Goal: Task Accomplishment & Management: Complete application form

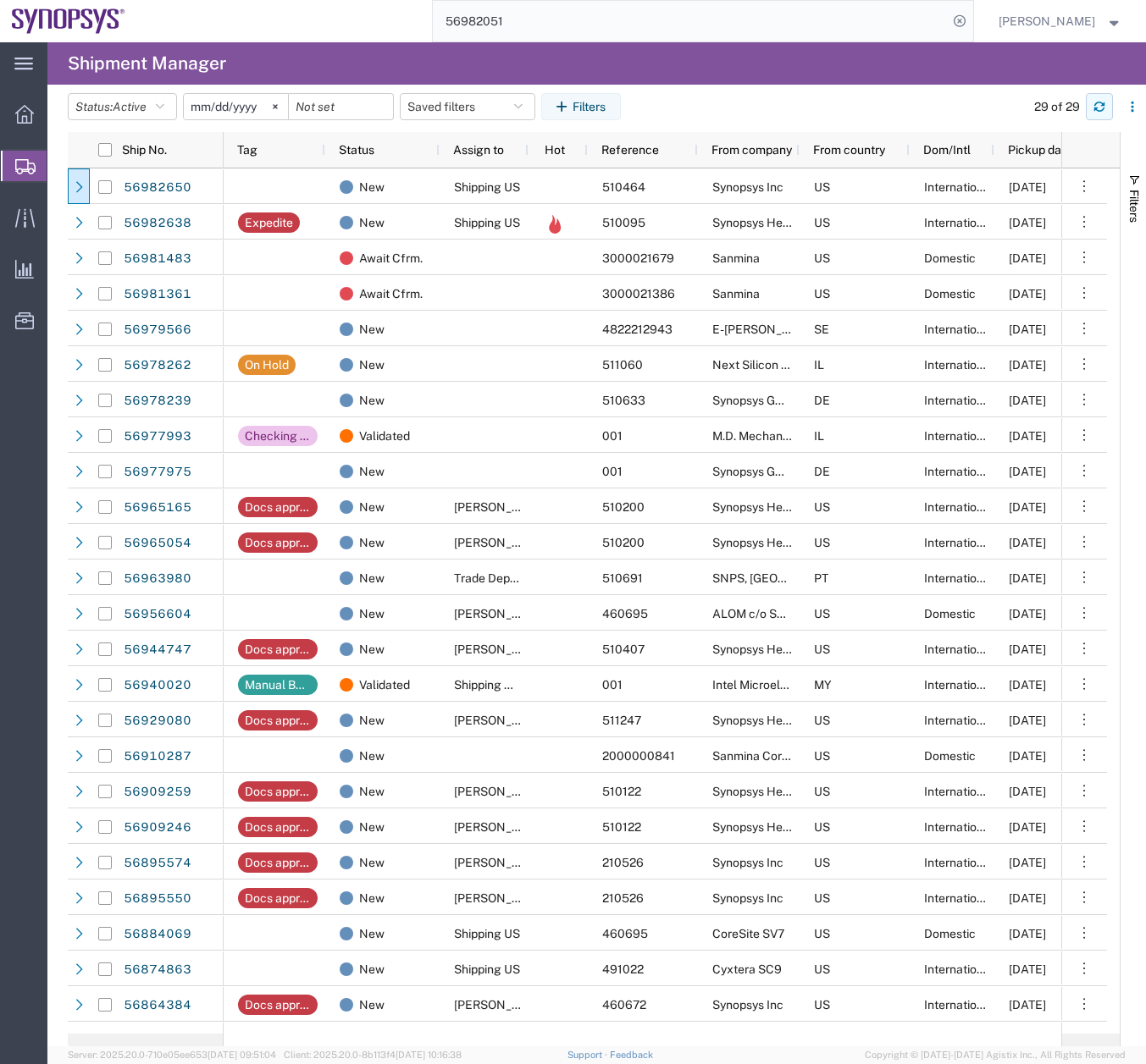
click at [1090, 107] on button "button" at bounding box center [1100, 107] width 28 height 28
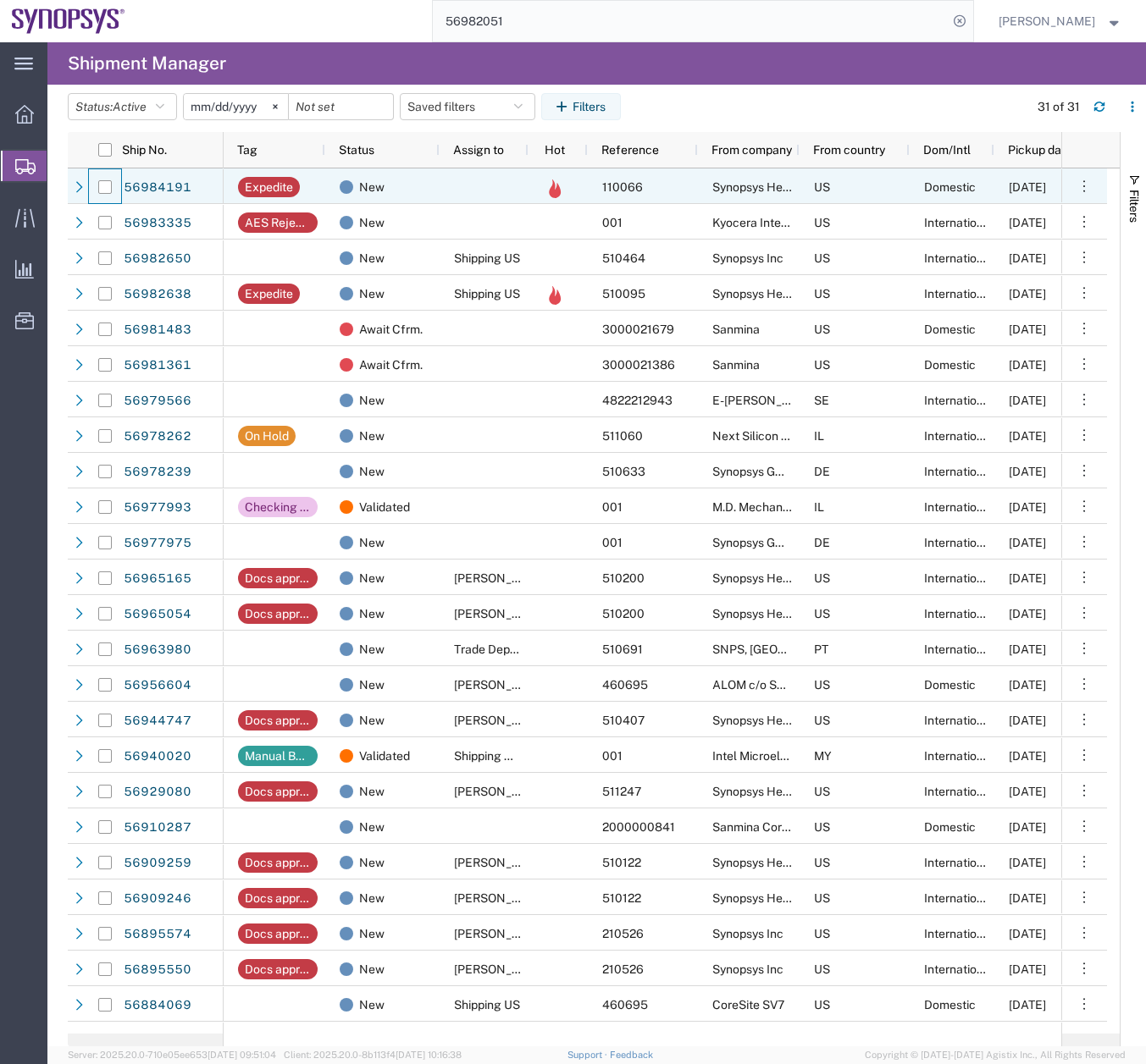
click at [88, 186] on div at bounding box center [104, 186] width 34 height 35
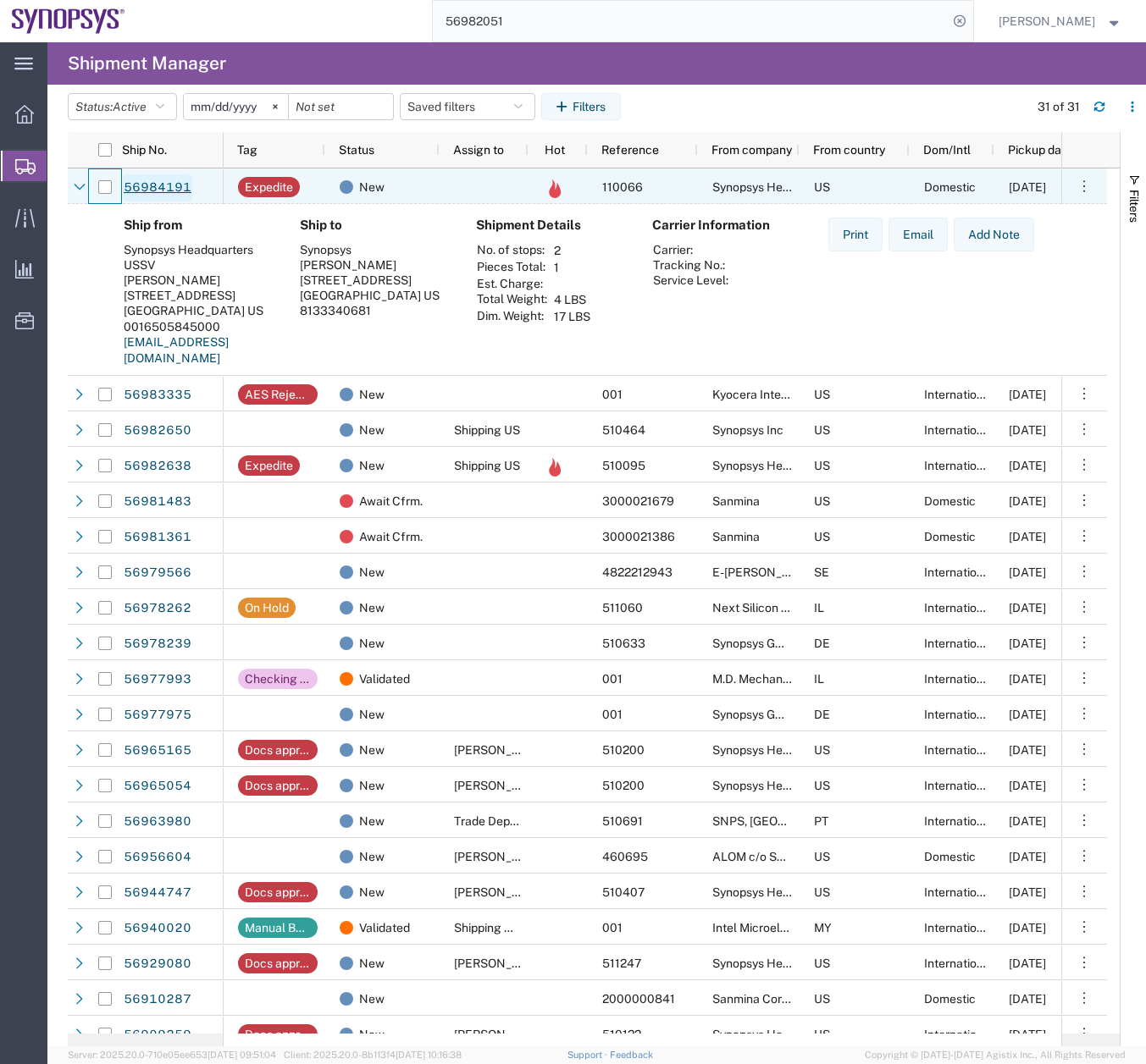
click at [152, 181] on link "56984191" at bounding box center [157, 188] width 70 height 28
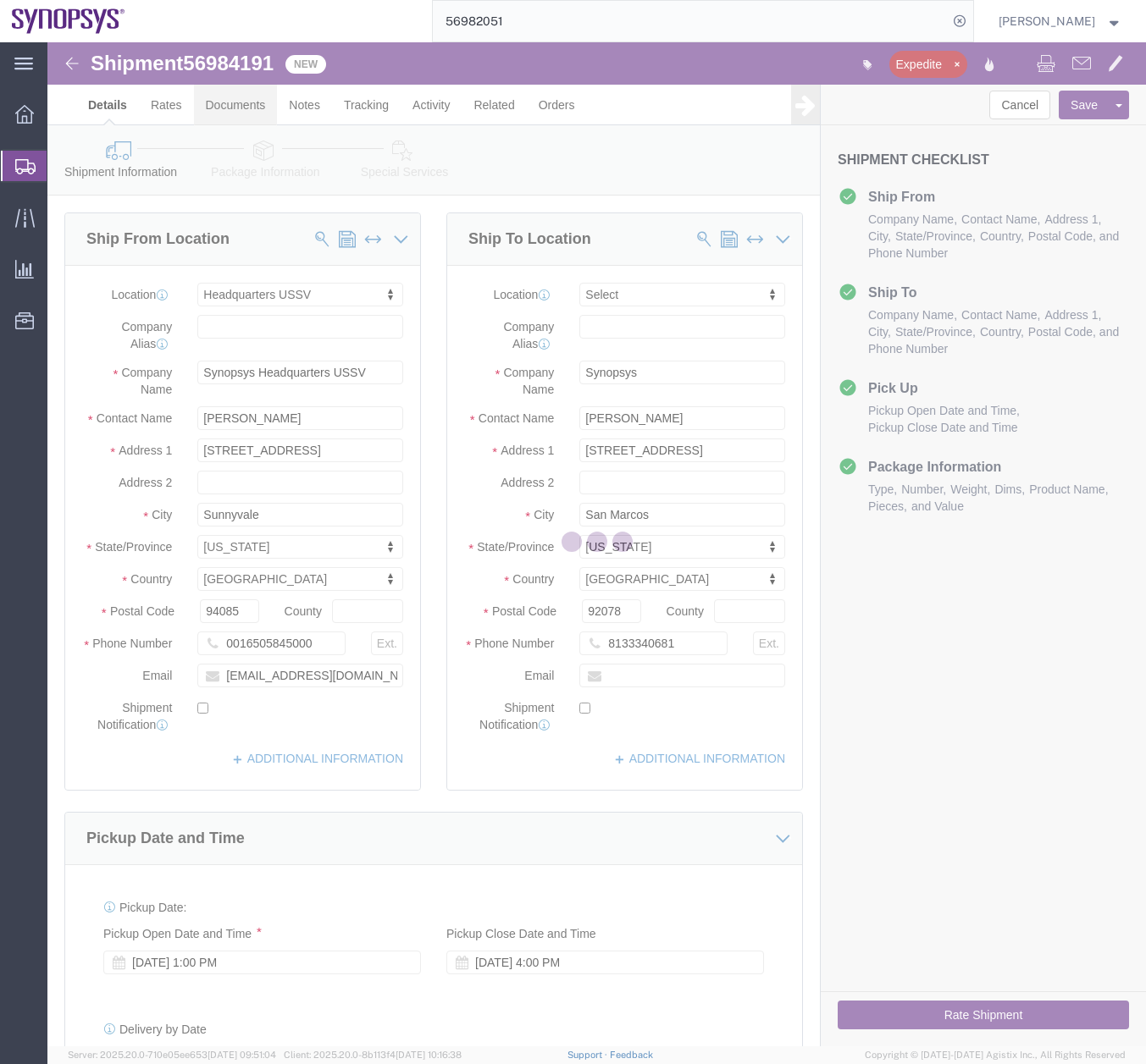
select select "63204"
select select
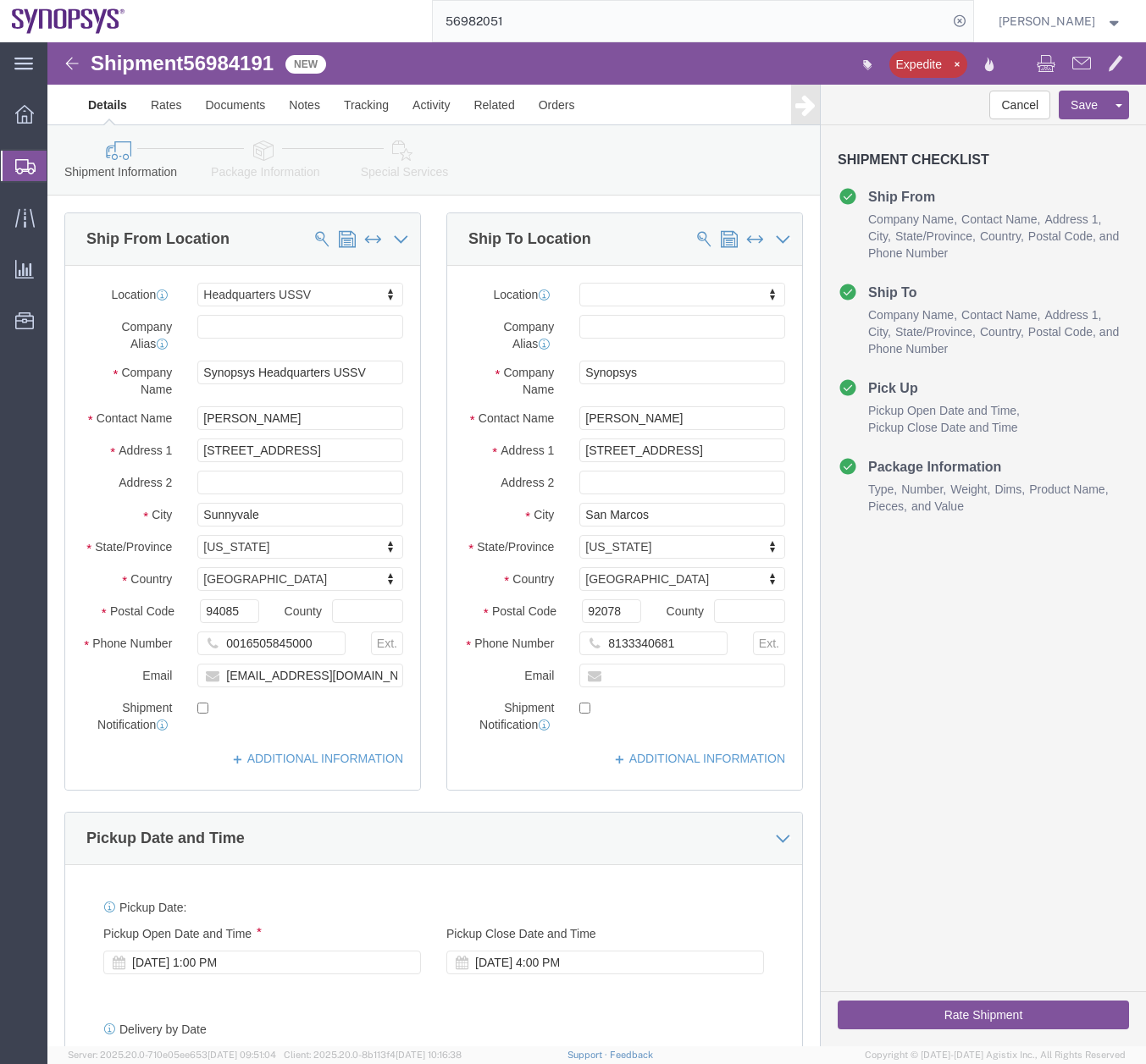
click icon
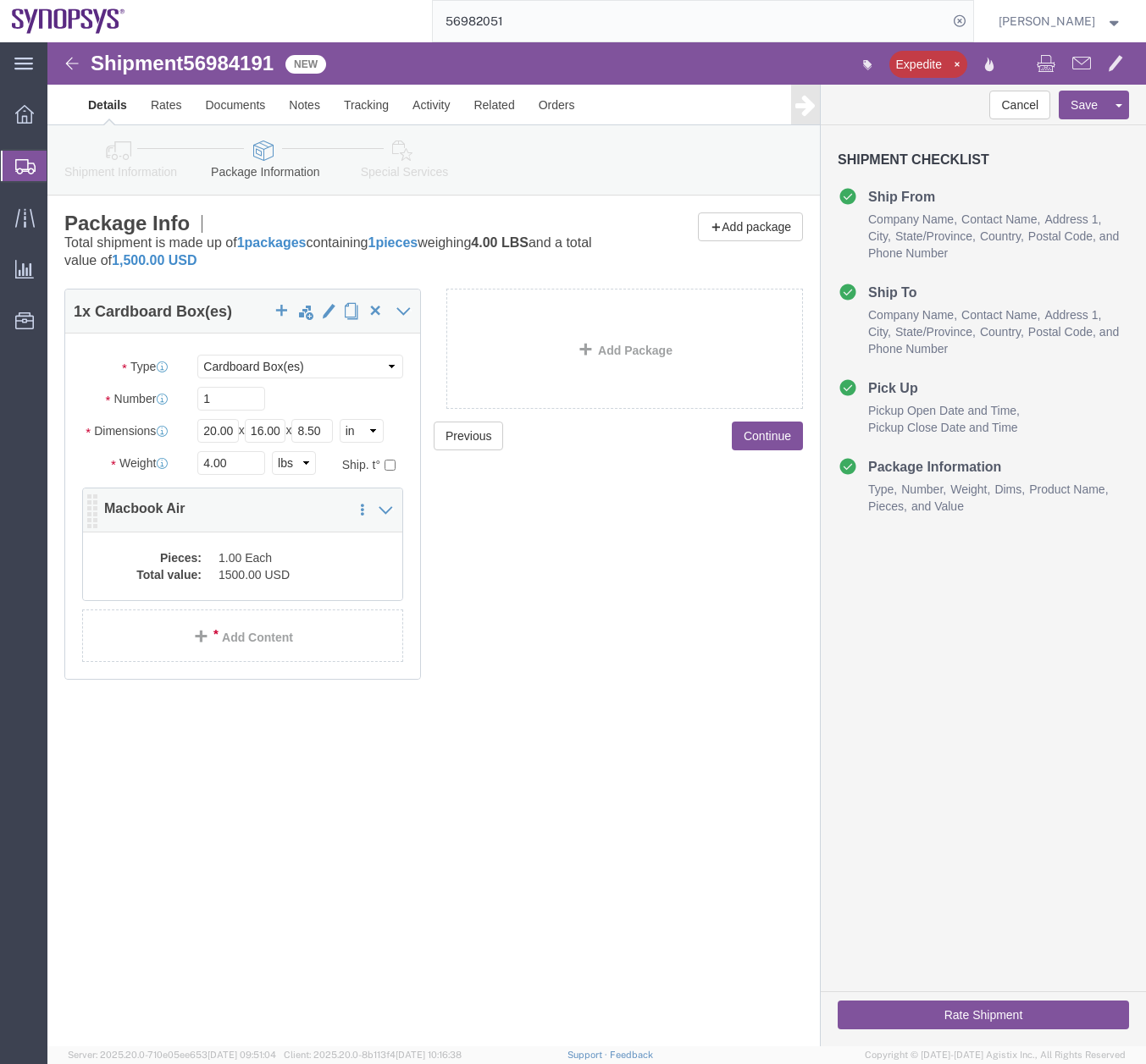
click dd "1.00 Each"
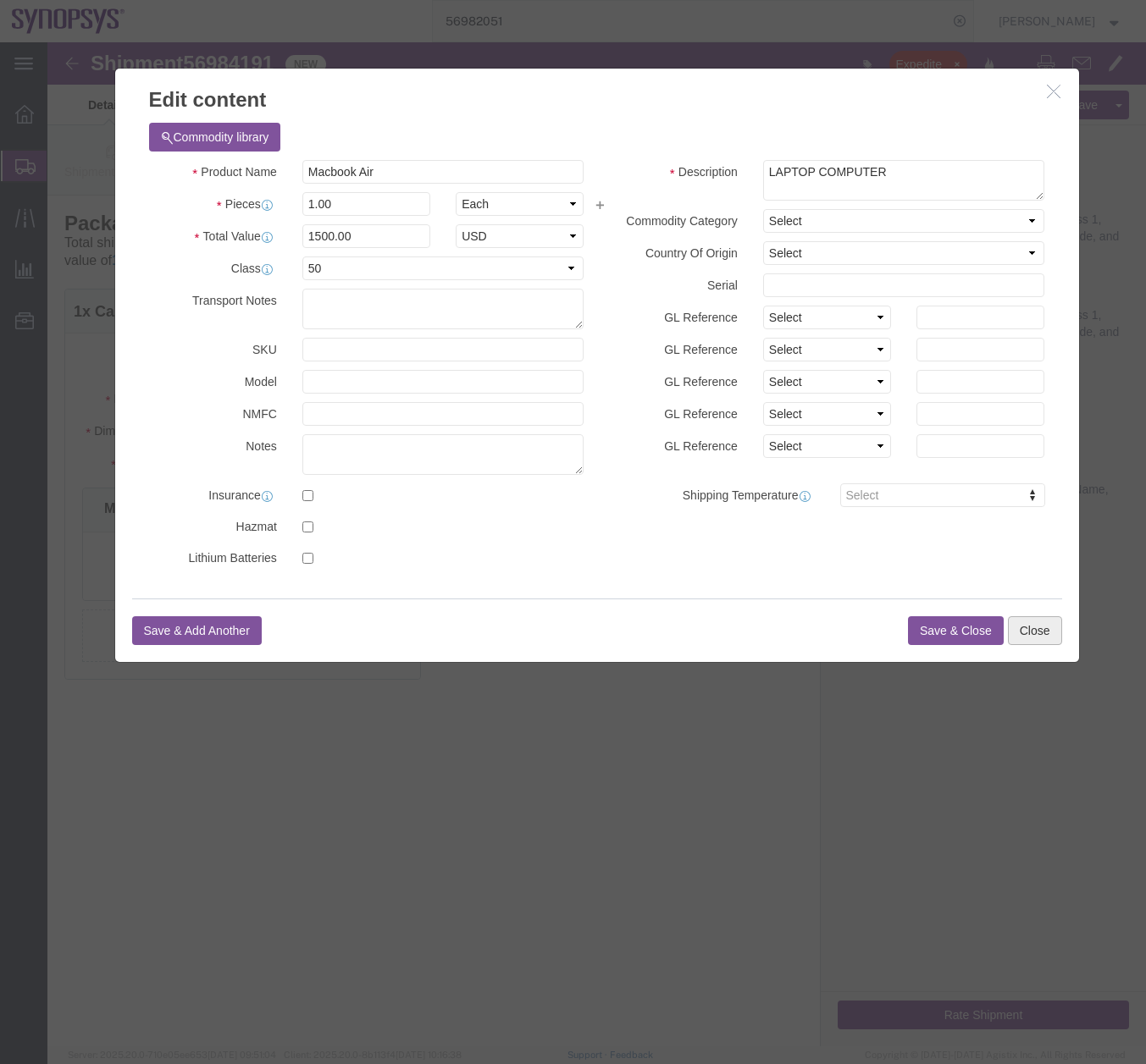
click button "Close"
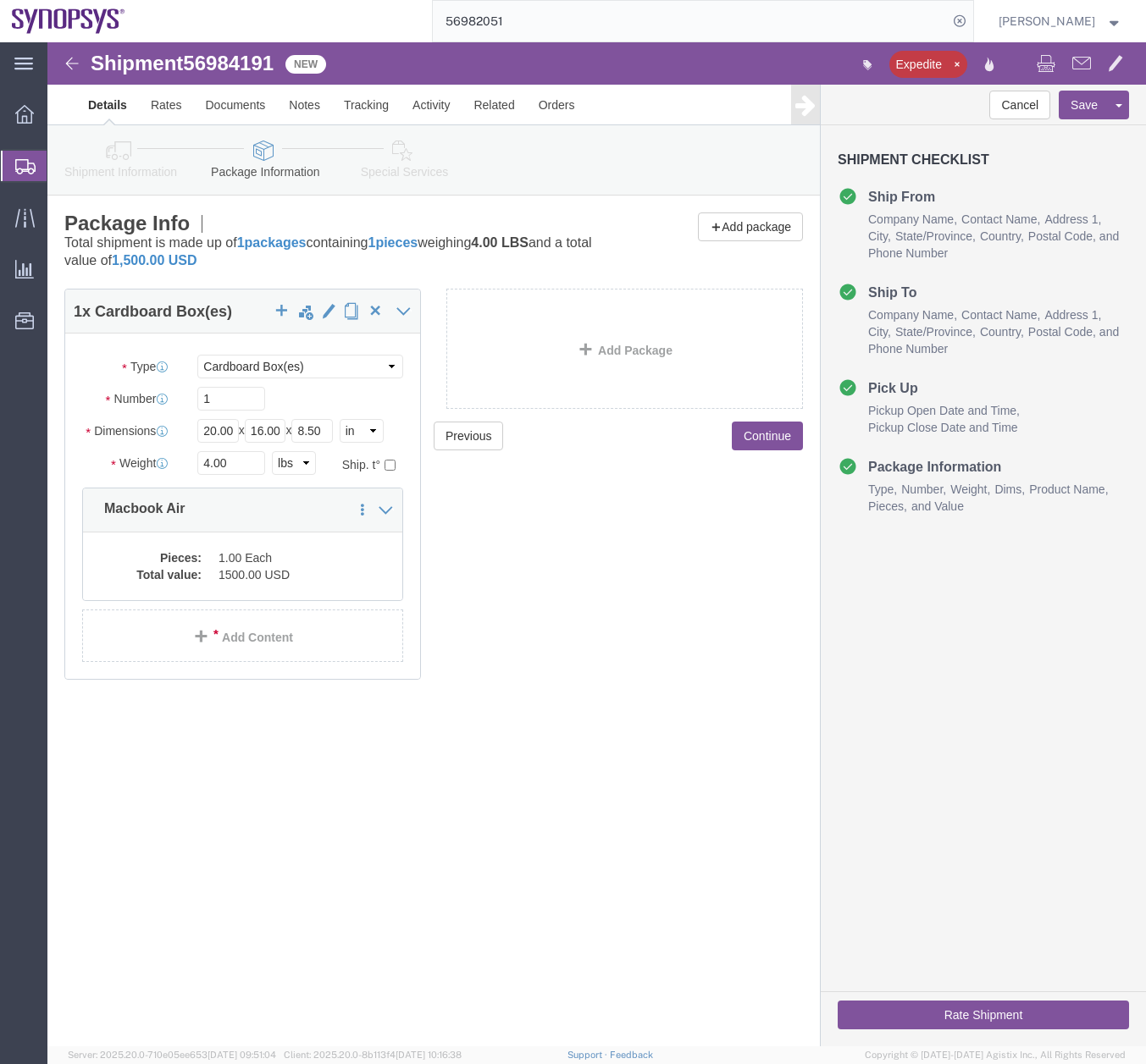
click icon
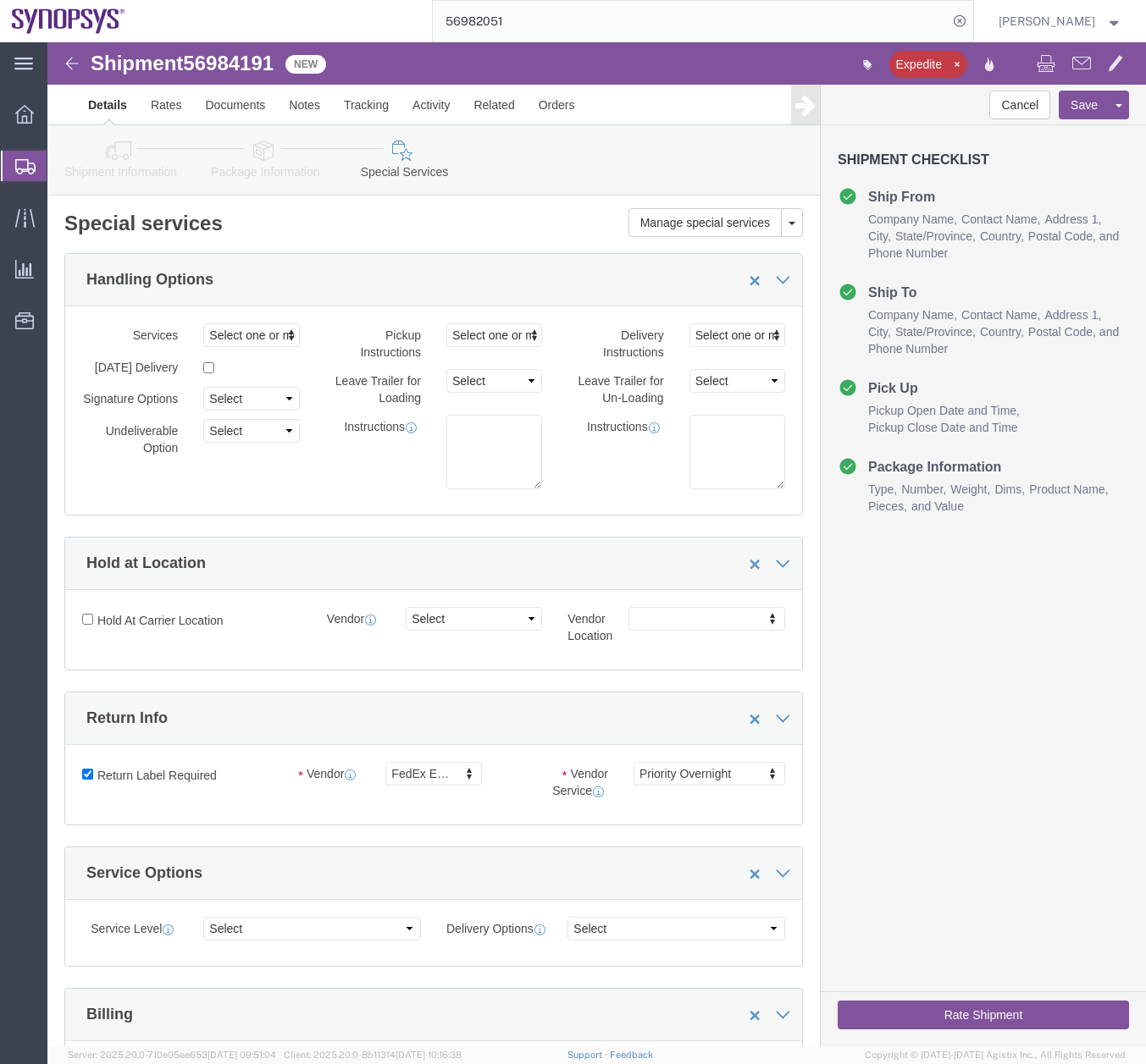
click icon
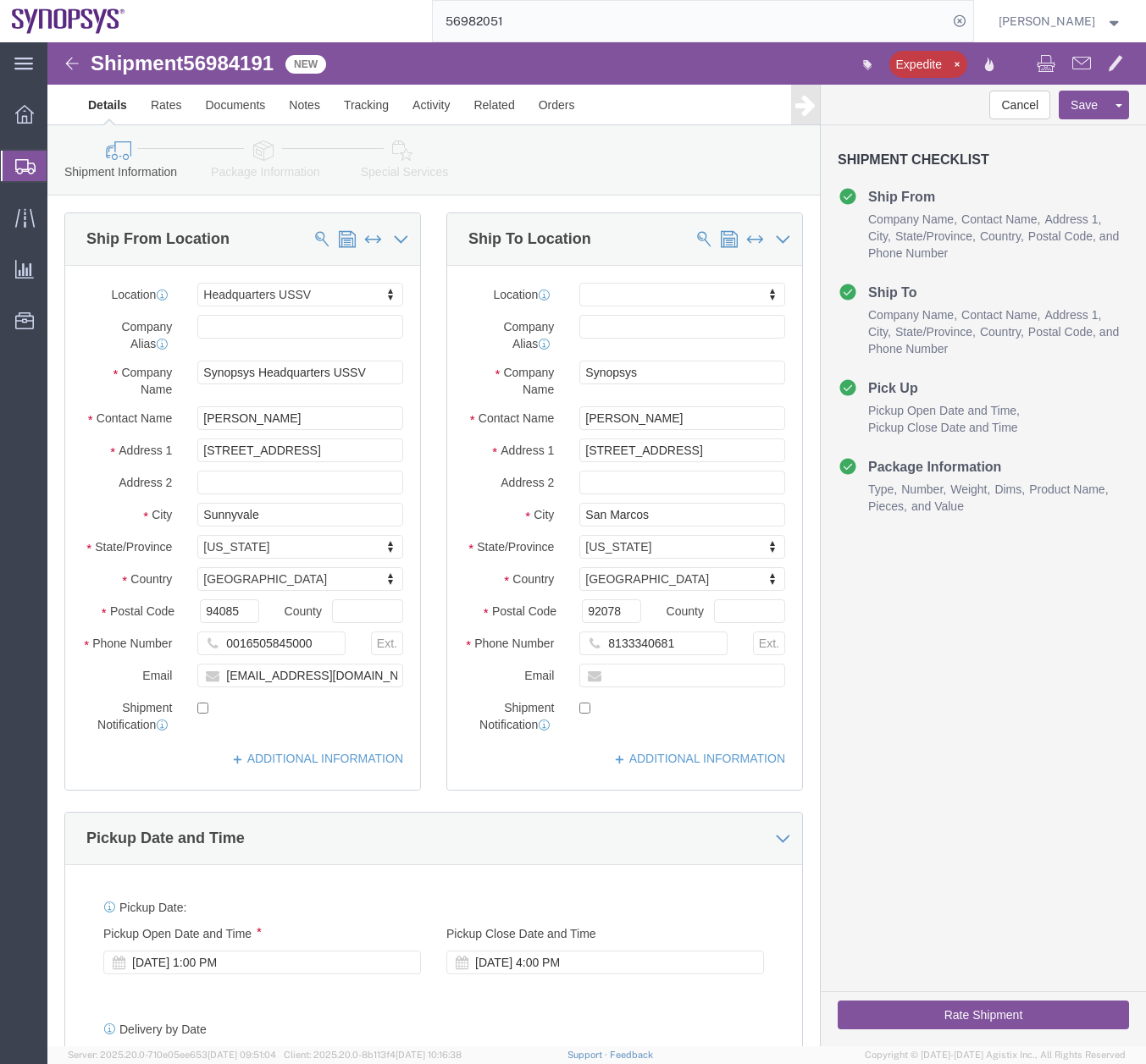
click button "Rate Shipment"
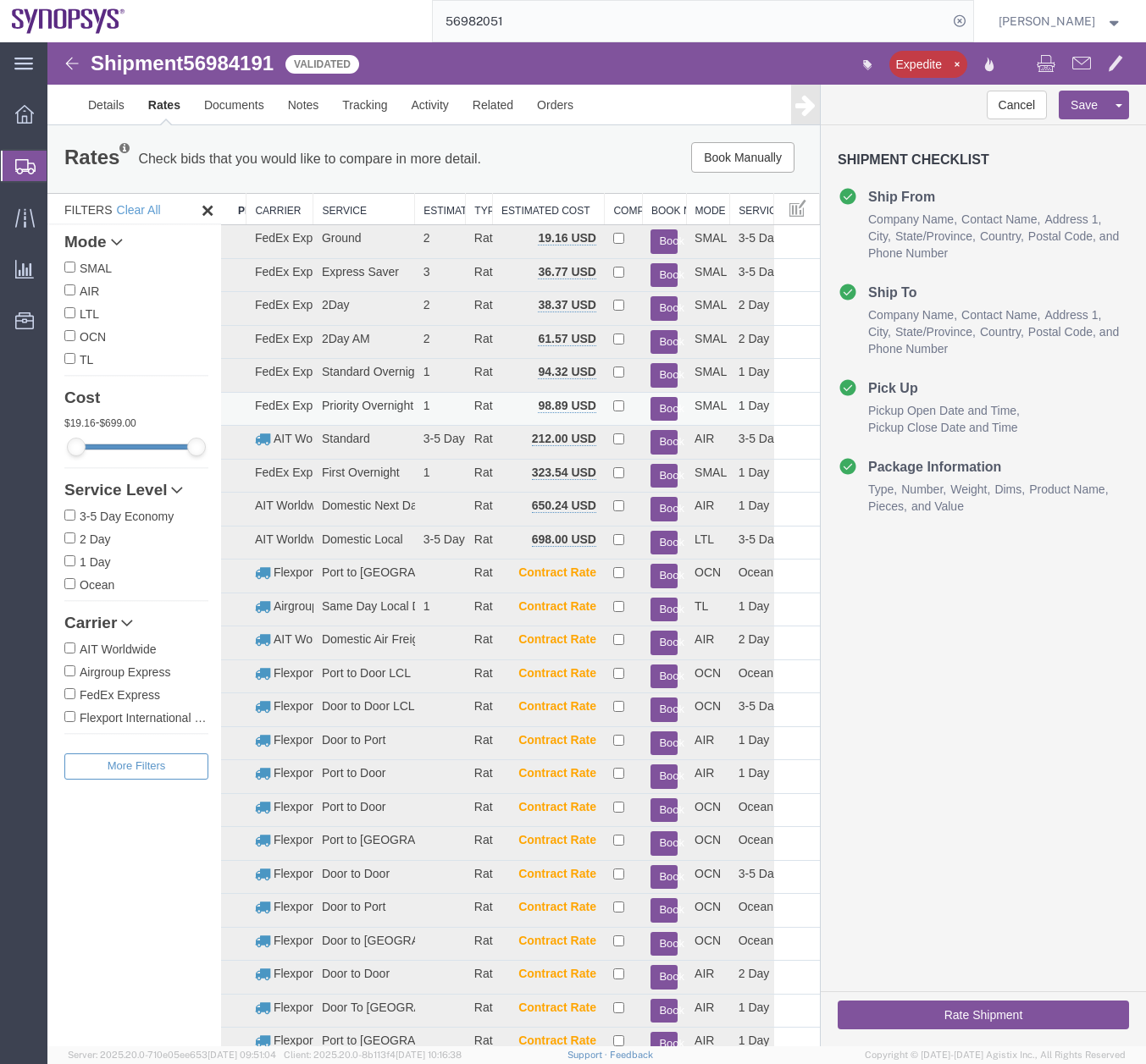
click at [655, 410] on button "Book" at bounding box center [664, 409] width 28 height 25
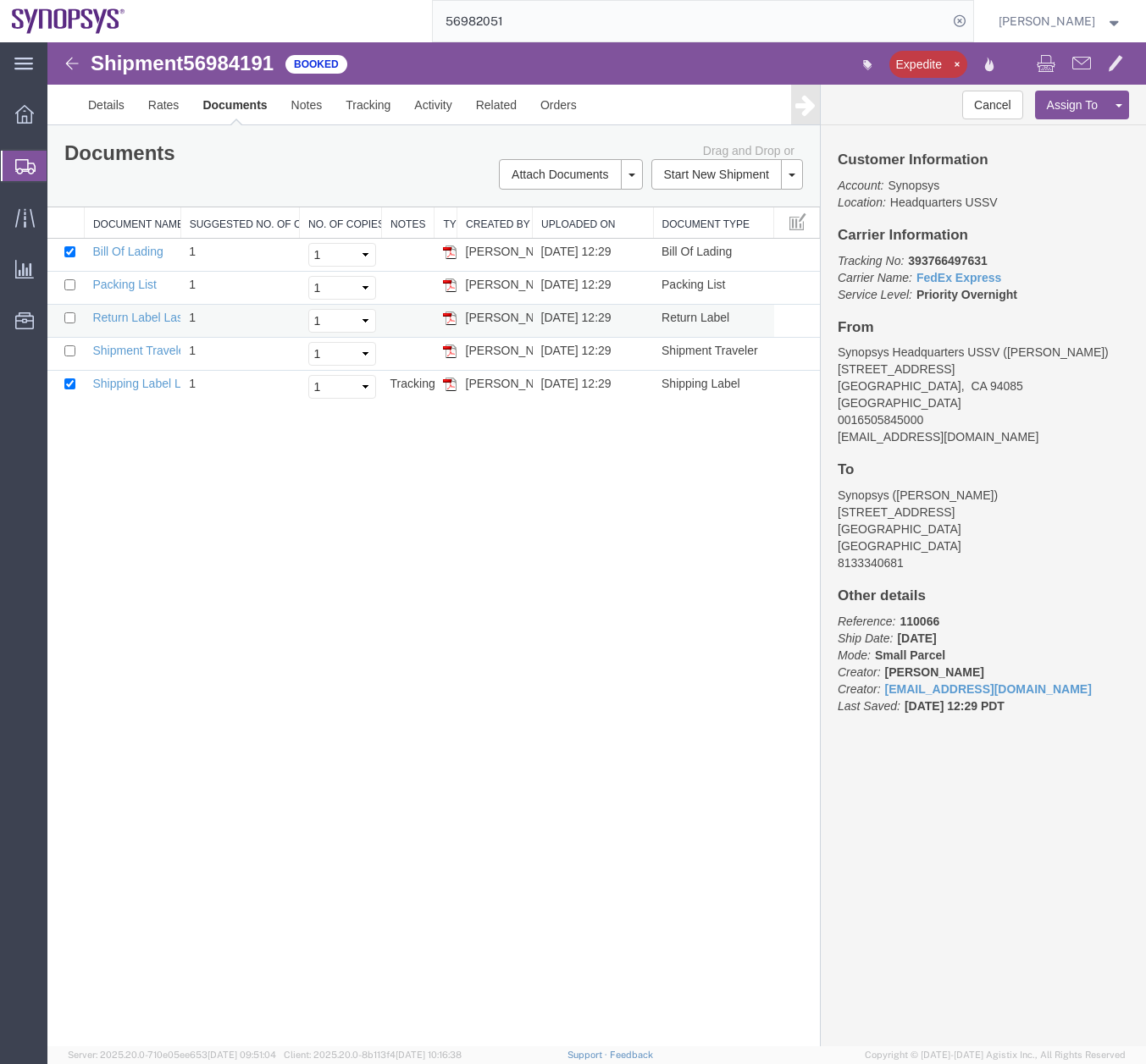
click at [455, 320] on img at bounding box center [450, 318] width 14 height 14
click at [22, 157] on svg-icon at bounding box center [26, 166] width 21 height 17
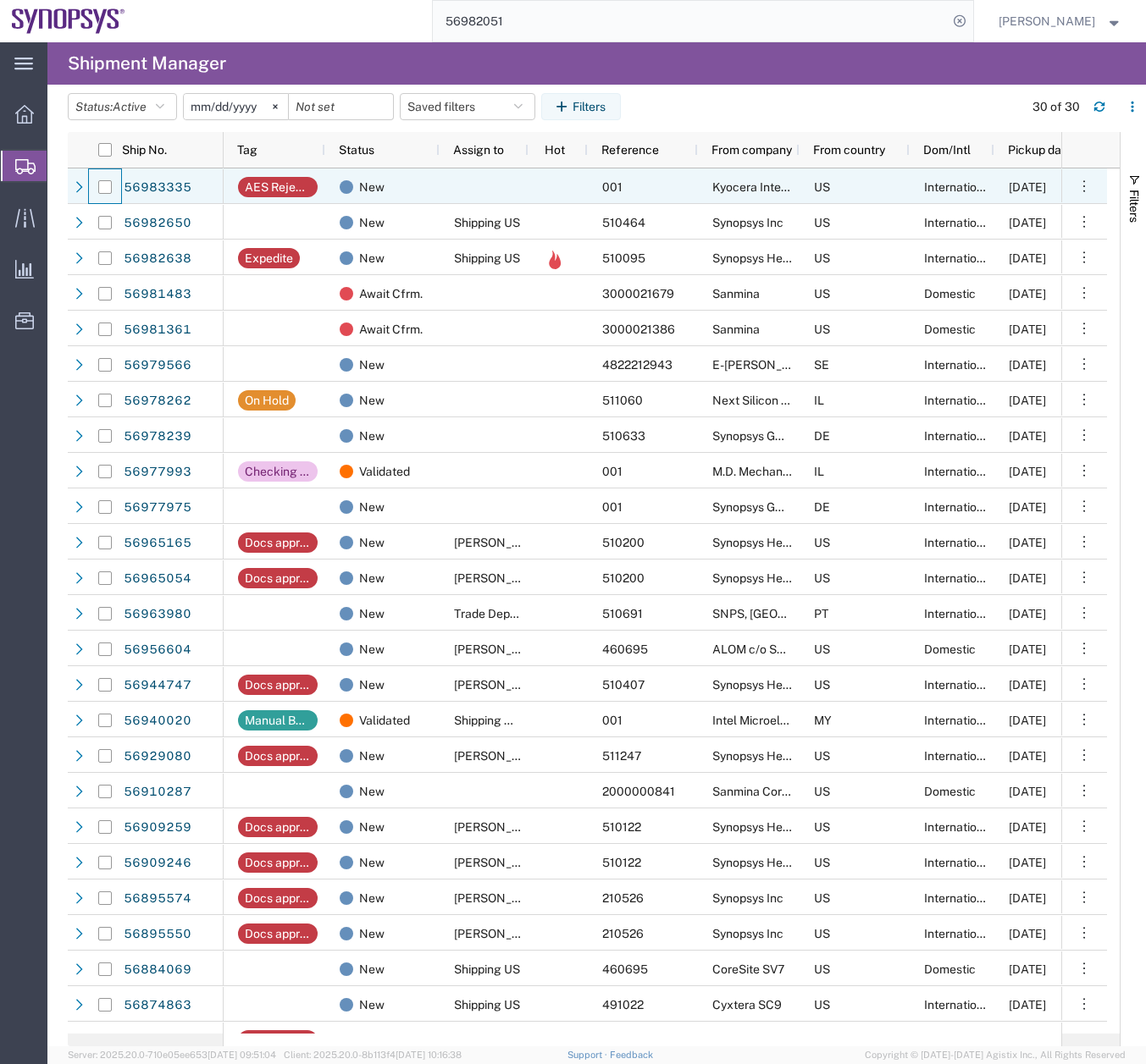
click at [93, 181] on div at bounding box center [104, 187] width 32 height 35
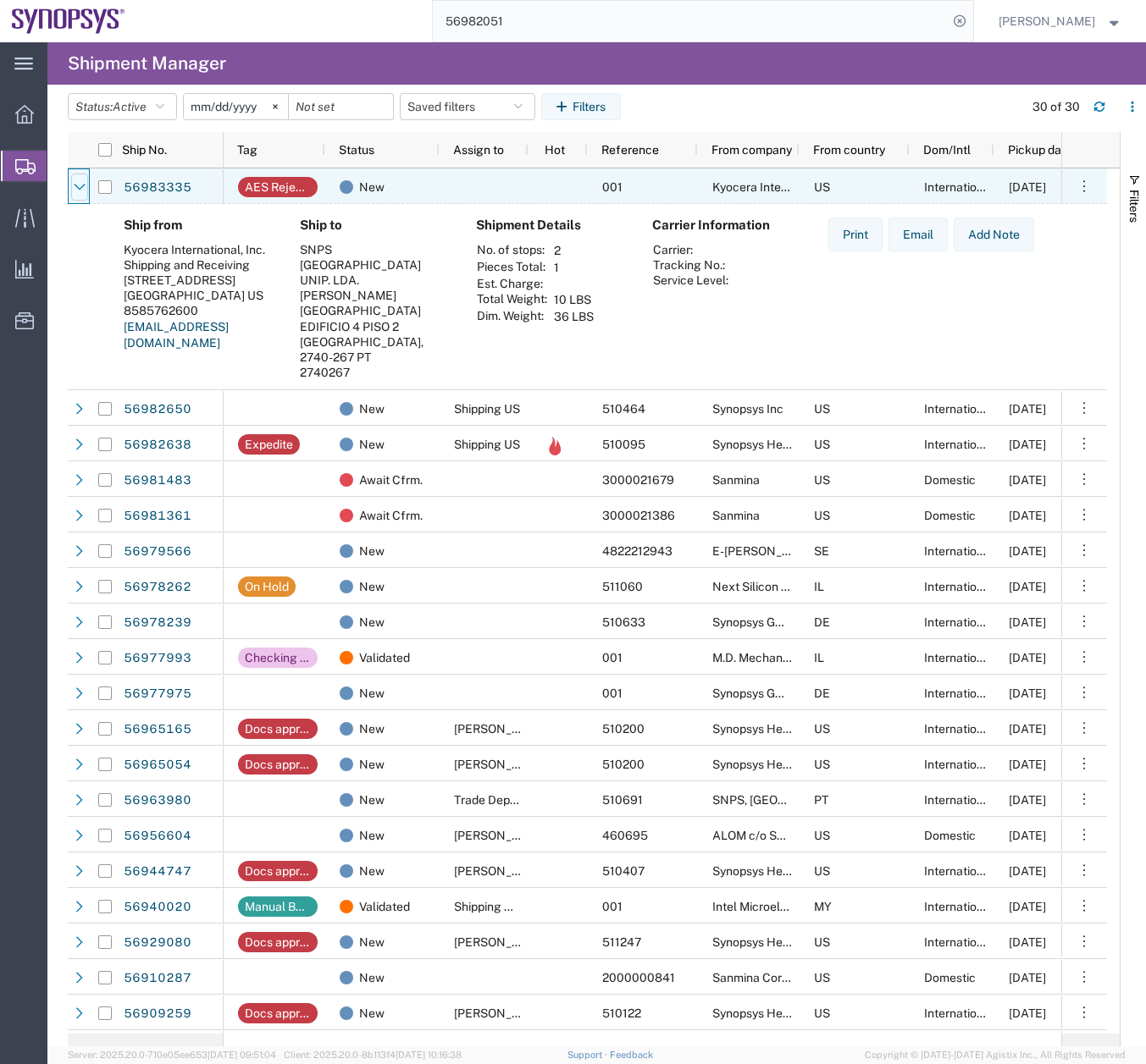
click at [81, 181] on icon at bounding box center [80, 187] width 12 height 12
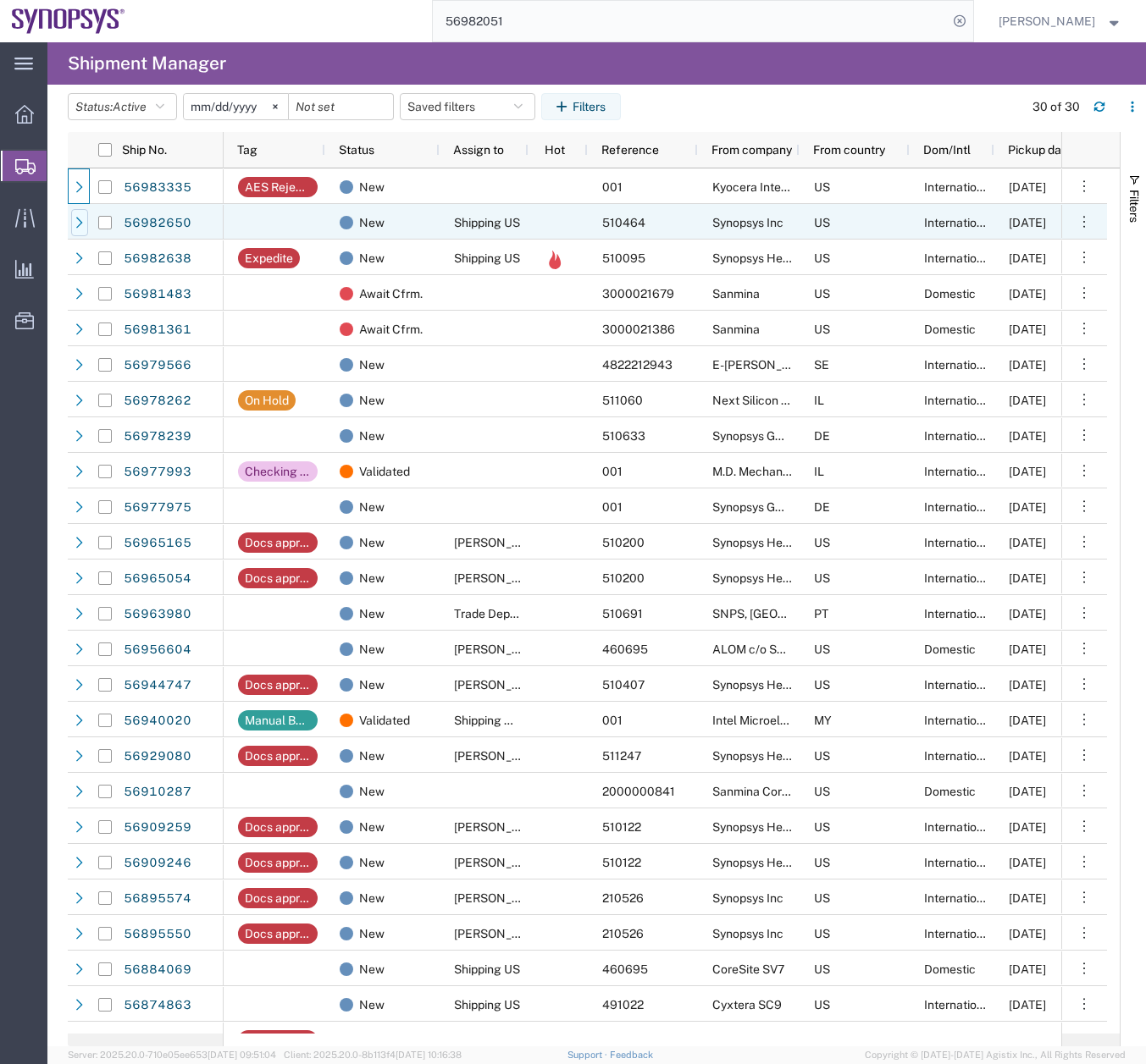
click at [83, 223] on icon at bounding box center [80, 222] width 7 height 11
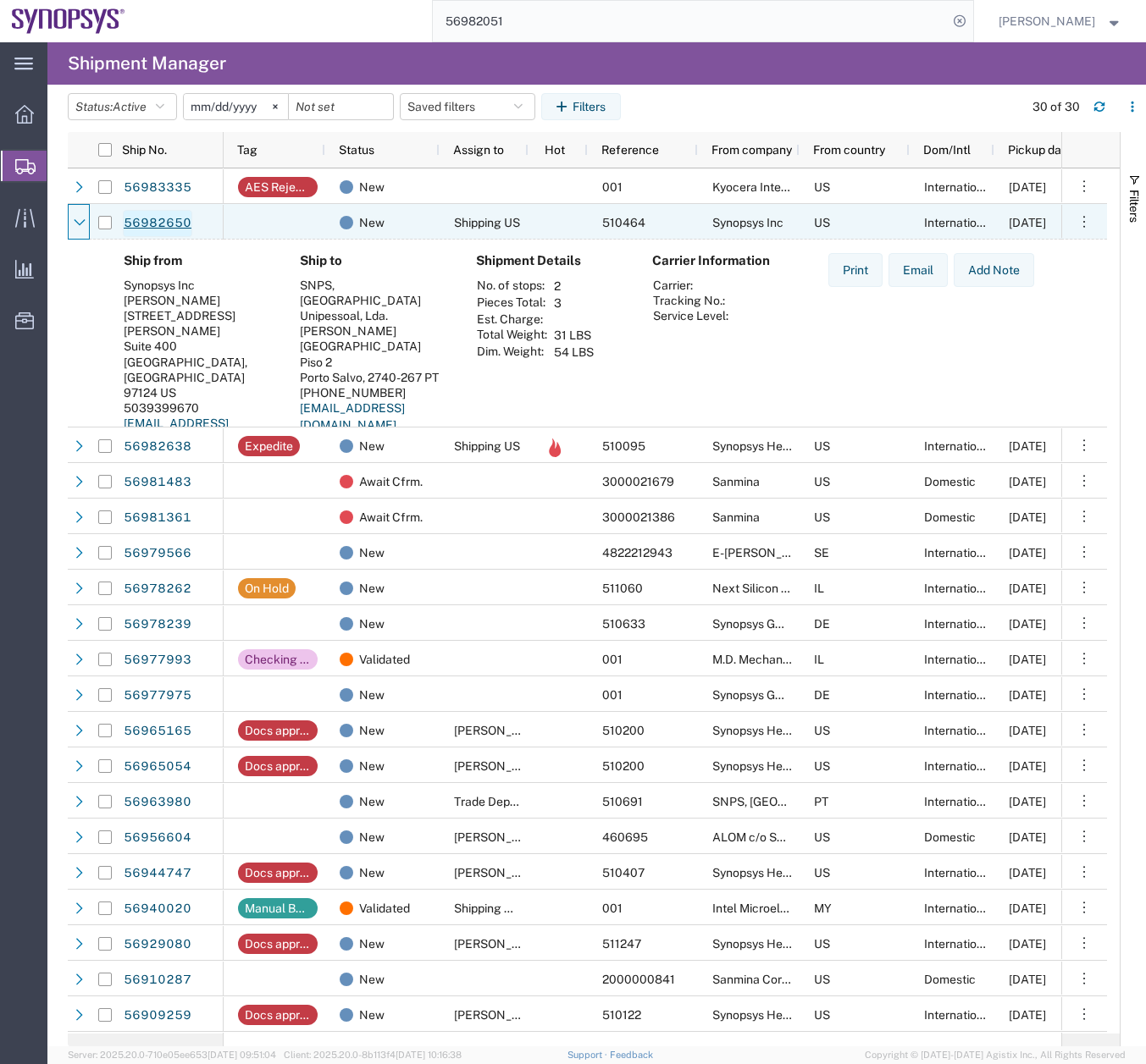
click at [141, 223] on link "56982650" at bounding box center [157, 223] width 70 height 28
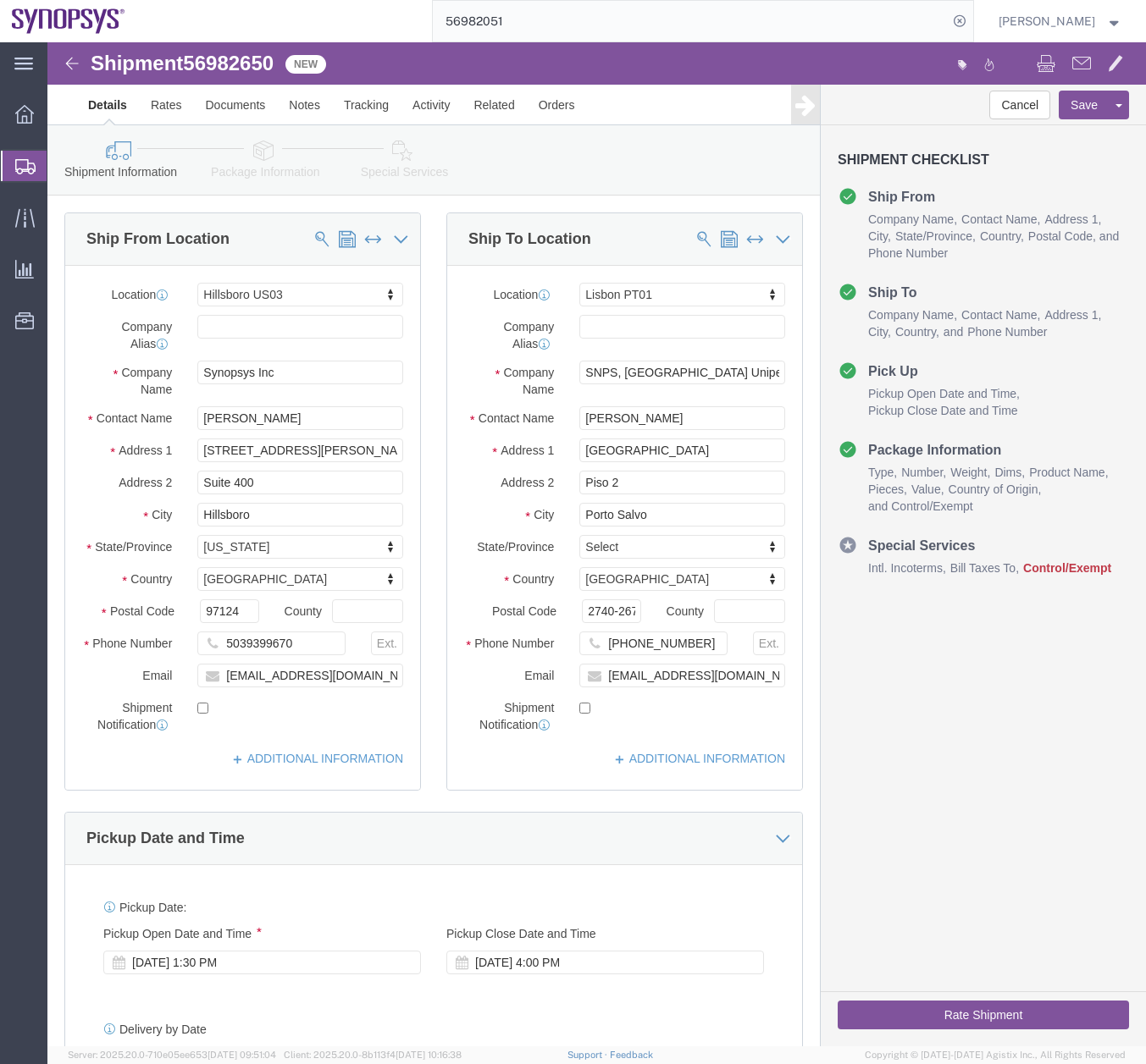
select select "63190"
select select "63152"
click at [25, 160] on icon at bounding box center [26, 167] width 21 height 15
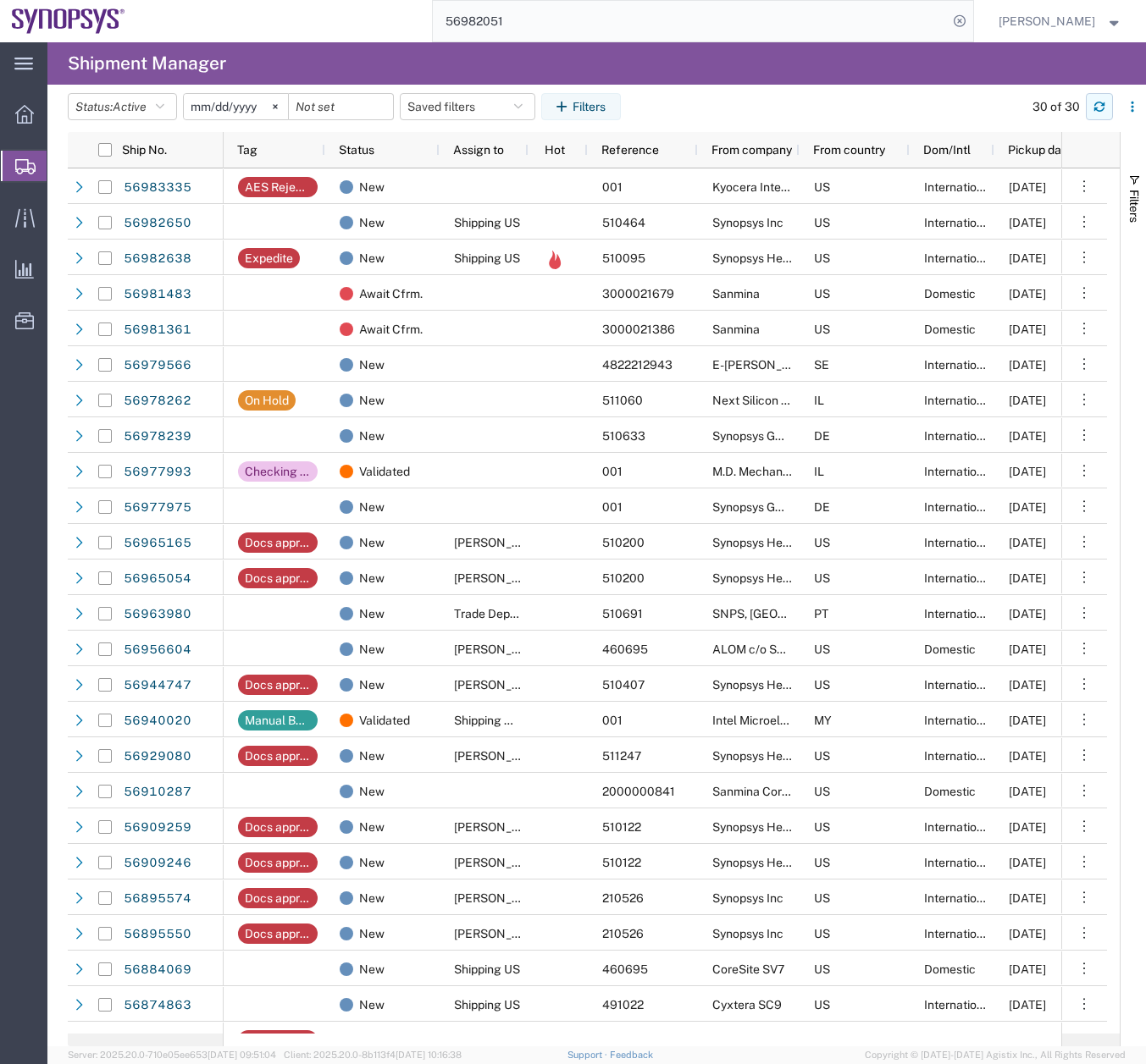
click at [1106, 102] on button "button" at bounding box center [1100, 107] width 28 height 28
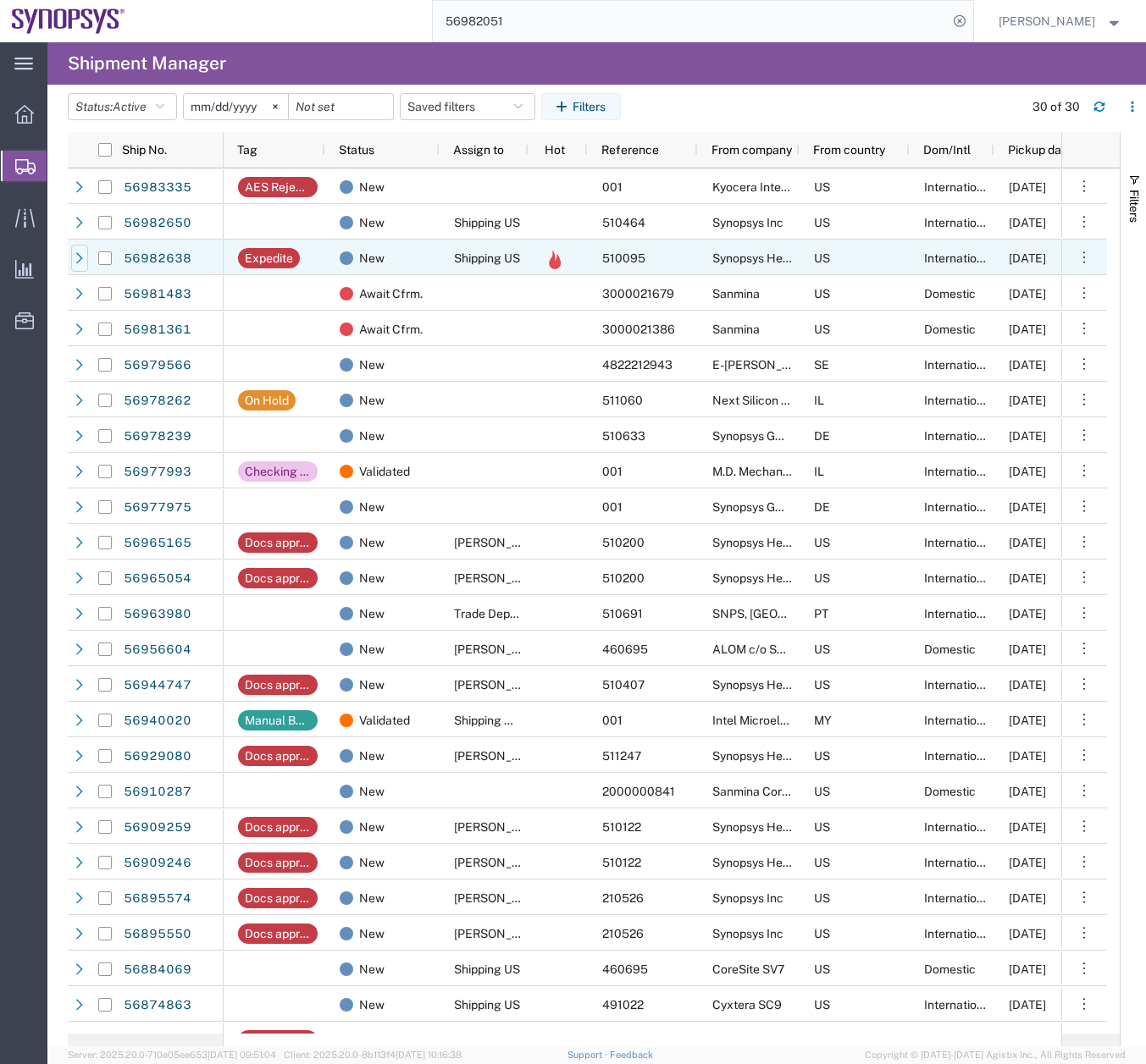
click at [74, 260] on icon at bounding box center [80, 259] width 12 height 12
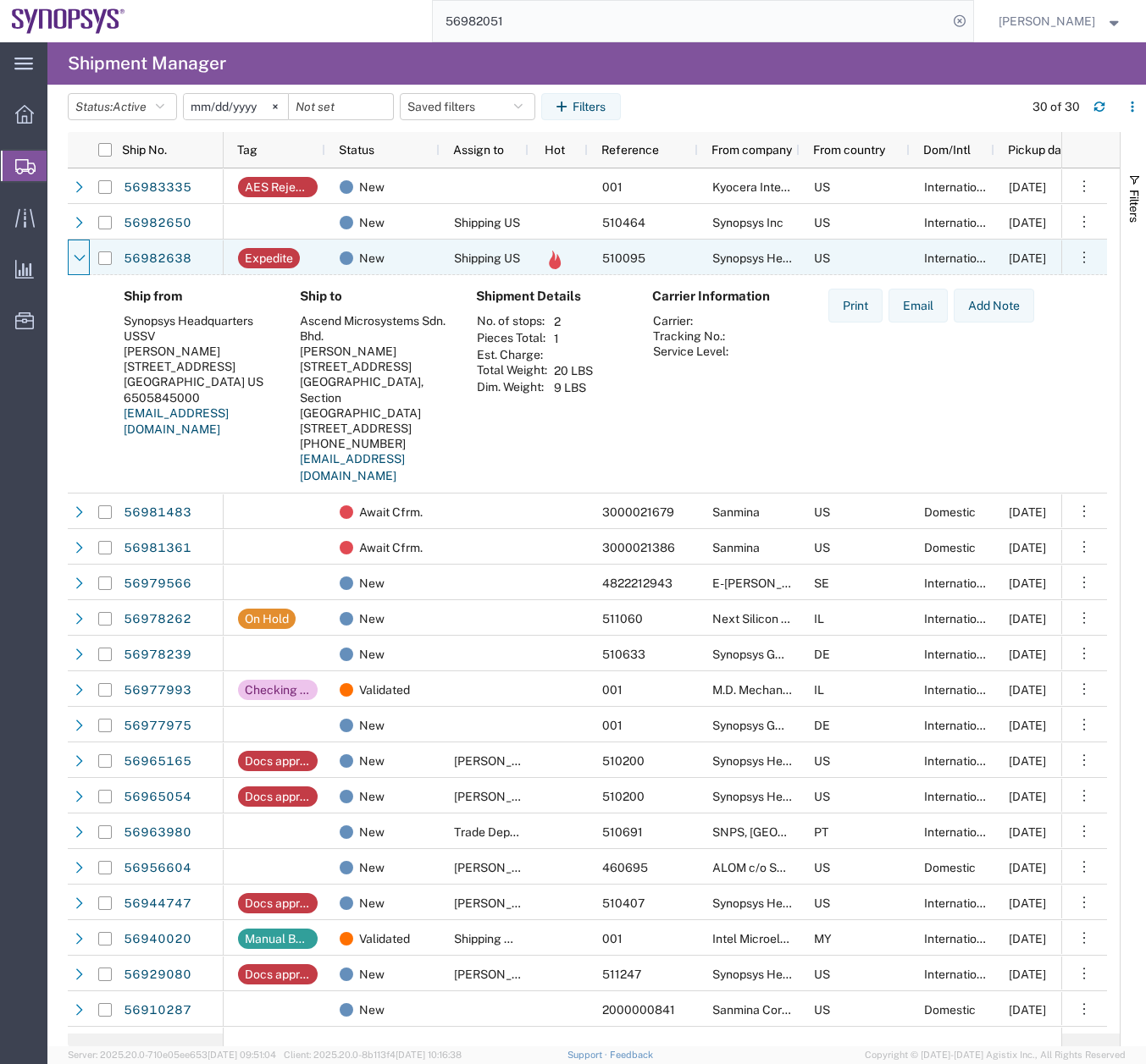
click at [74, 260] on icon at bounding box center [80, 259] width 12 height 12
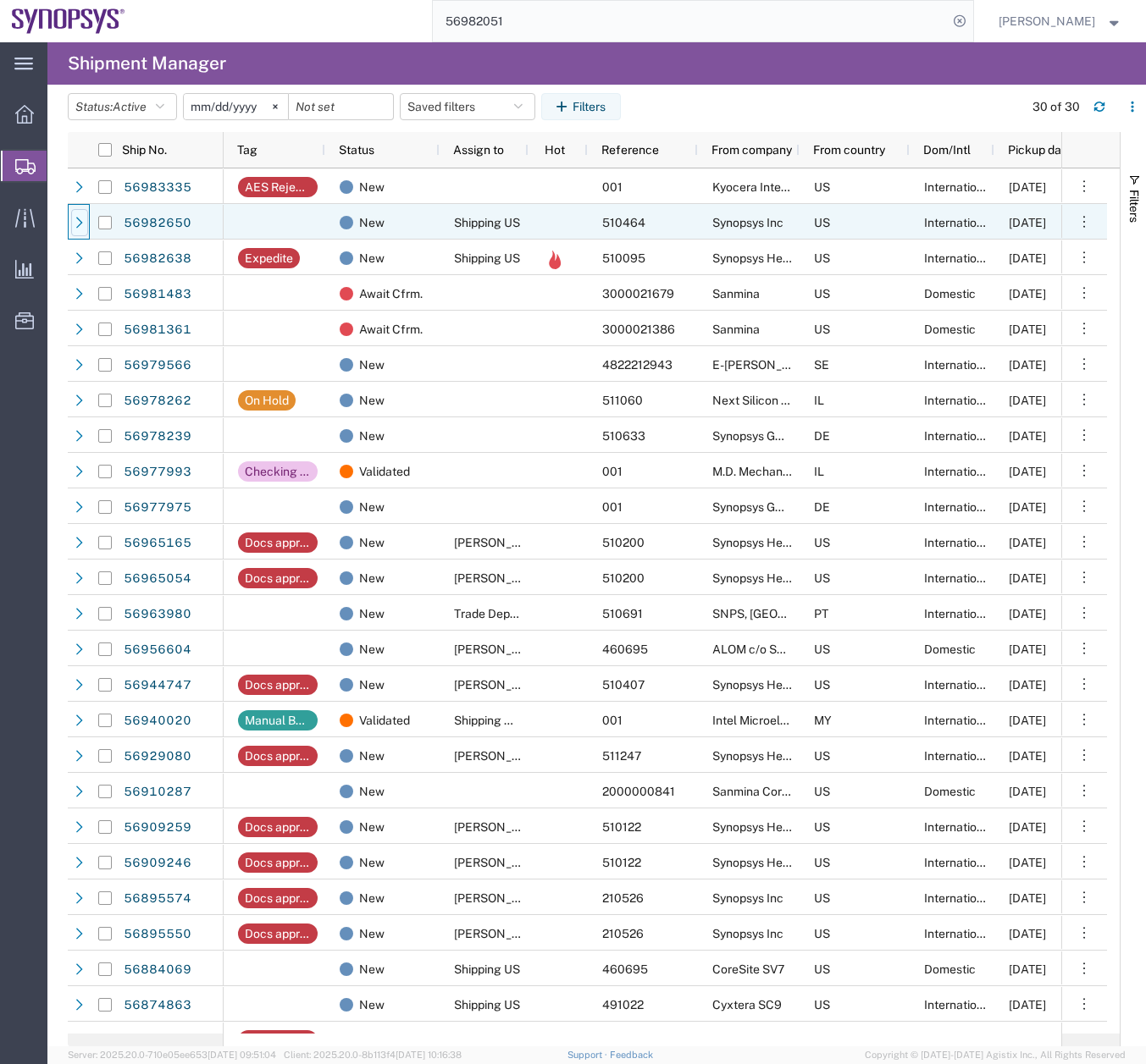
click at [77, 220] on icon at bounding box center [80, 223] width 12 height 12
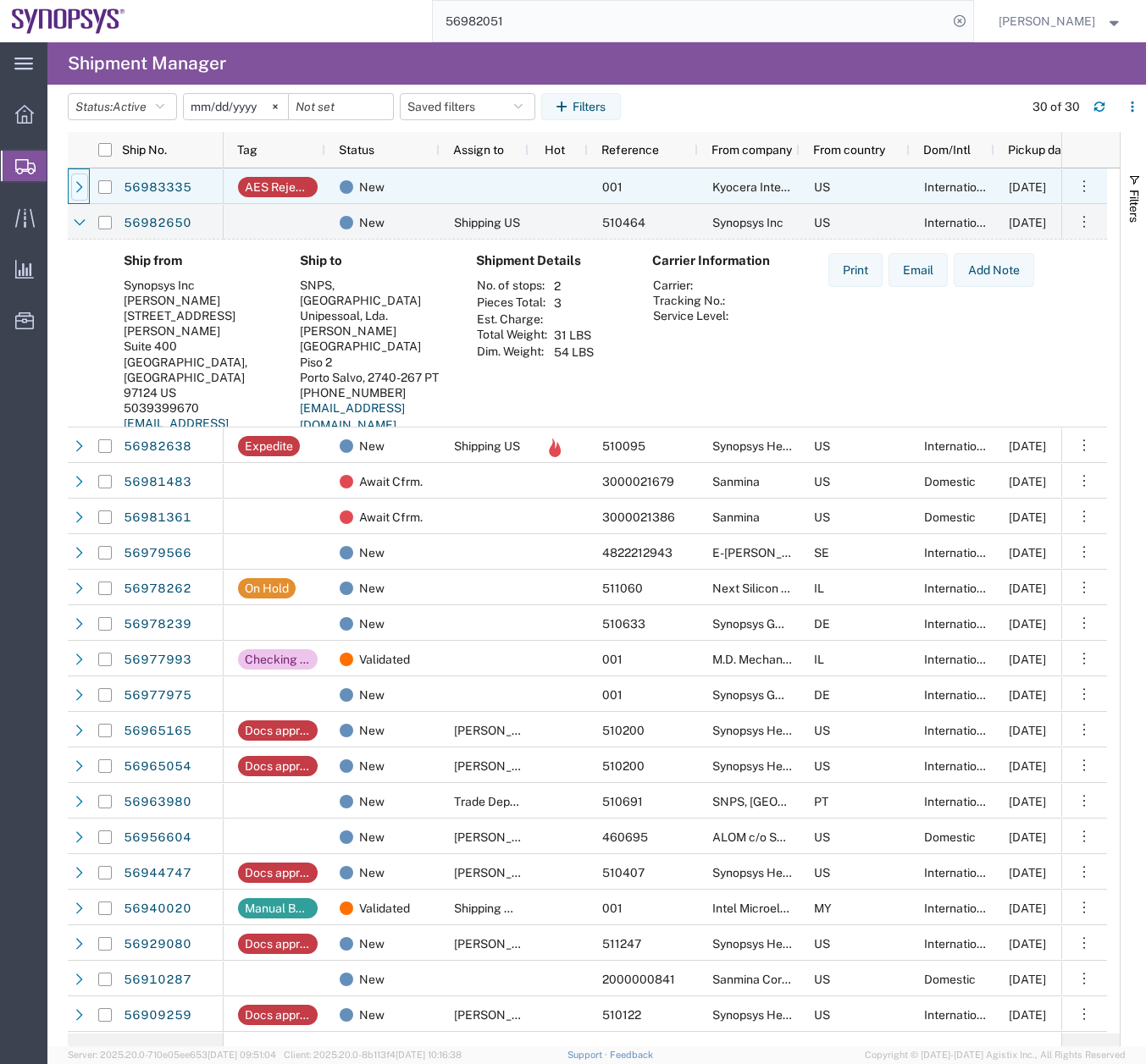
click at [77, 187] on icon at bounding box center [80, 187] width 12 height 12
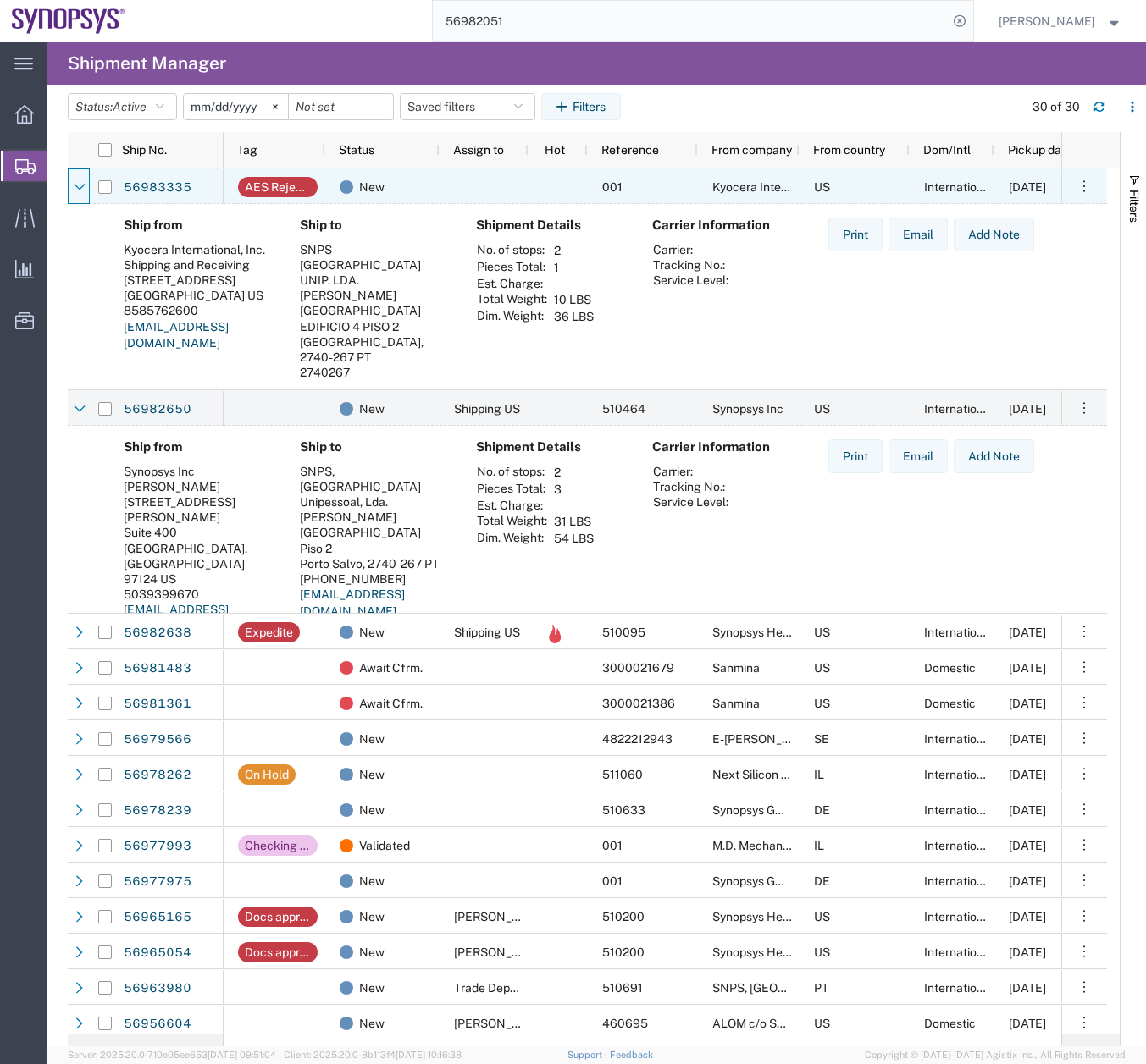
click at [77, 187] on icon at bounding box center [80, 187] width 12 height 12
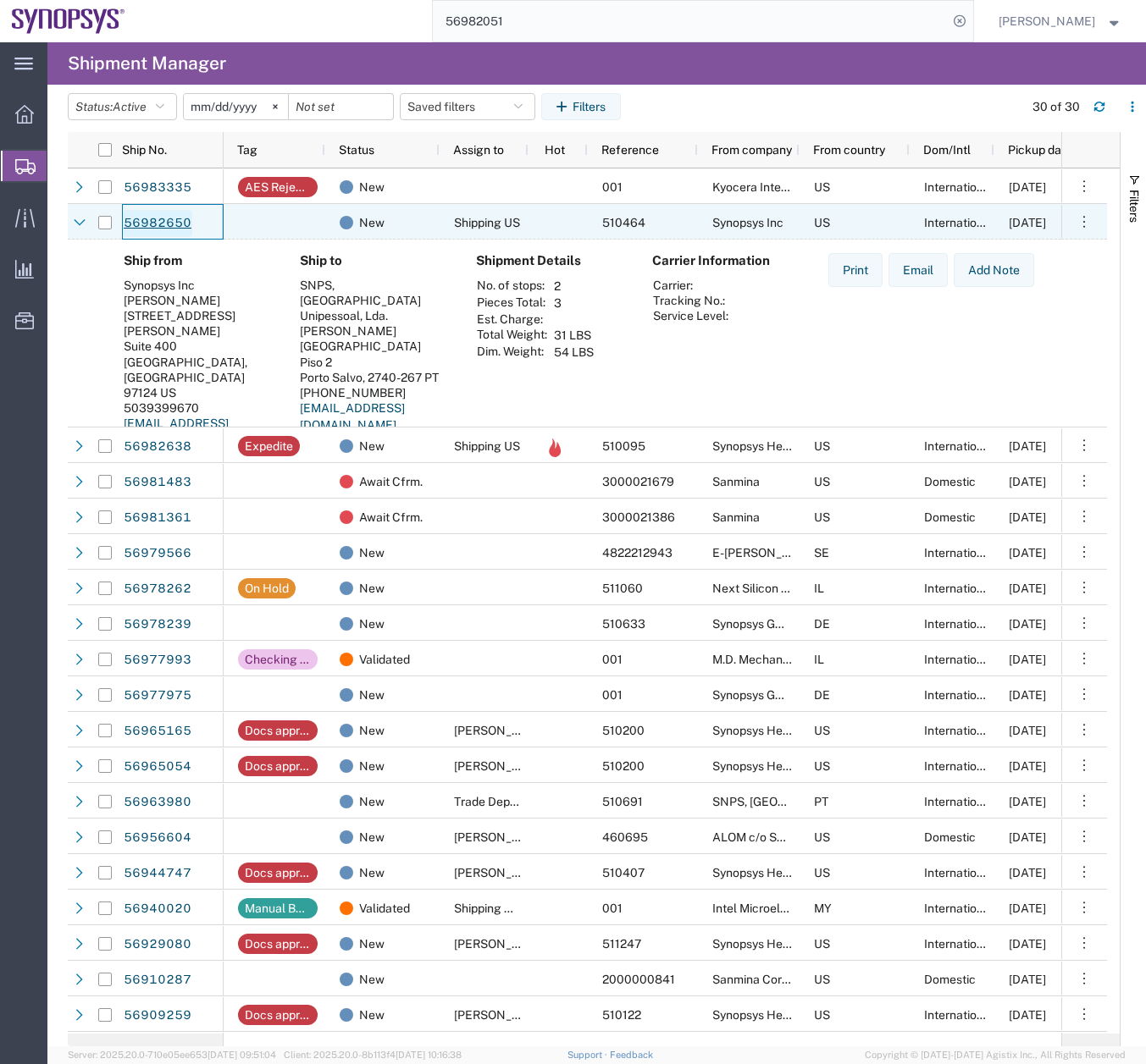
click at [161, 224] on link "56982650" at bounding box center [157, 223] width 70 height 28
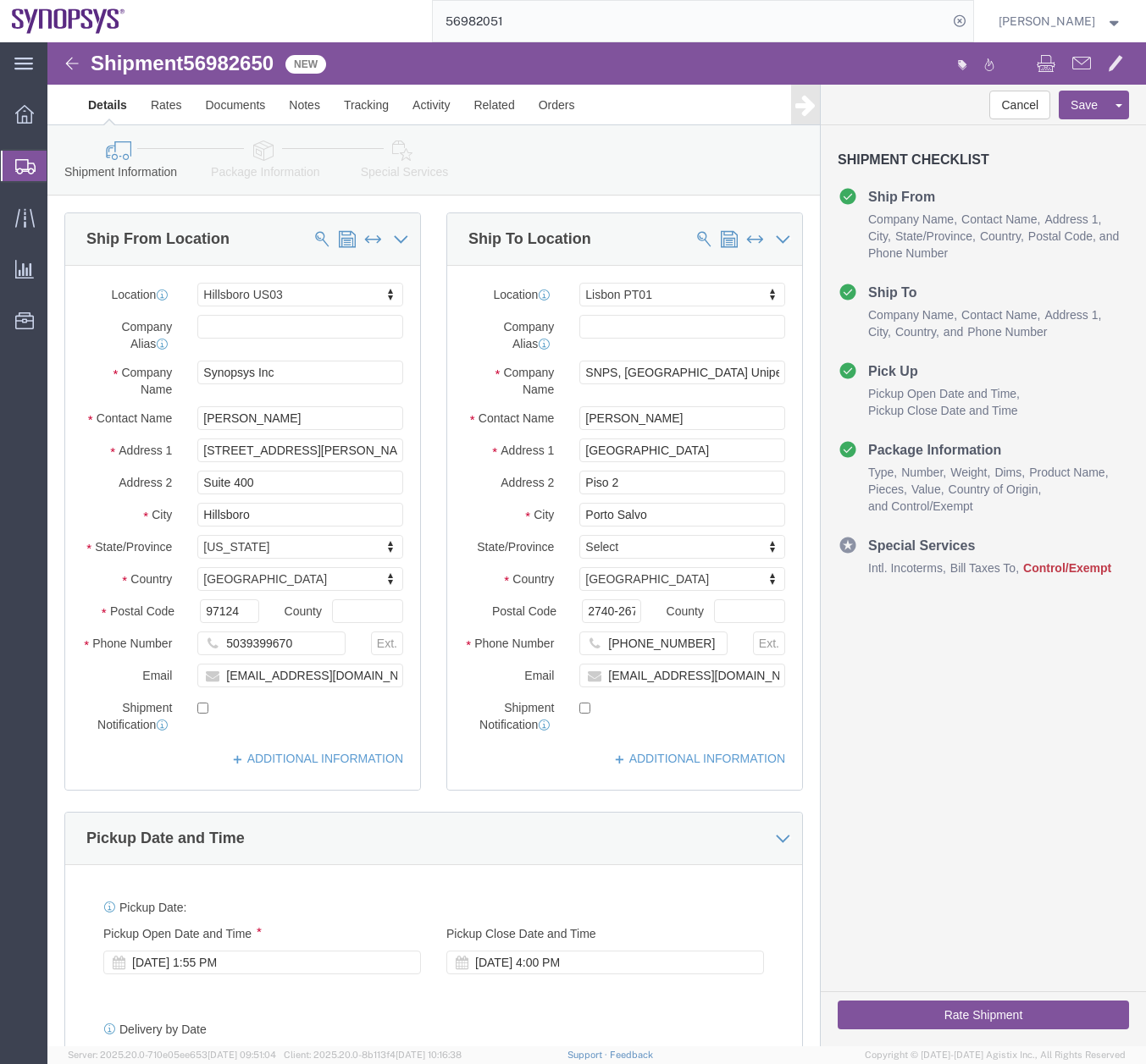
select select "63190"
select select "63152"
click icon
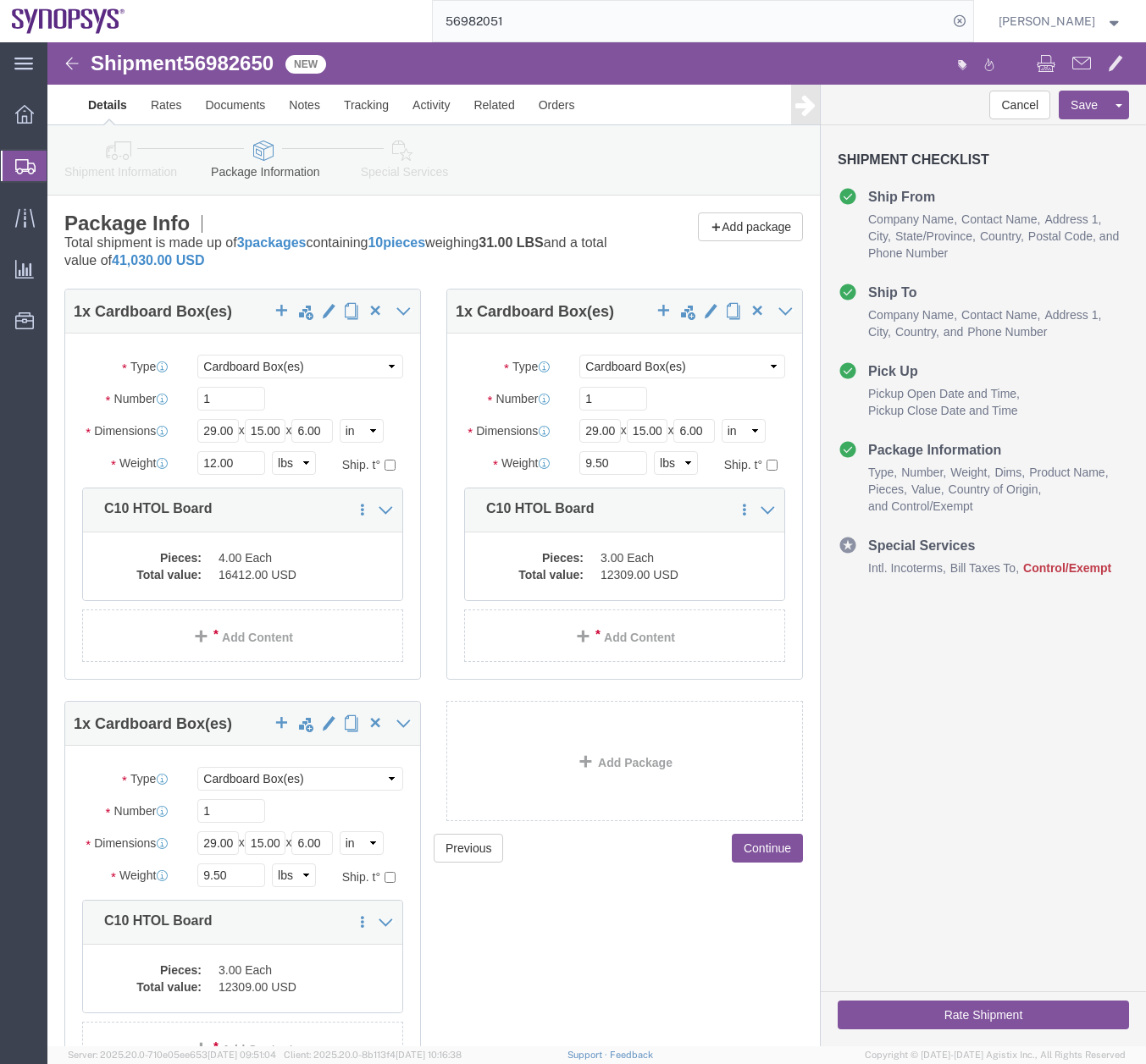
click icon
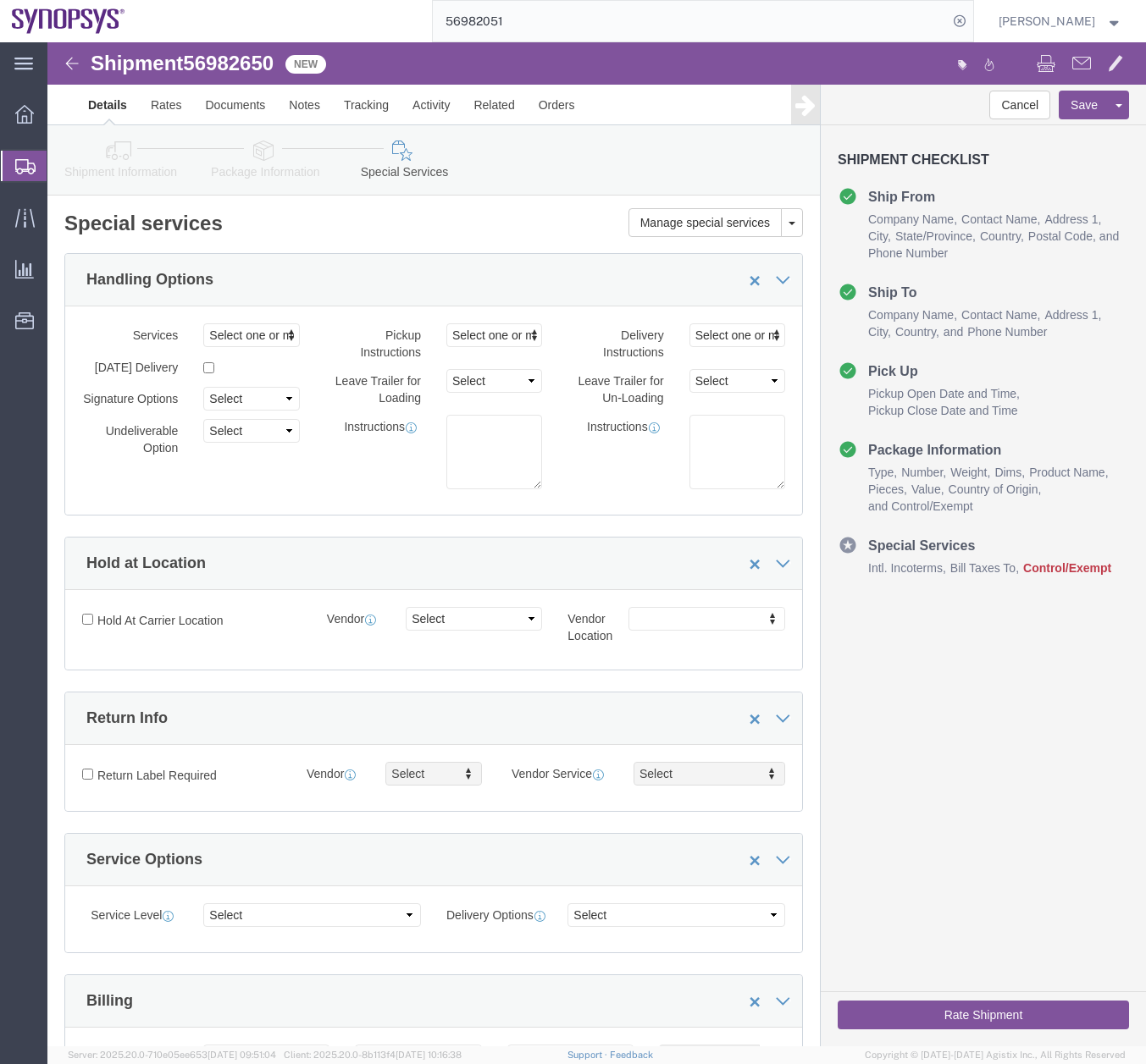
click icon
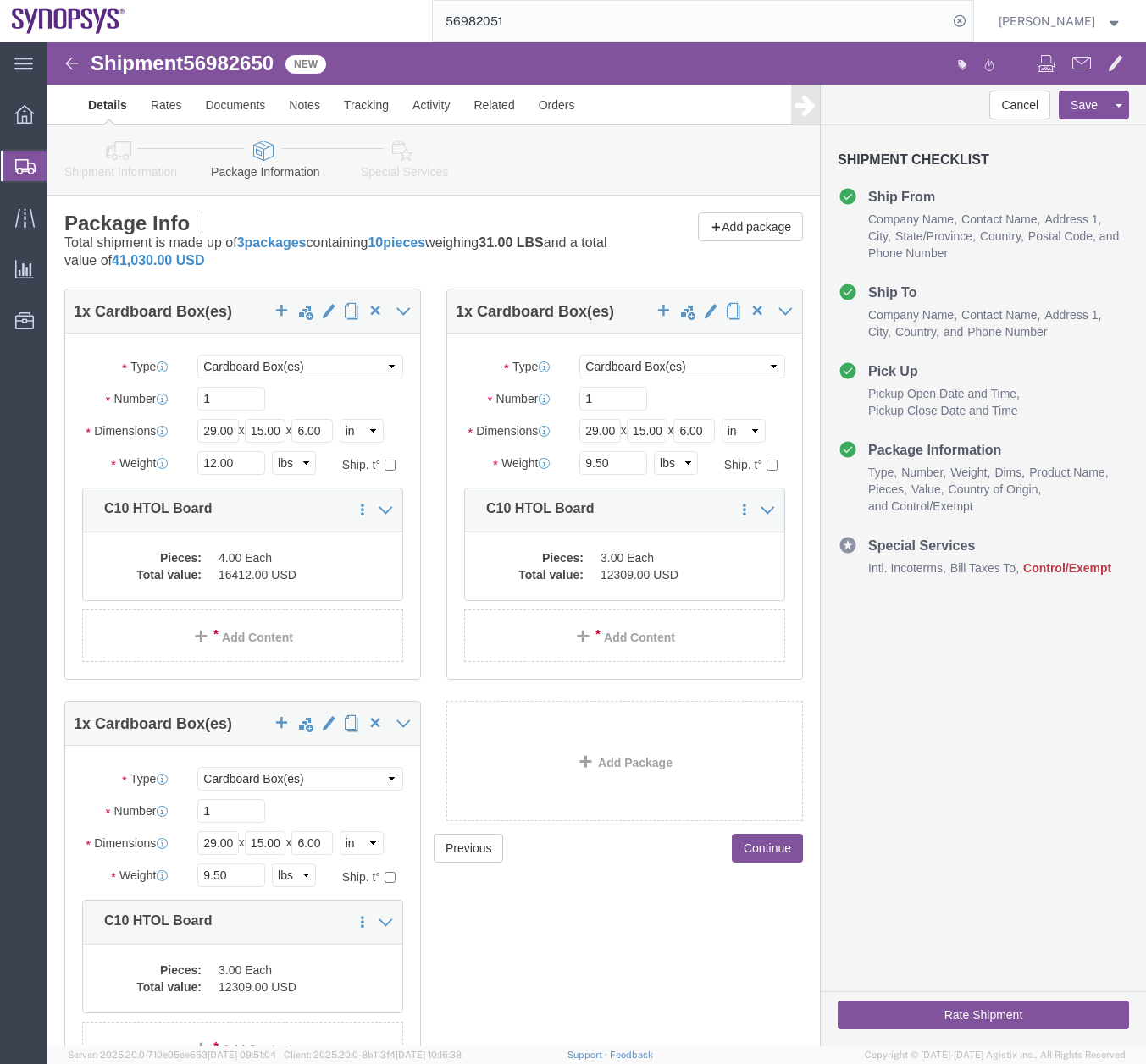
click link "Special Services"
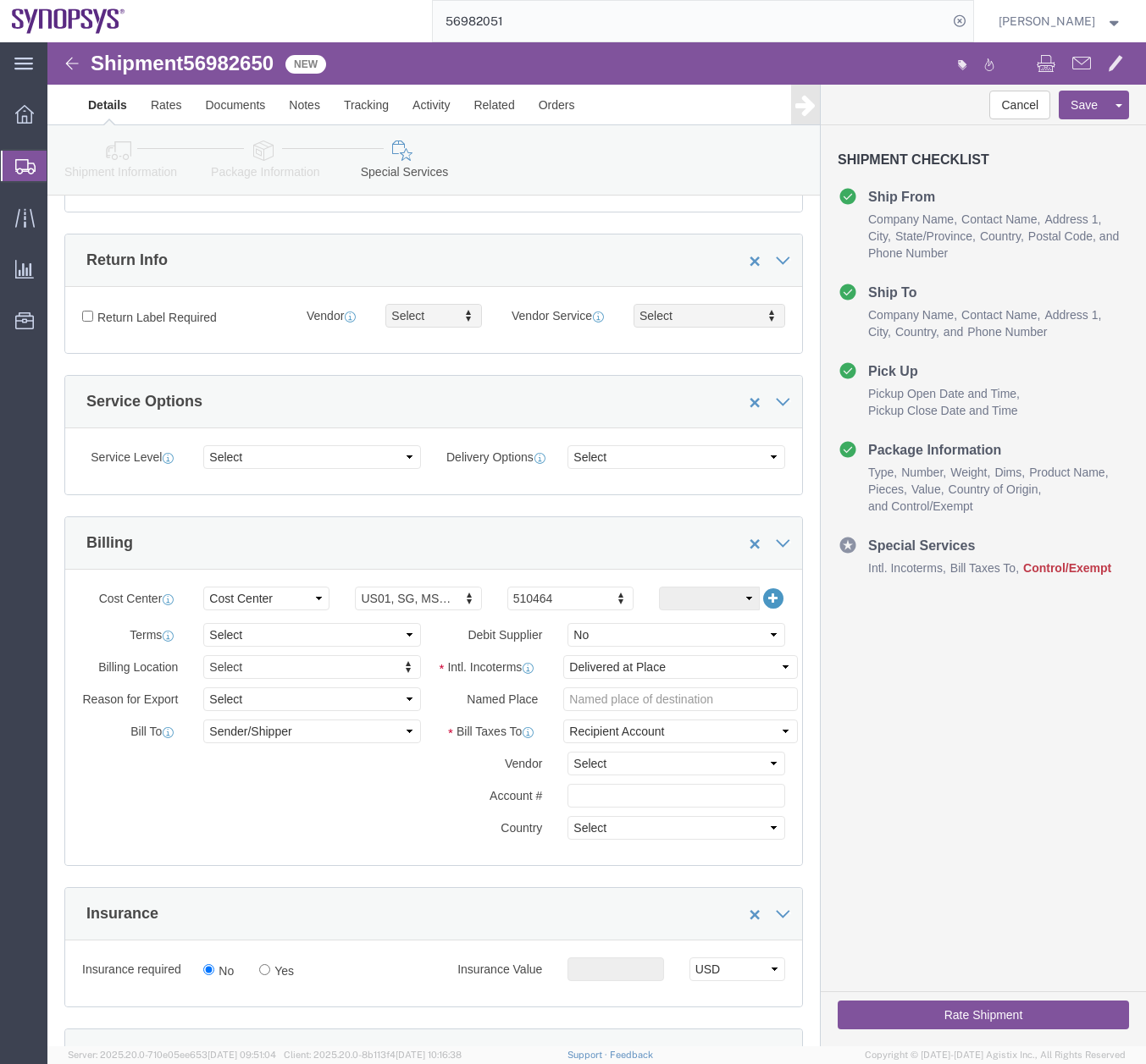
scroll to position [164, 0]
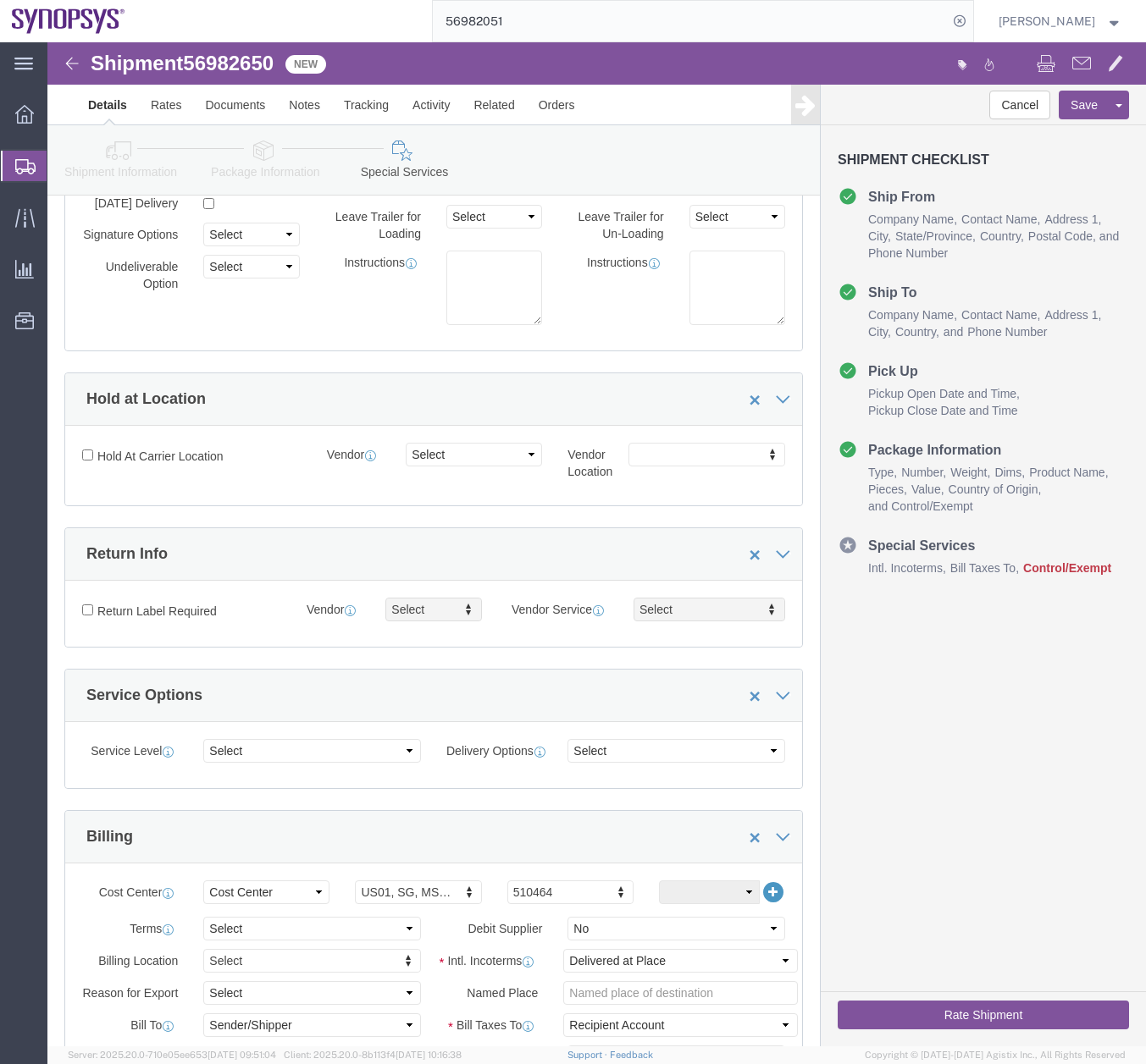
click icon
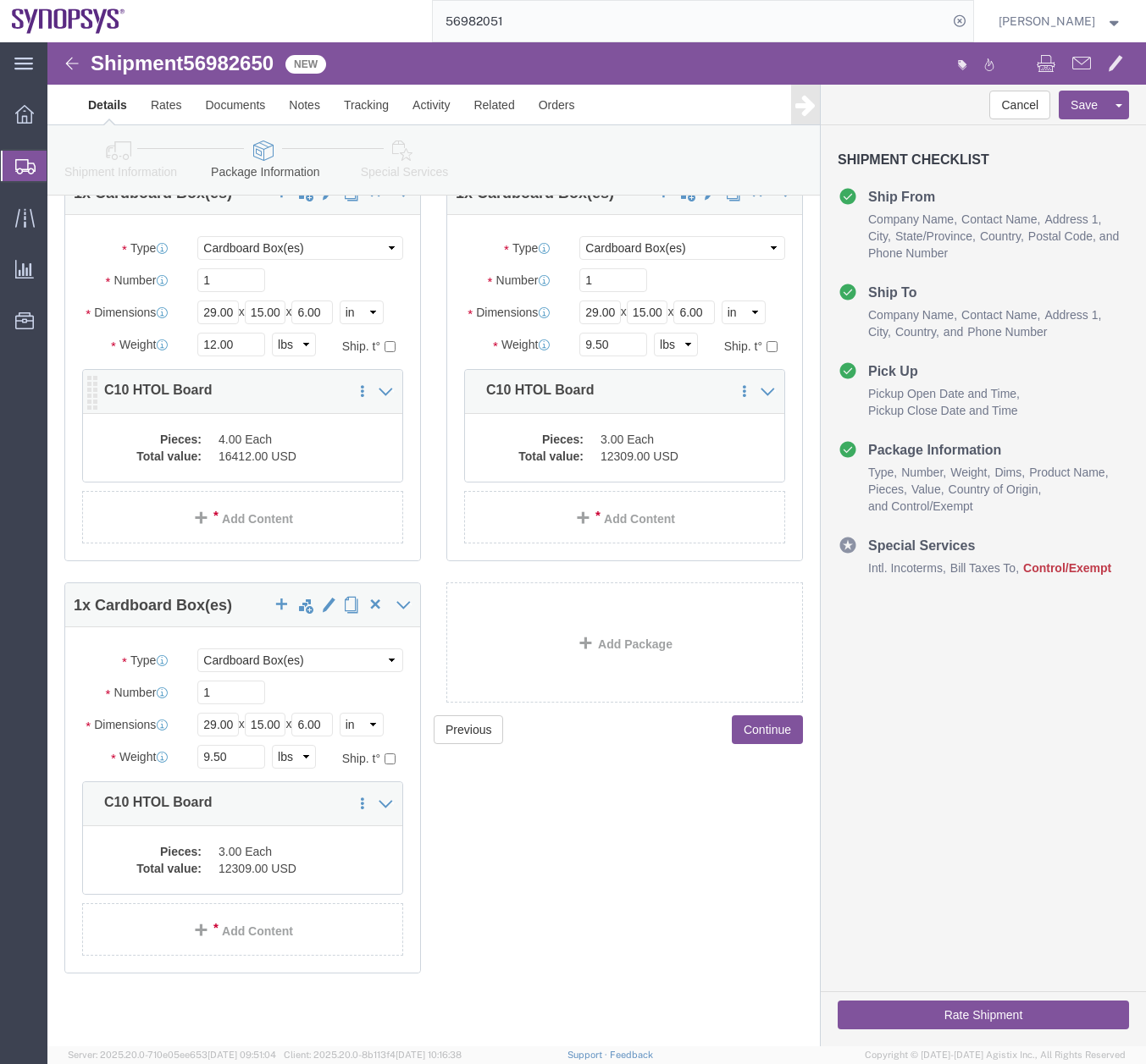
click dd "4.00 Each"
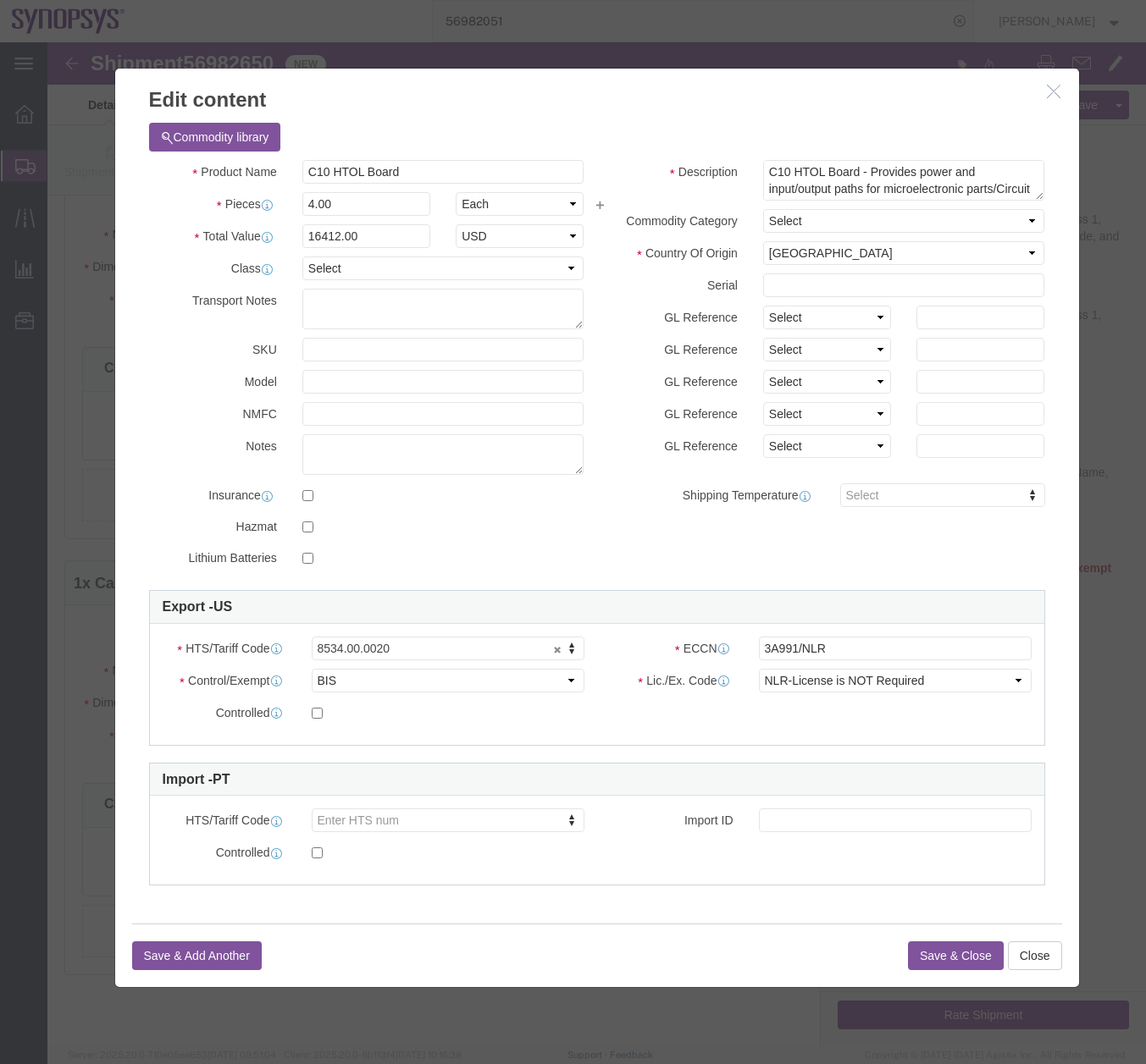
click icon "button"
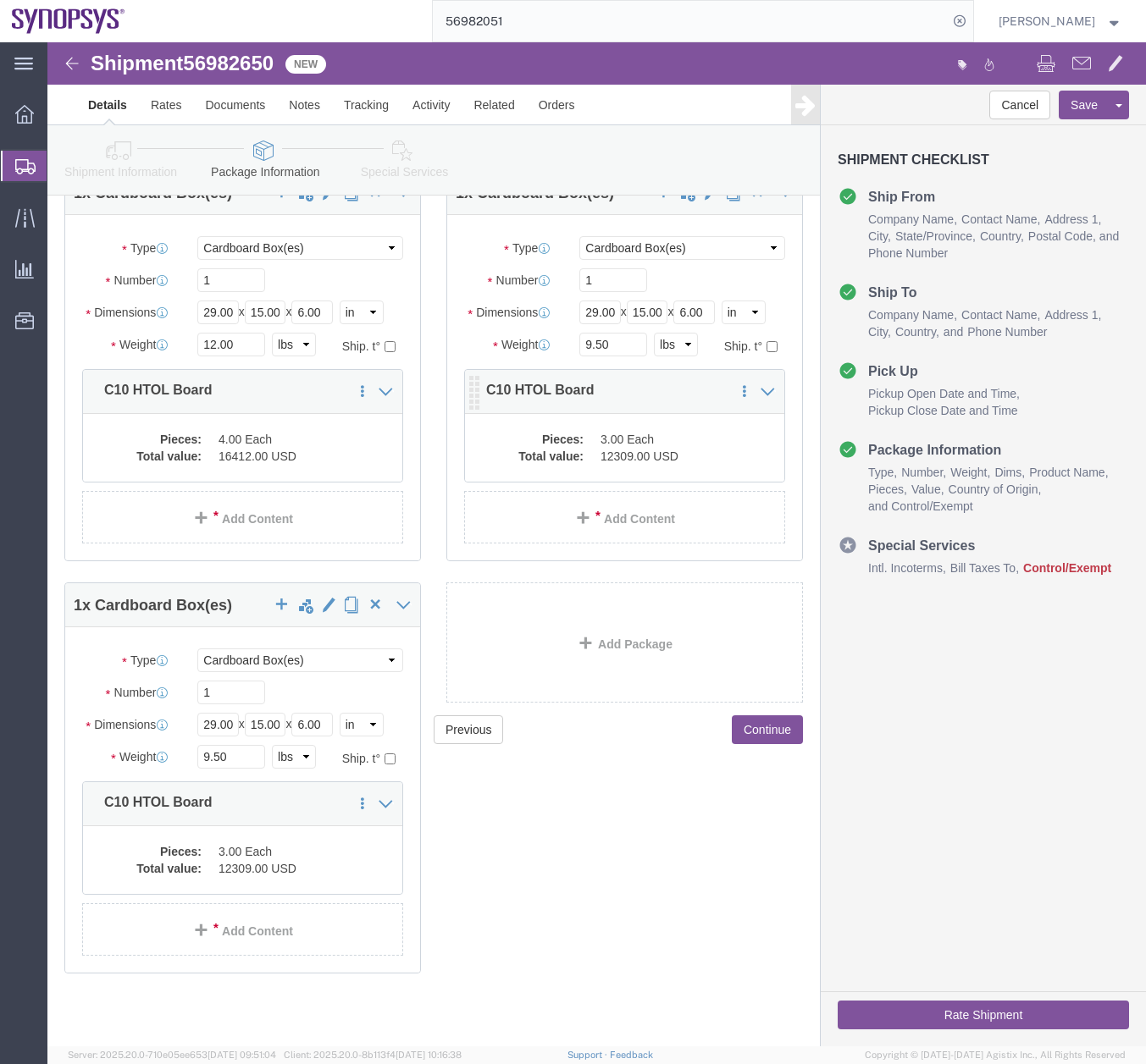
click dd "3.00 Each"
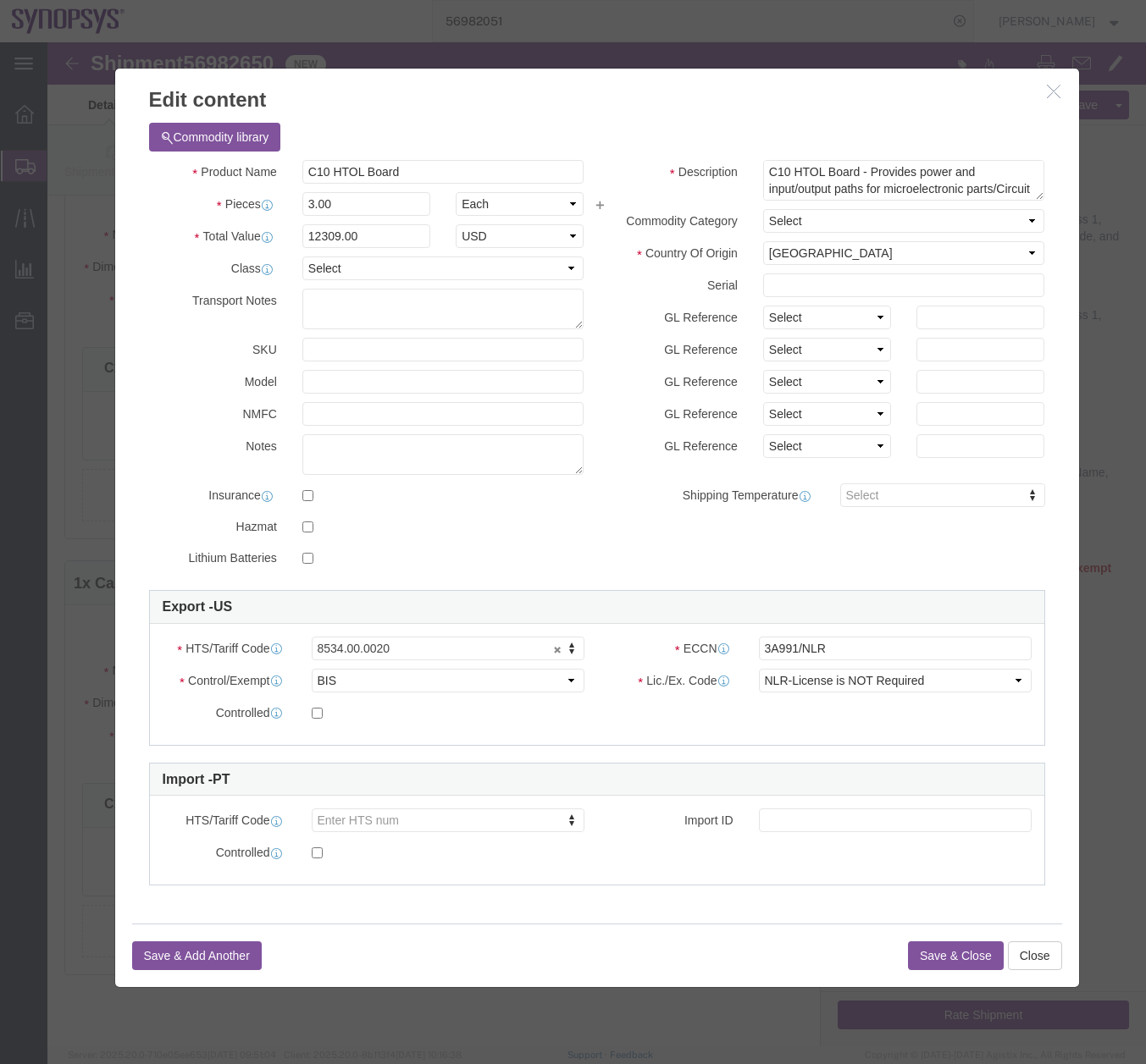
click button "button"
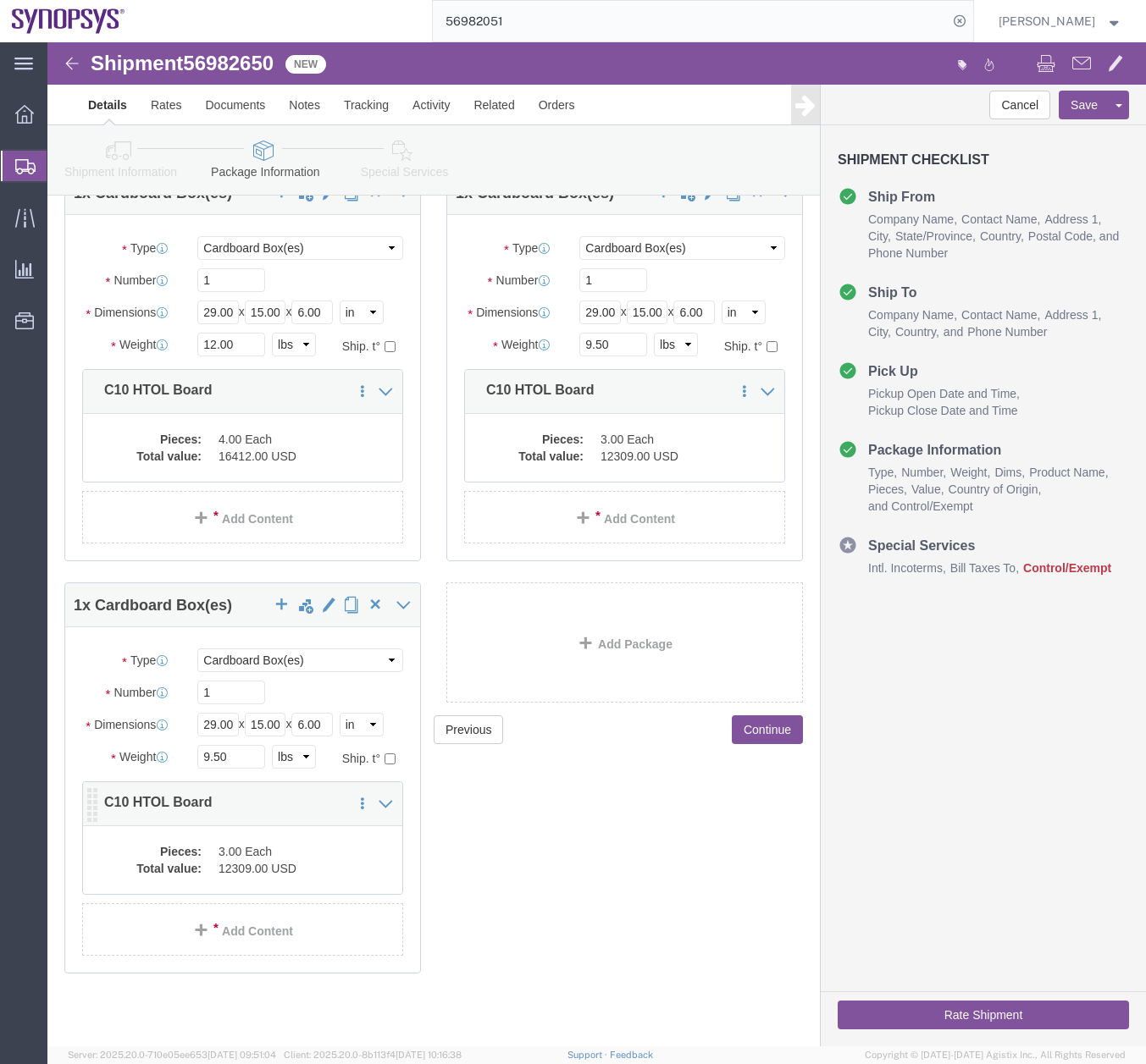
click dd "3.00 Each"
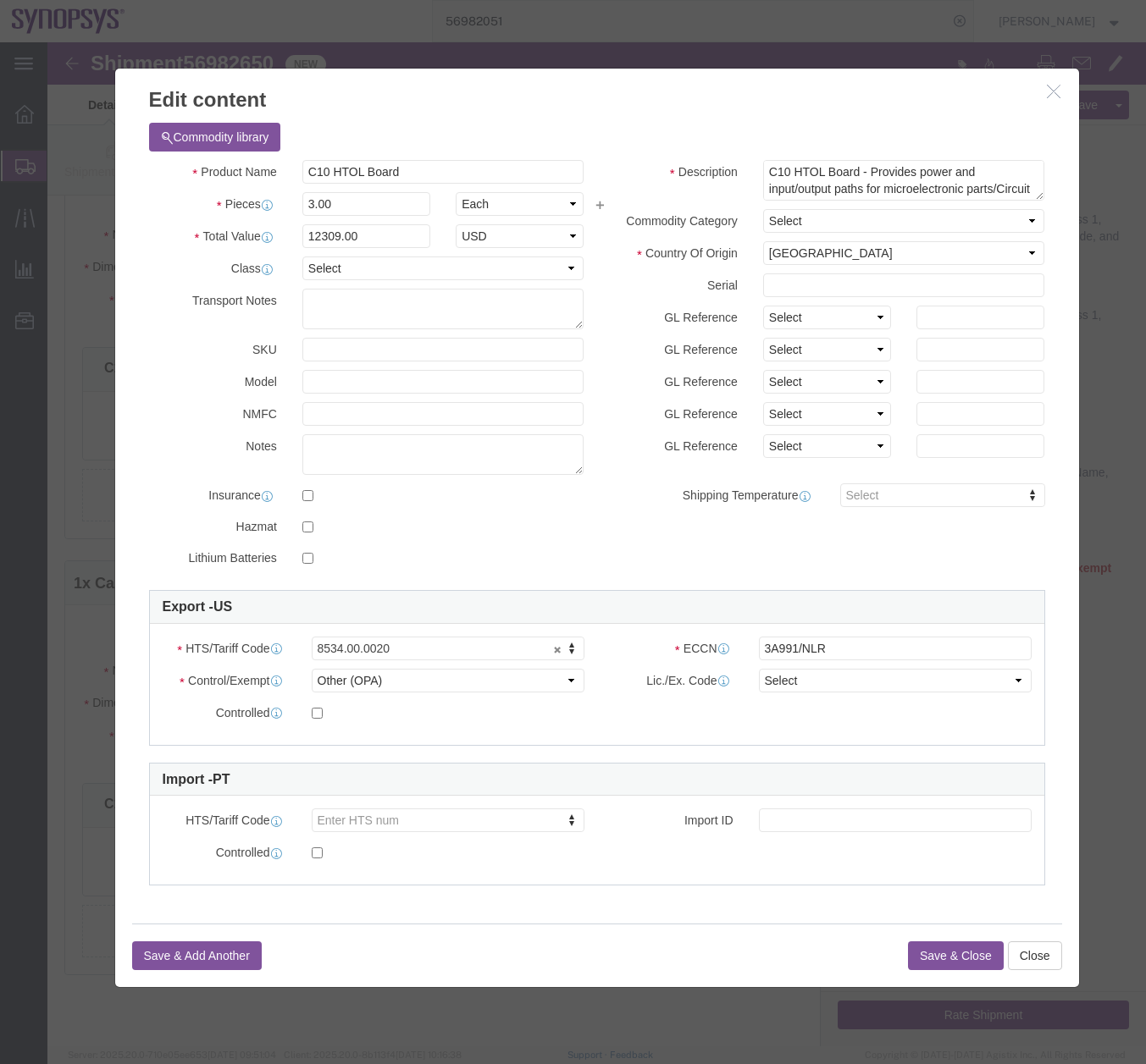
click icon "button"
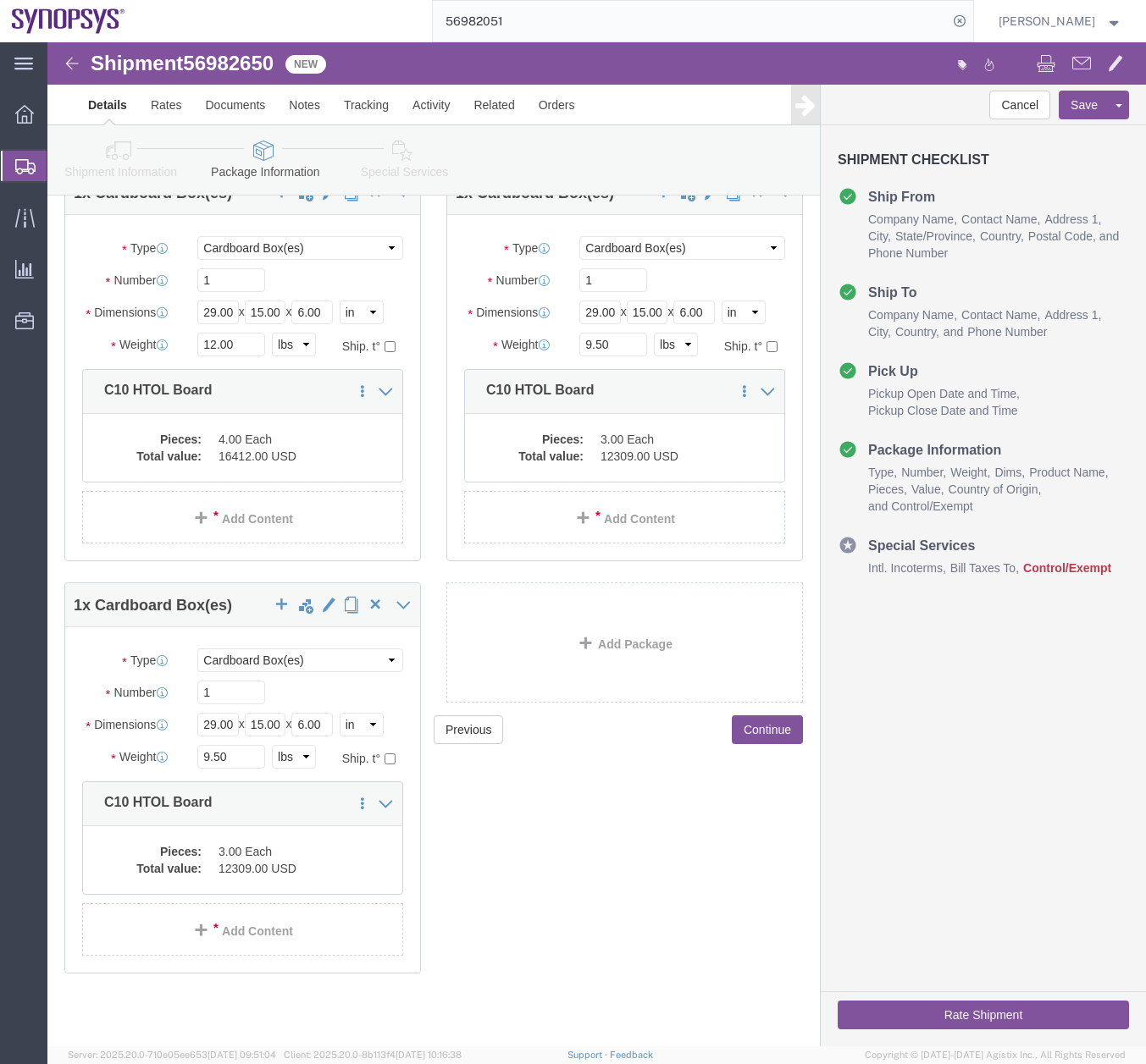
click link "Special Services"
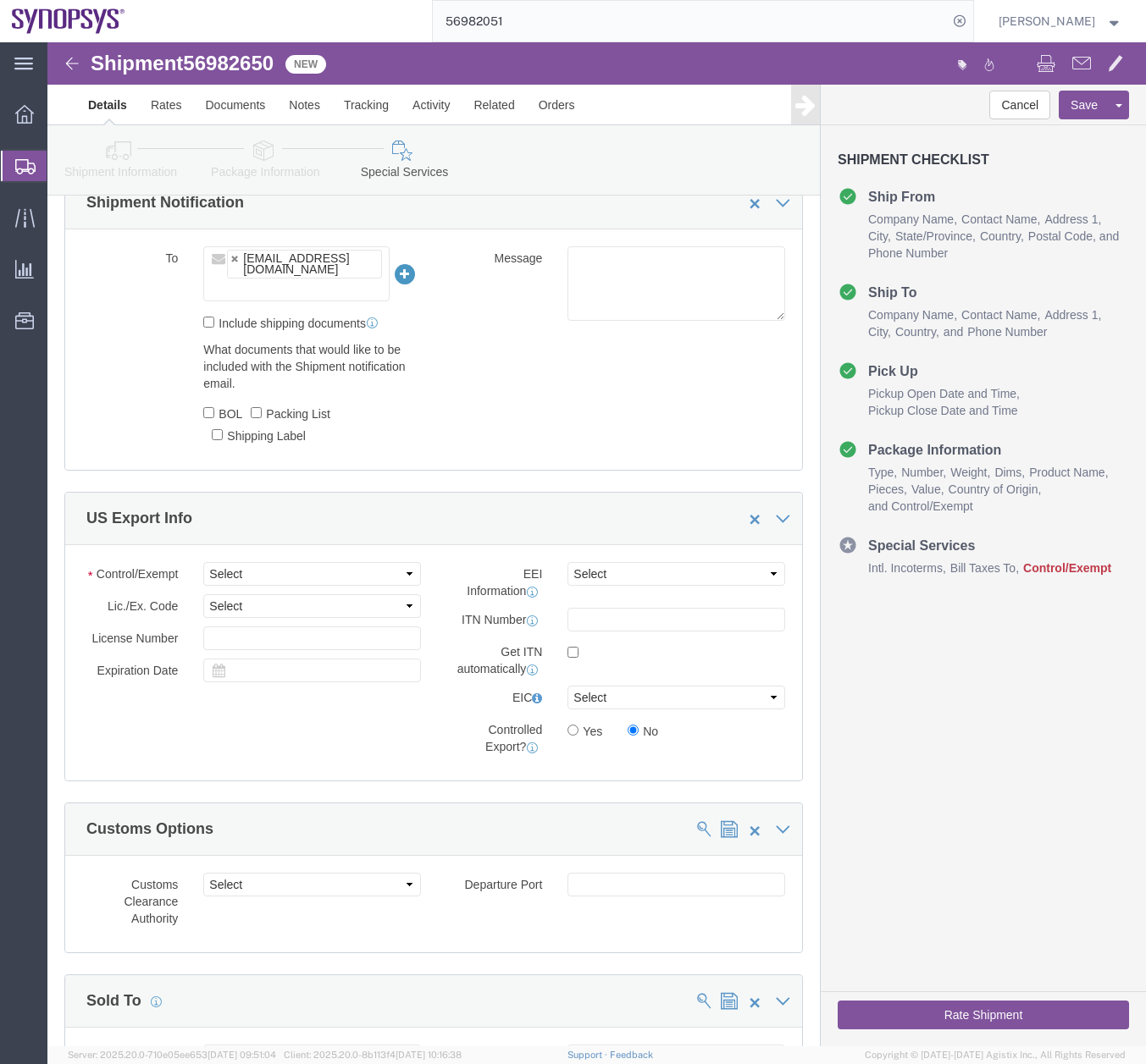
scroll to position [1403, 0]
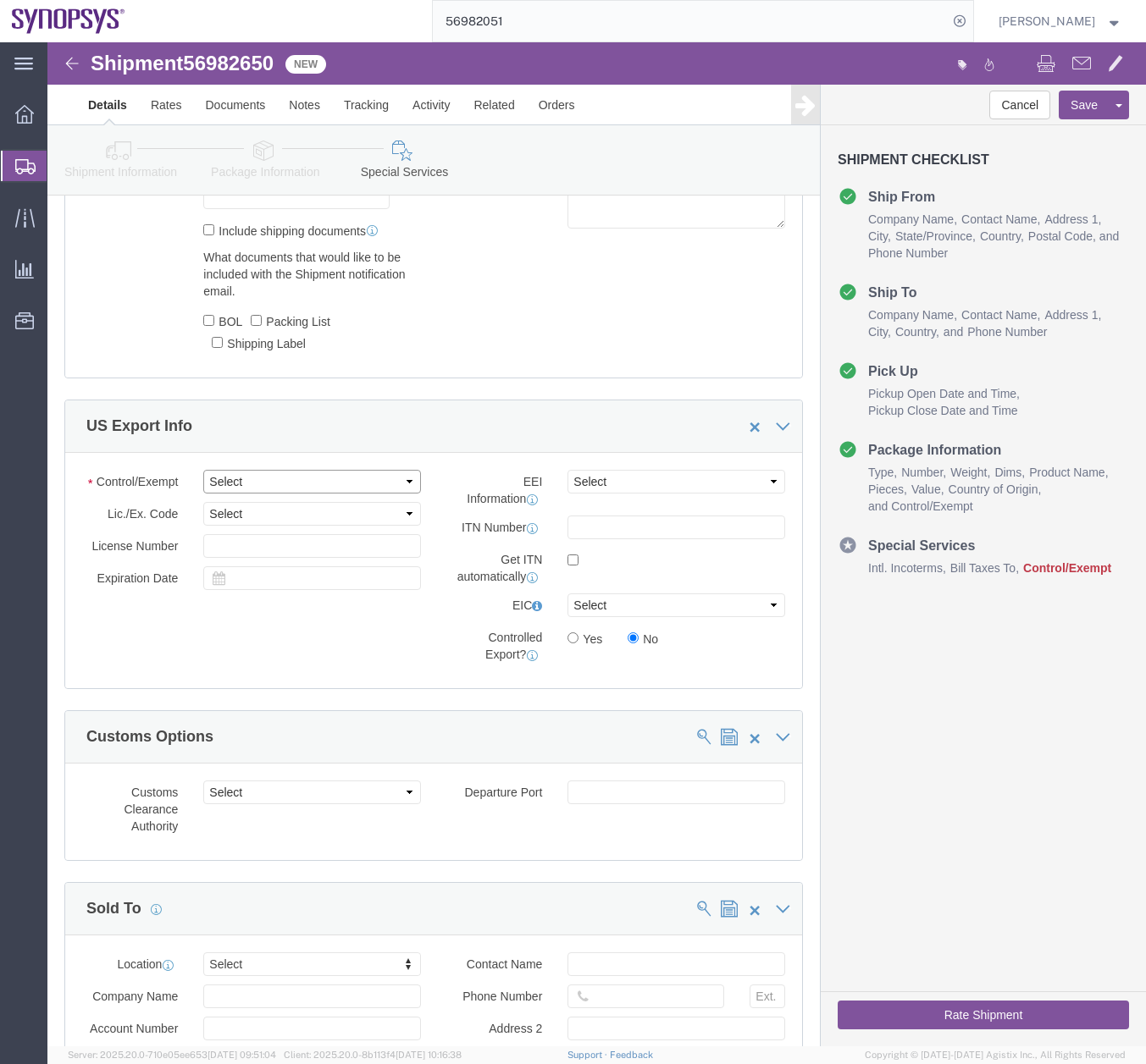
click select "Select ATF BIS DEA EPA FDA FTR ITAR OFAC Other (OPA)"
select select "BIS"
click select "Select ATF BIS DEA EPA FDA FTR ITAR OFAC Other (OPA)"
click select "Select AGR-Agricultural APP-Computers APR-Additional Permissive Exports AVS-Air…"
select select "NLR"
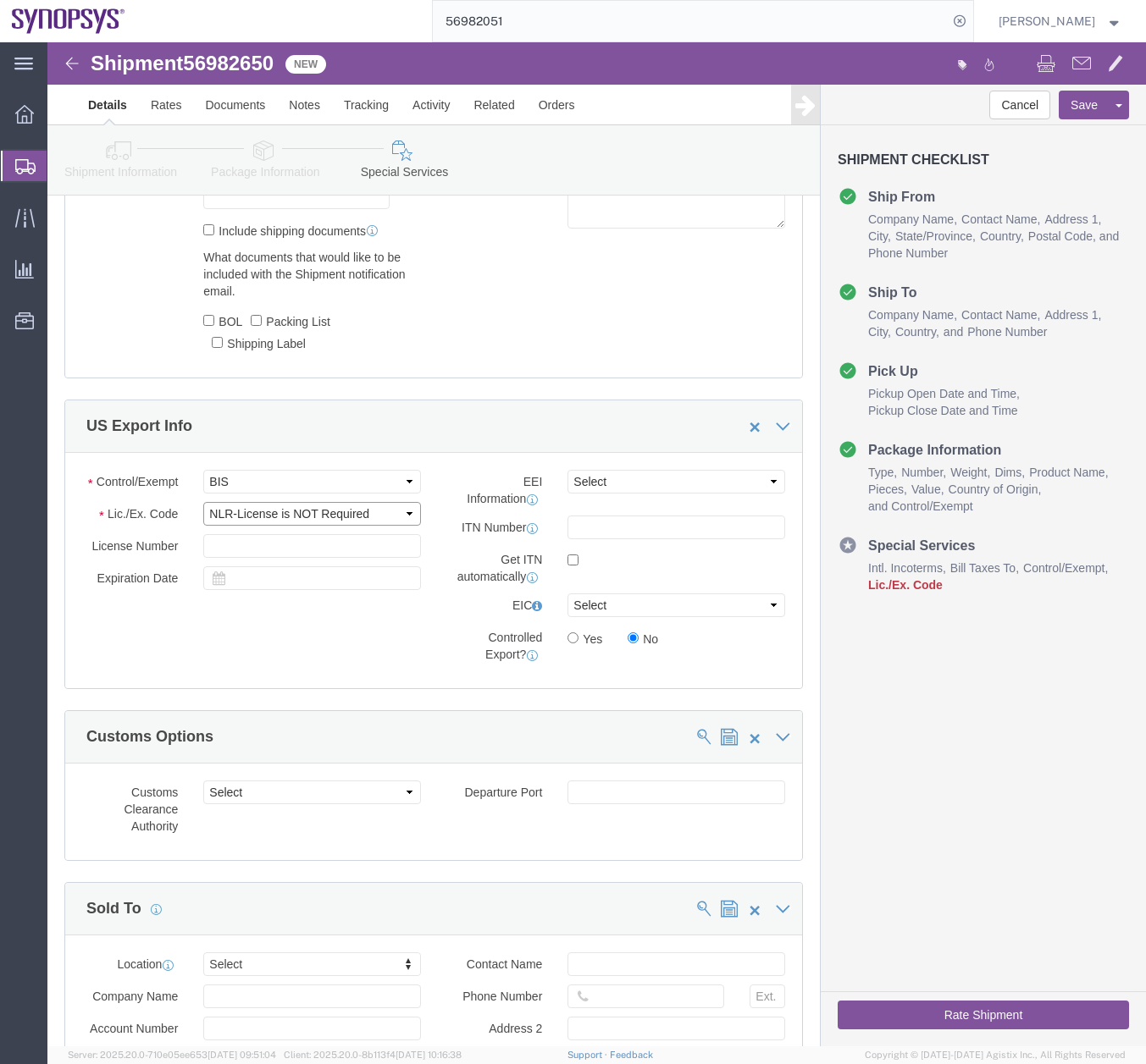
click select "Select AGR-Agricultural APP-Computers APR-Additional Permissive Exports AVS-Air…"
click select "Select AES-Direct EEI Carrier File EEI EEI Exempt"
select select "AESD"
click select "Select AES-Direct EEI Carrier File EEI EEI Exempt"
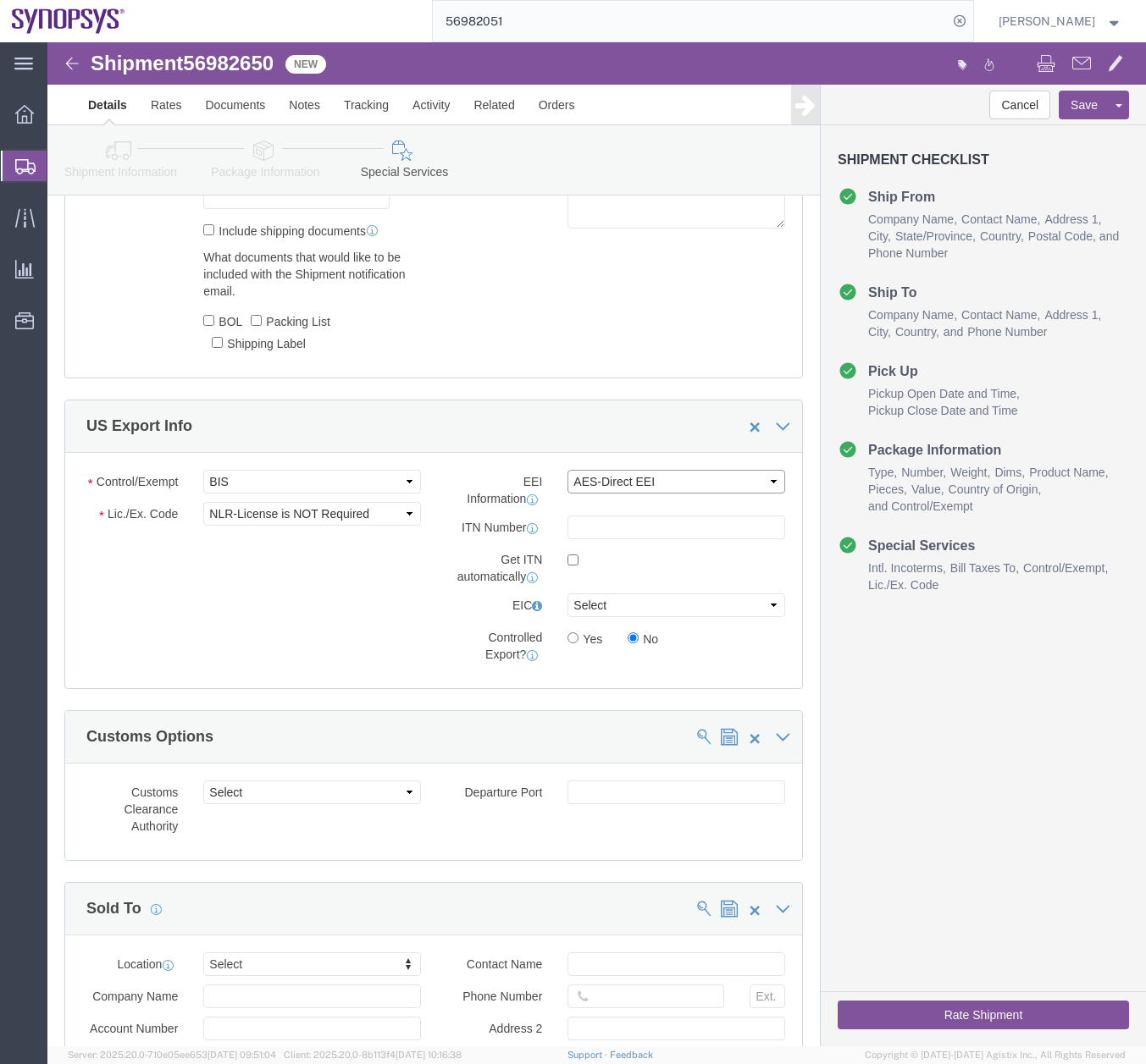
click select "Select AES-Direct EEI Carrier File EEI EEI Exempt"
click input "checkbox"
checkbox input "true"
drag, startPoint x: 1088, startPoint y: 406, endPoint x: 1088, endPoint y: 427, distance: 21.0
click div "Shipment Checklist Ship From Company Name Contact Name Address 1 City State/Pro…"
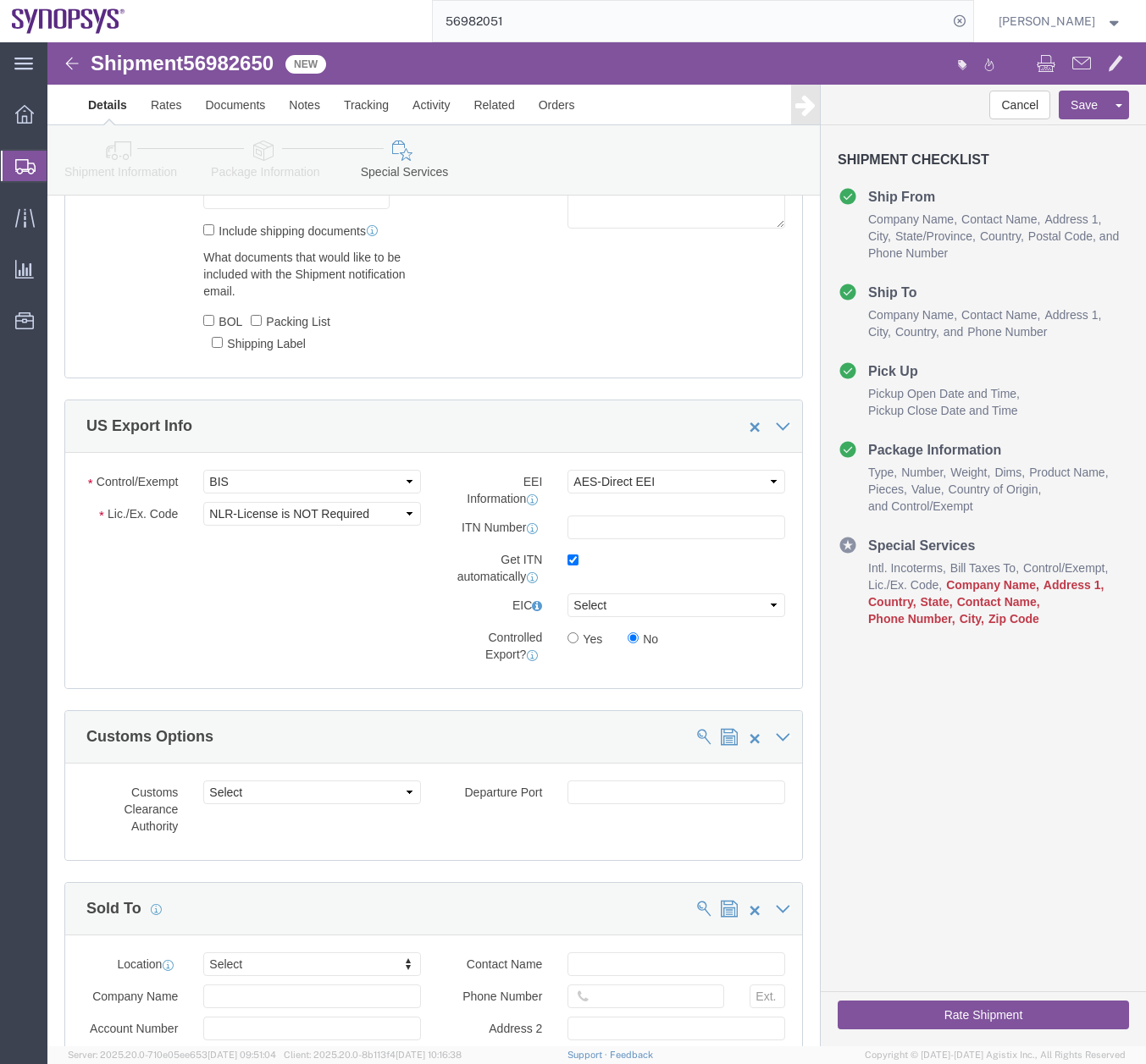
click div "Cancel Save Assign To Clone Shipment Save As Template Shipment Checklist Ship F…"
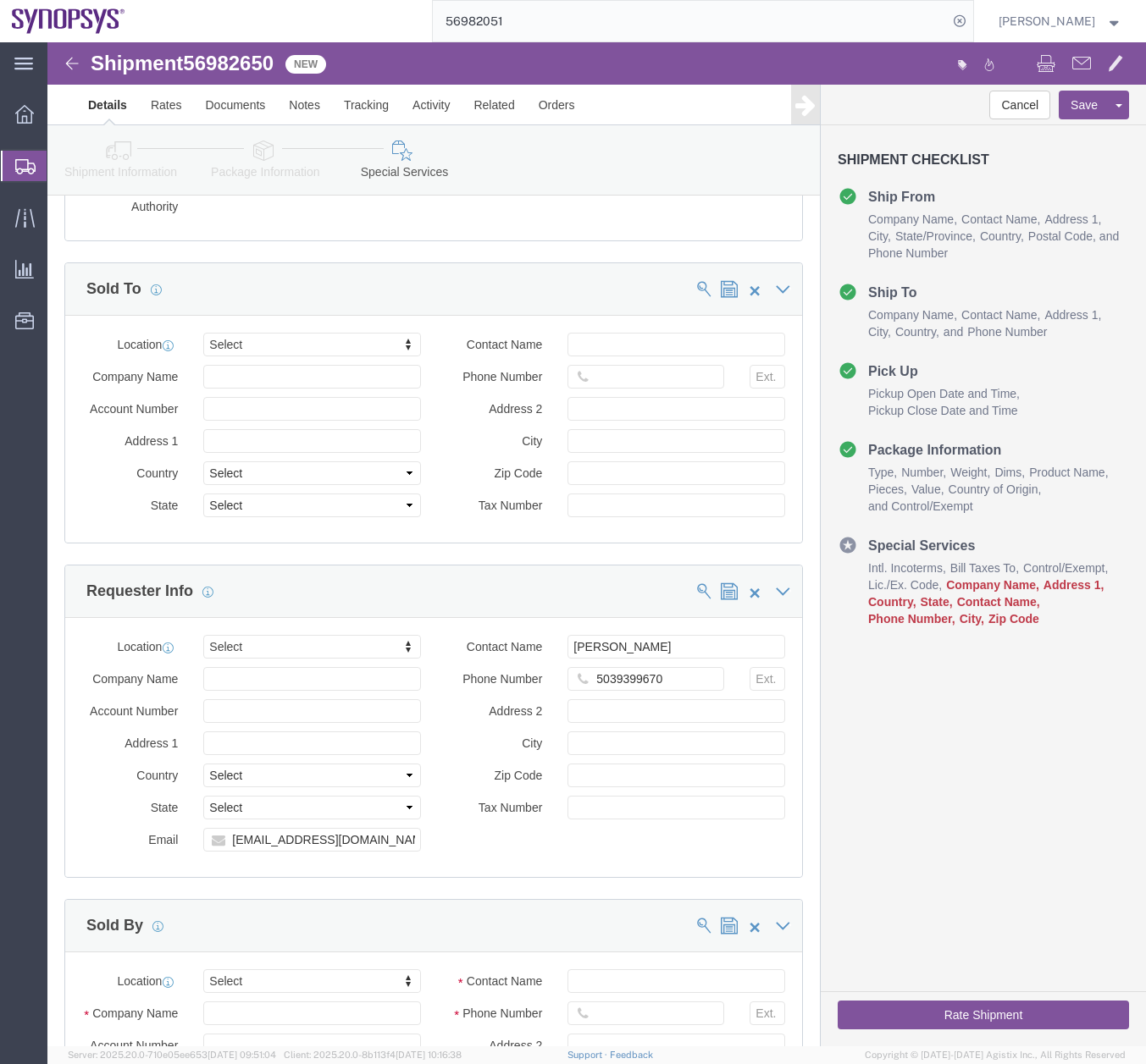
scroll to position [1947, 0]
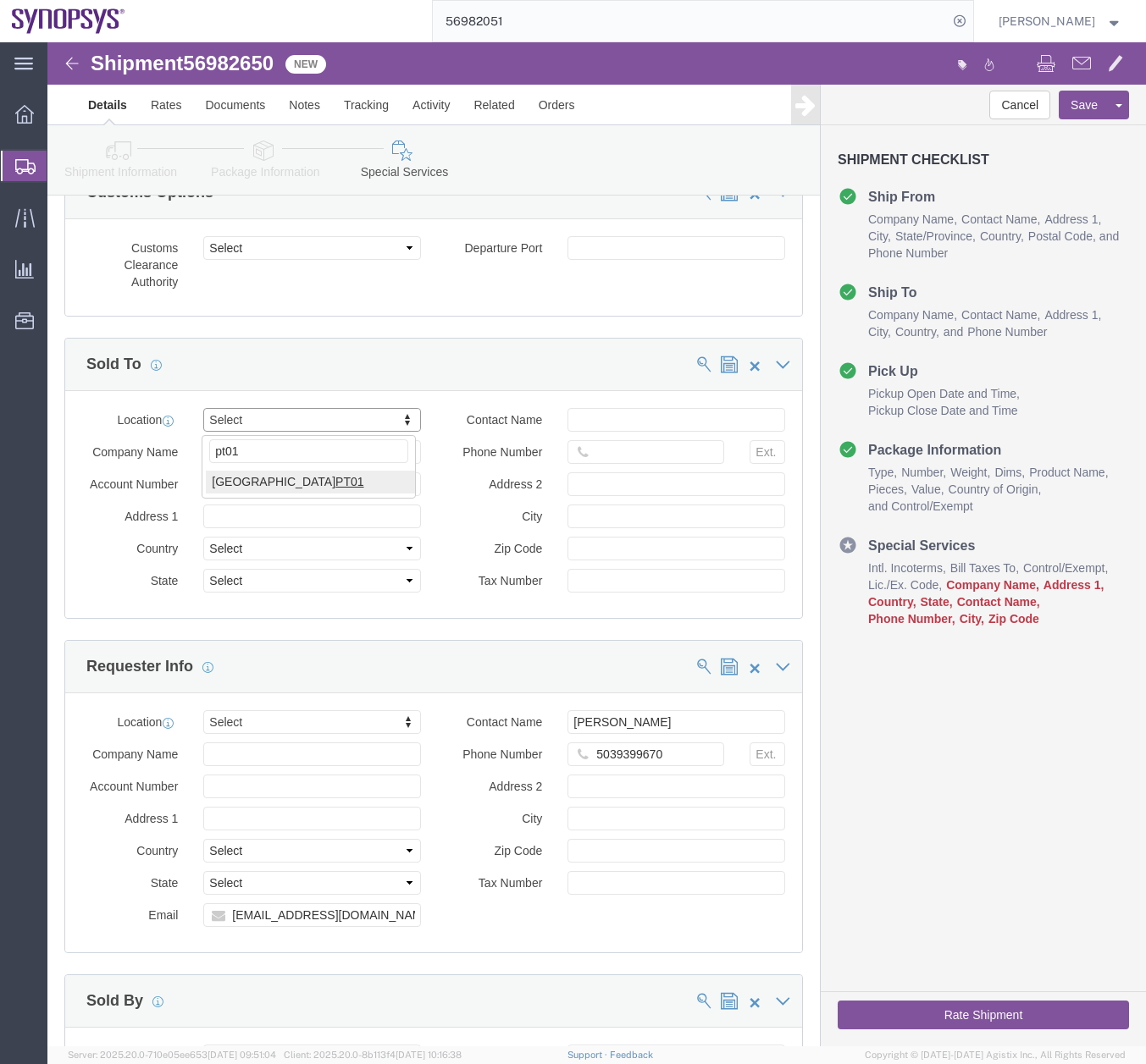
type input "pt01"
click div "pt01 Lisbon PT01"
click input "text"
type input "t"
type input "[PERSON_NAME]"
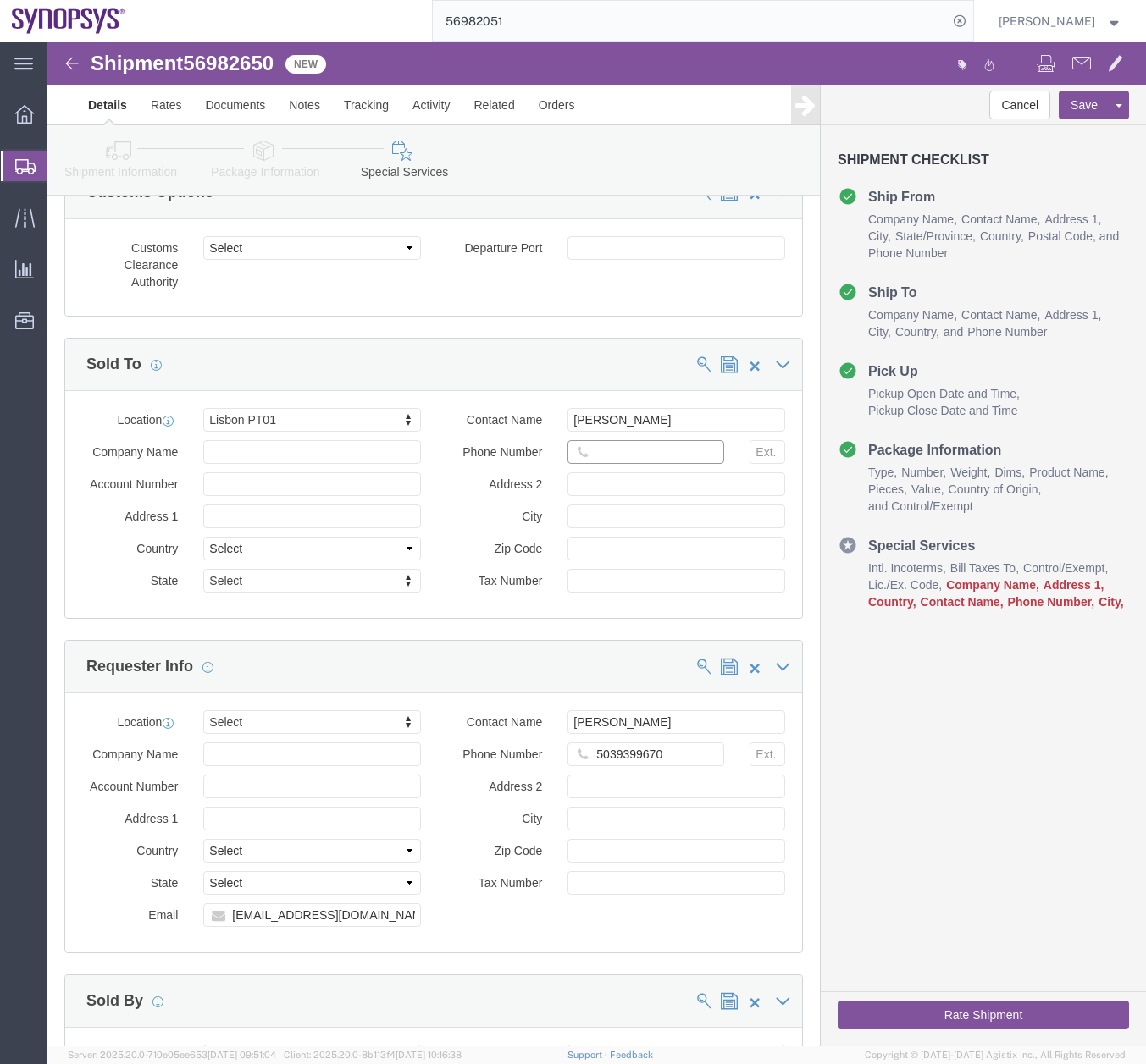
click input "text"
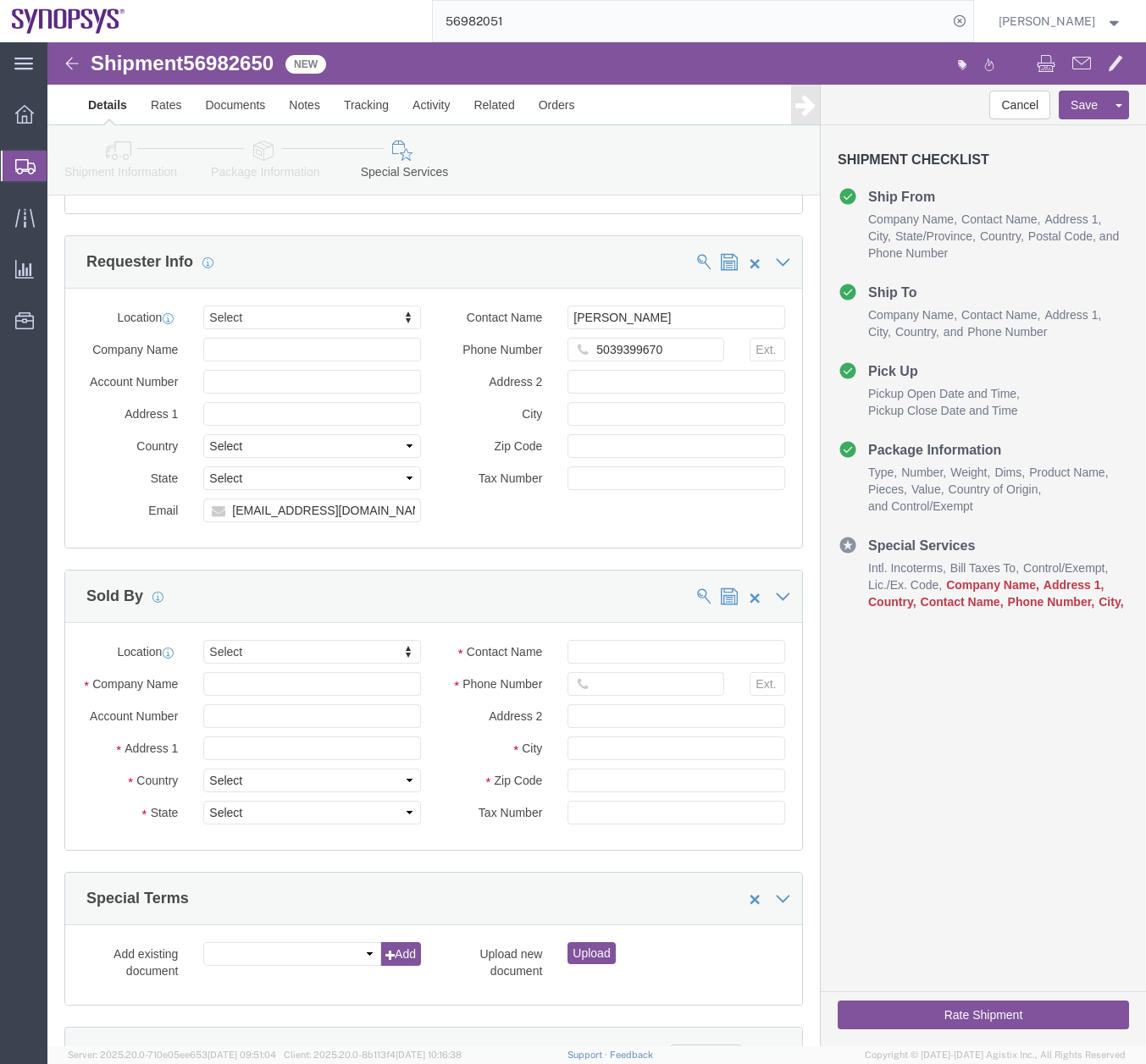
scroll to position [2371, 0]
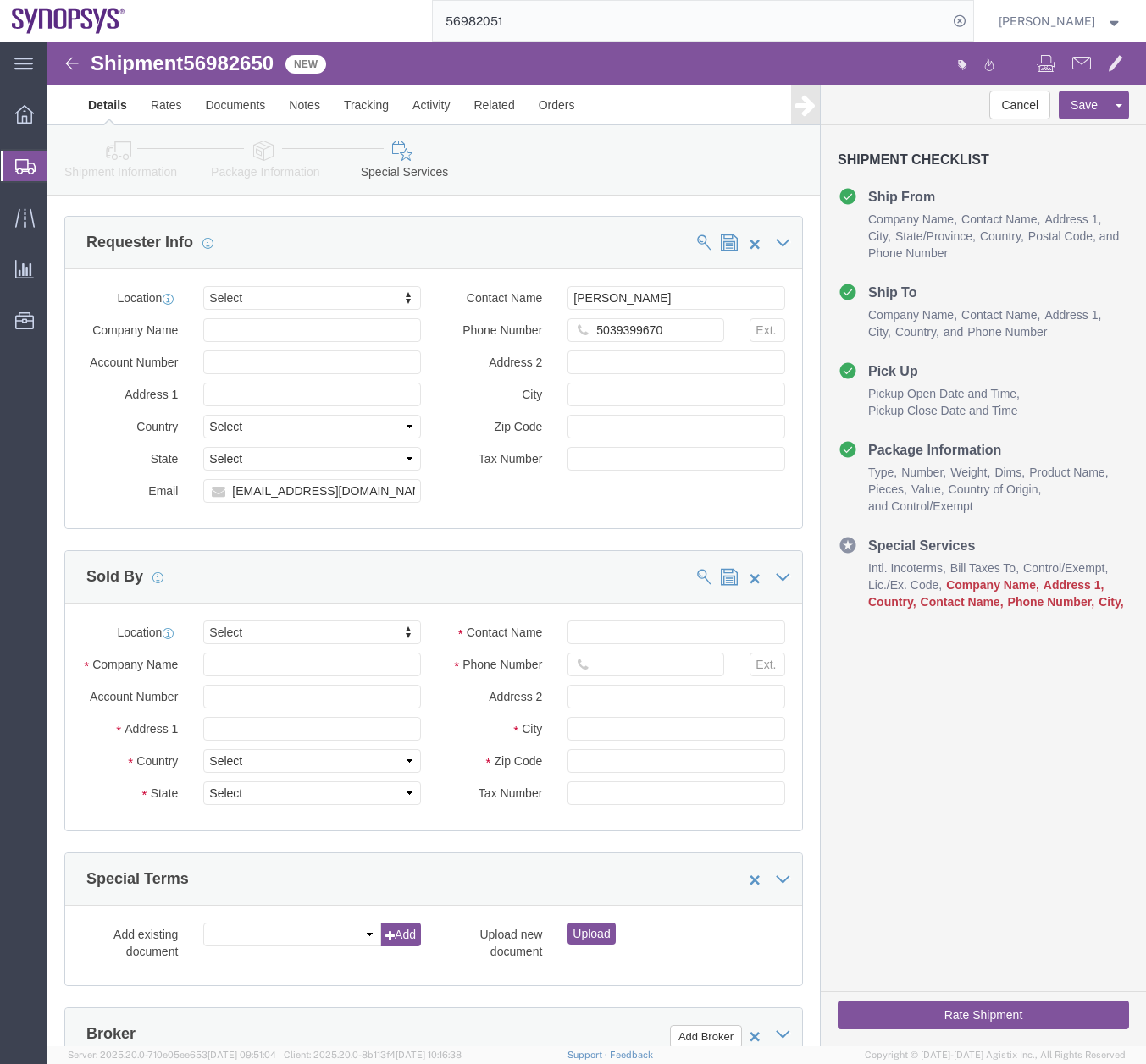
type input "351915185726"
click input "Company Name"
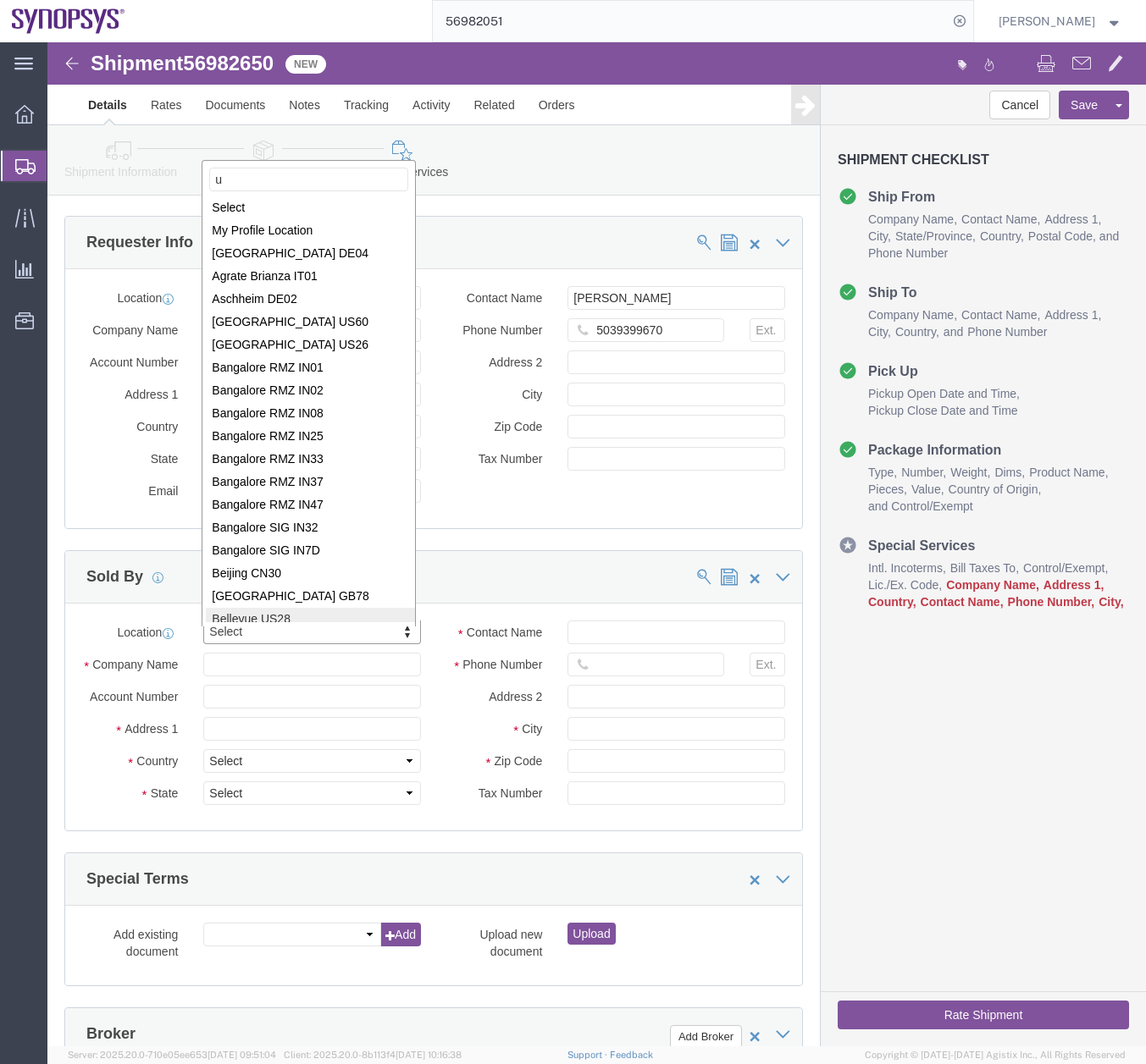
scroll to position [0, 0]
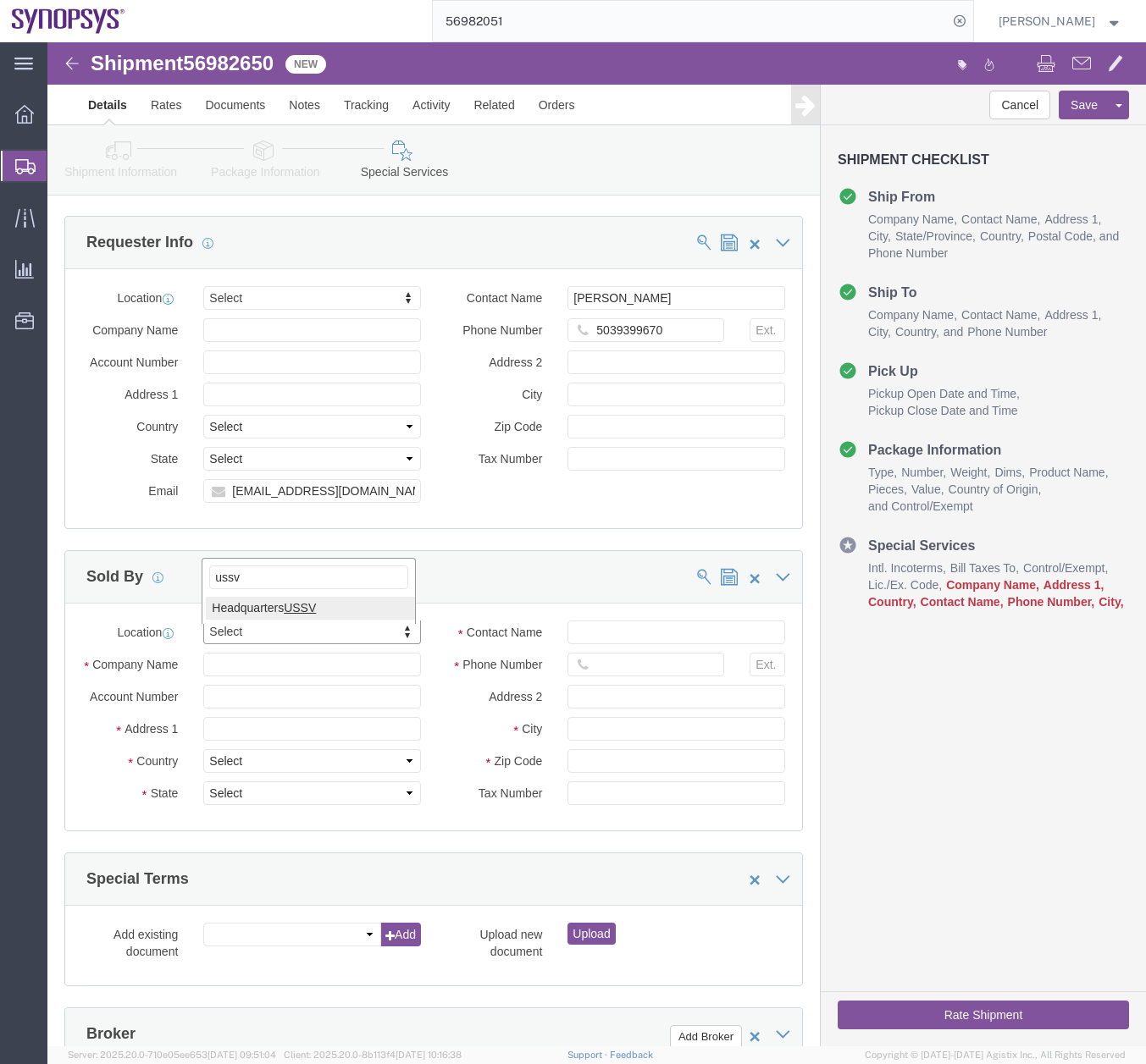
type input "ussv"
select select "CA"
click input "Contact Name"
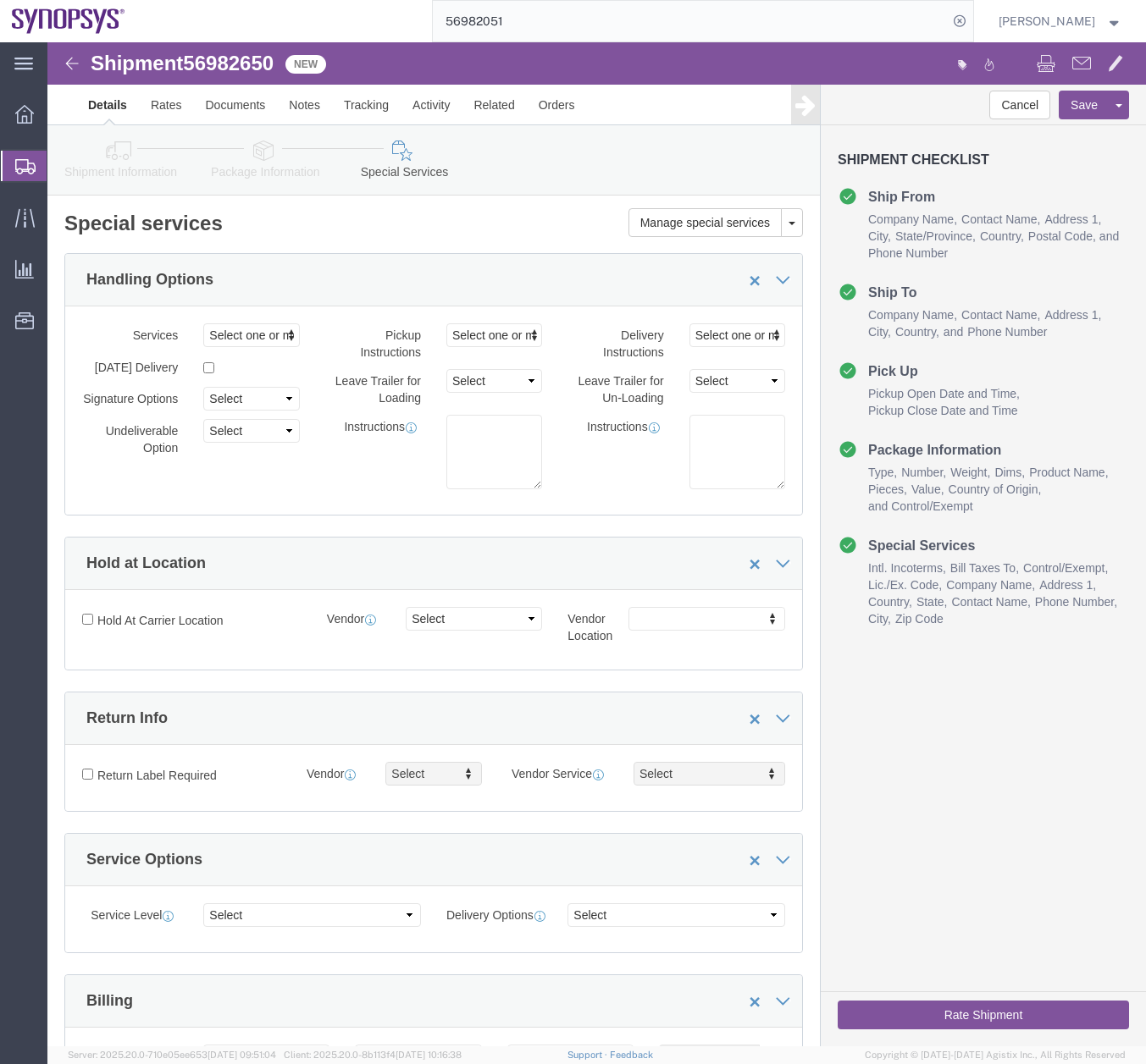
type input "[PERSON_NAME]"
click link "Shipment Information"
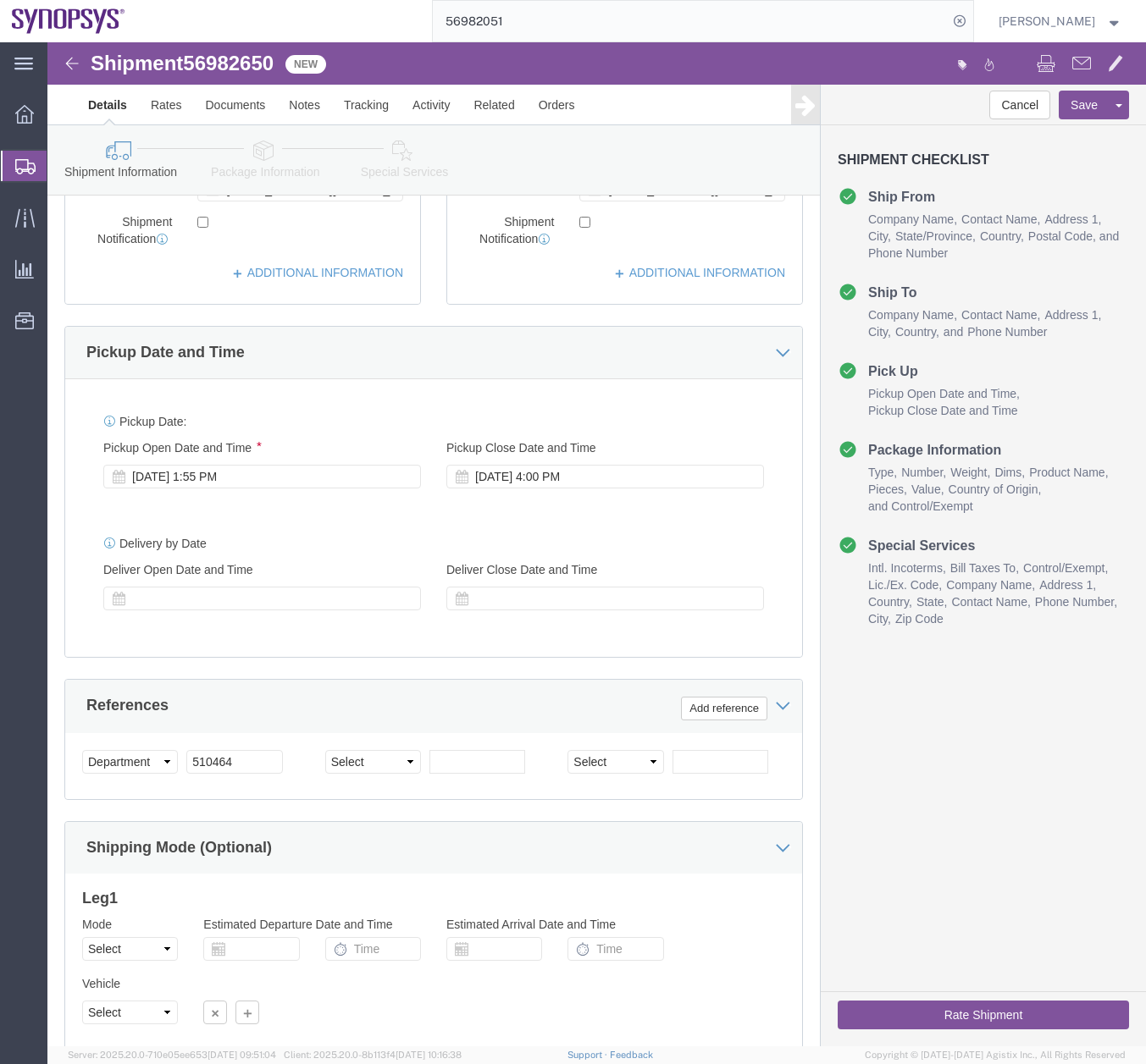
scroll to position [613, 0]
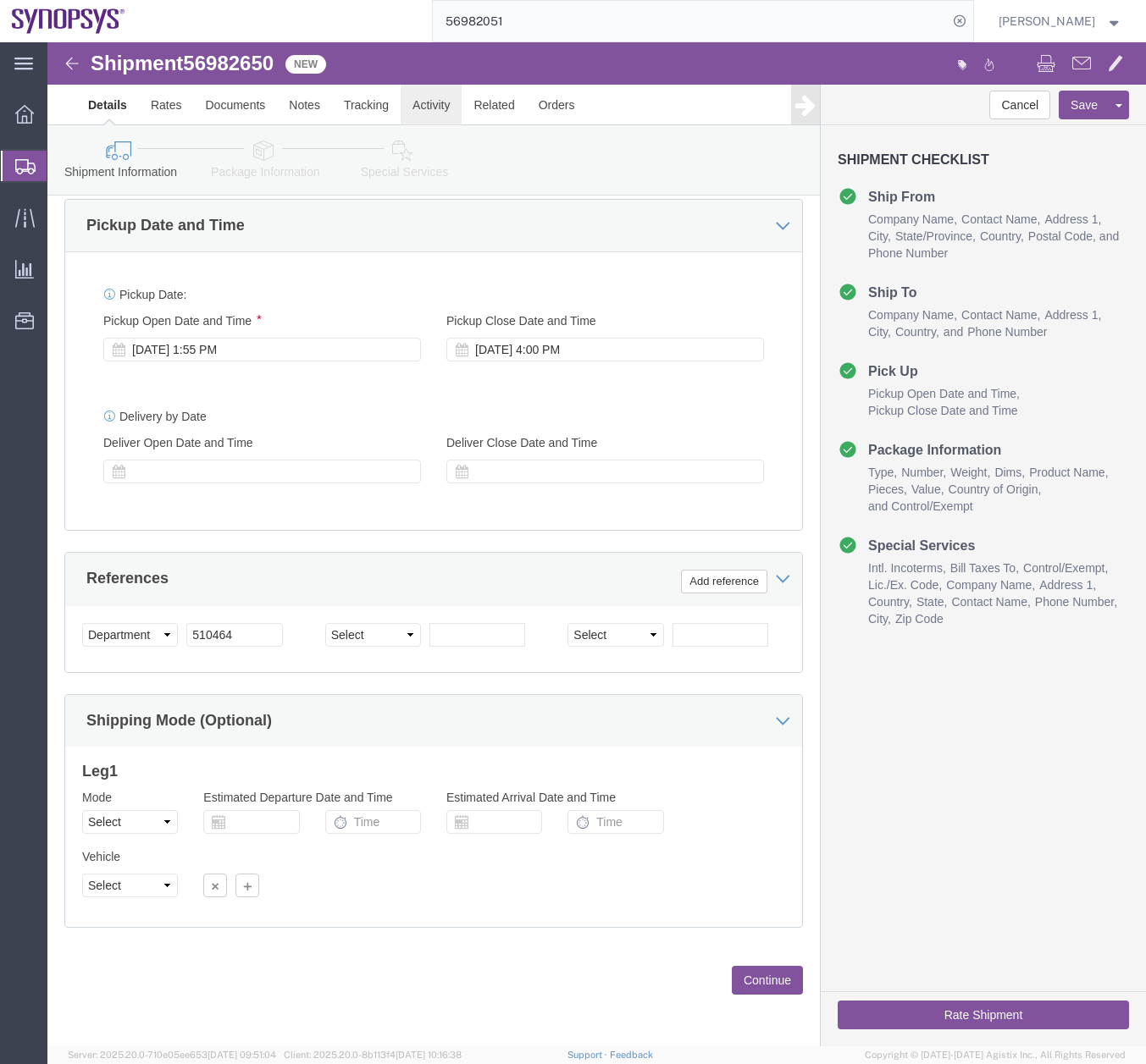
click link "Activity"
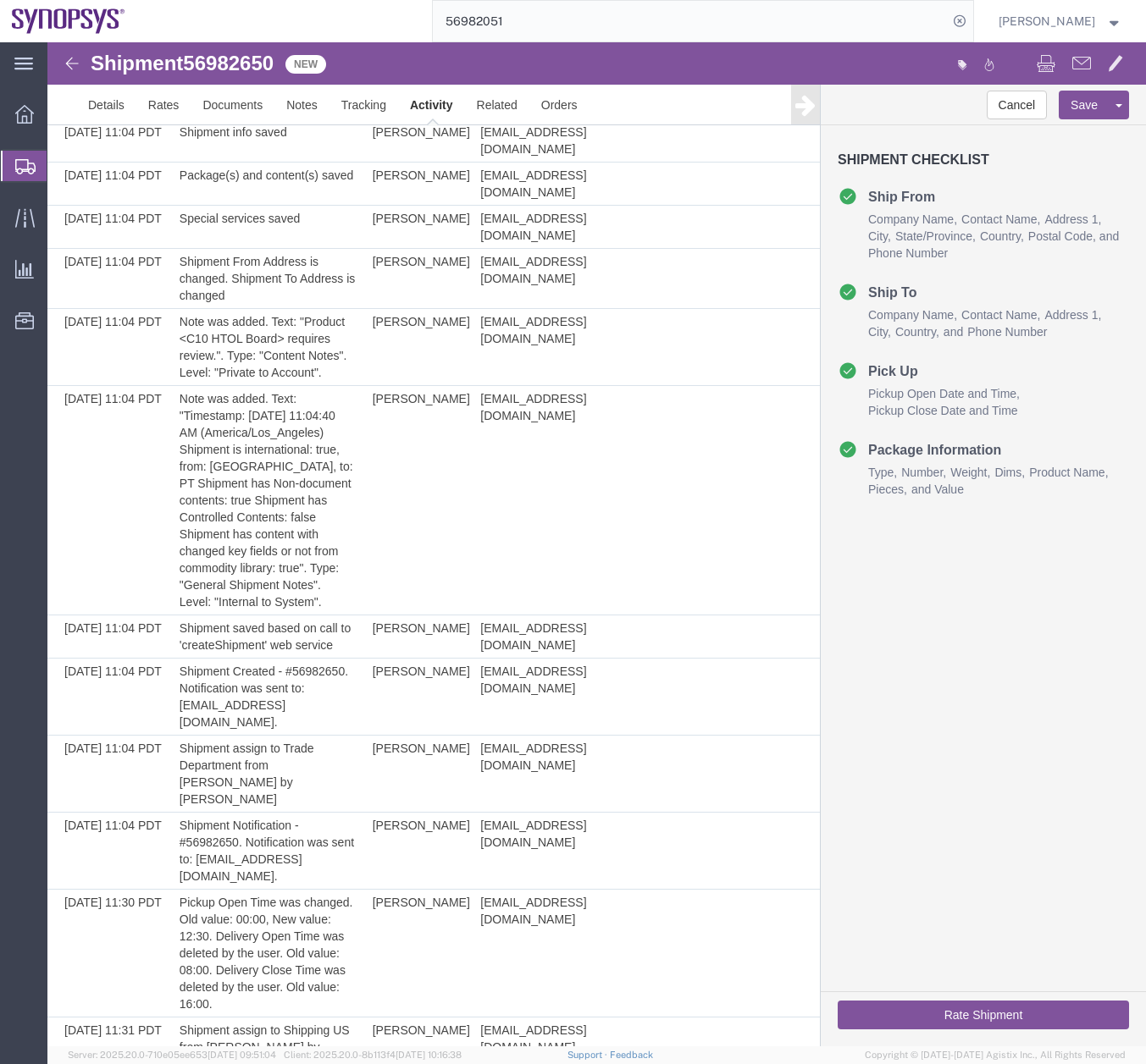
scroll to position [681, 0]
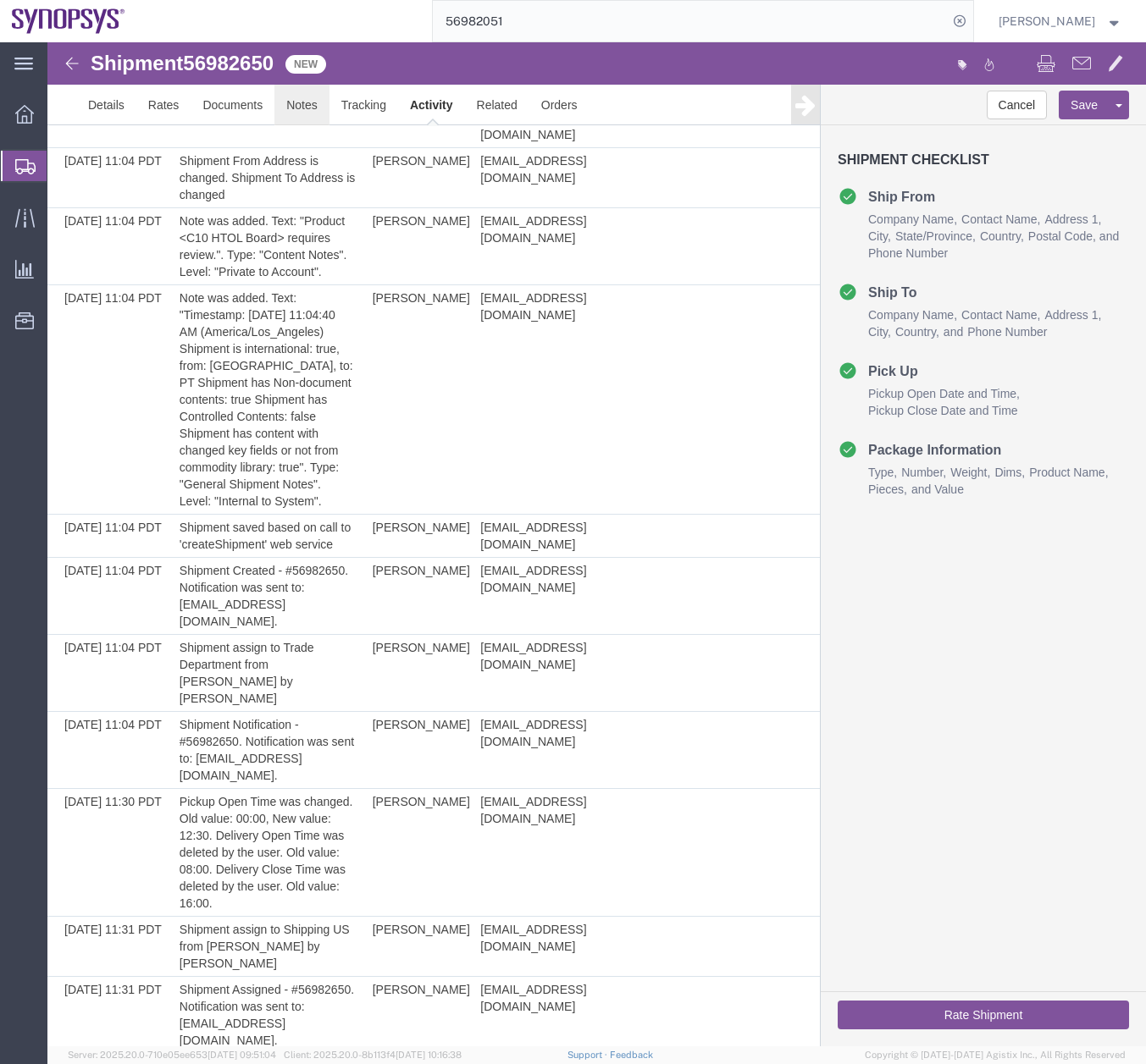
click at [312, 103] on link "Notes" at bounding box center [302, 104] width 55 height 40
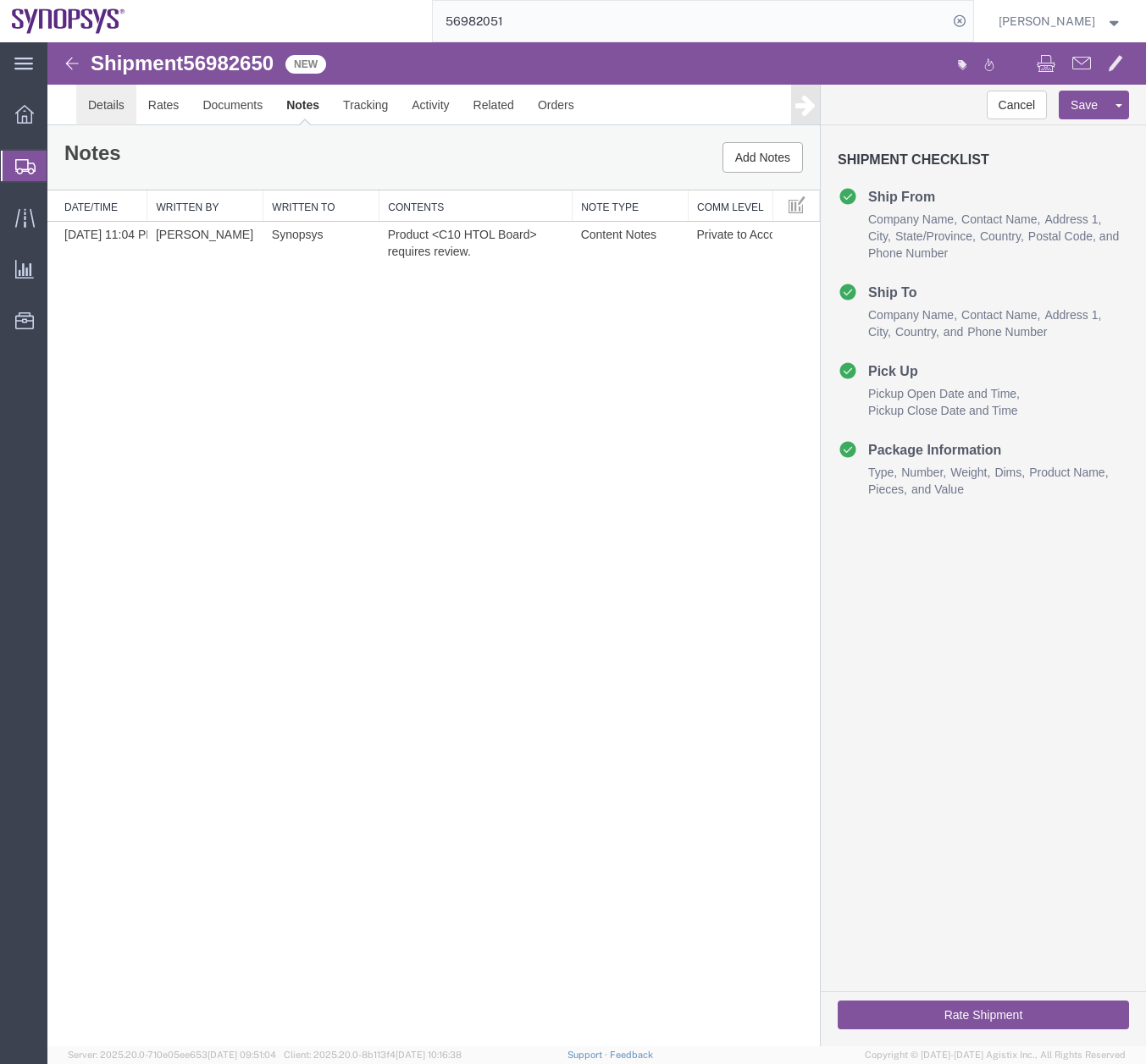
click at [92, 101] on link "Details" at bounding box center [107, 104] width 60 height 40
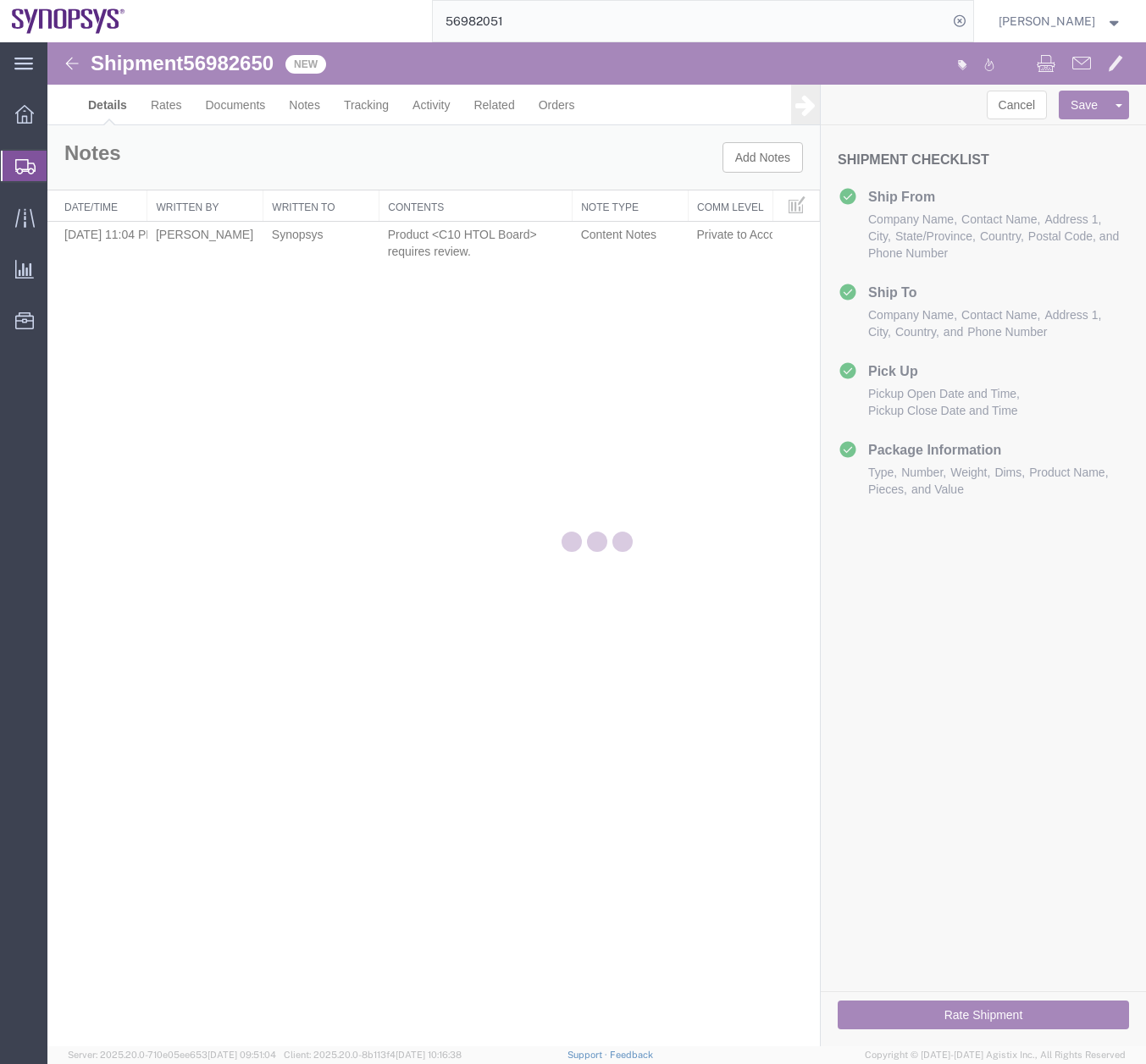
select select "63190"
select select "63152"
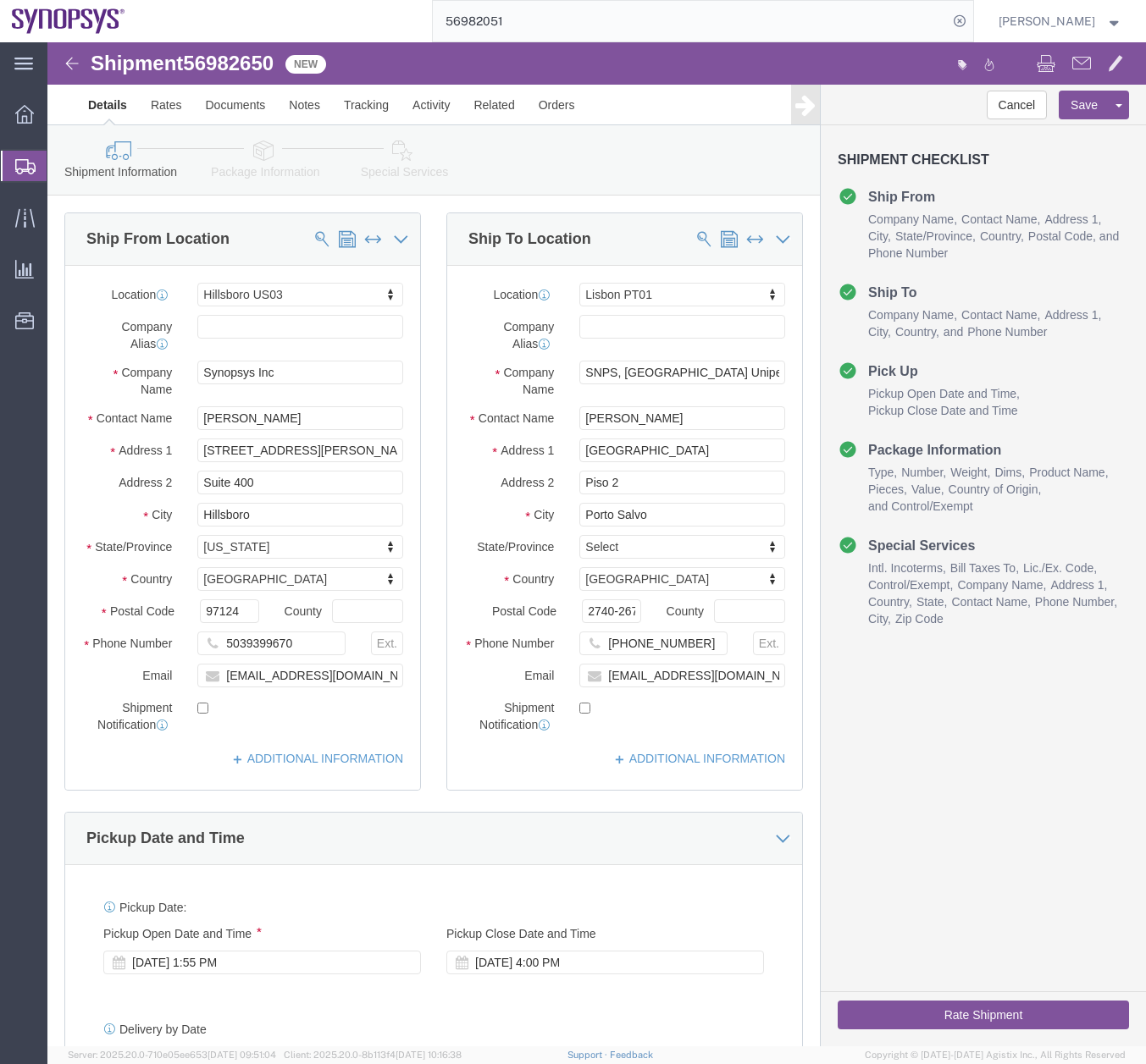
click button "Rate Shipment"
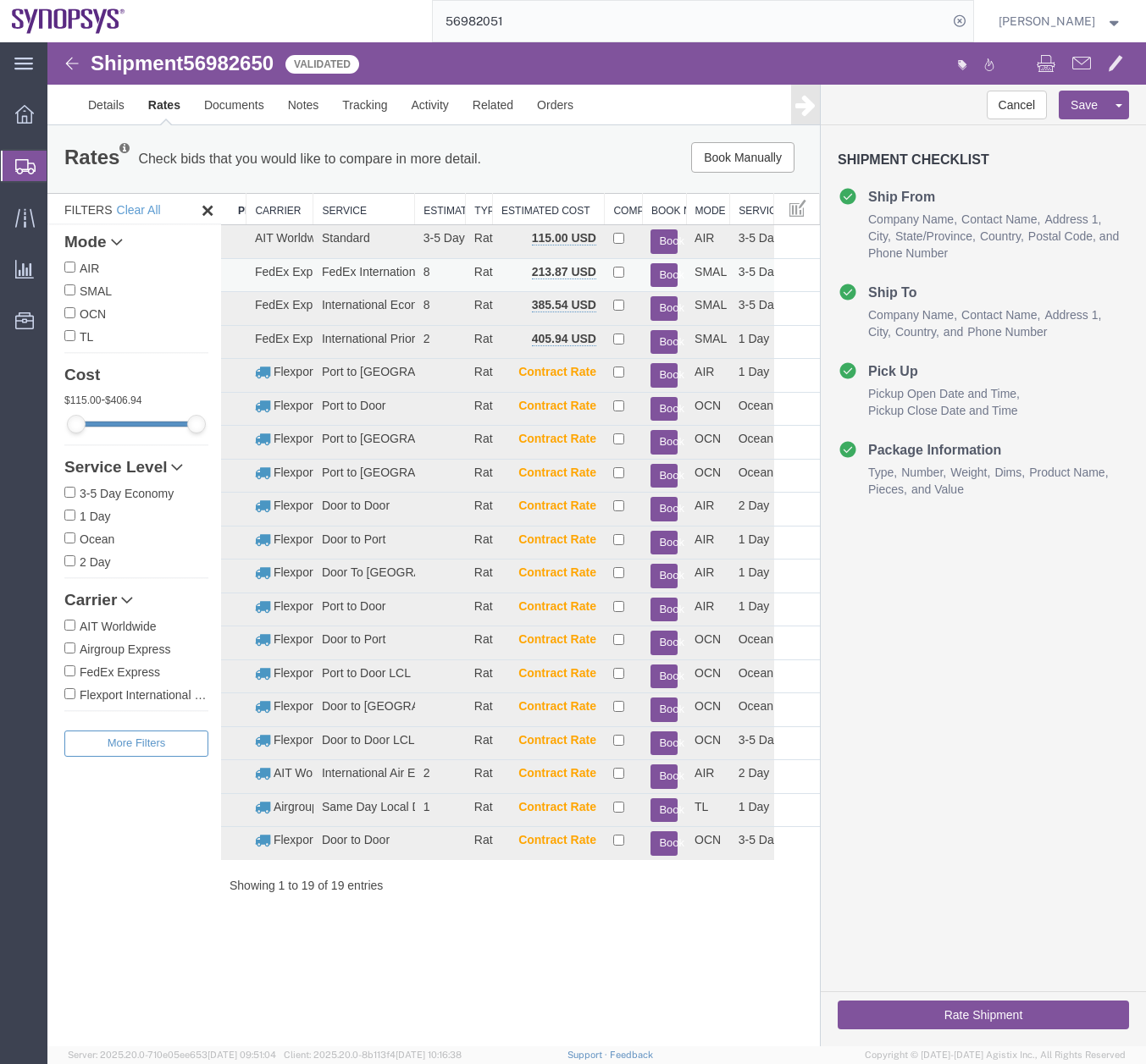
click at [659, 271] on button "Book" at bounding box center [664, 275] width 28 height 25
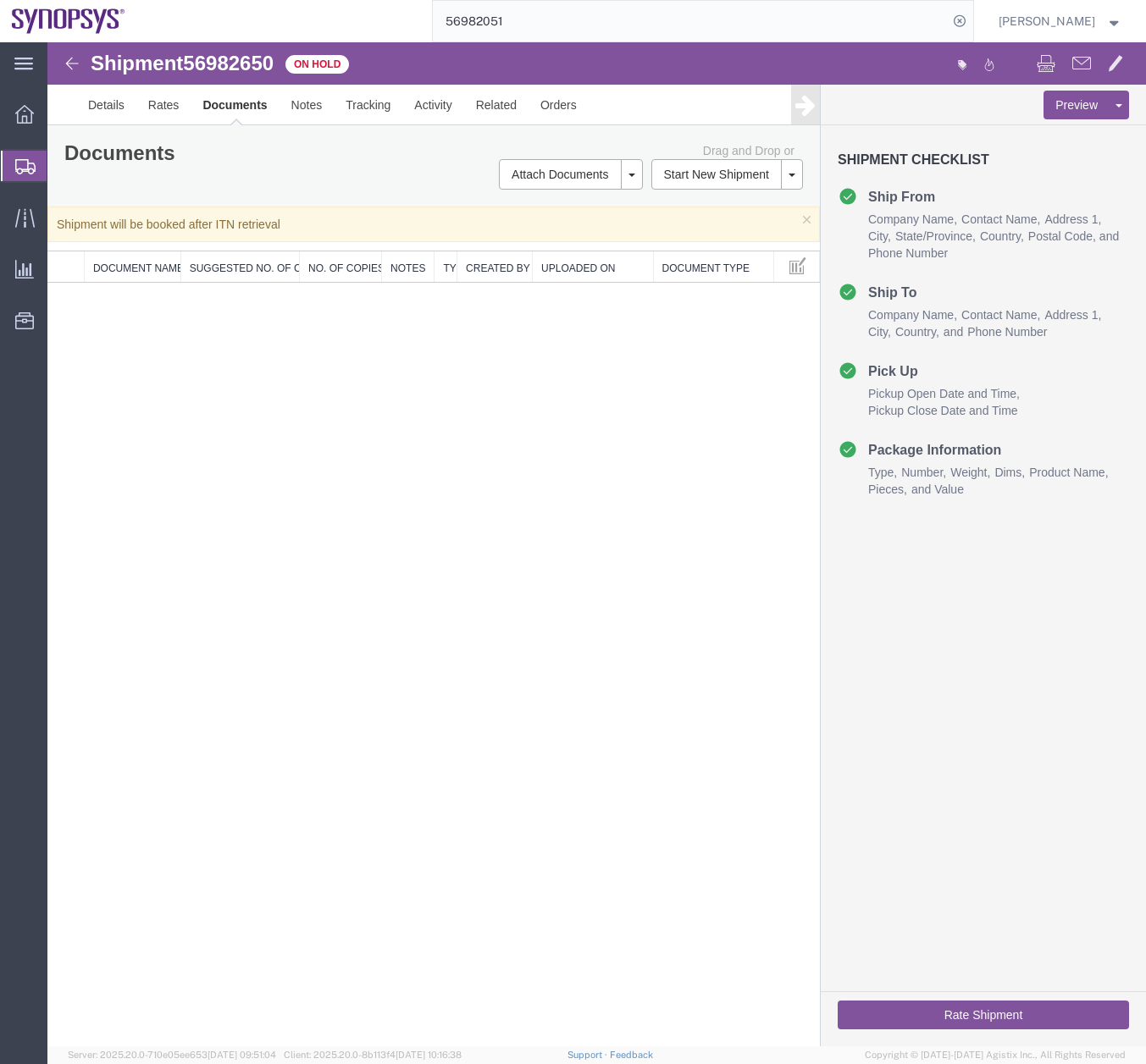
click at [15, 168] on div at bounding box center [24, 165] width 47 height 30
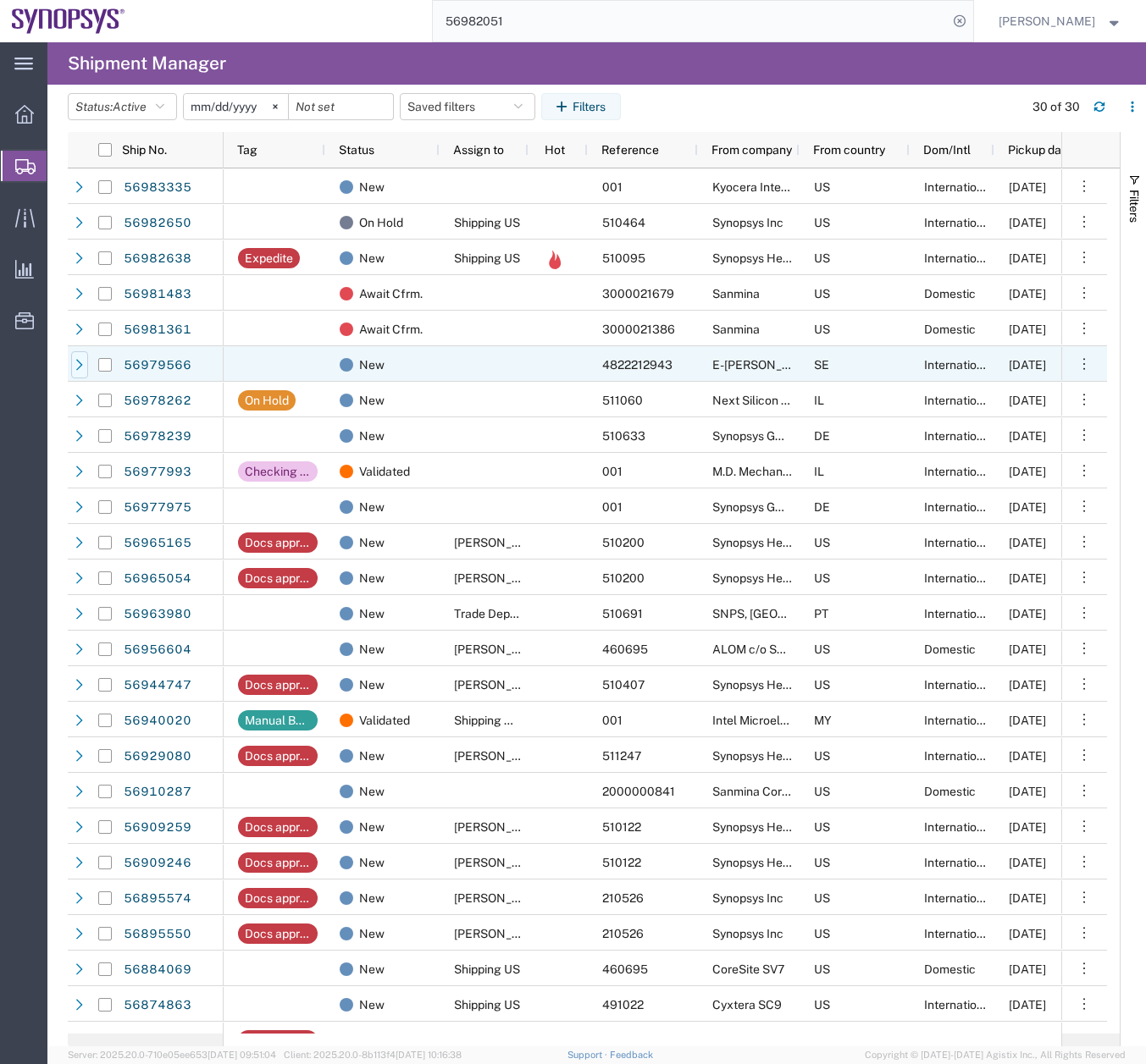
click at [75, 362] on icon at bounding box center [80, 365] width 12 height 12
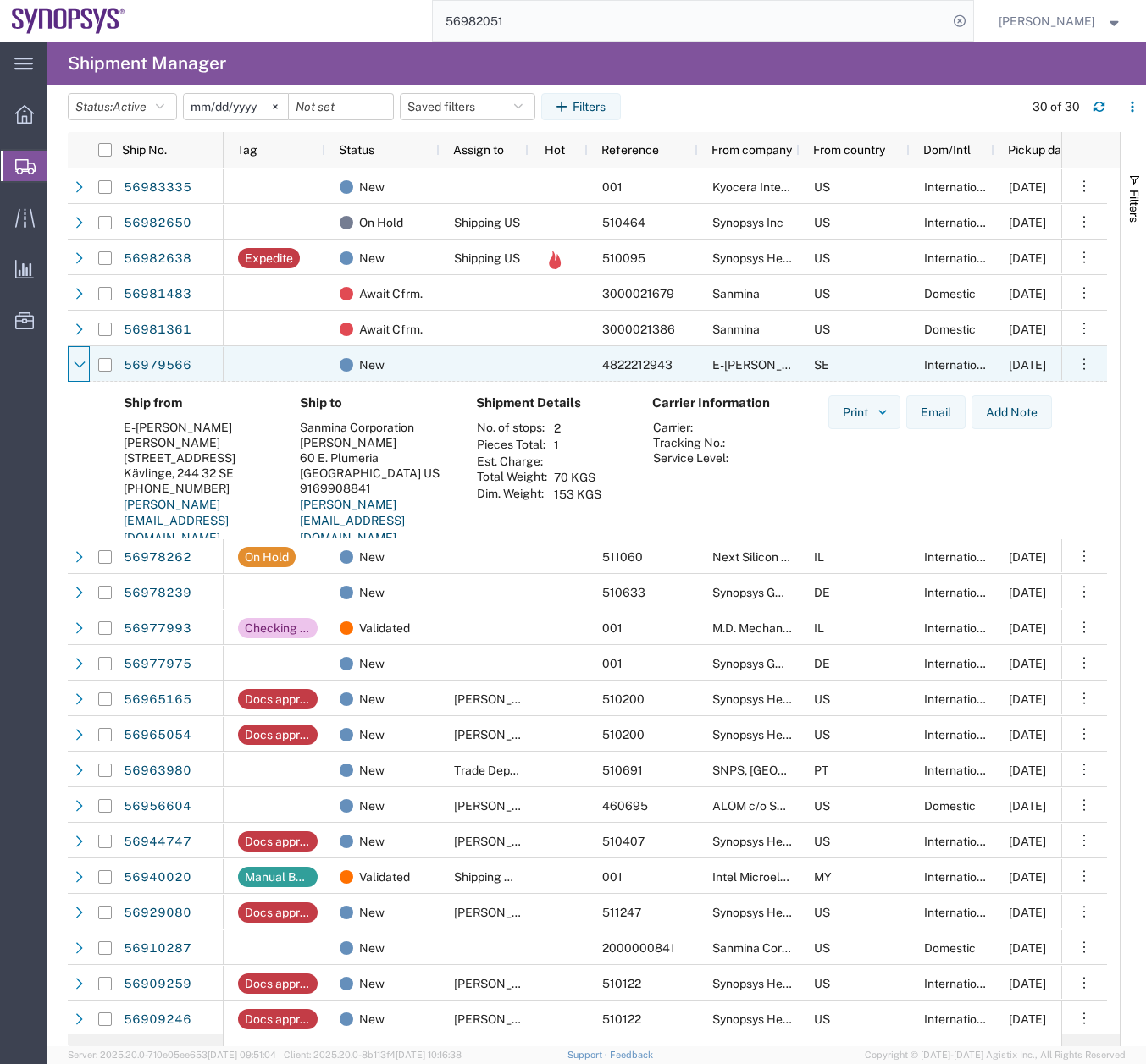
click at [75, 362] on icon at bounding box center [80, 365] width 12 height 12
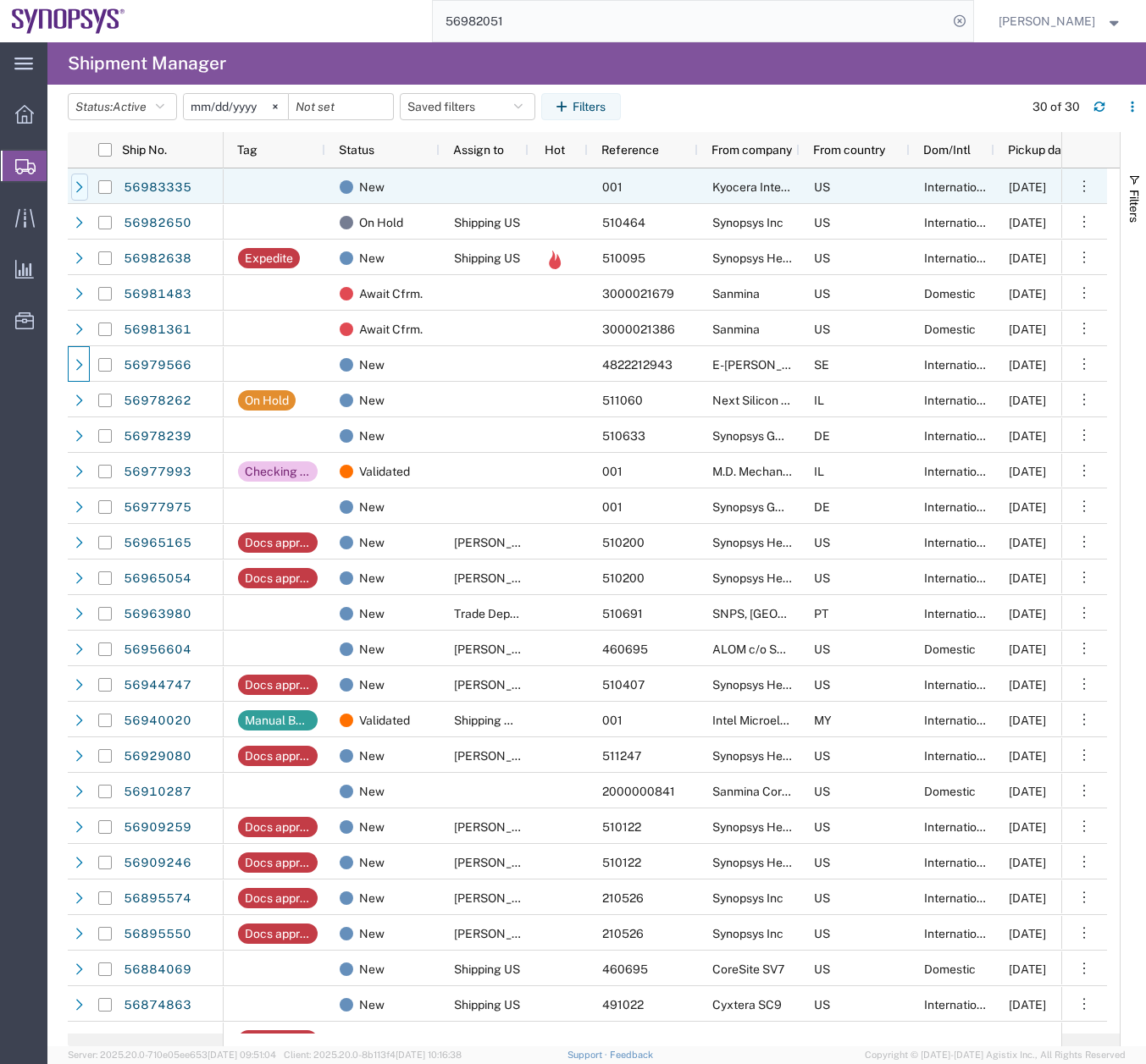
click at [79, 184] on icon at bounding box center [80, 187] width 7 height 11
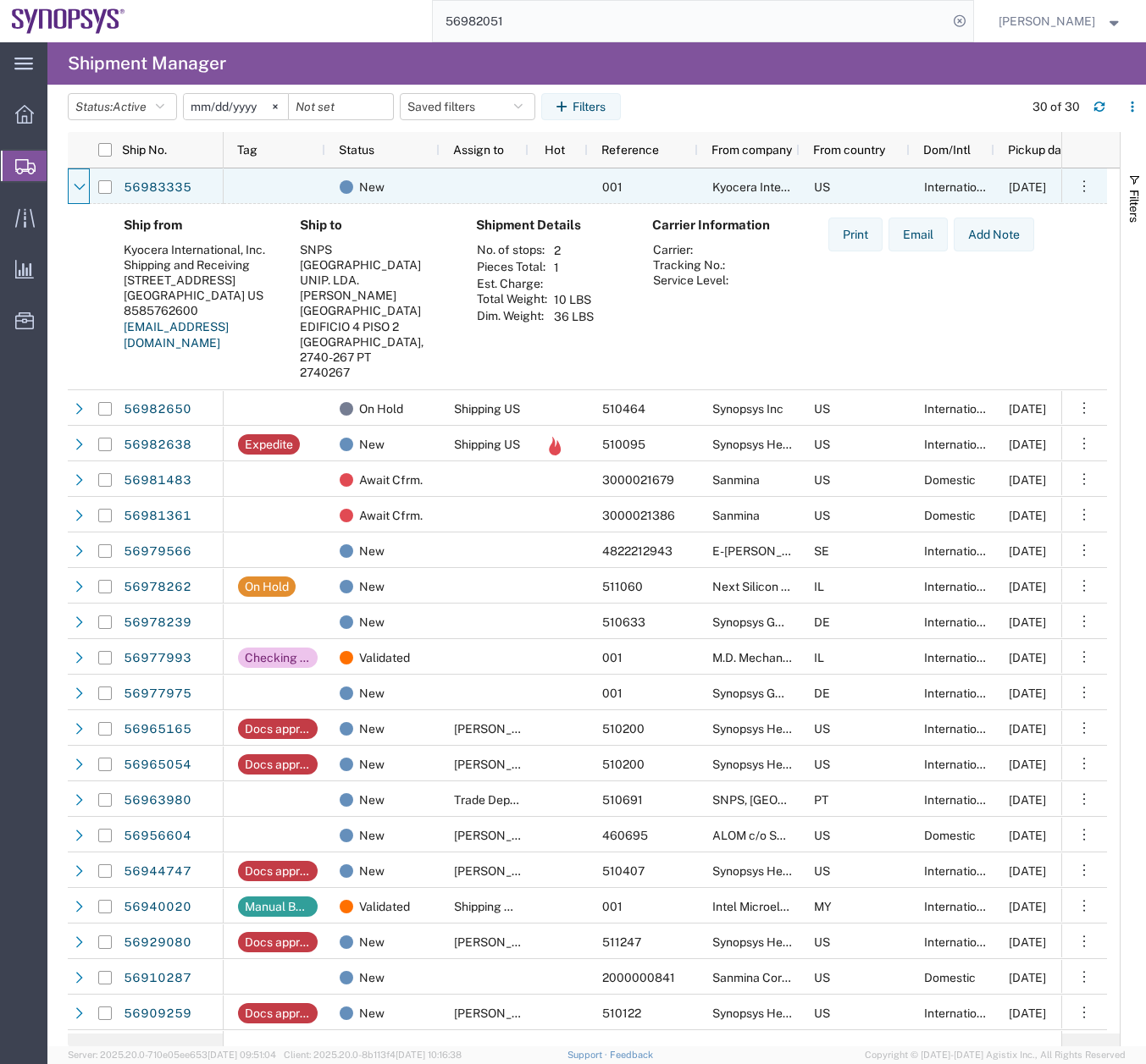
click at [79, 184] on icon at bounding box center [80, 187] width 12 height 12
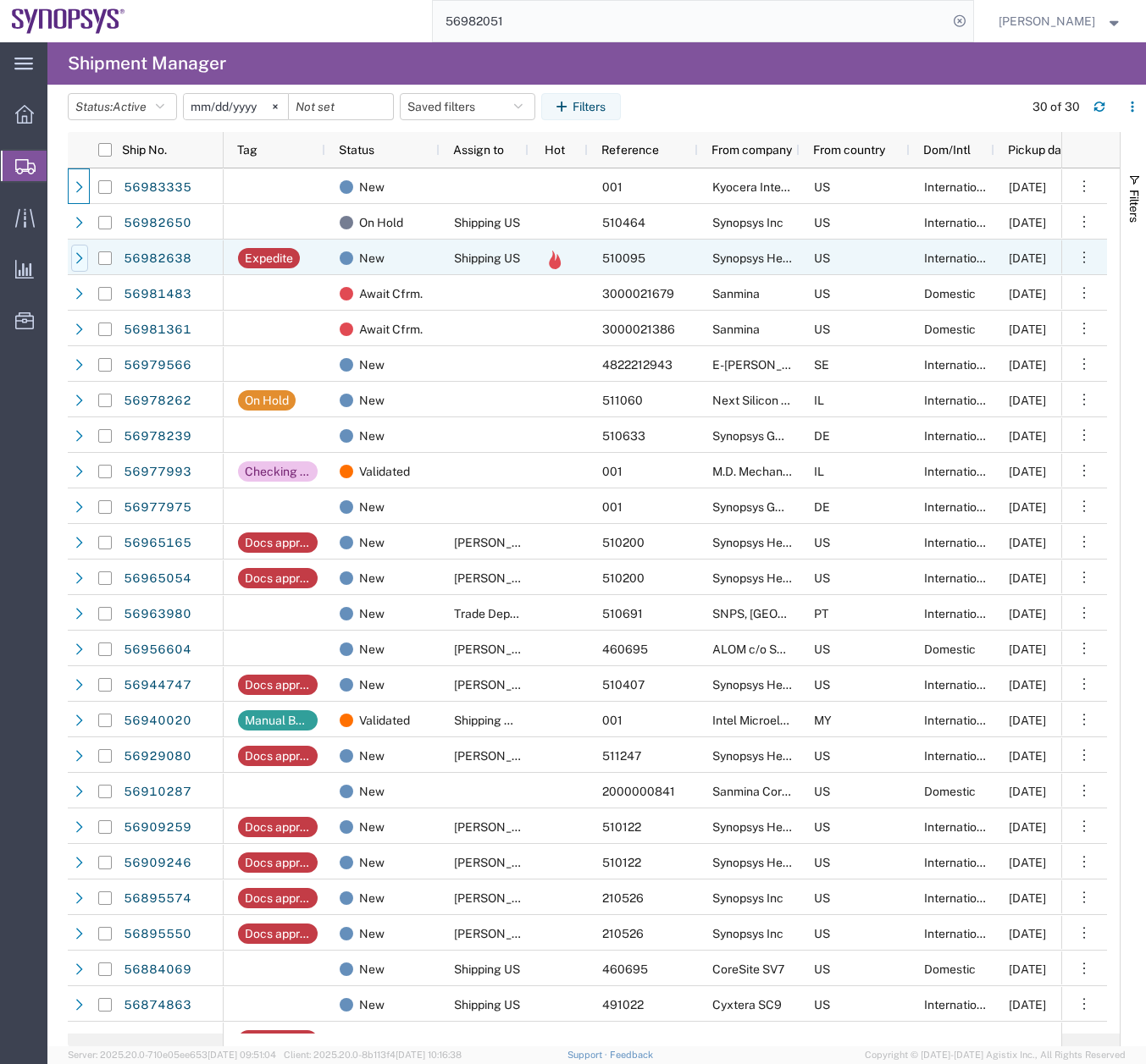
click at [78, 255] on icon at bounding box center [80, 259] width 12 height 12
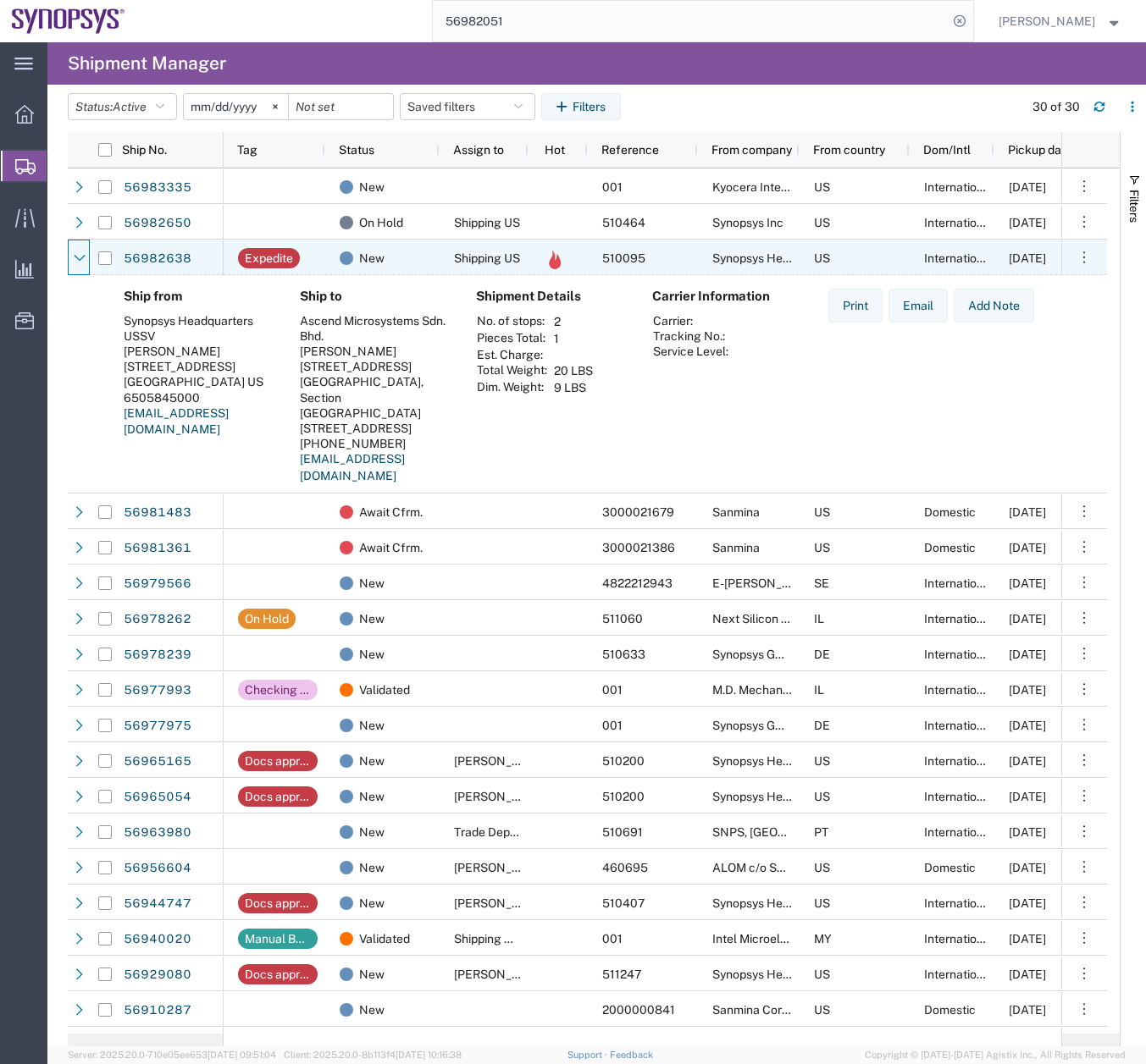
click at [78, 255] on icon at bounding box center [80, 259] width 12 height 12
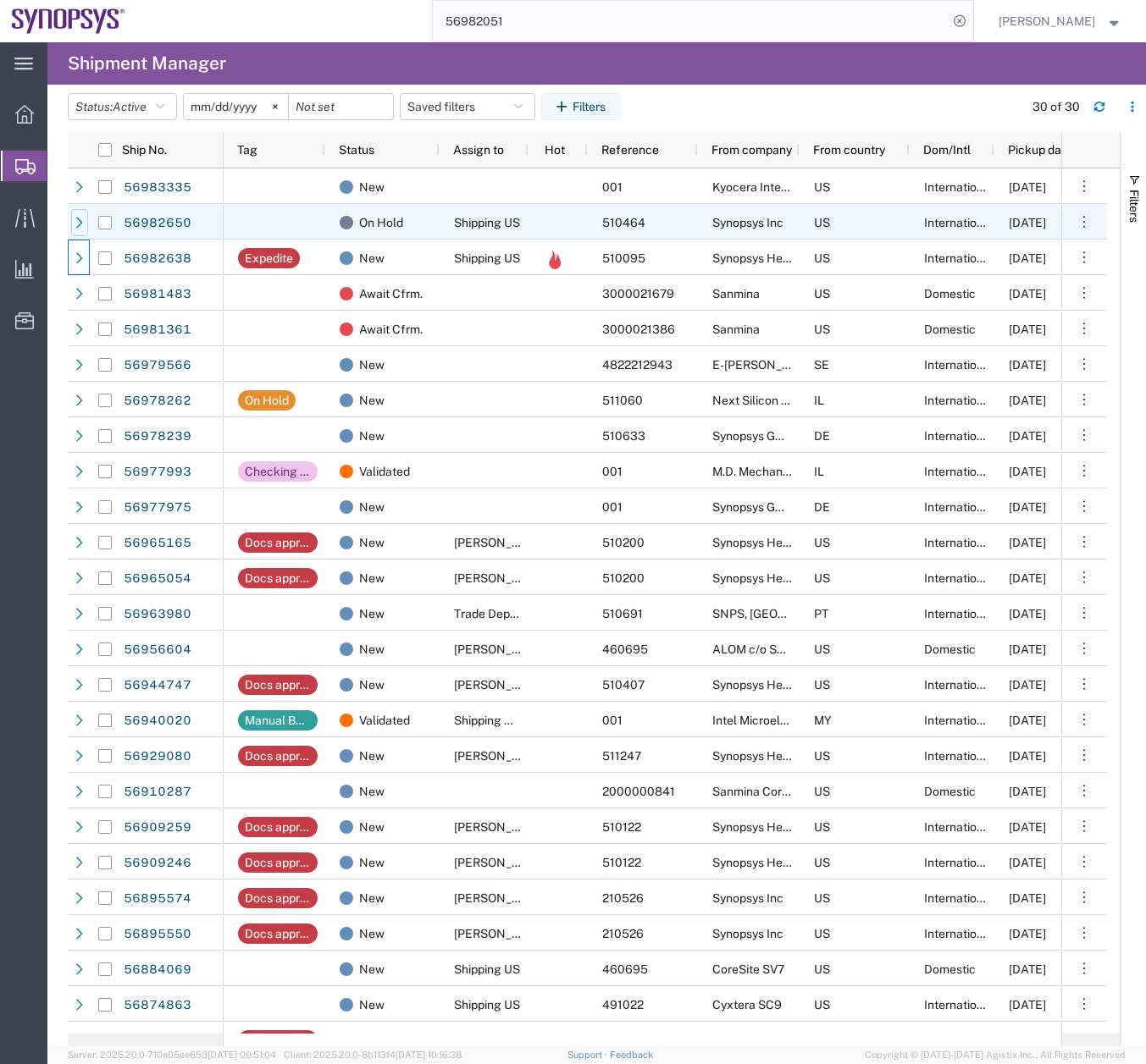
click at [79, 216] on div at bounding box center [80, 223] width 17 height 28
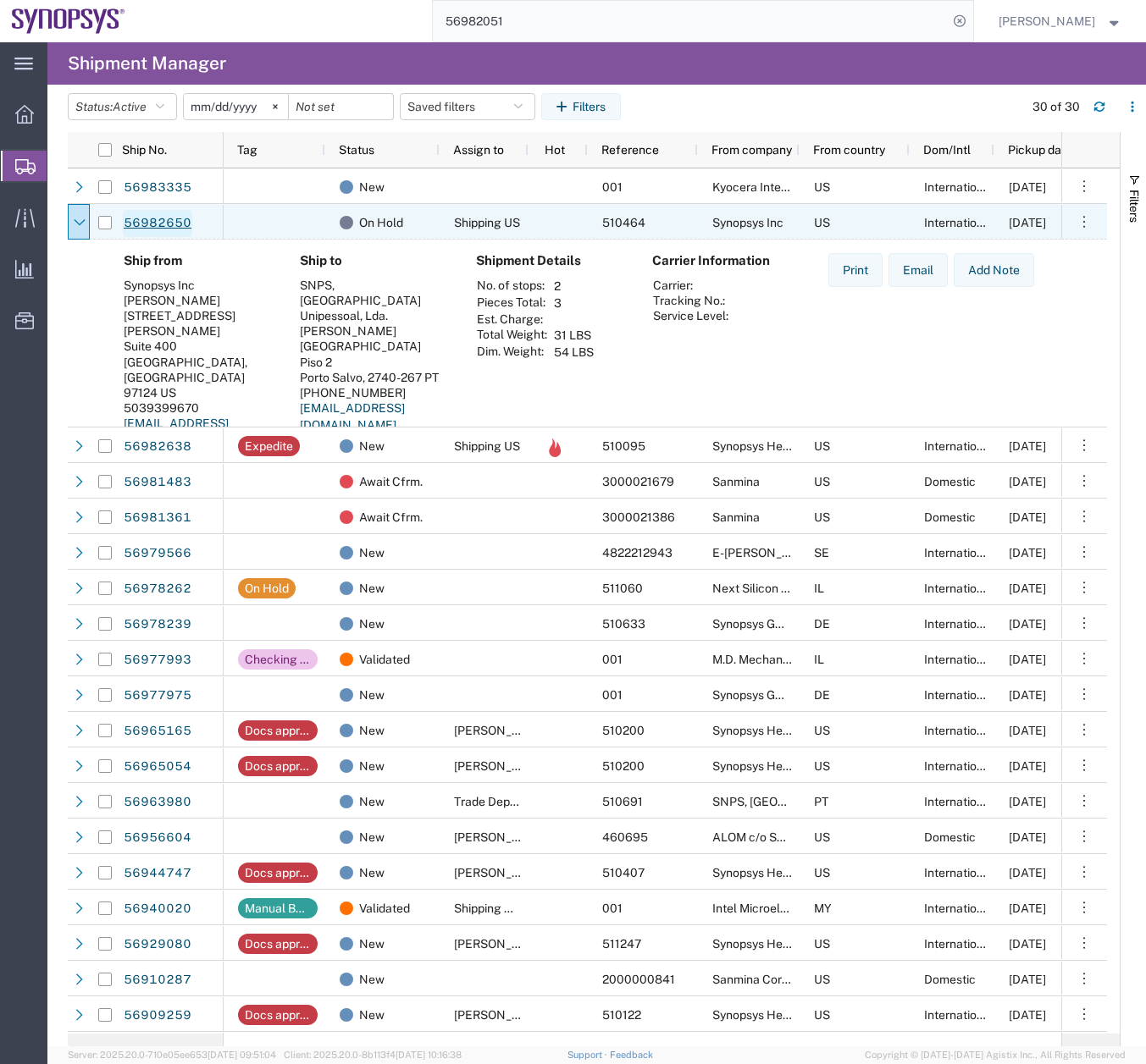
click at [165, 221] on link "56982650" at bounding box center [157, 223] width 70 height 28
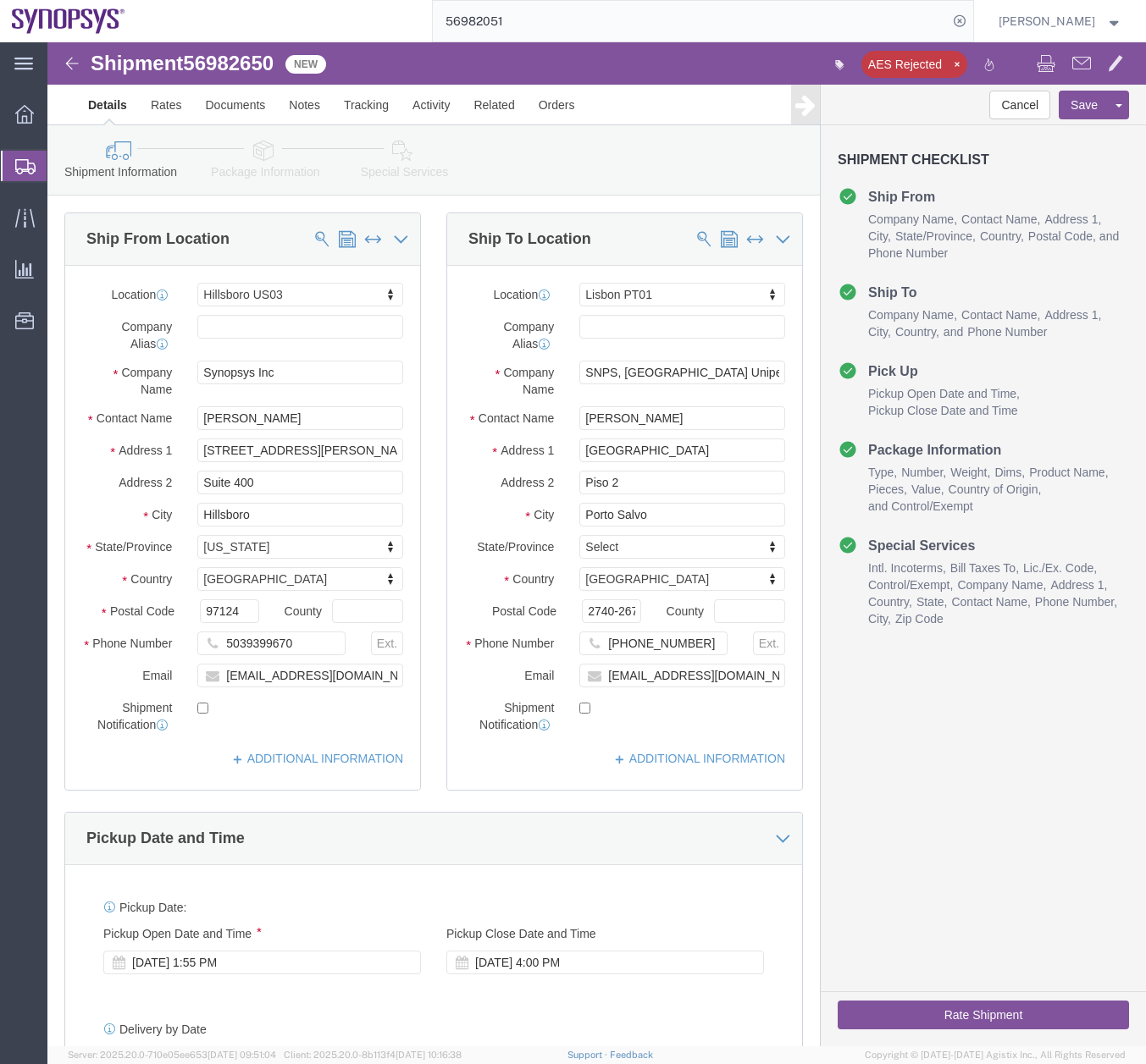
select select "63190"
select select "63152"
click icon
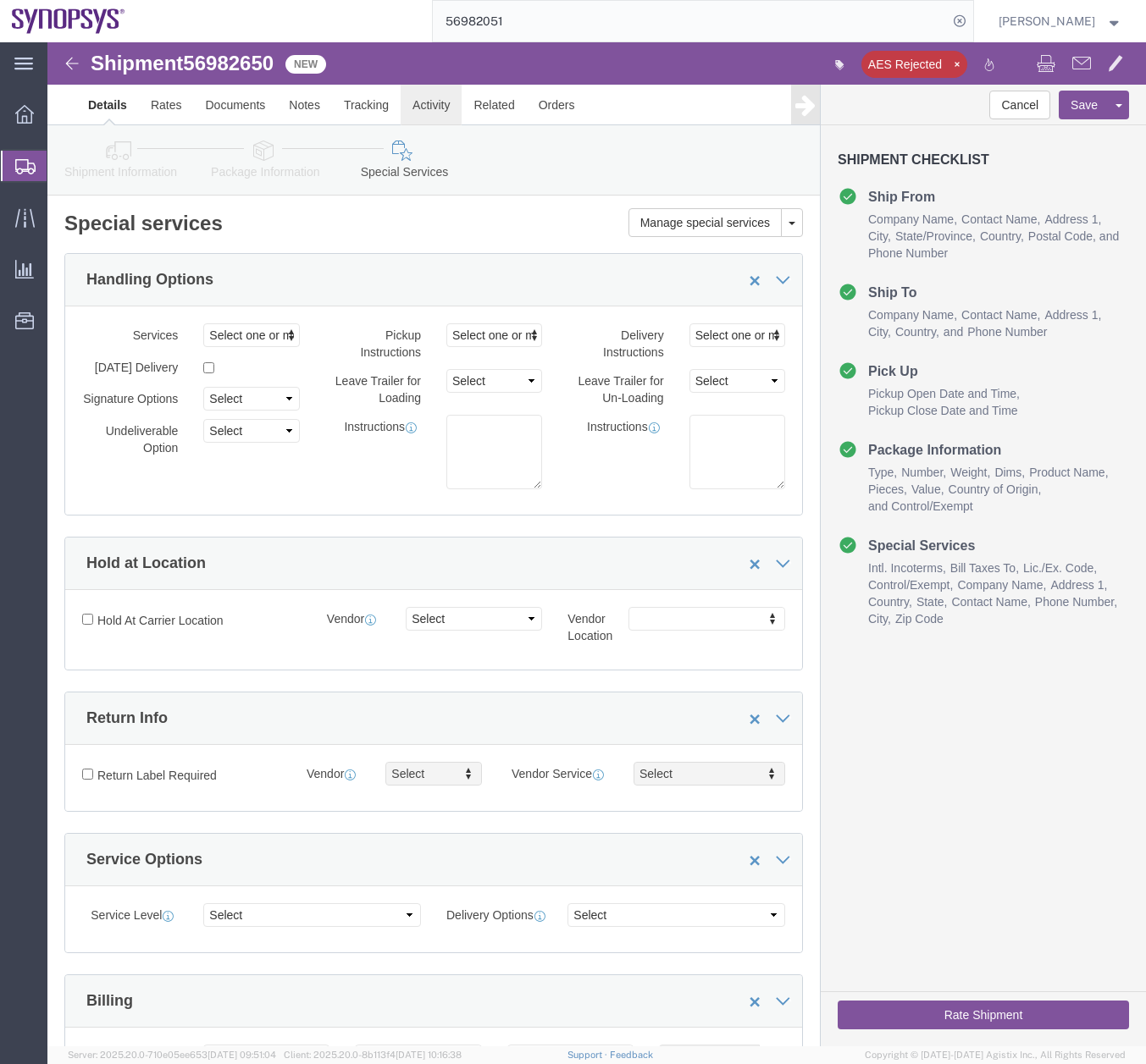
click link "Activity"
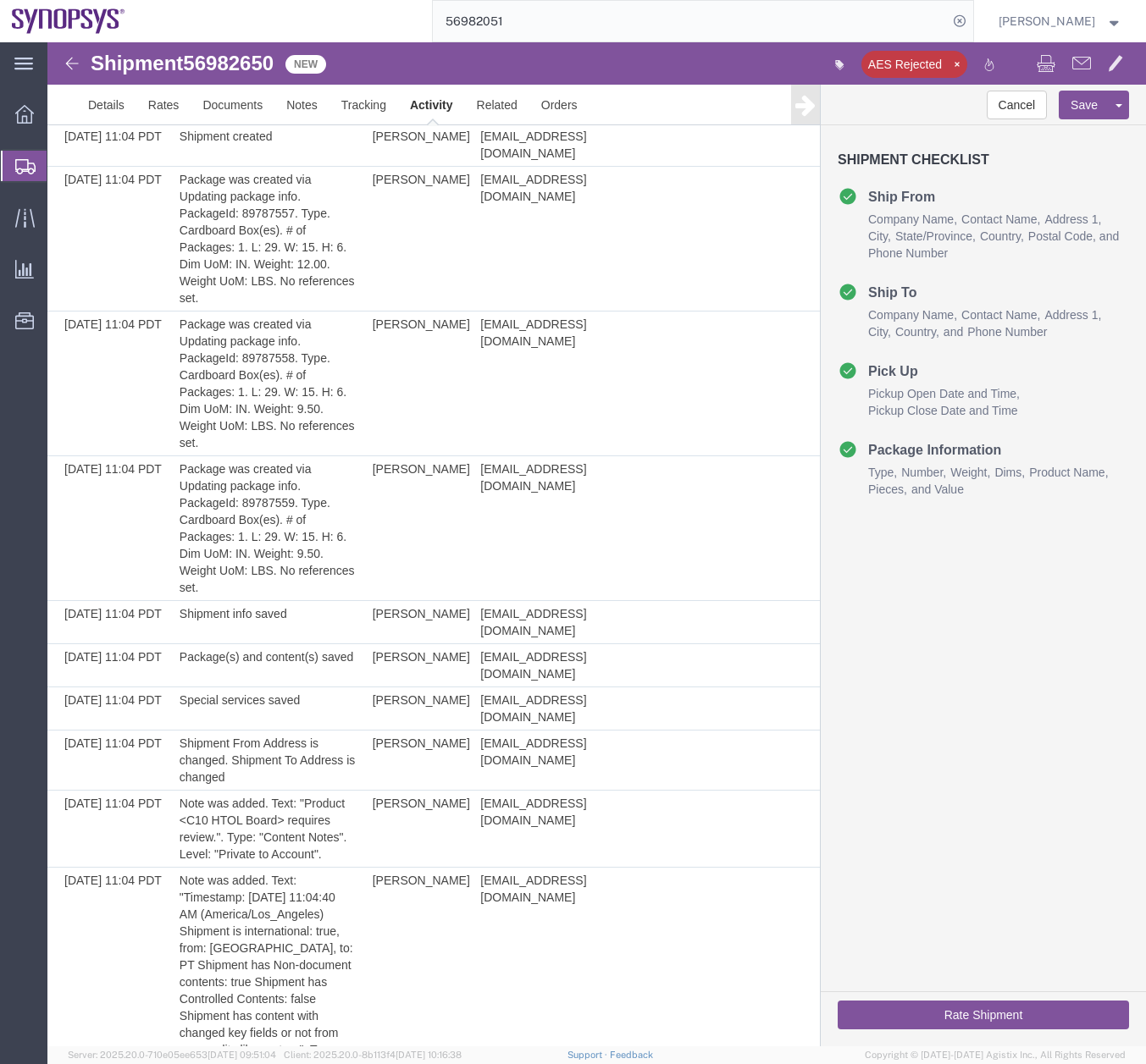
scroll to position [41, 0]
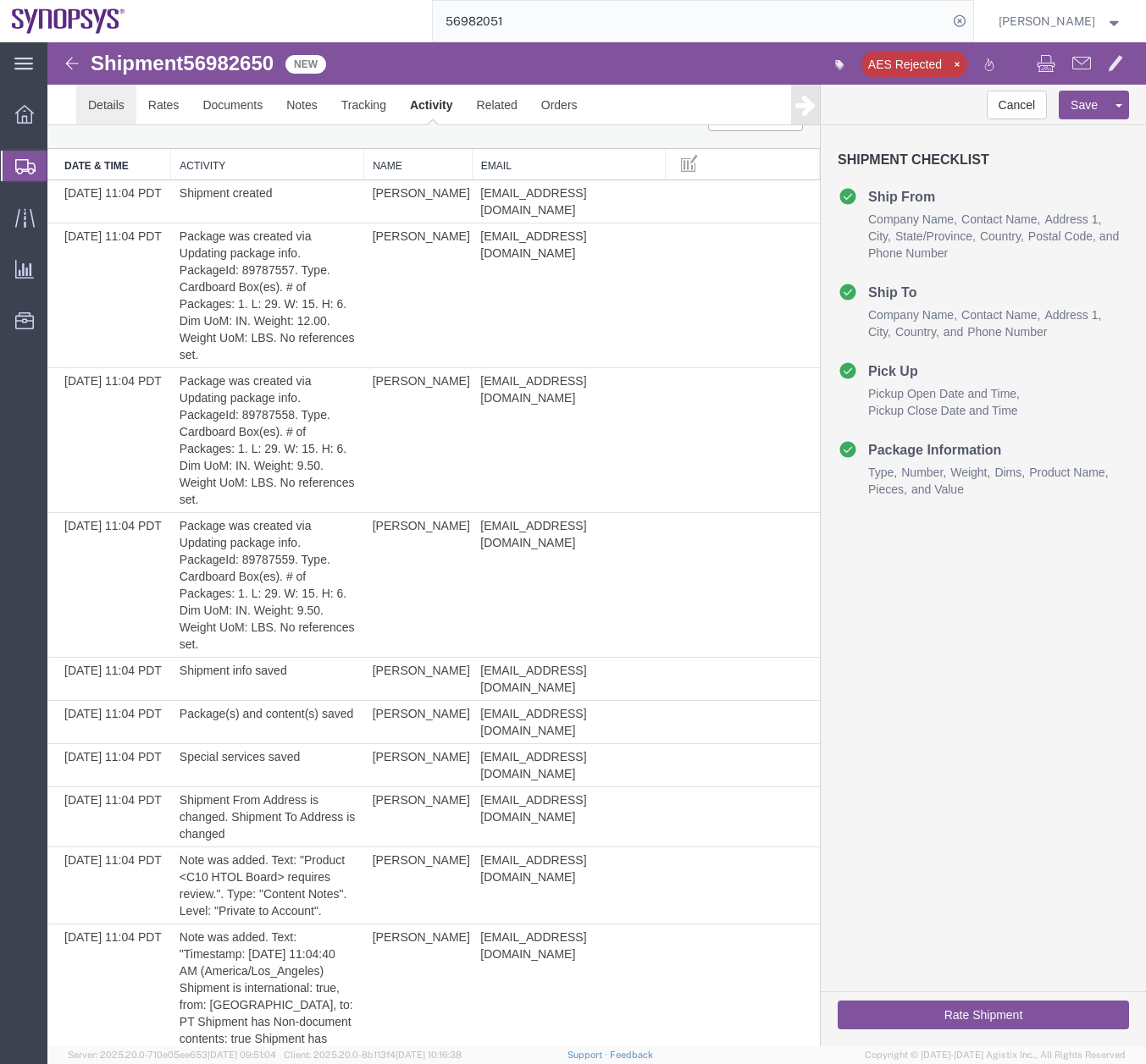
click at [110, 105] on link "Details" at bounding box center [107, 104] width 60 height 40
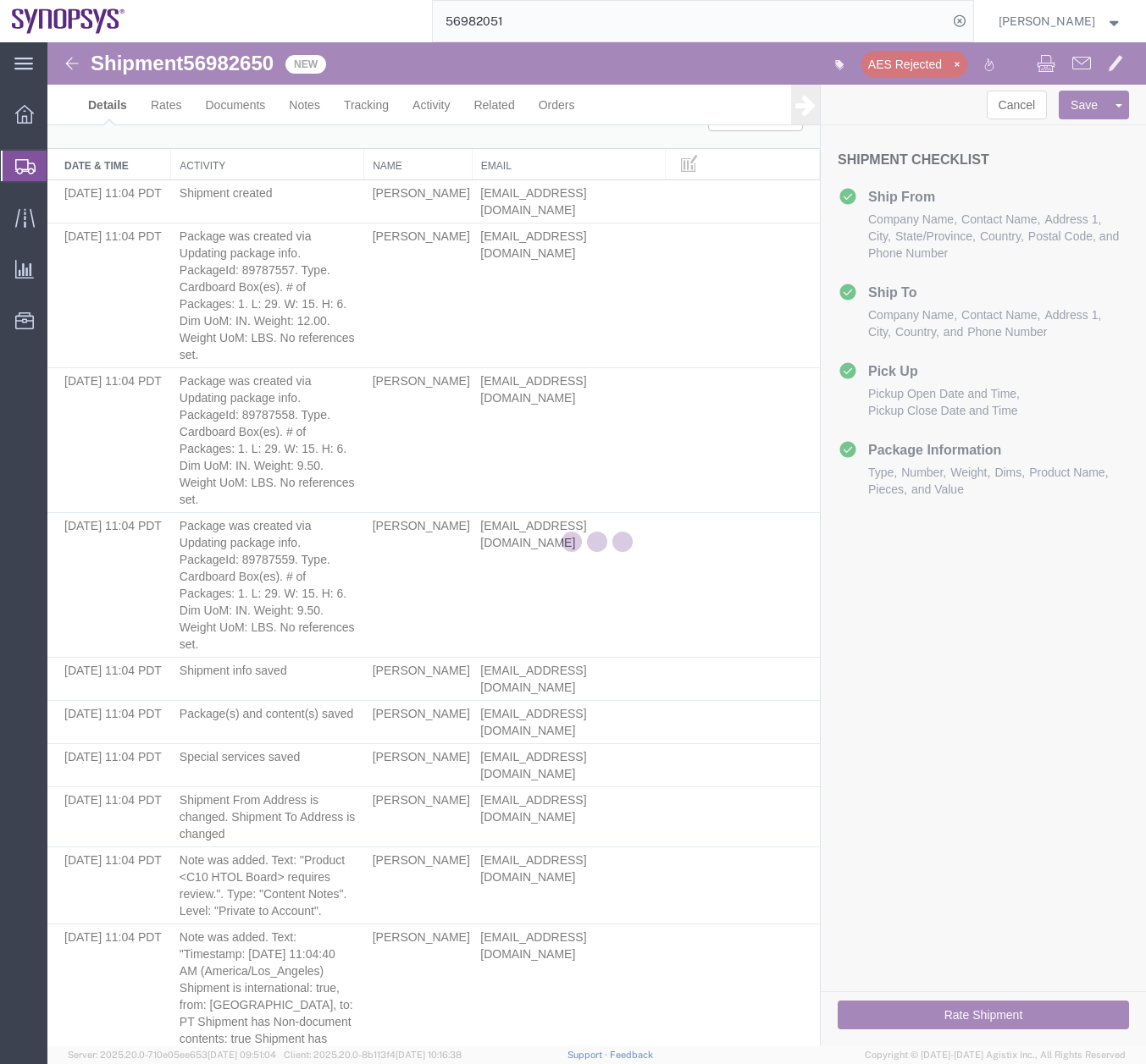
select select "63190"
select select "63152"
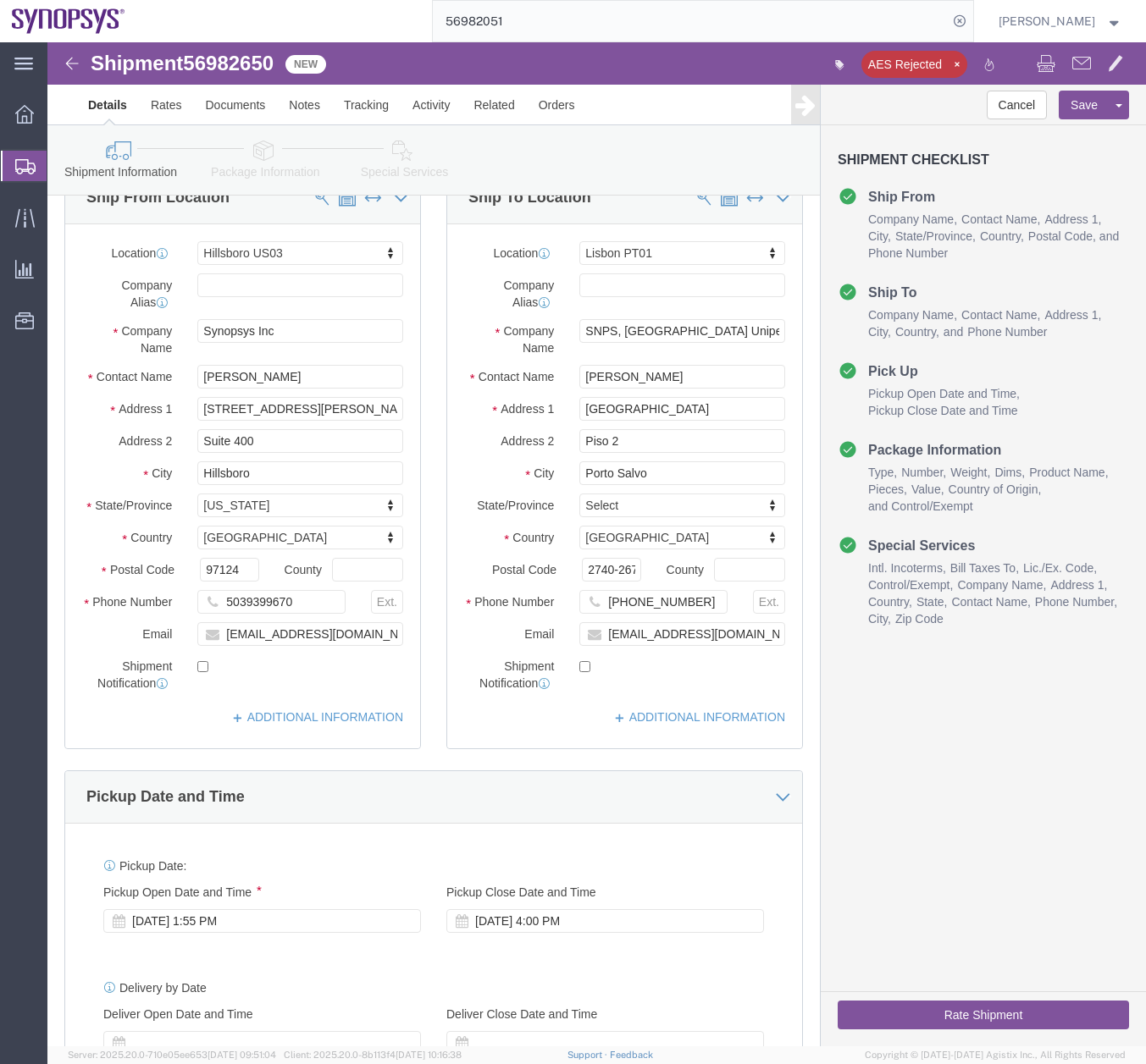
click icon
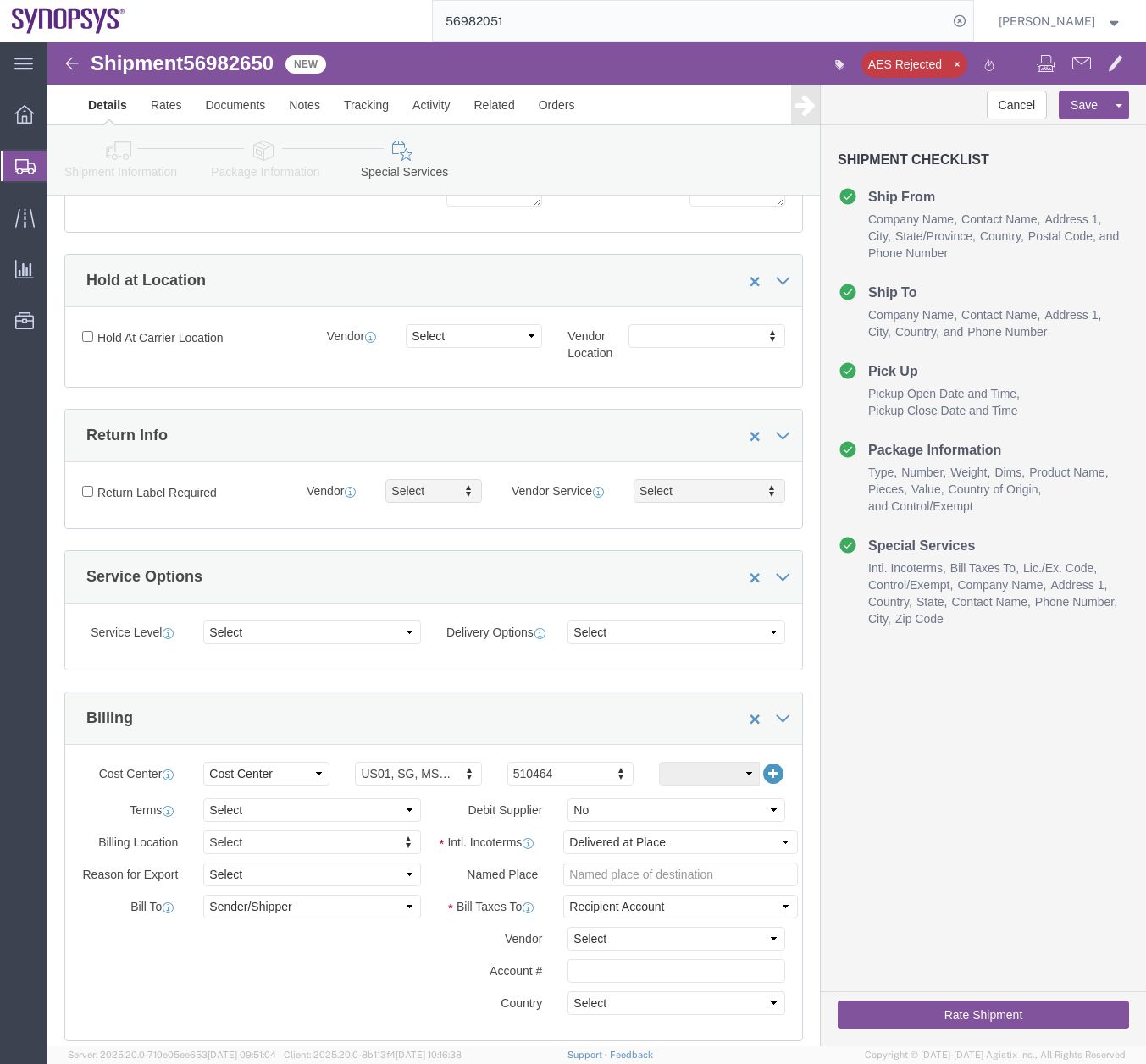
scroll to position [227, 0]
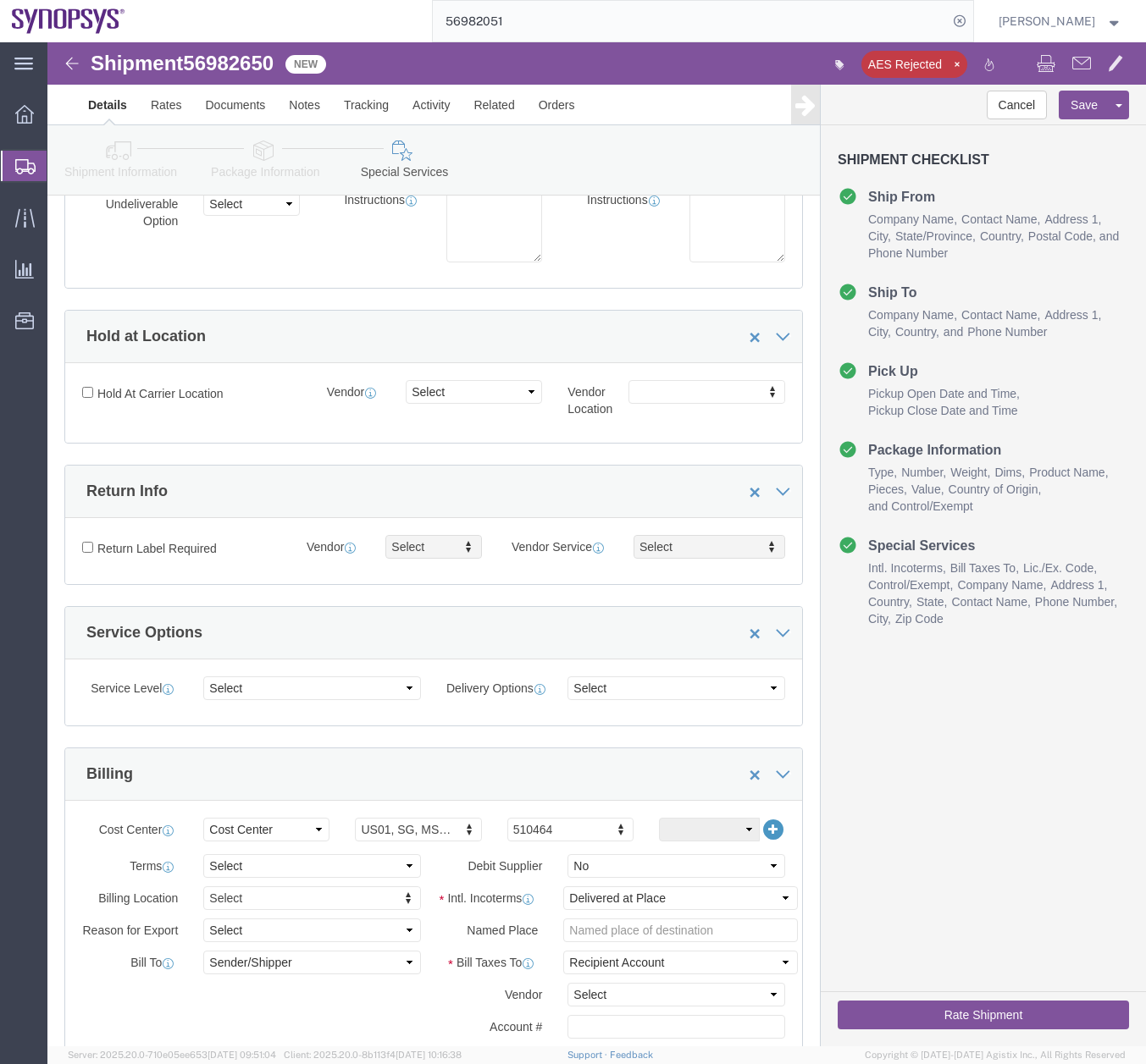
click icon
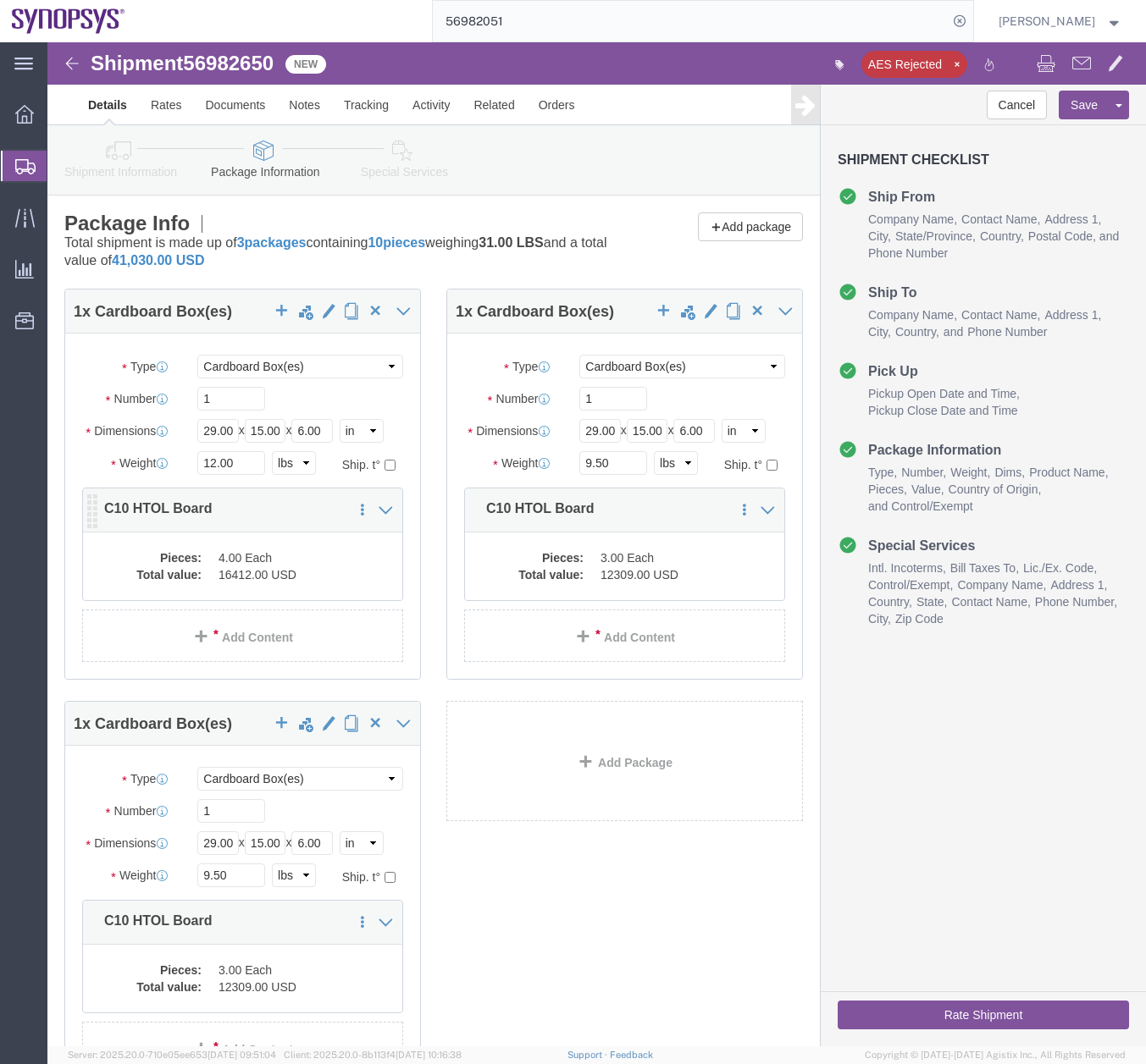
click dd "16412.00 USD"
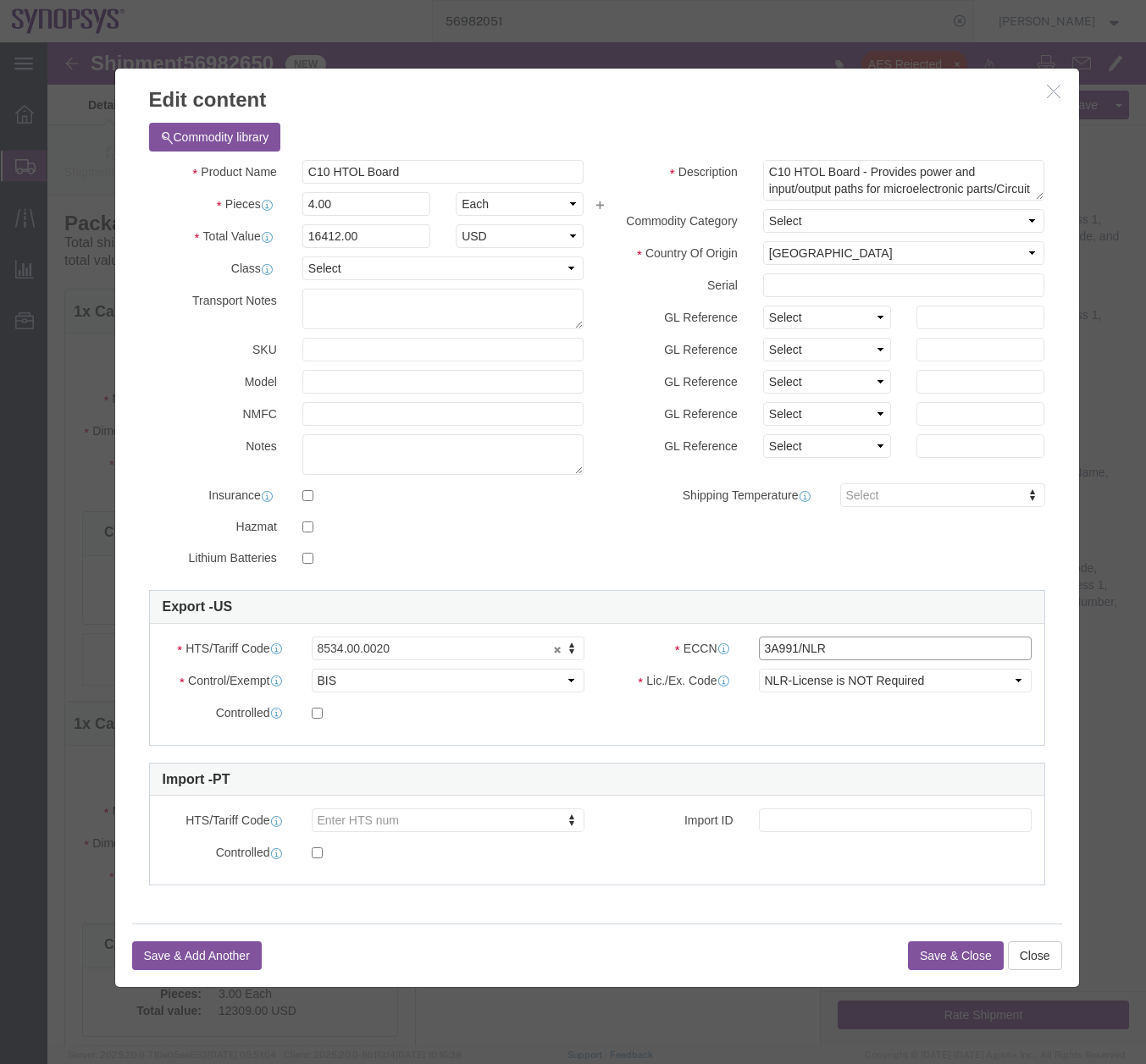
click input "3A991/NLR"
type input "3A991"
click button "Save & Close"
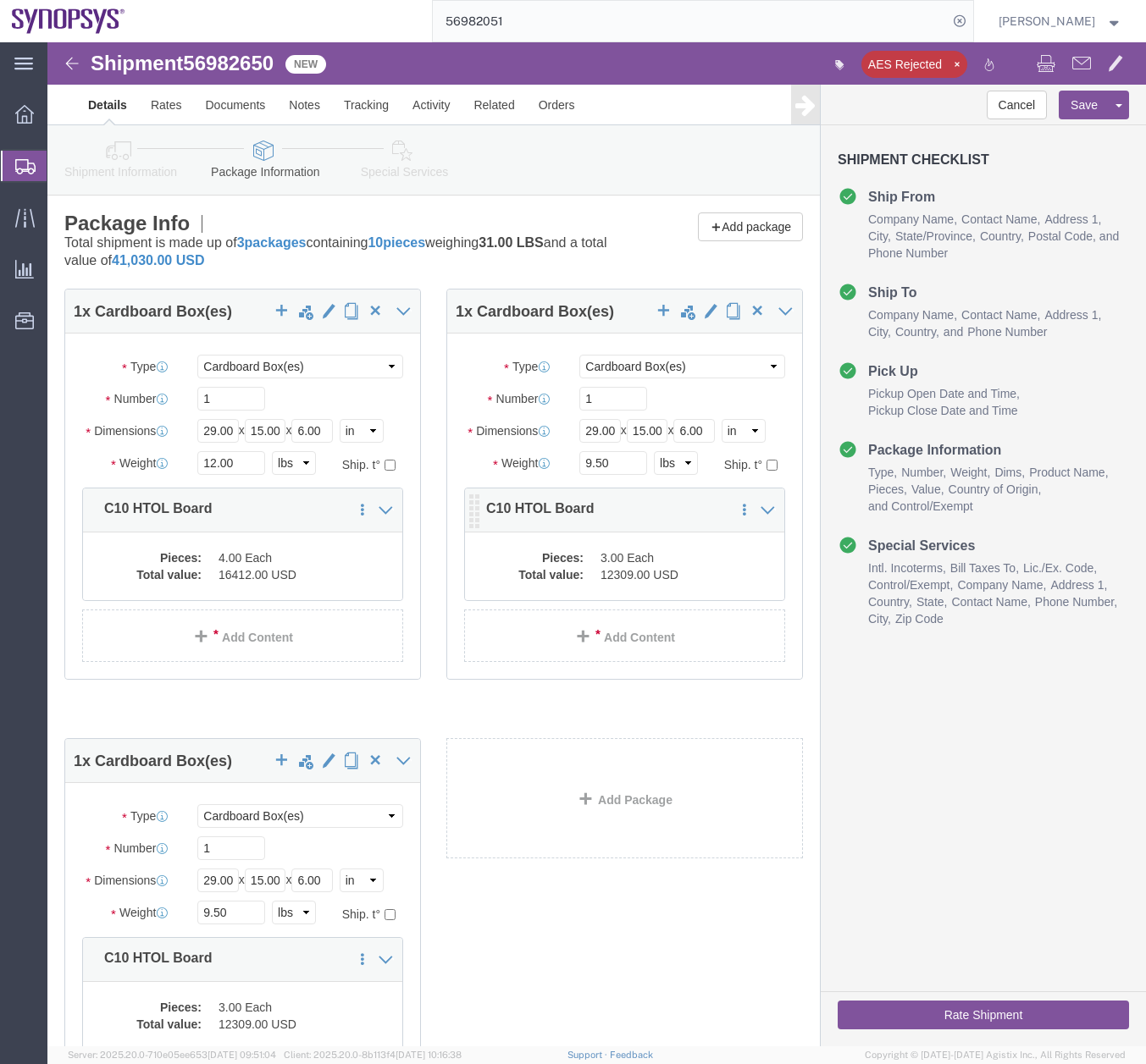
click dd "12309.00 USD"
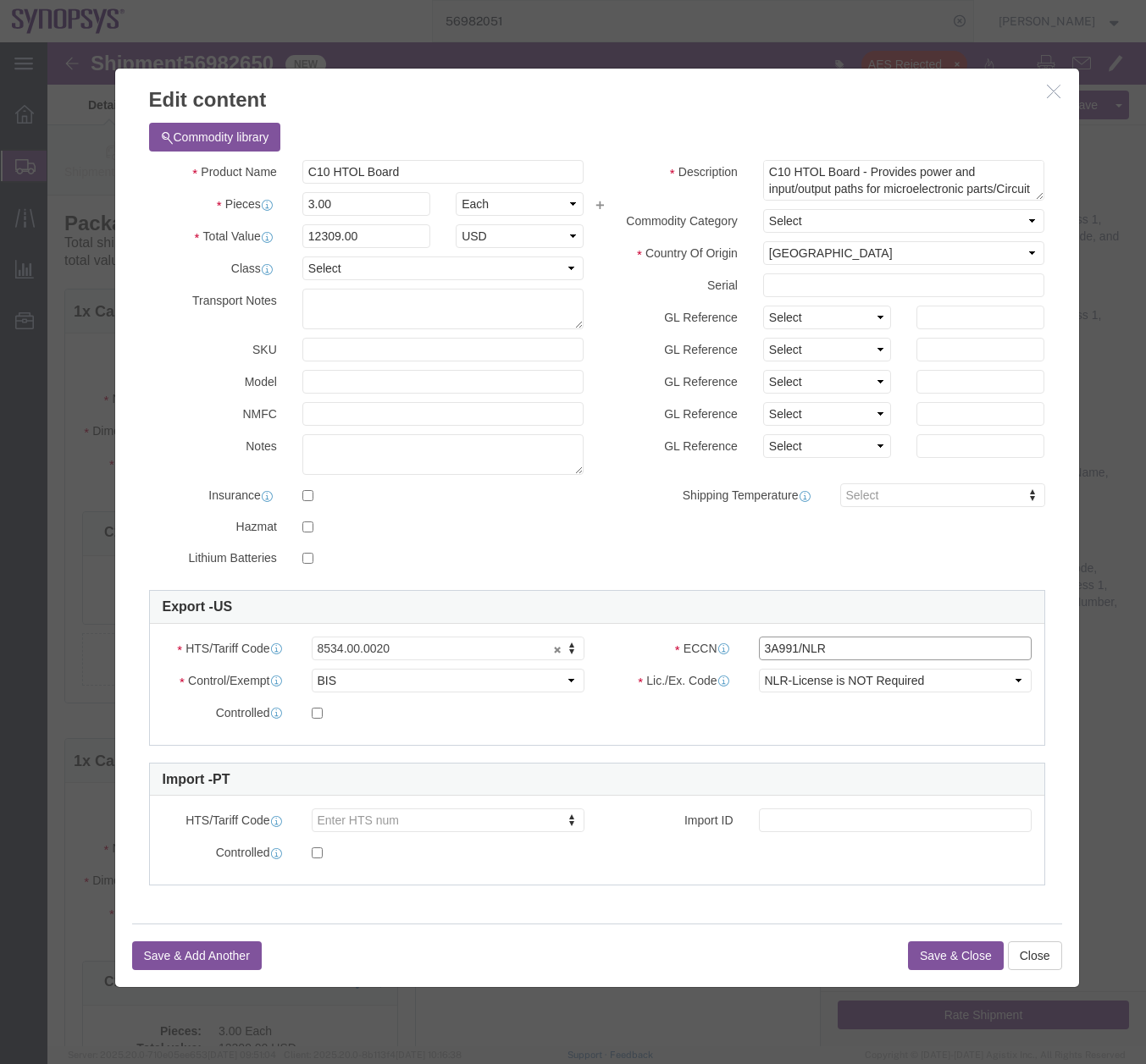
click input "3A991/NLR"
type input "3A991"
click button "Save & Close"
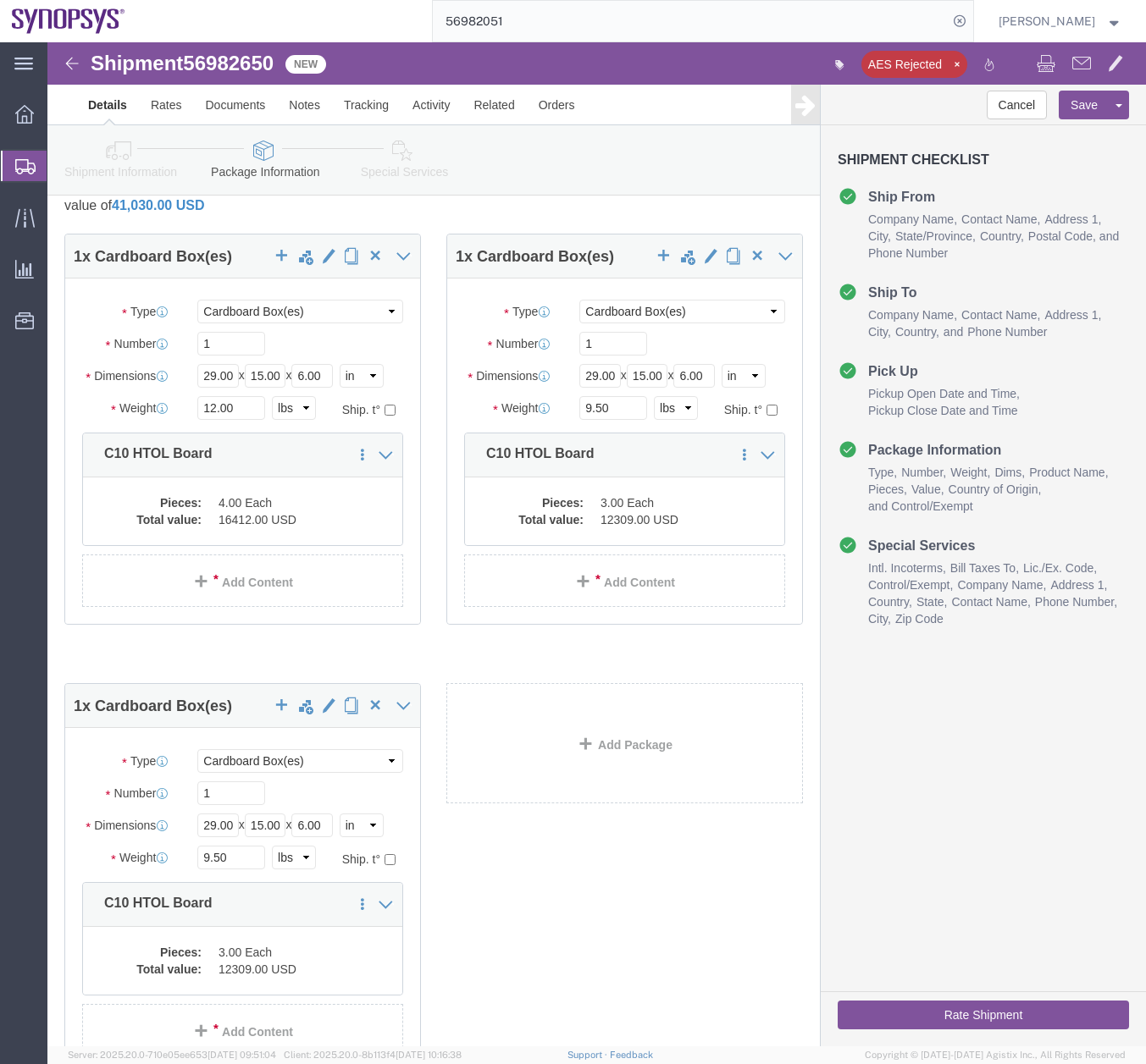
scroll to position [203, 0]
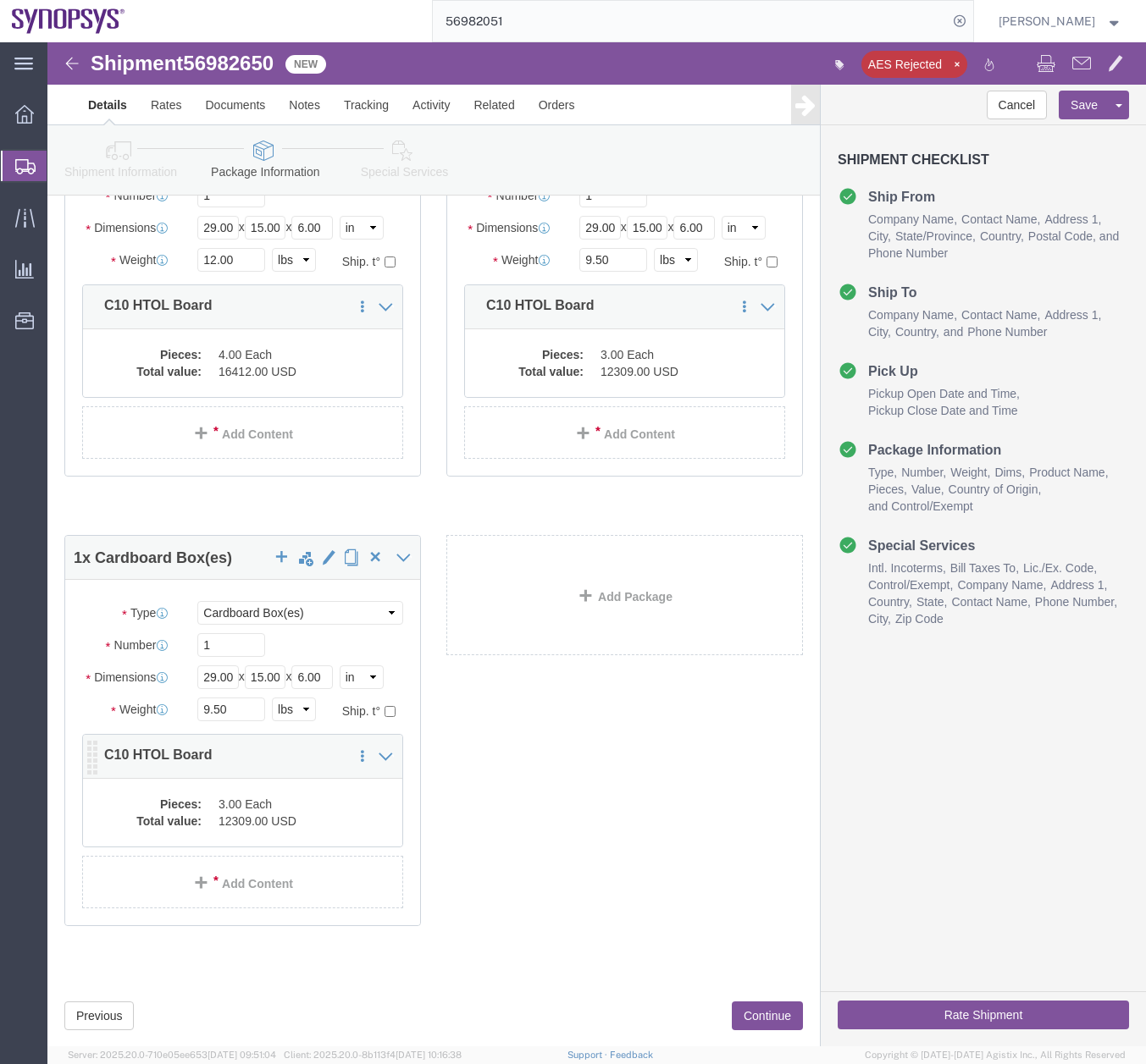
click dd "3.00 Each"
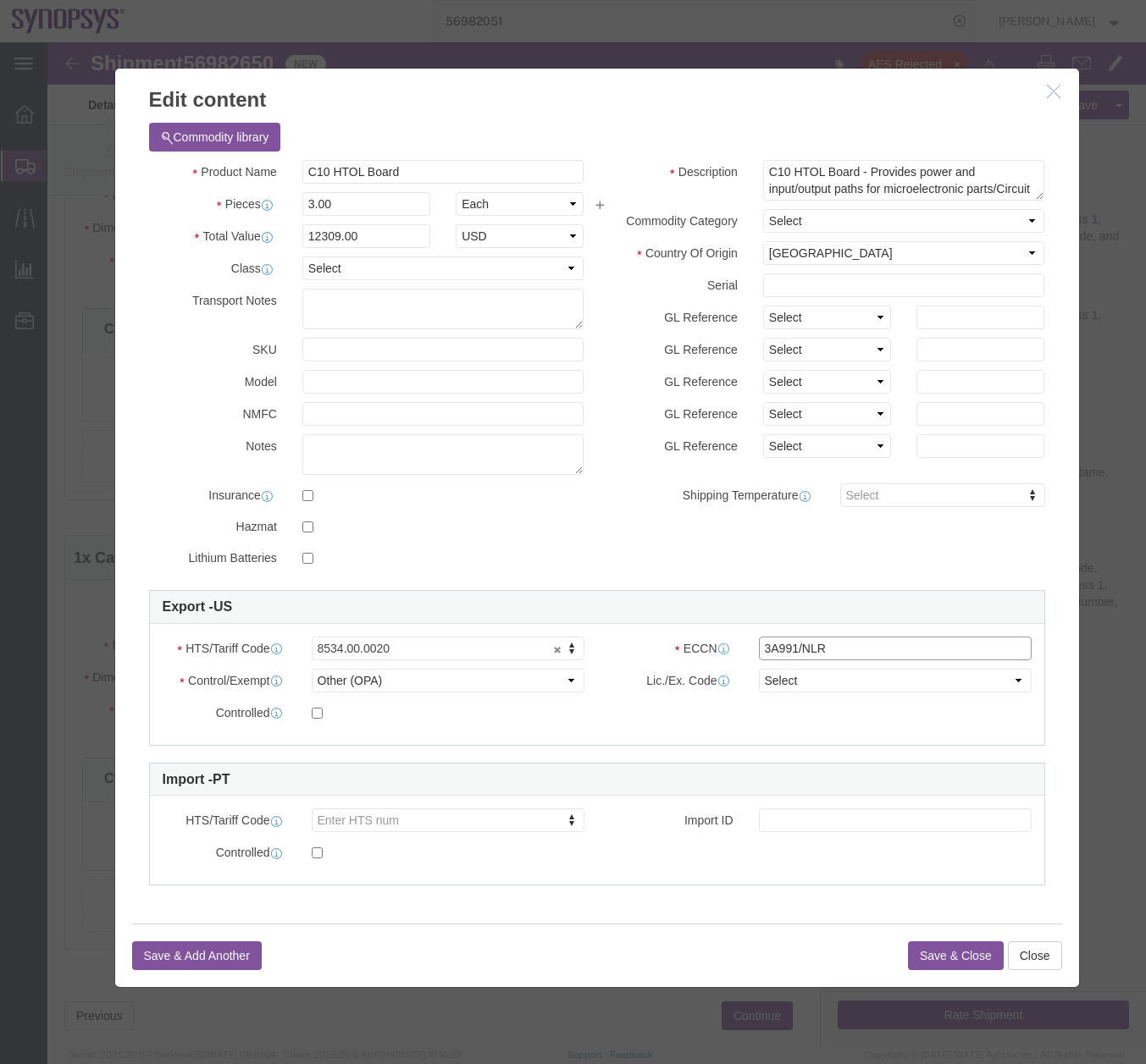
click input "3A991/NLR"
type input "3A991"
click button "Save & Close"
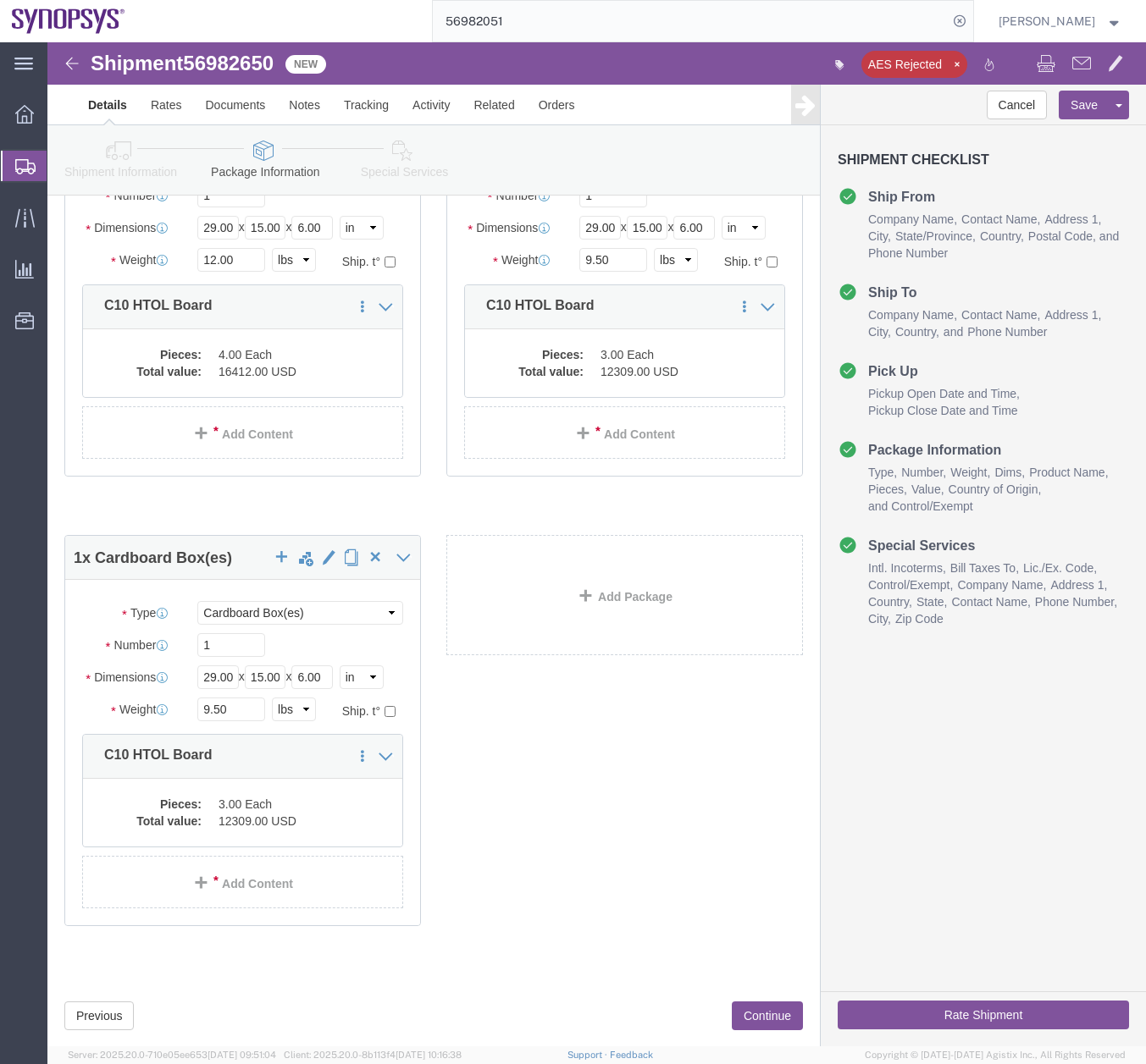
click link "Special Services"
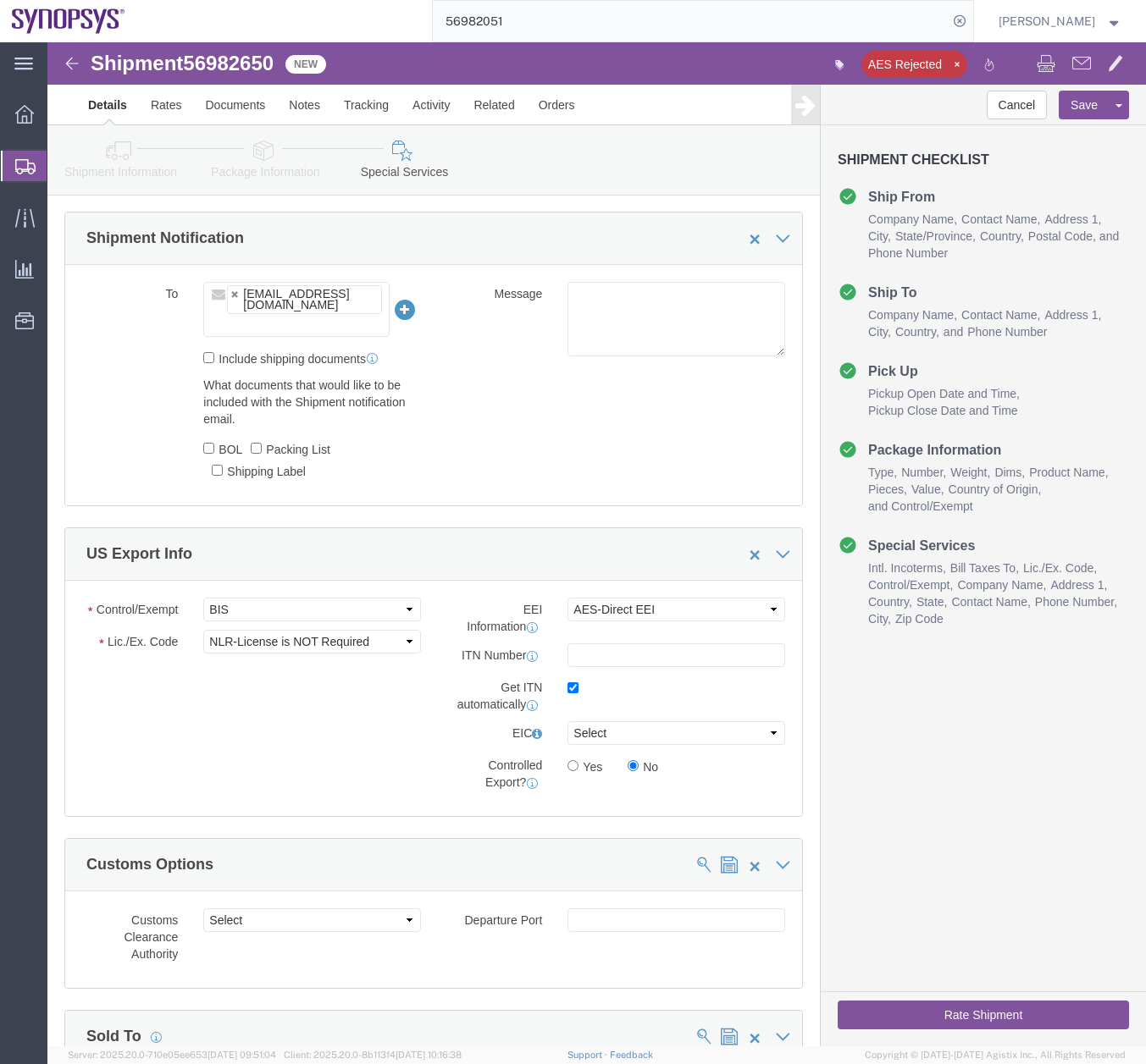
scroll to position [1176, 0]
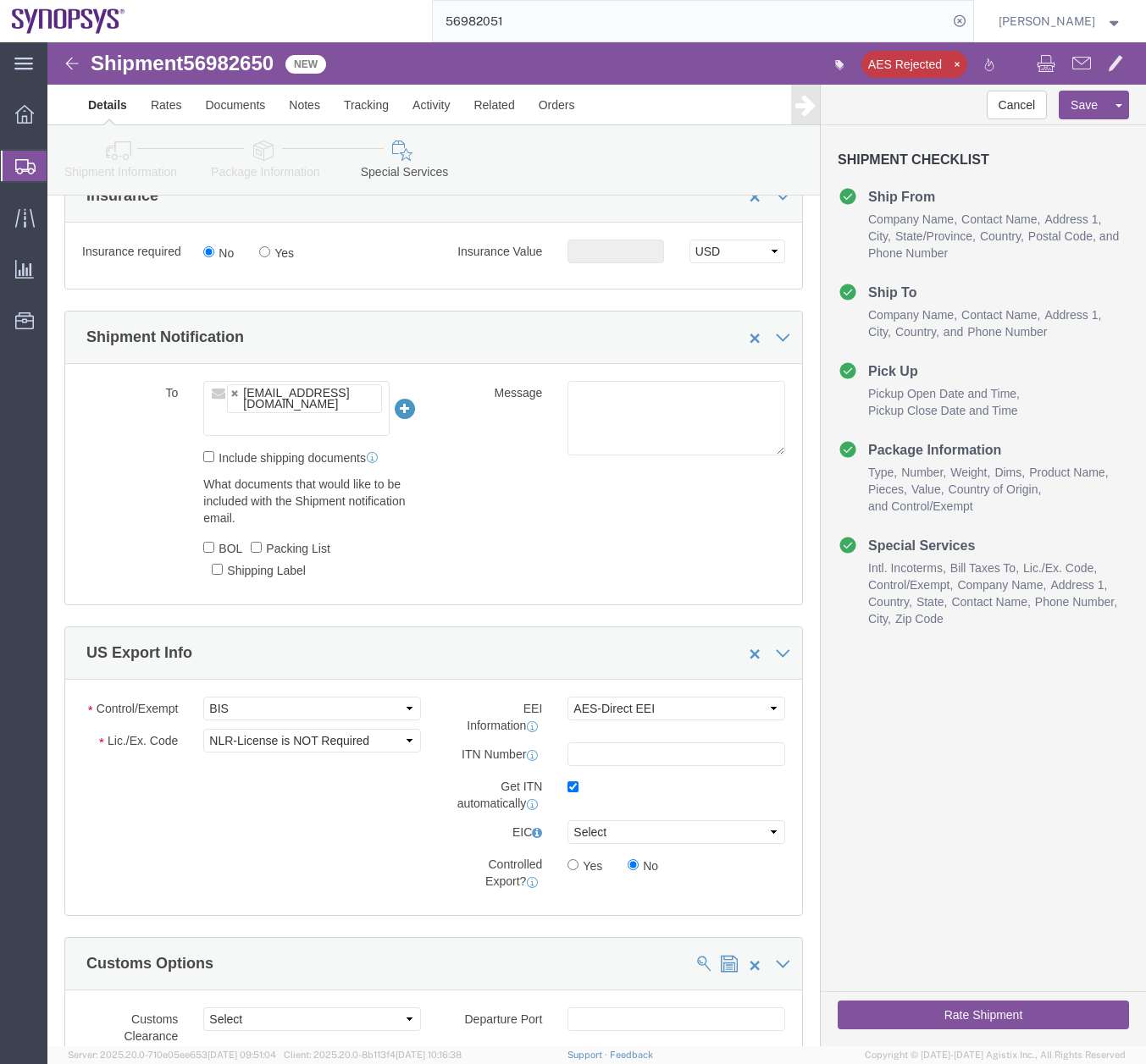
click button "Rate Shipment"
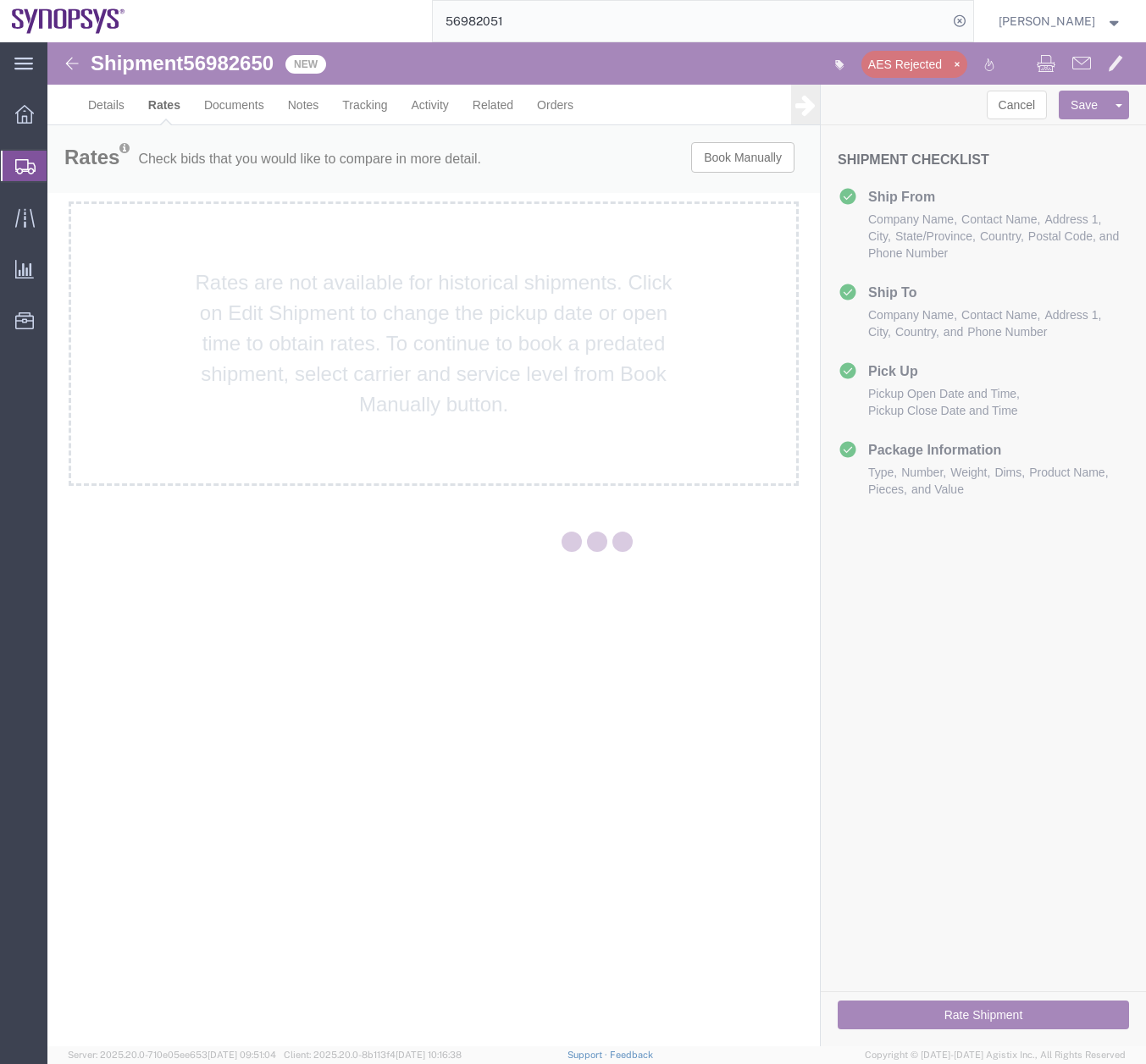
scroll to position [0, 0]
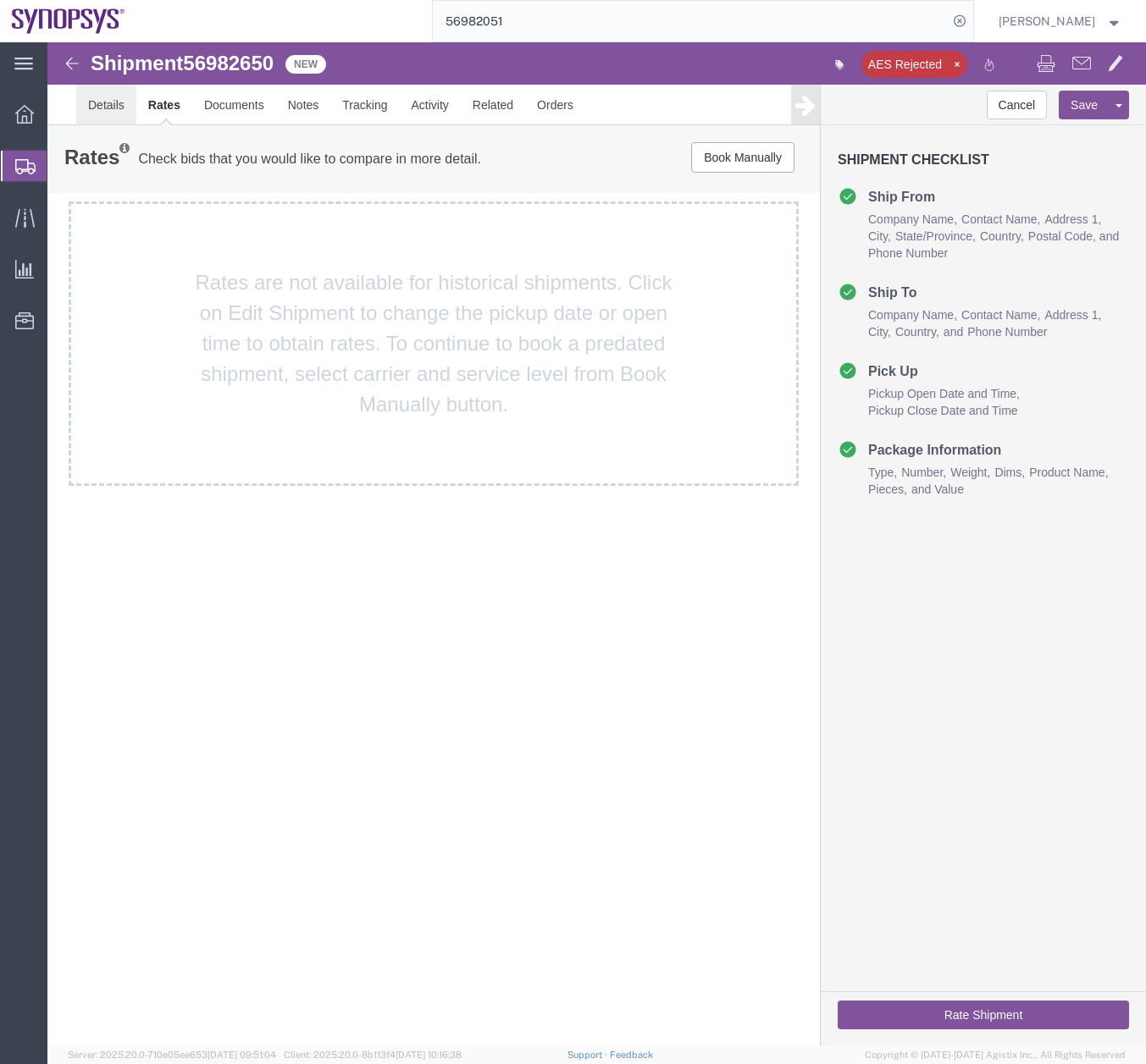
click at [83, 109] on link "Details" at bounding box center [107, 104] width 60 height 40
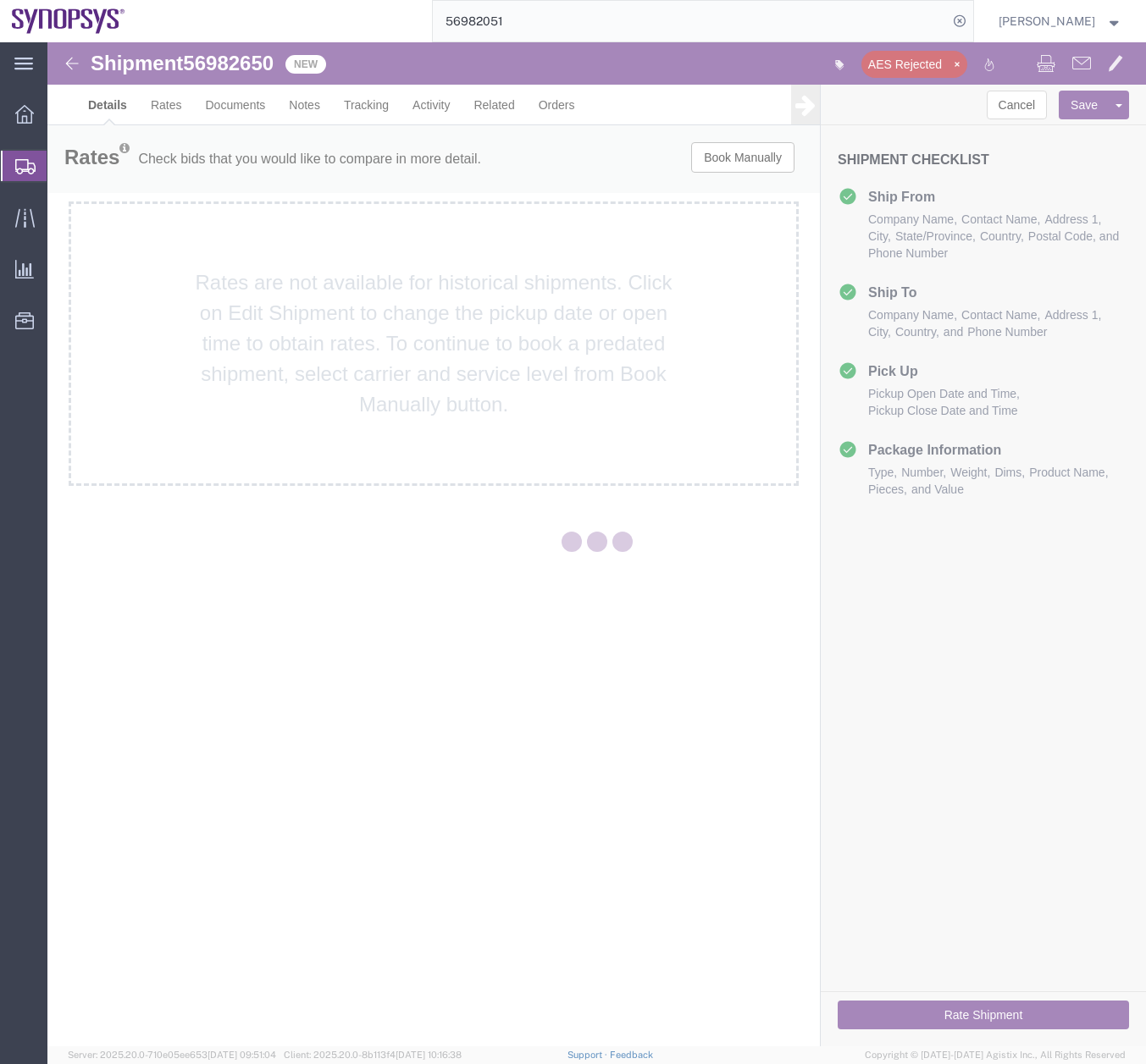
select select "63190"
select select "63152"
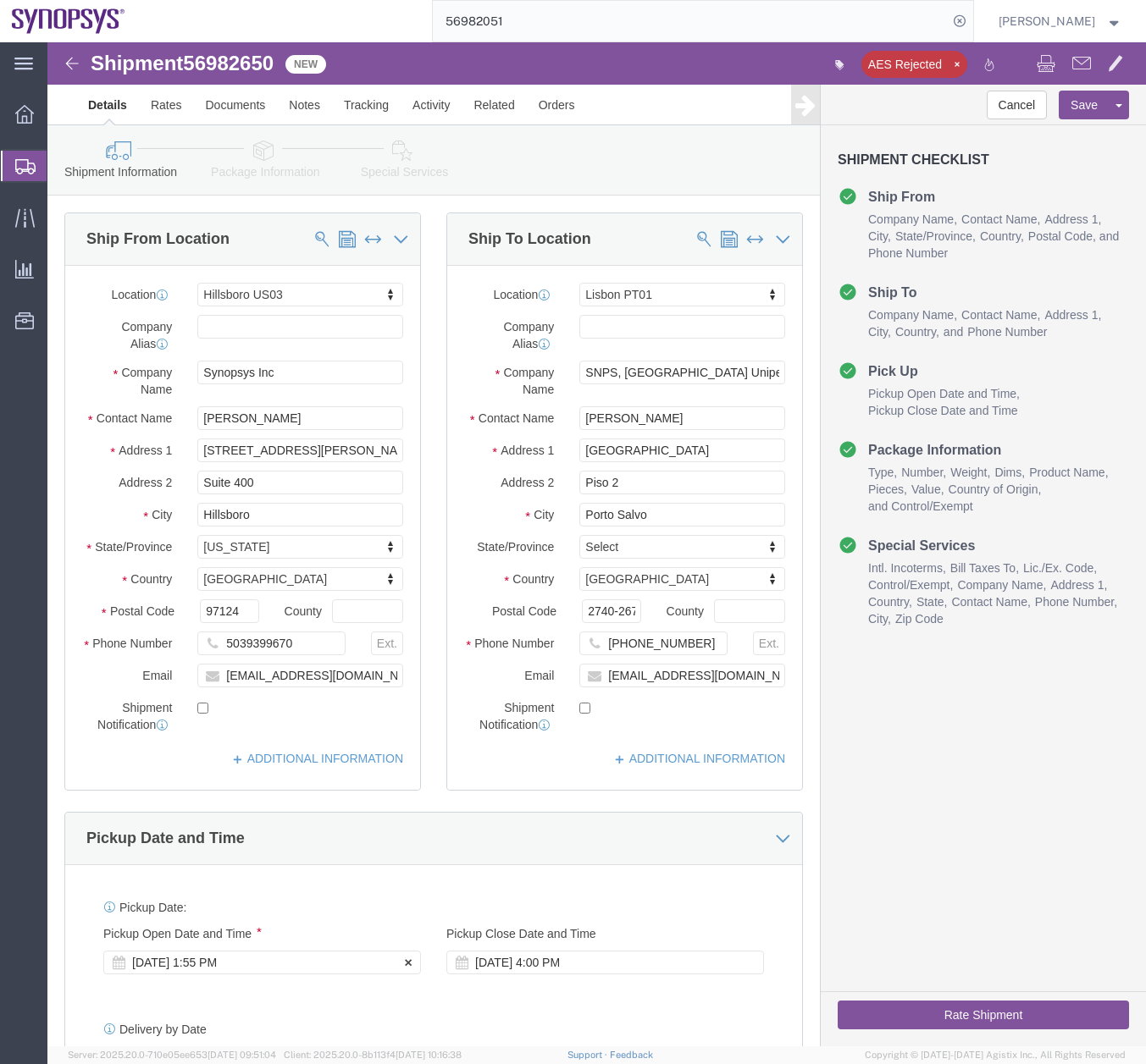
click div "[DATE] 1:55 PM"
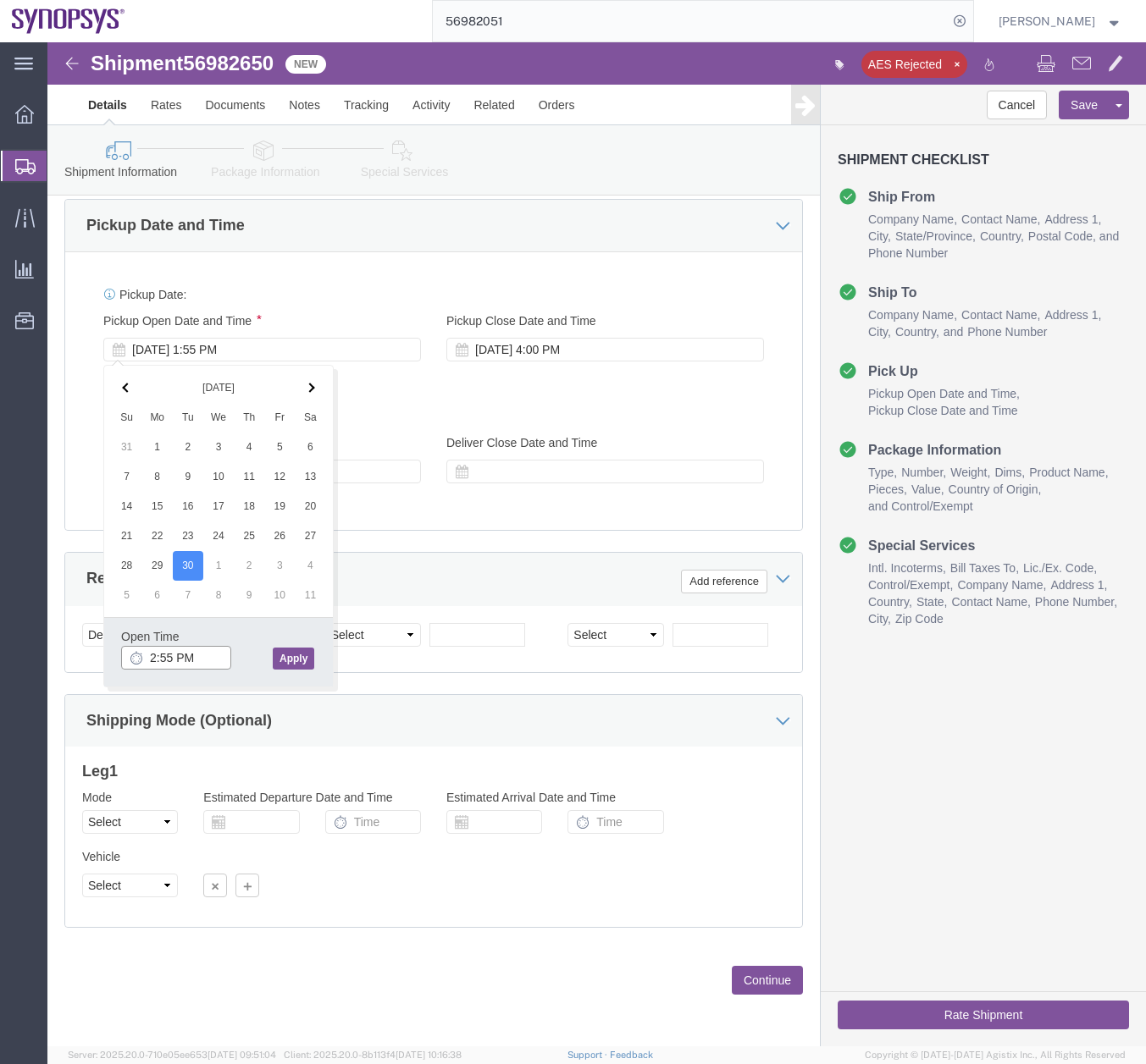
type input "2:55 PM"
click button "Apply"
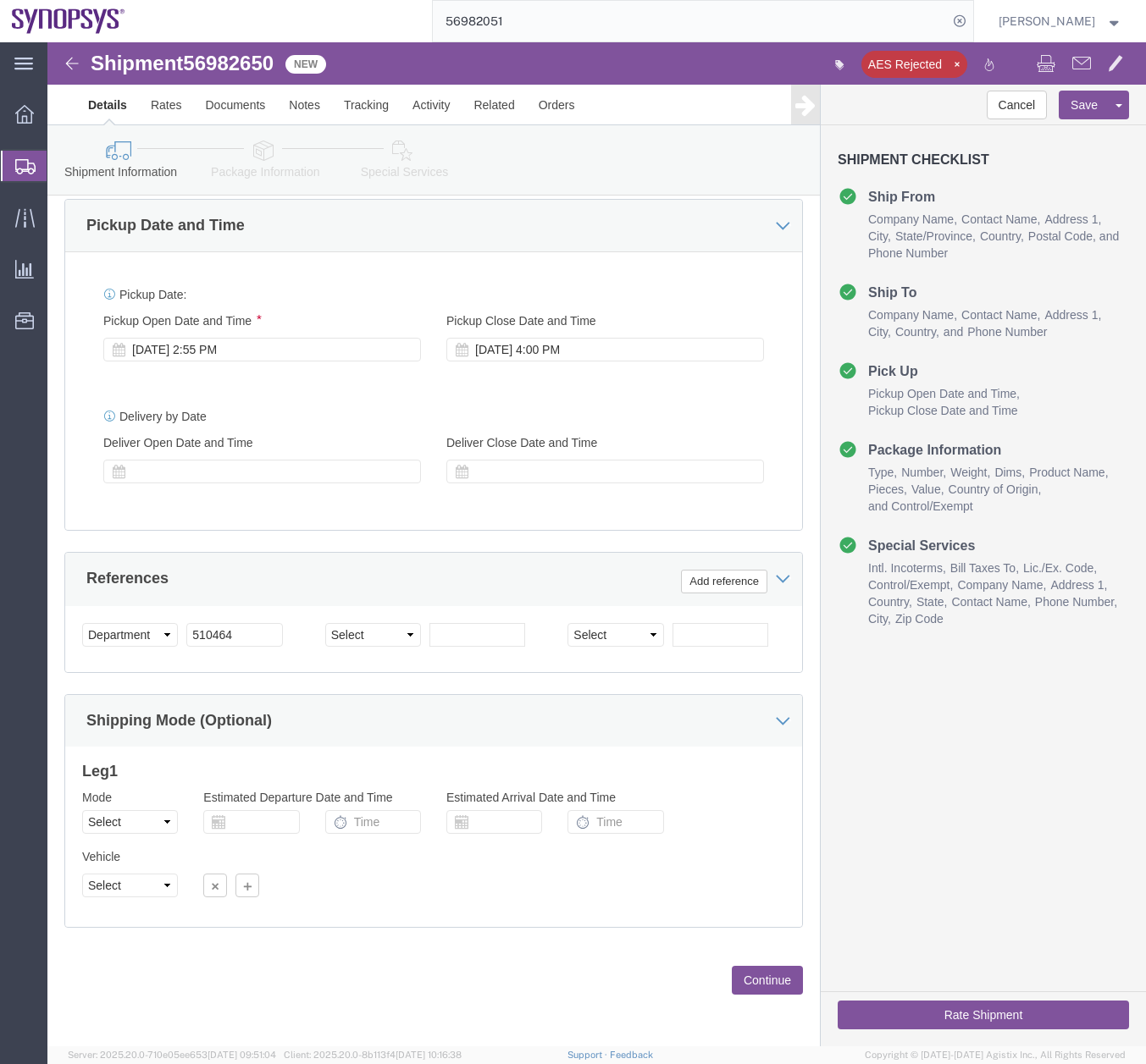
click icon
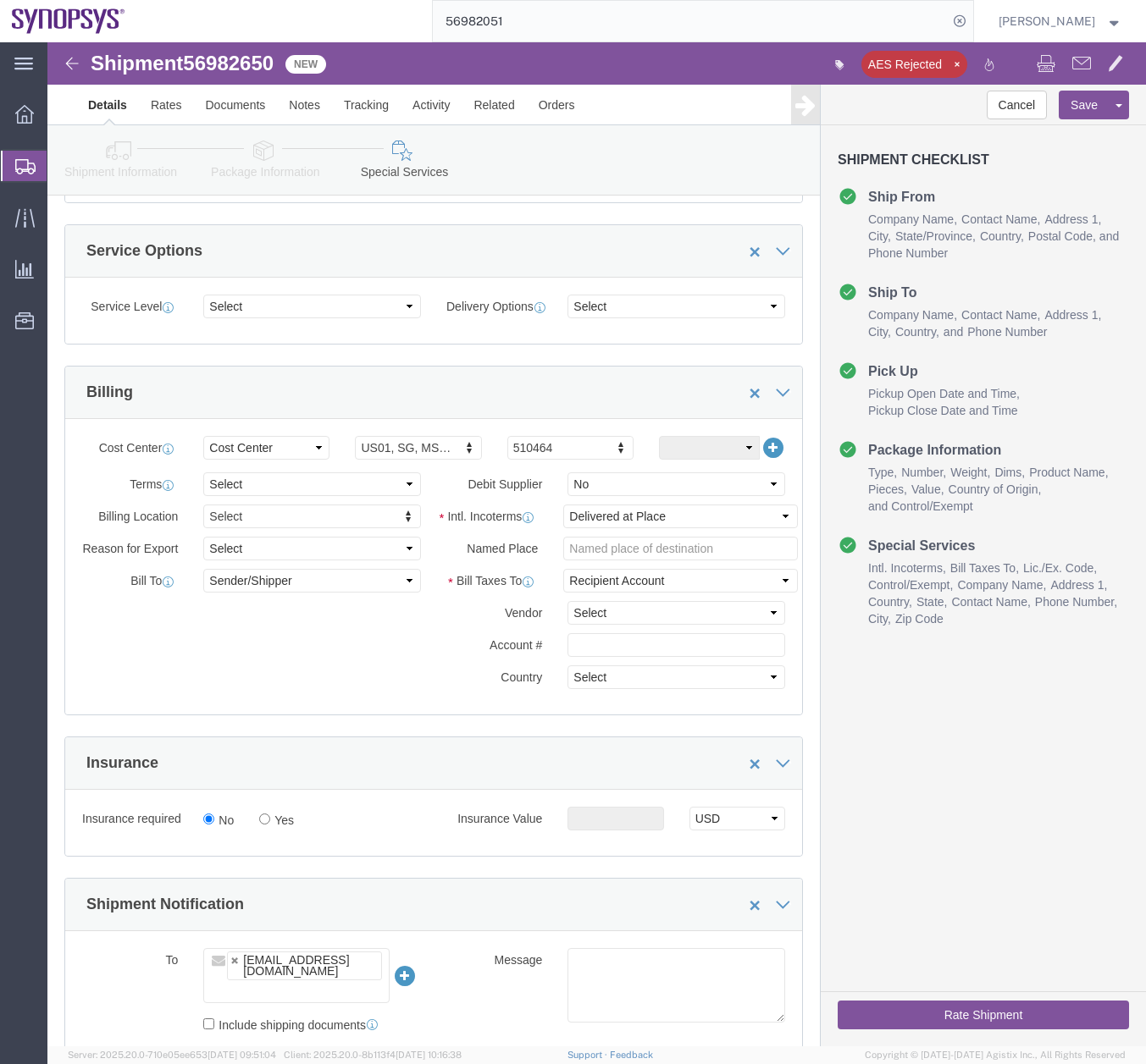
scroll to position [211, 0]
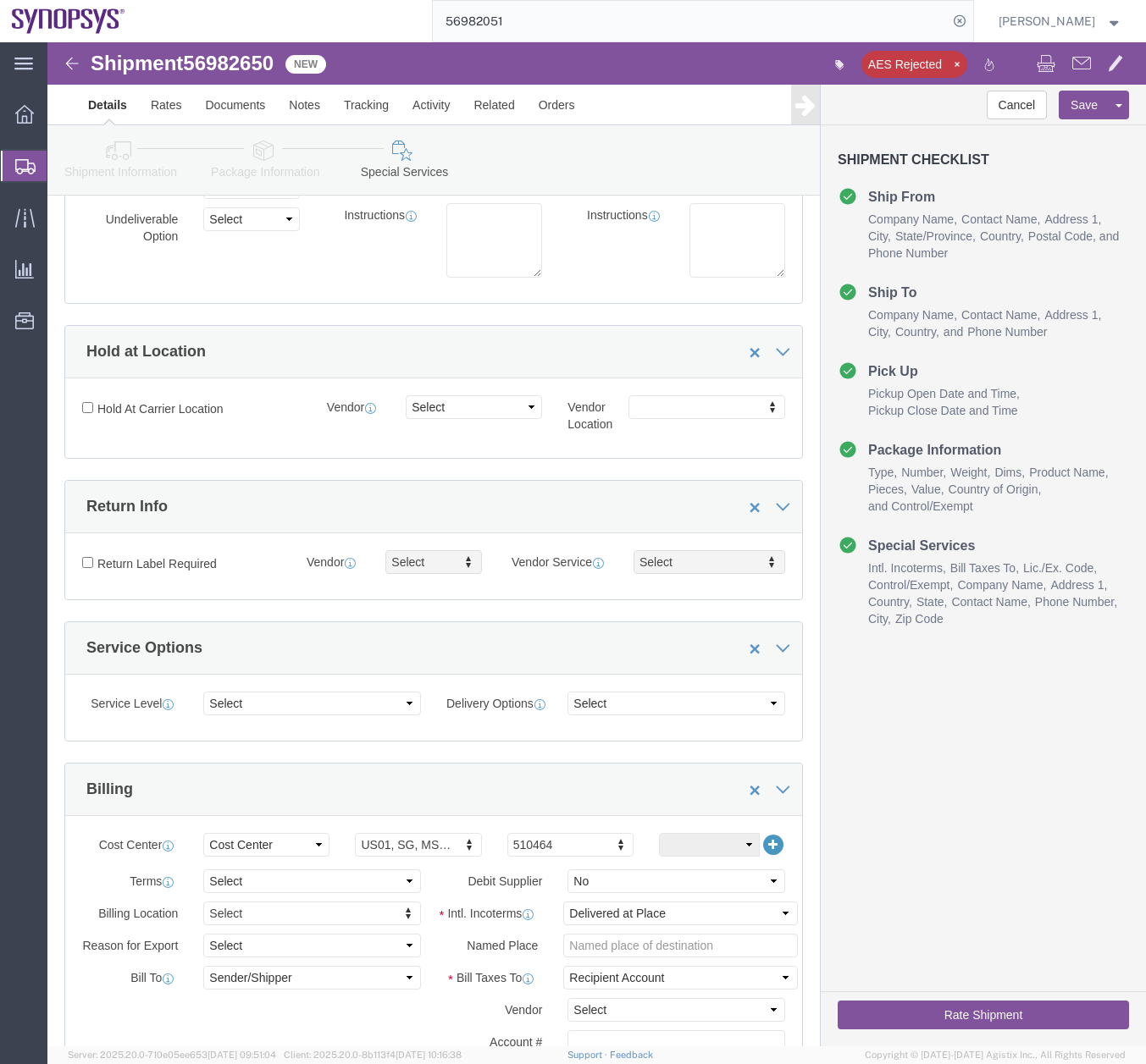
click button "Rate Shipment"
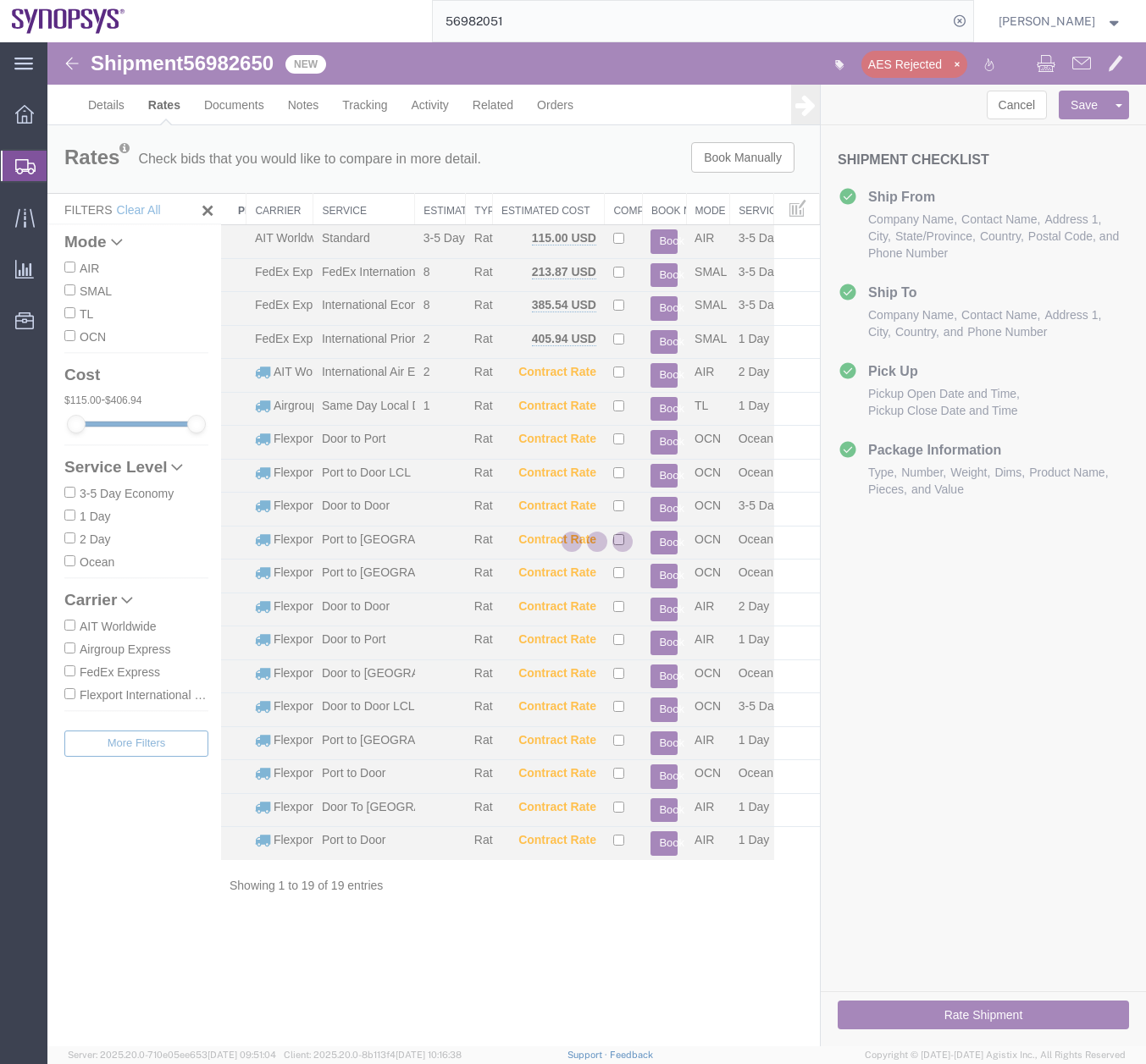
scroll to position [0, 0]
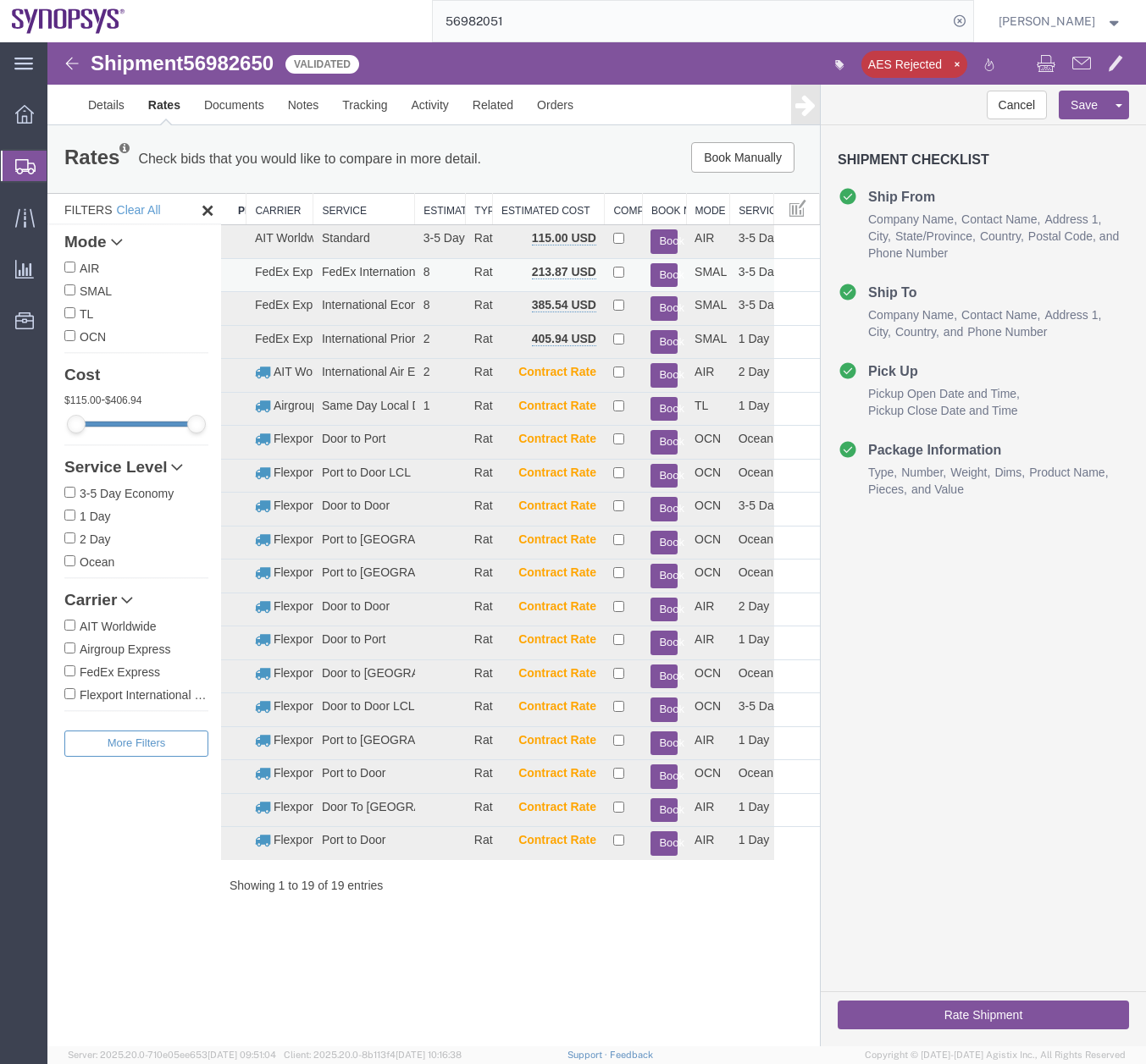
click at [663, 272] on button "Book" at bounding box center [664, 275] width 28 height 25
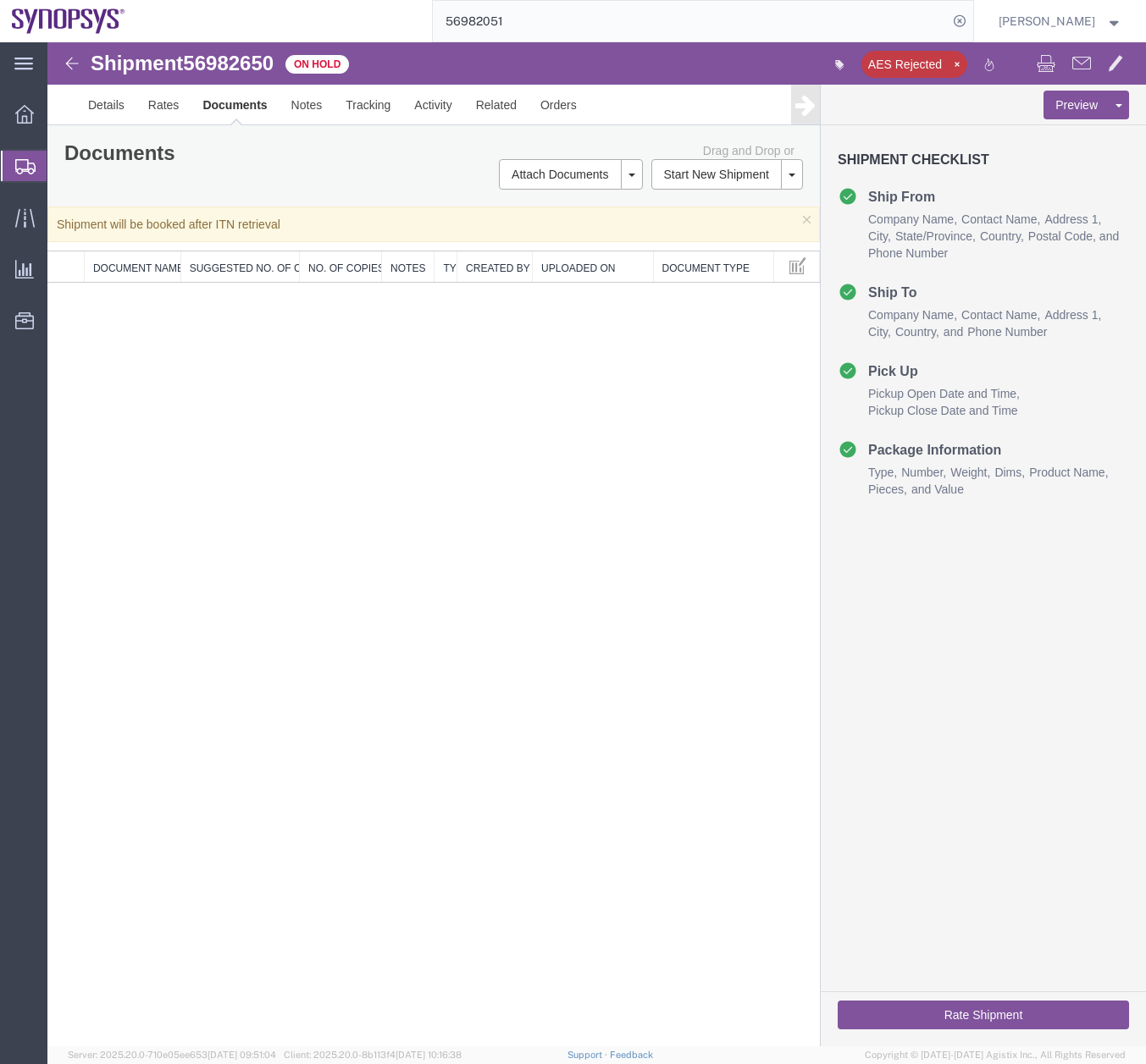
click at [18, 168] on icon at bounding box center [26, 167] width 21 height 15
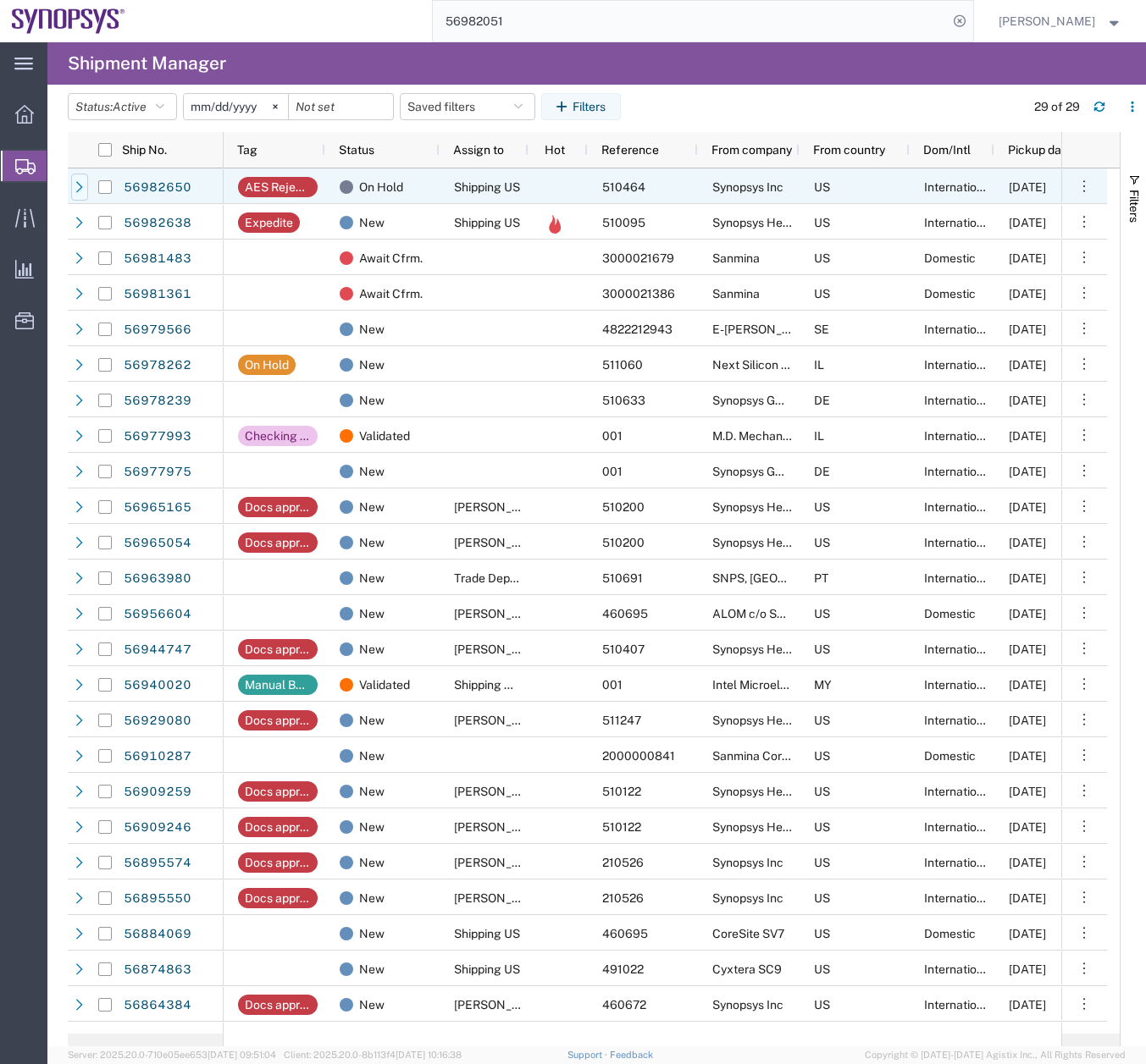
click at [83, 188] on icon at bounding box center [80, 187] width 12 height 12
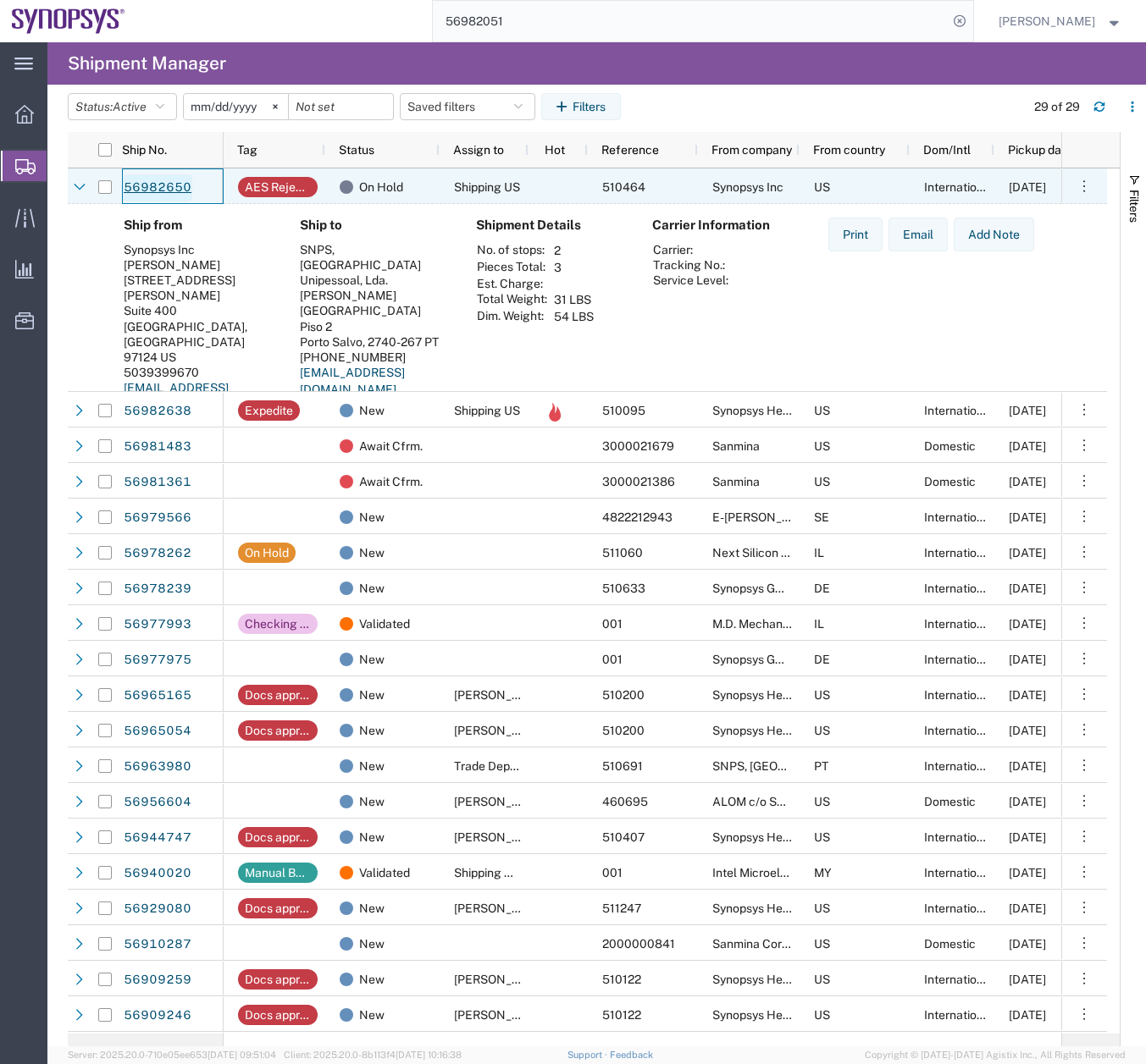
click at [156, 192] on link "56982650" at bounding box center [157, 188] width 70 height 28
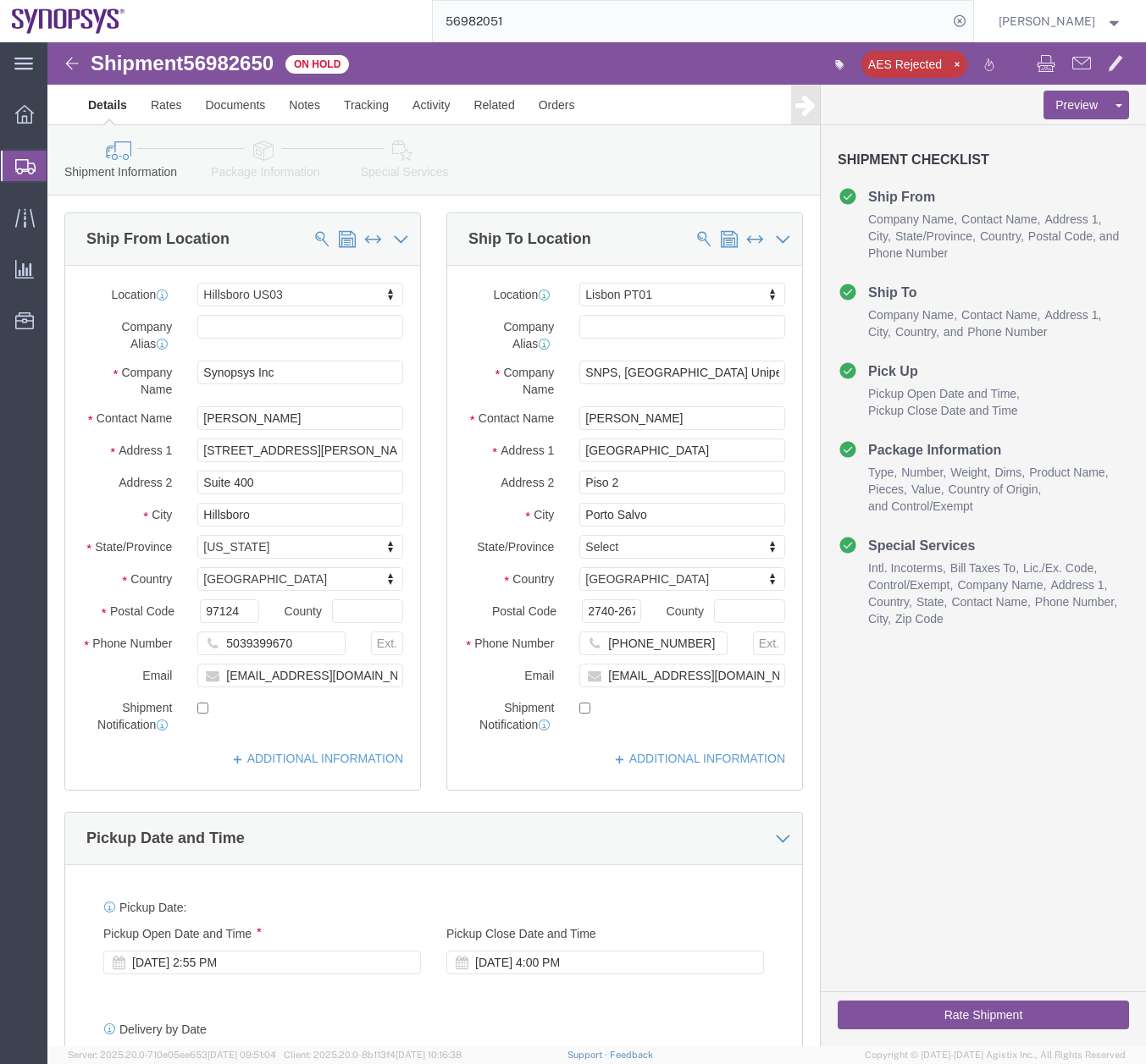
select select "63190"
select select "63152"
click at [17, 169] on icon at bounding box center [26, 167] width 21 height 15
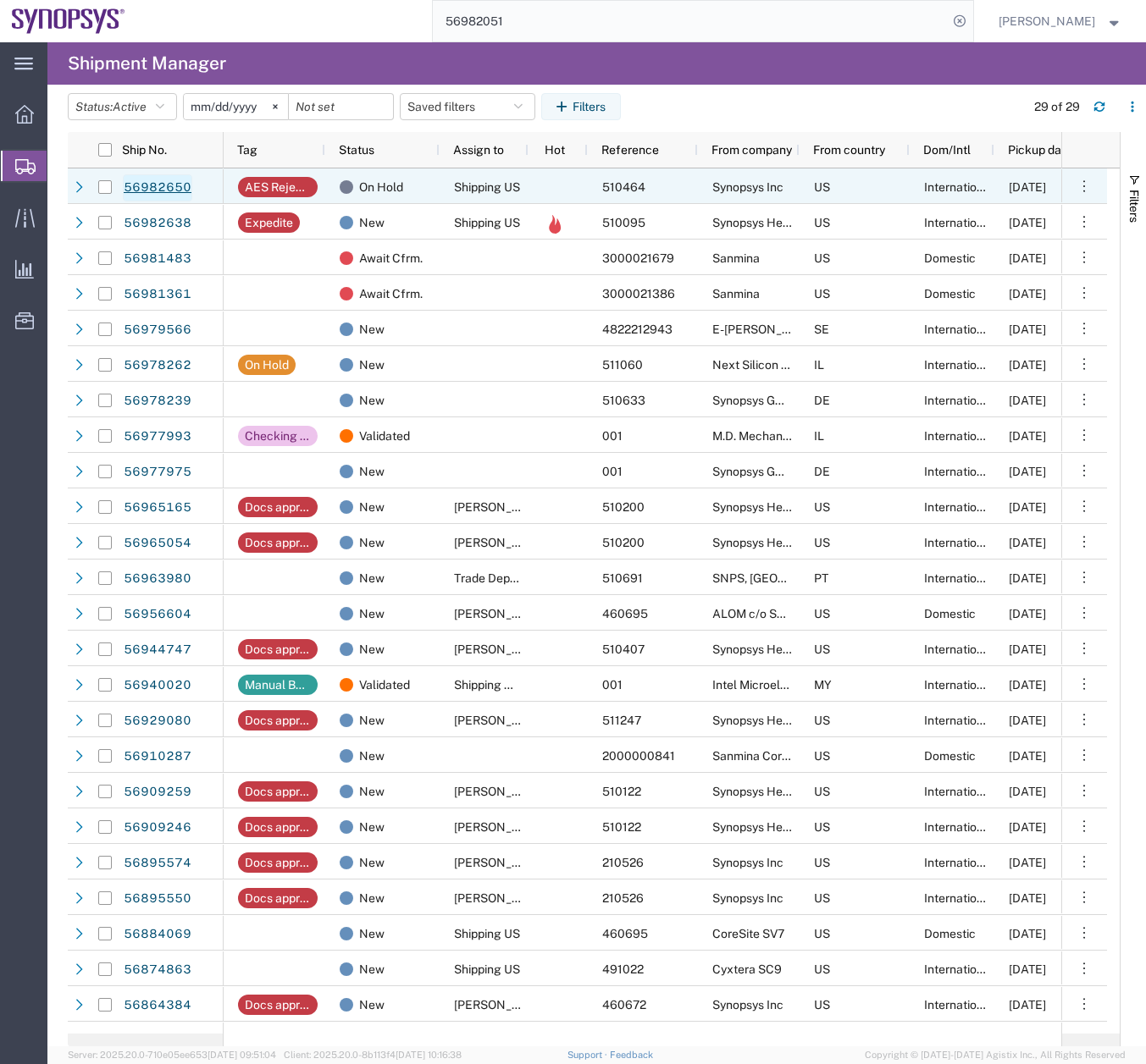
click at [157, 183] on link "56982650" at bounding box center [157, 188] width 70 height 28
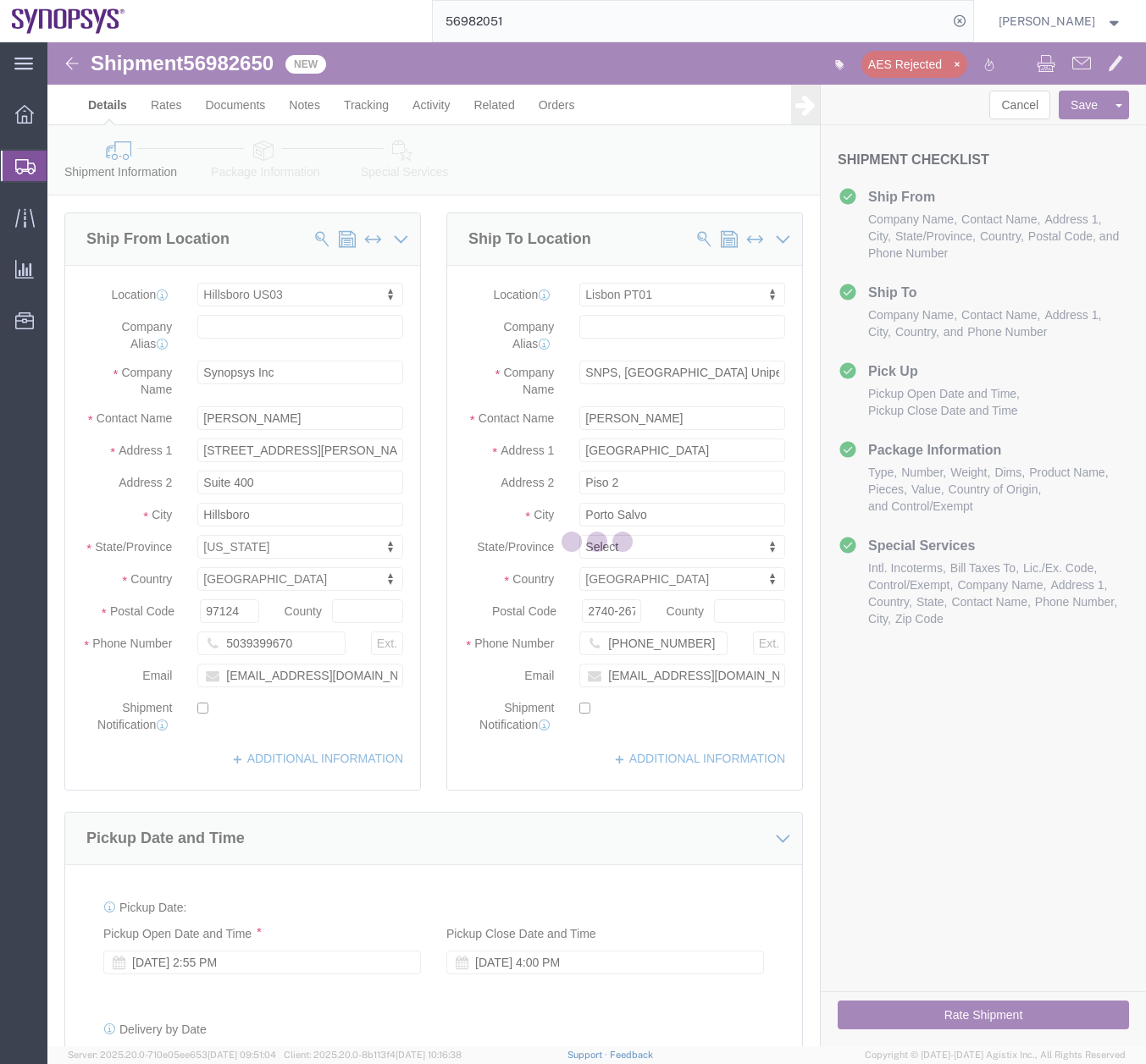
select select "63190"
select select "63152"
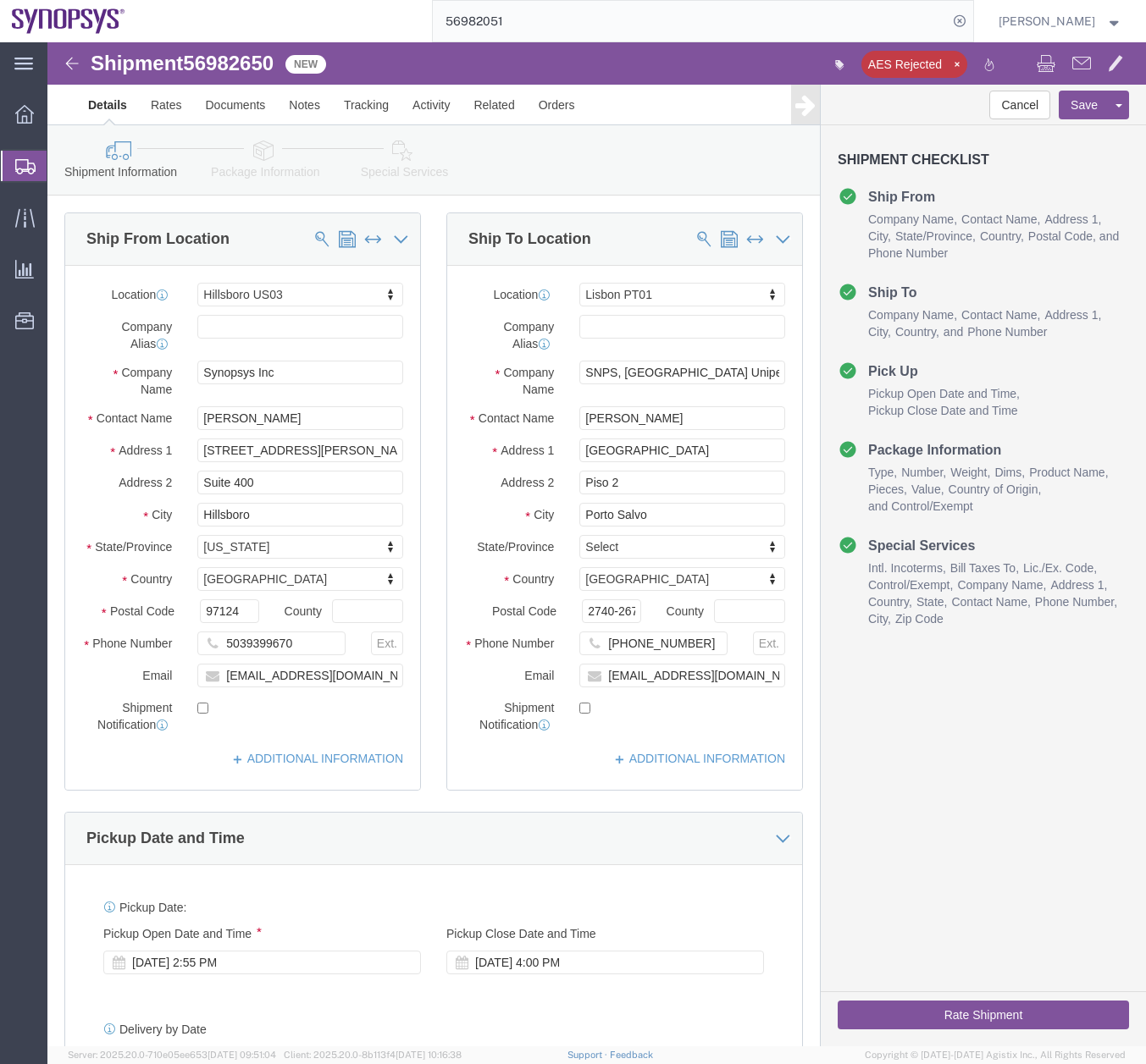
click icon
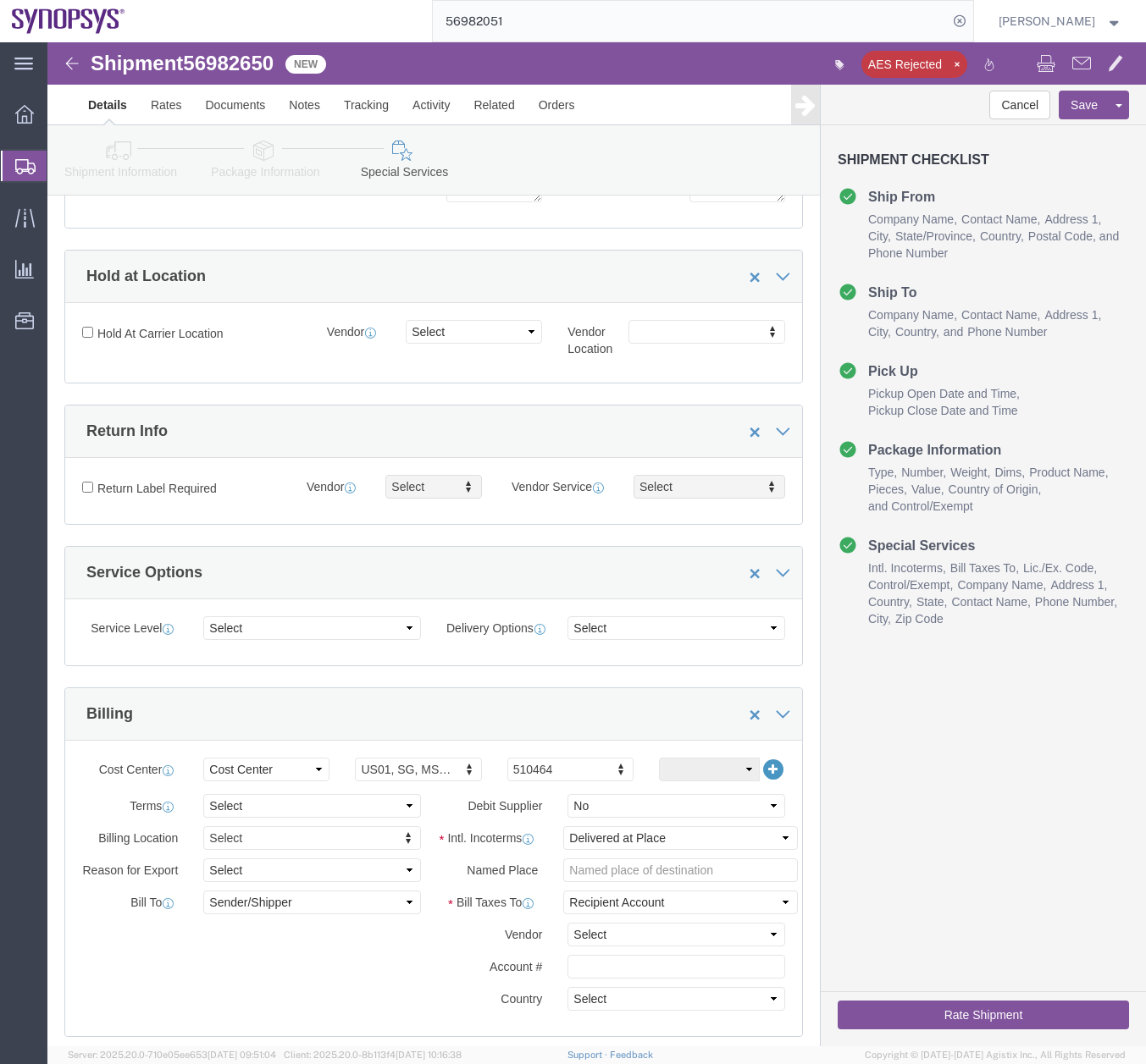
scroll to position [280, 0]
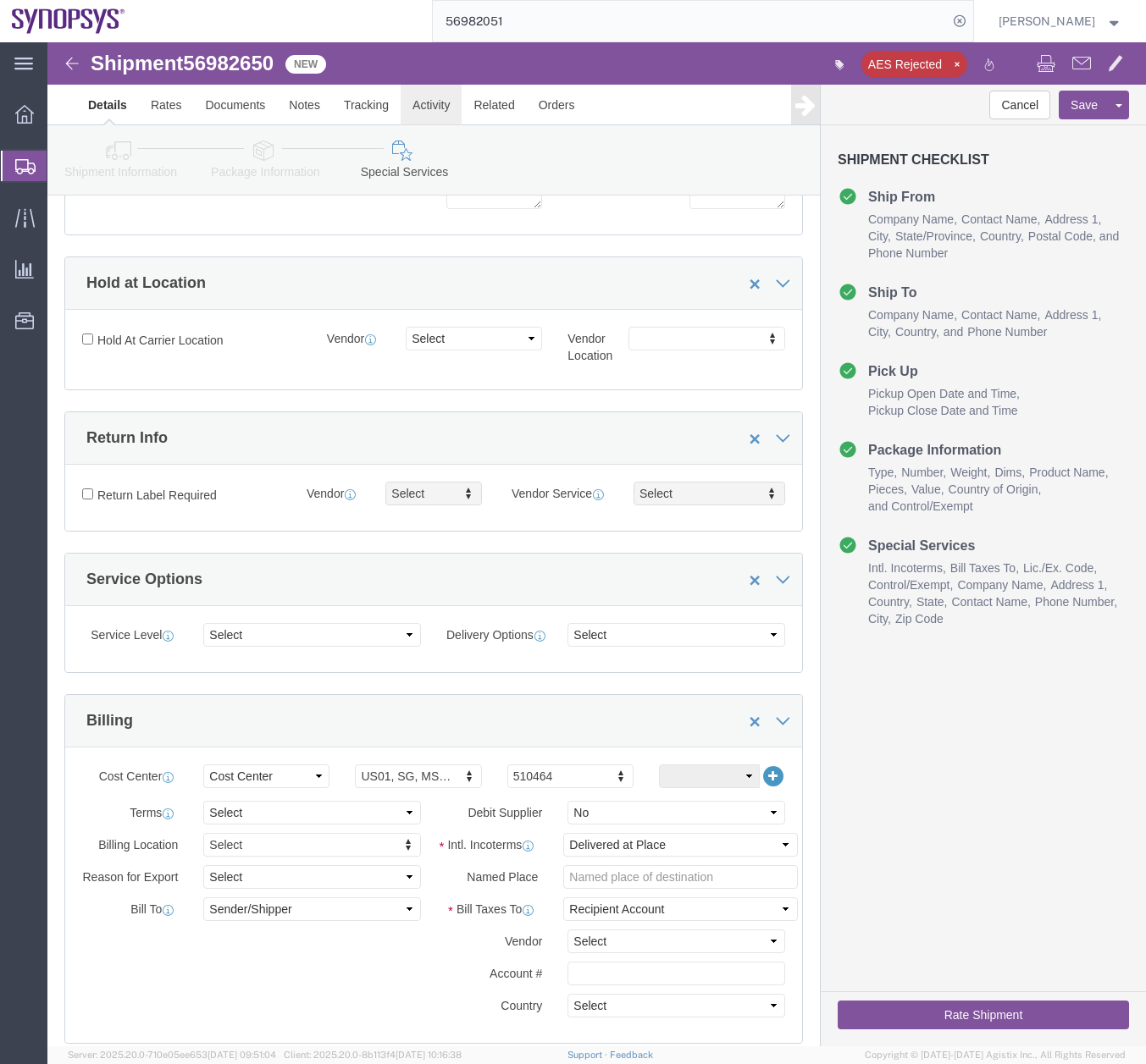
click link "Activity"
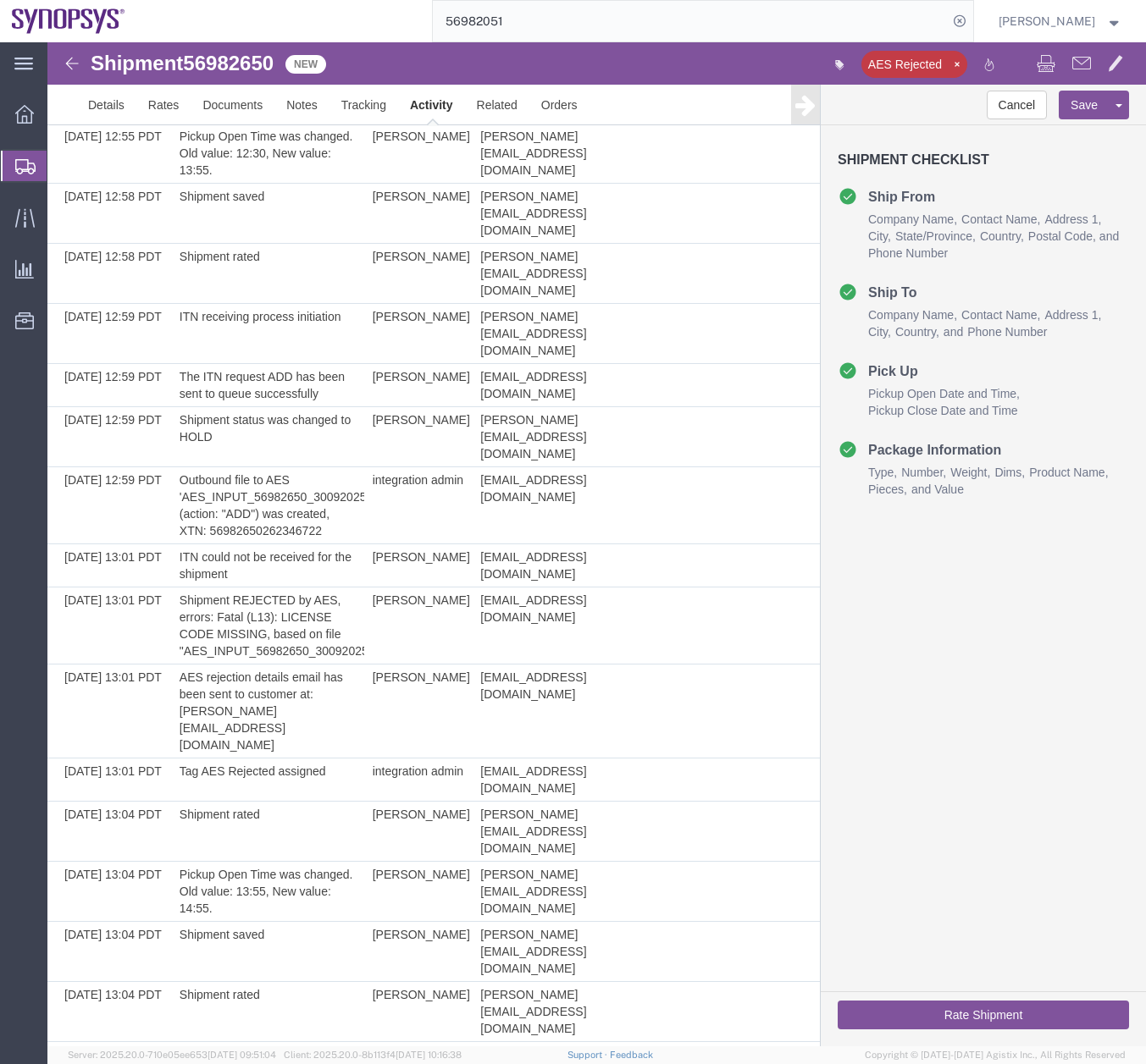
scroll to position [1638, 0]
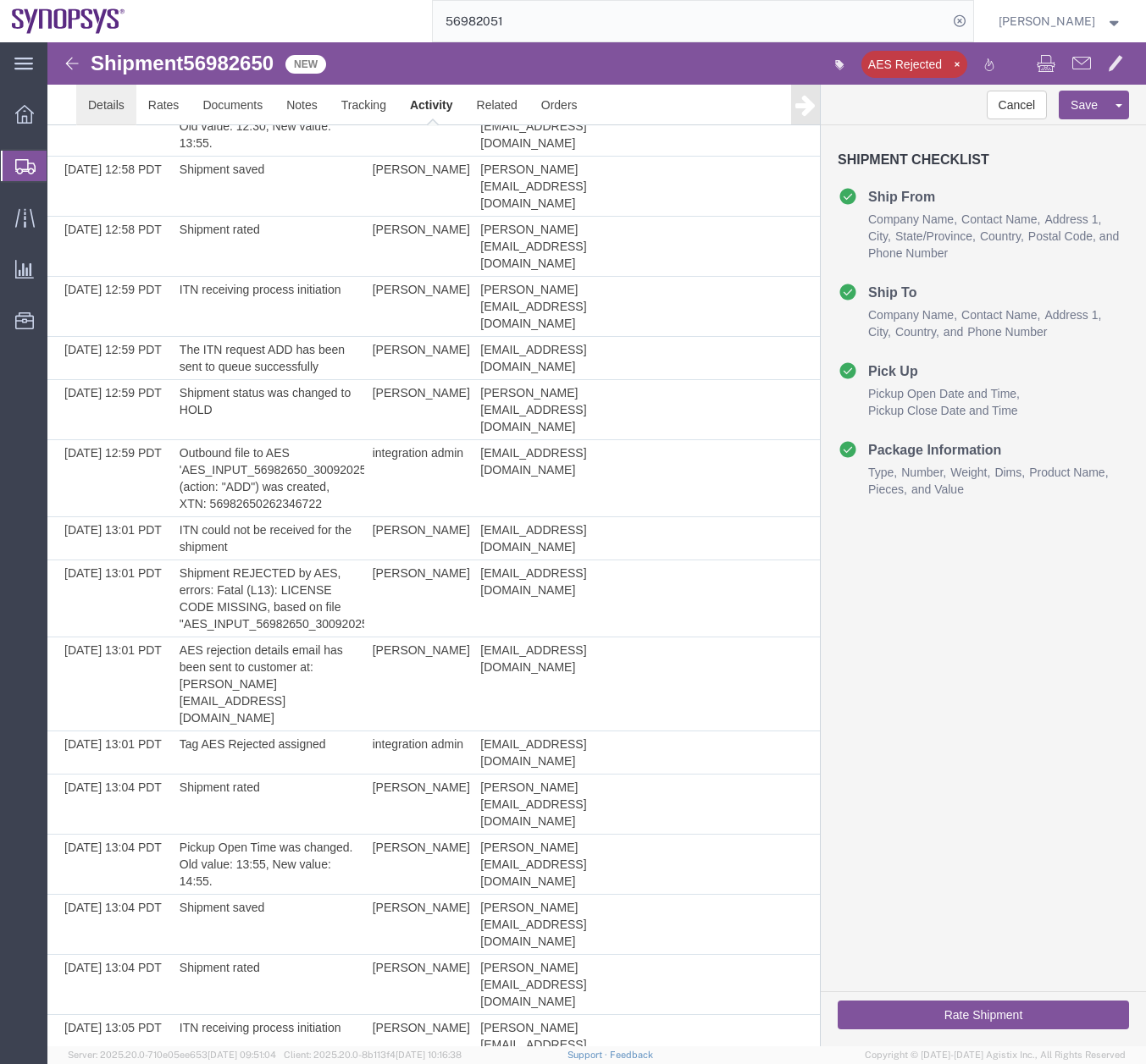
click at [104, 108] on link "Details" at bounding box center [107, 104] width 60 height 40
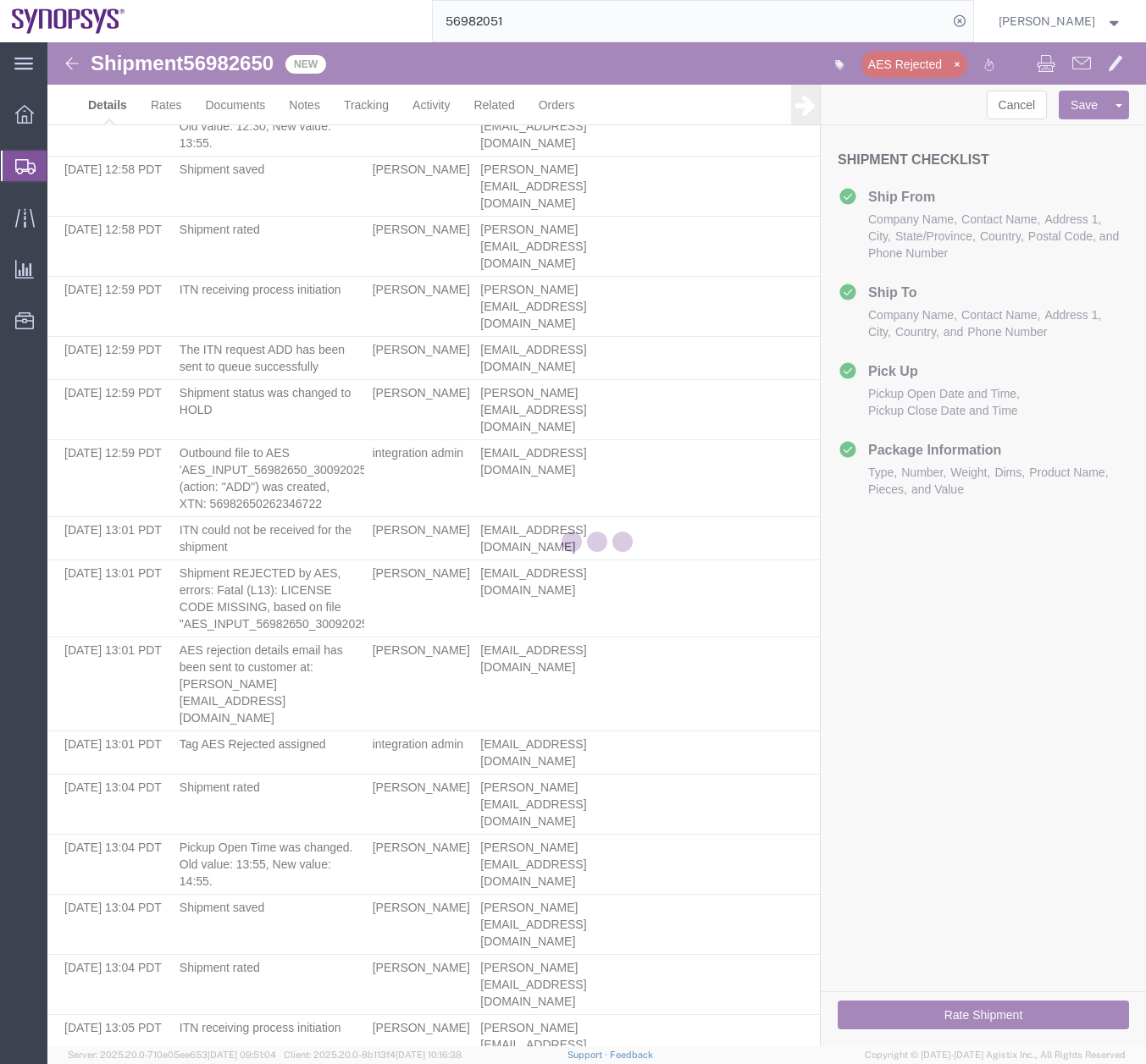
select select "63190"
select select "63152"
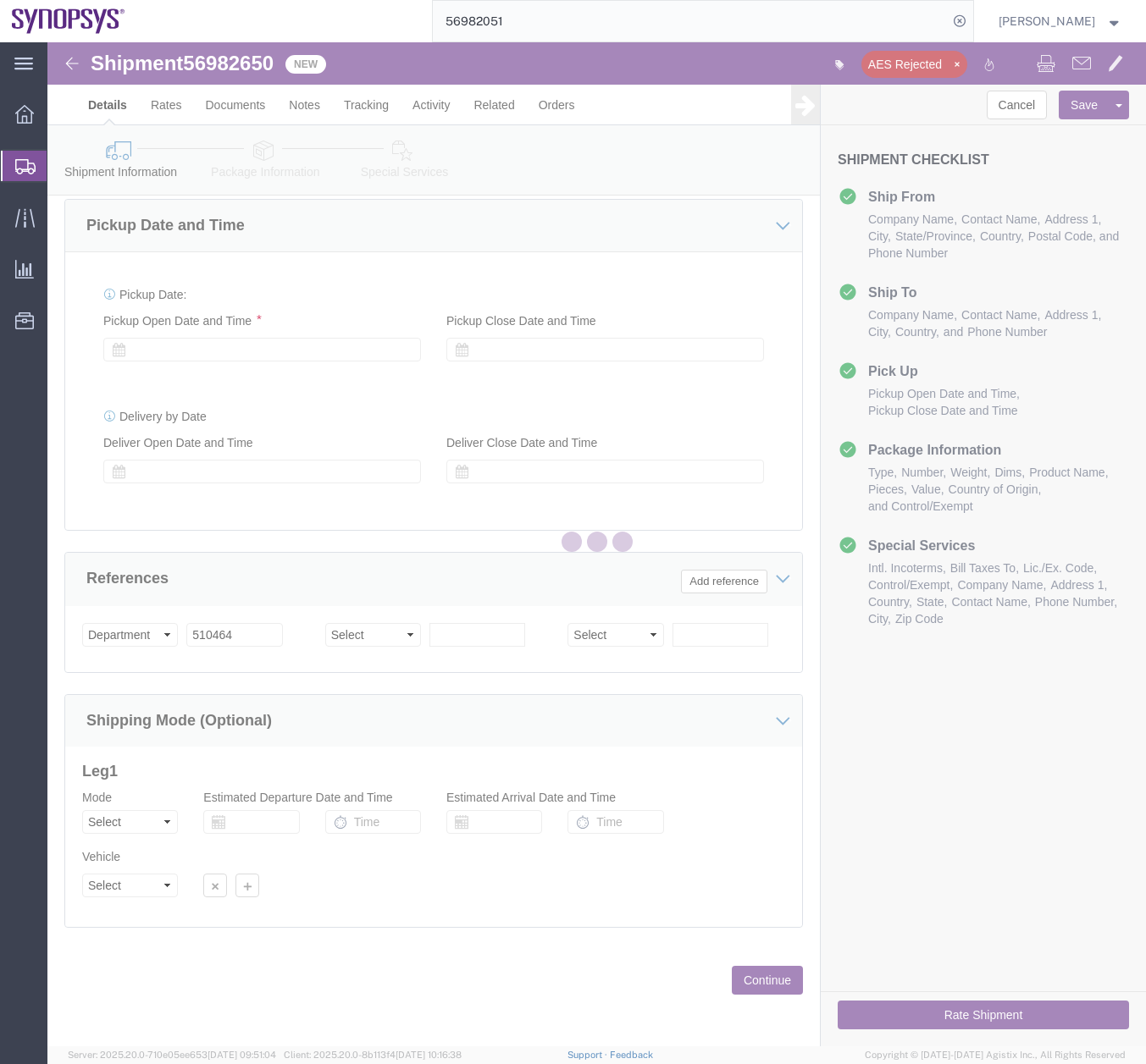
scroll to position [613, 0]
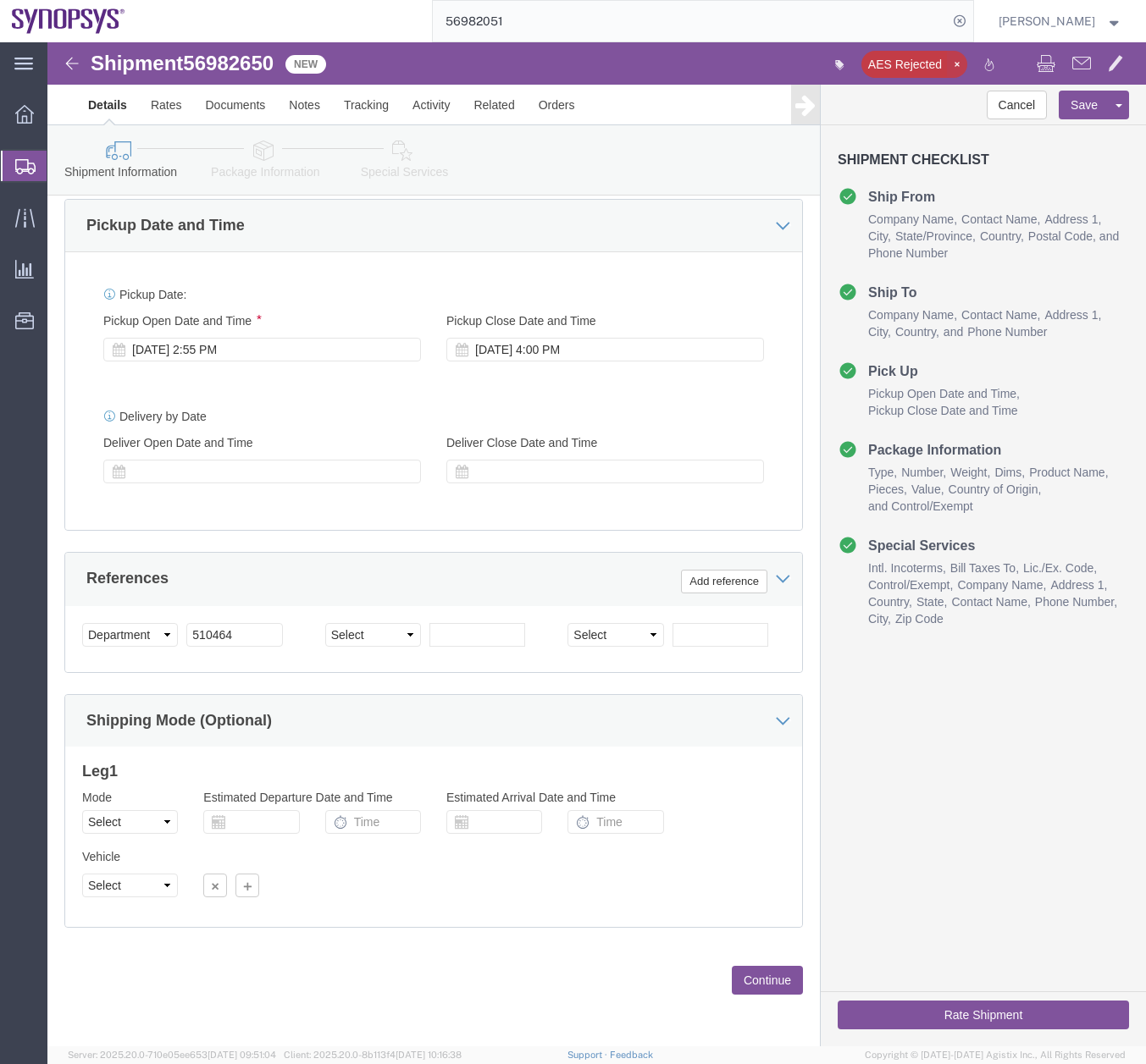
click icon "button"
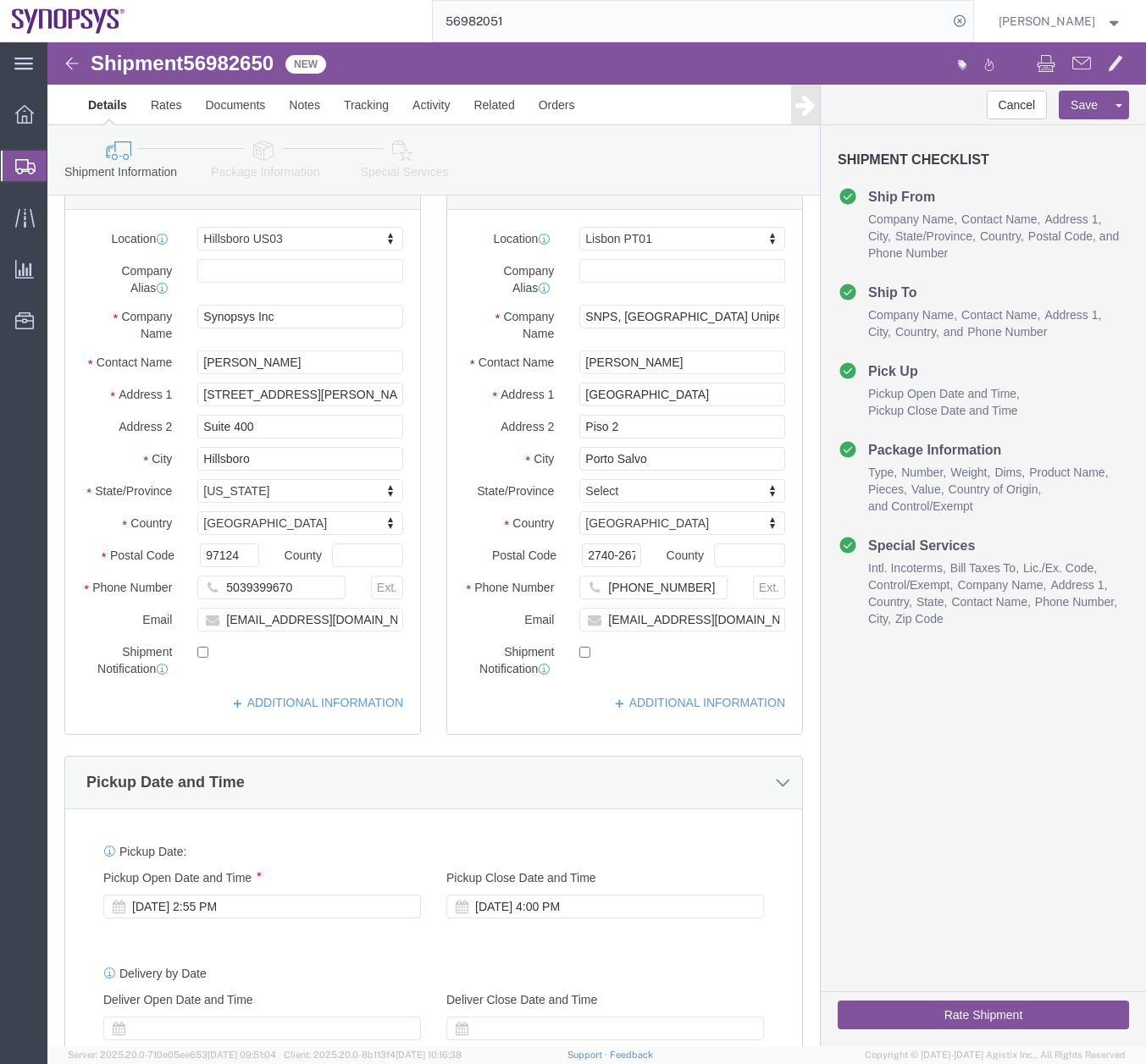
scroll to position [0, 0]
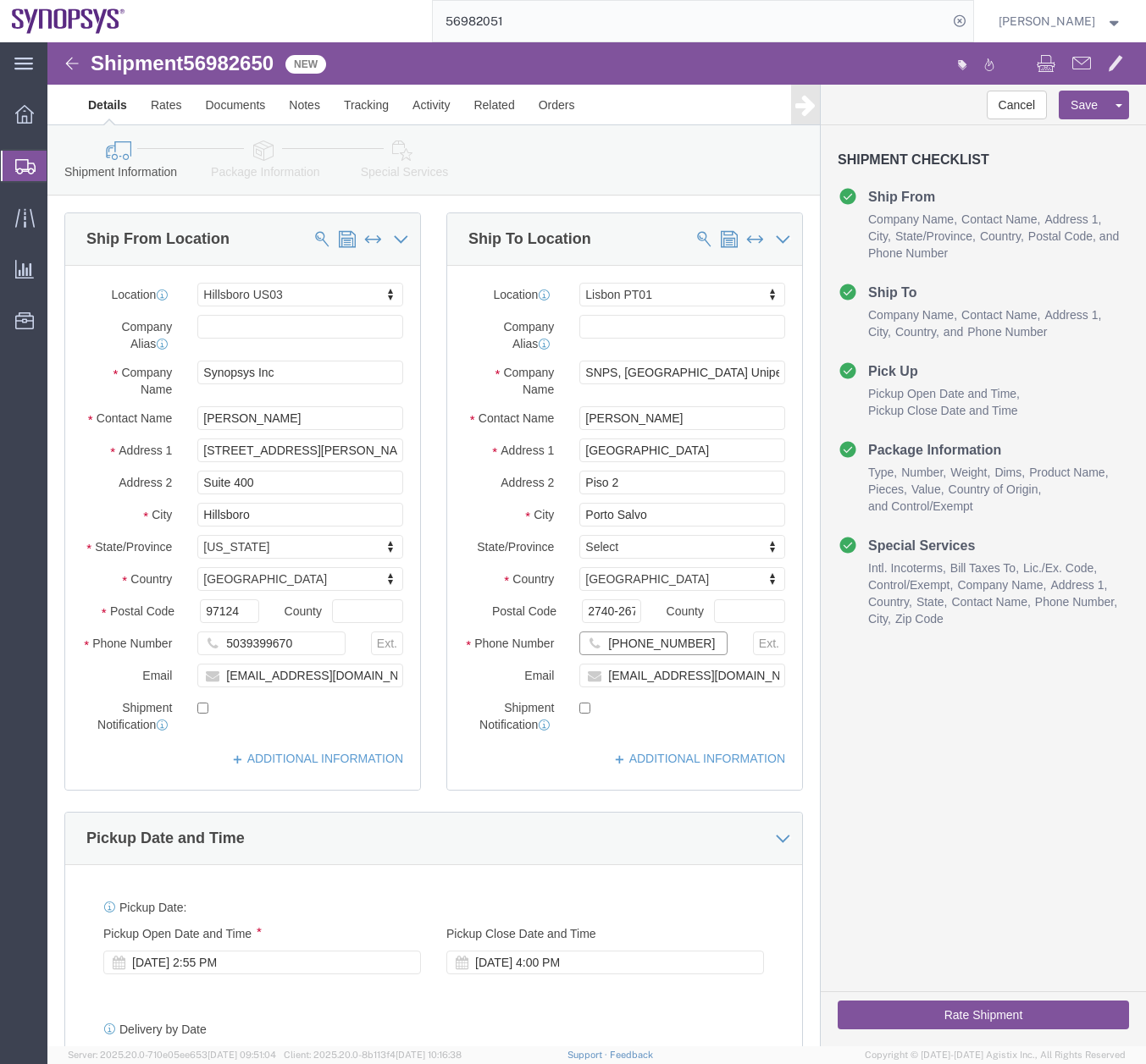
drag, startPoint x: 38, startPoint y: 95, endPoint x: 563, endPoint y: 602, distance: 729.8
click input "[PHONE_NUMBER]"
type input "351915485469"
click icon
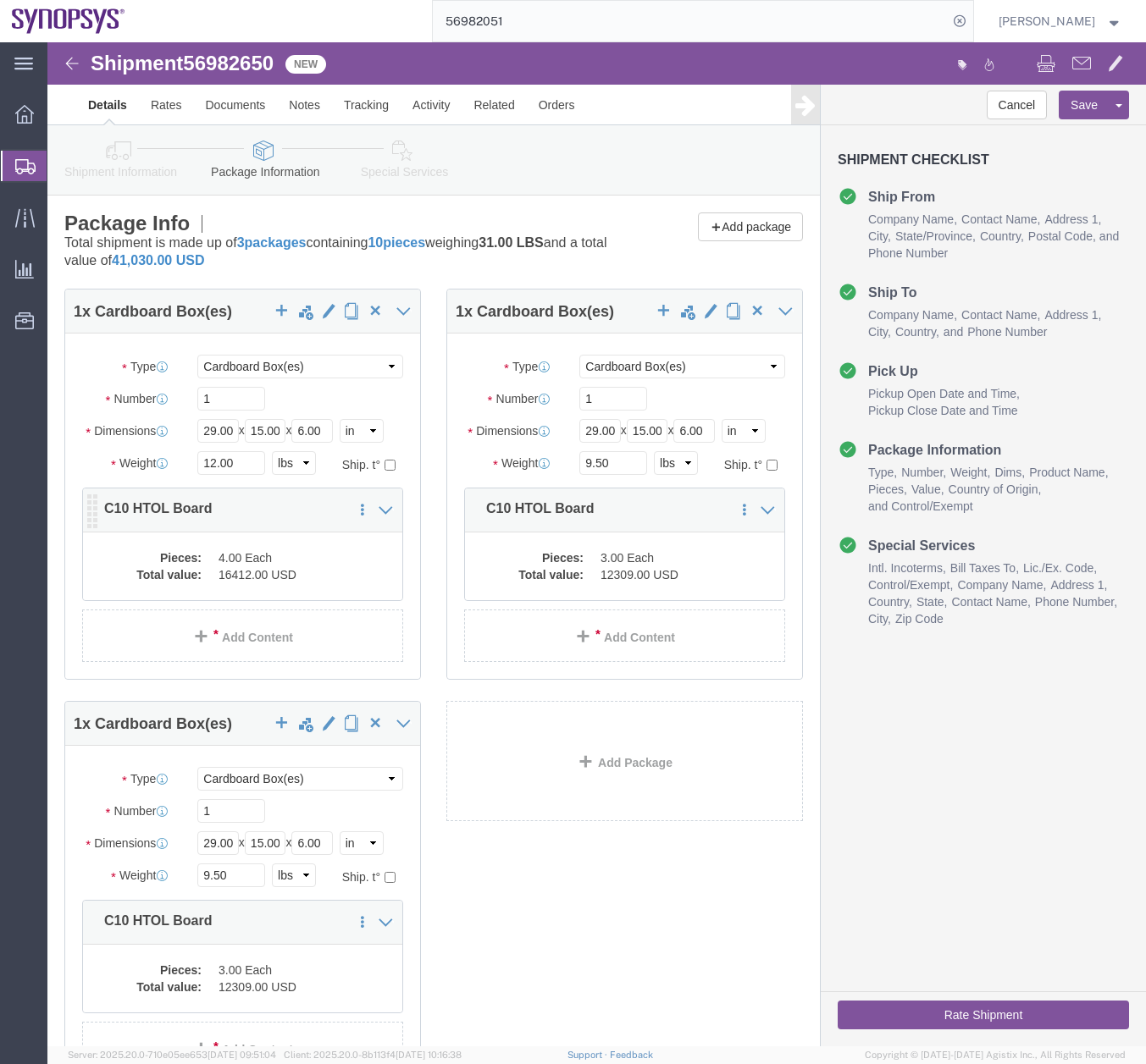
click dd "16412.00 USD"
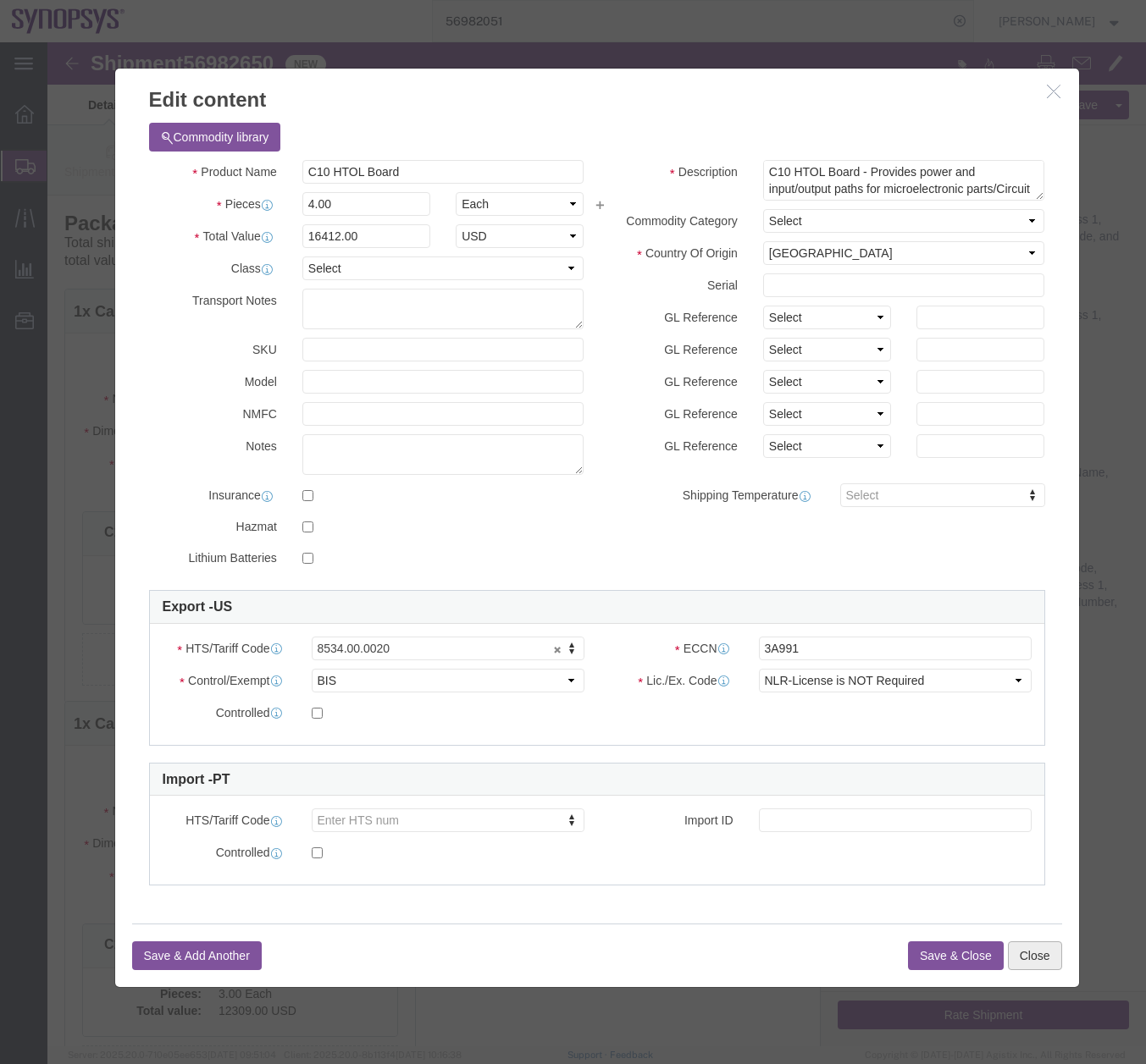
click button "Close"
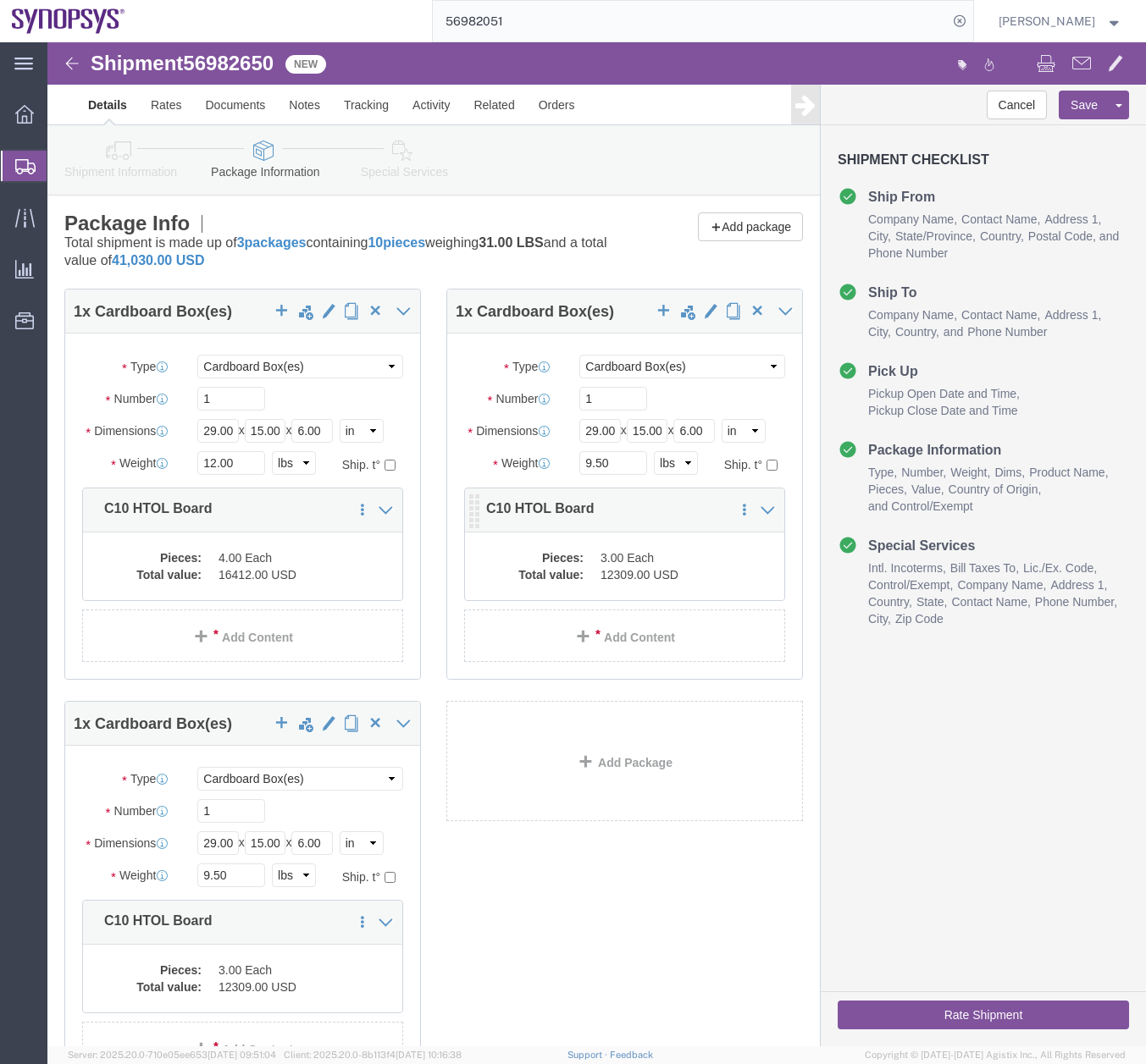
click dd "12309.00 USD"
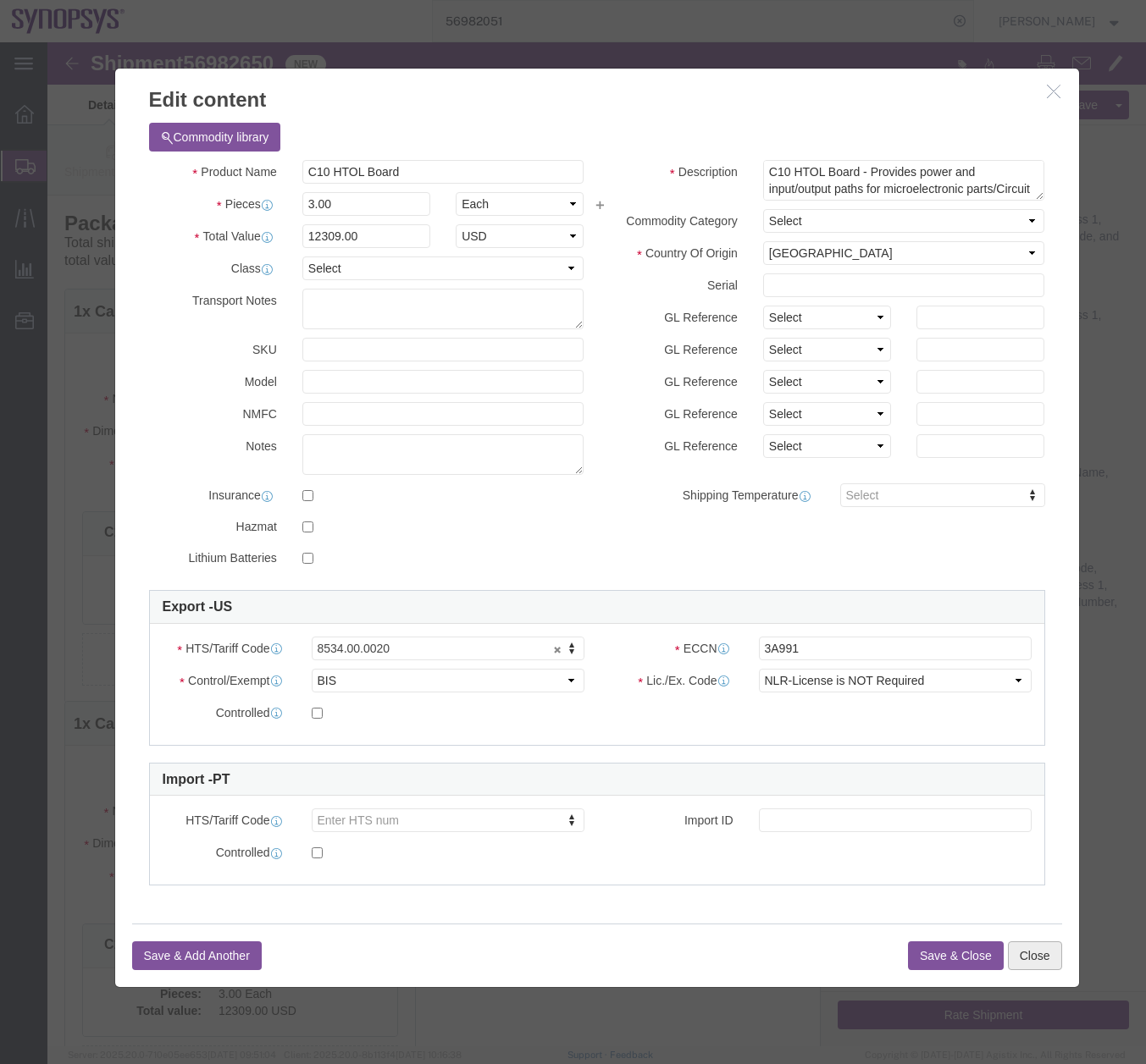
click button "Close"
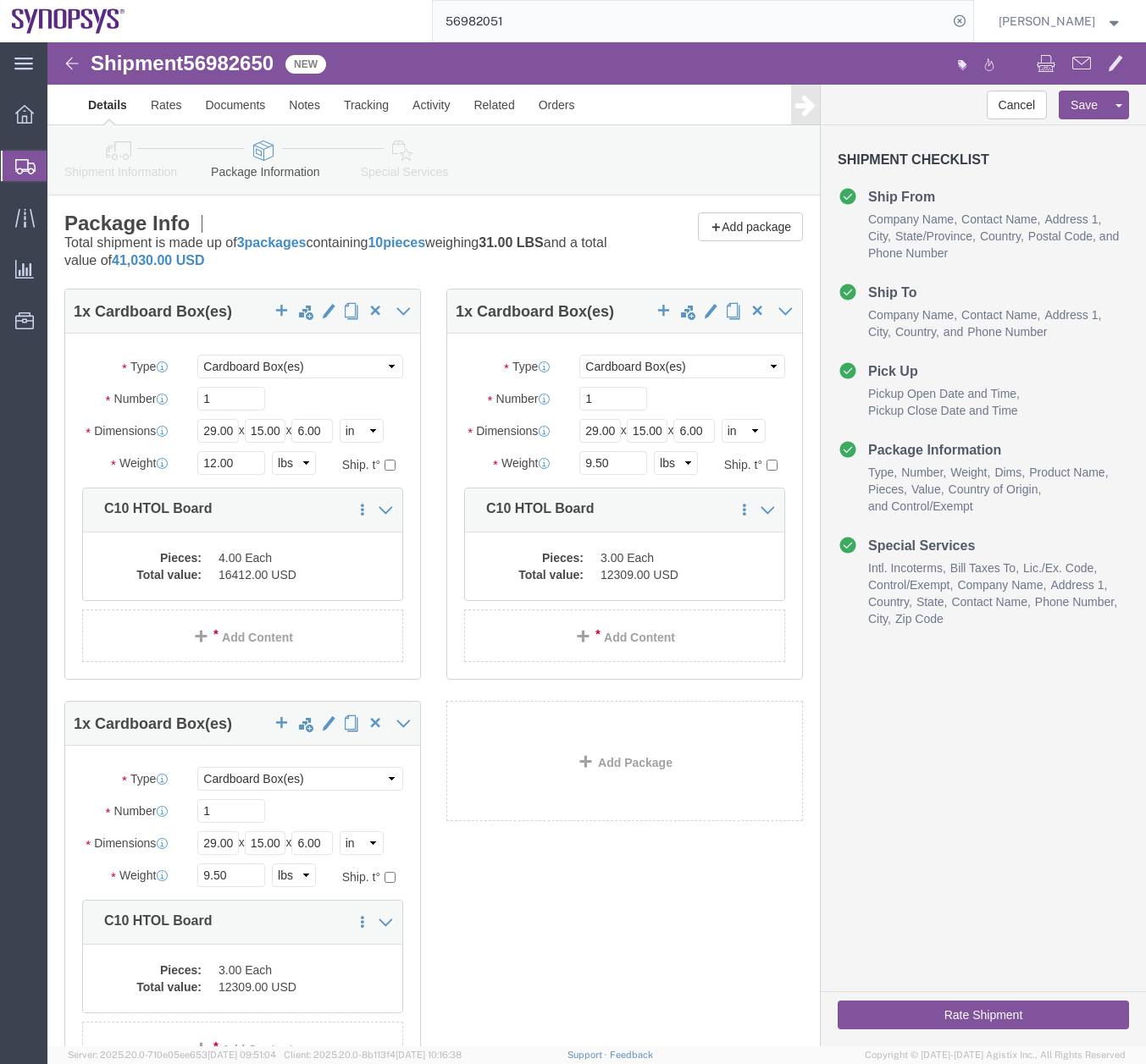
scroll to position [164, 0]
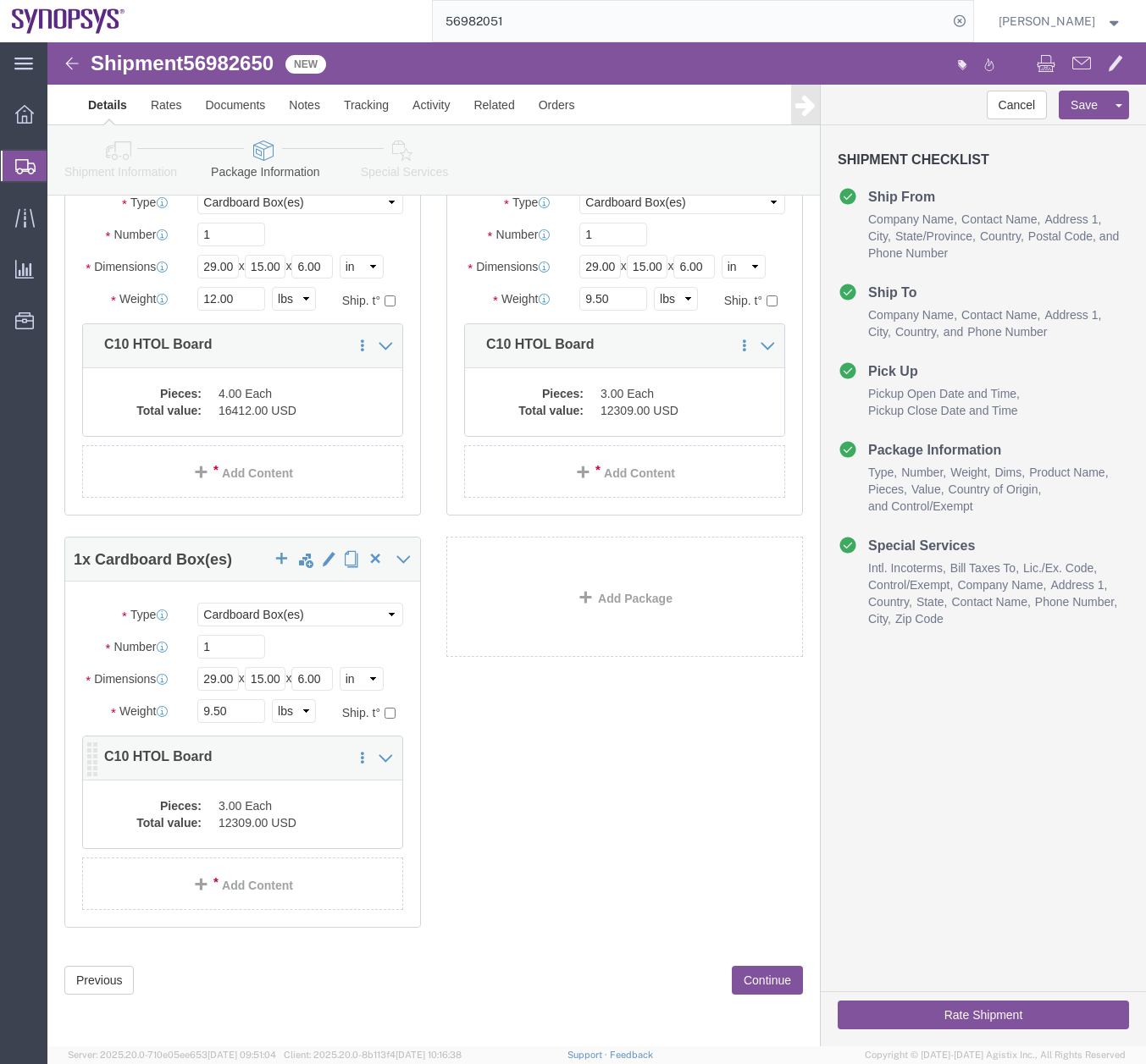
click dd "3.00 Each"
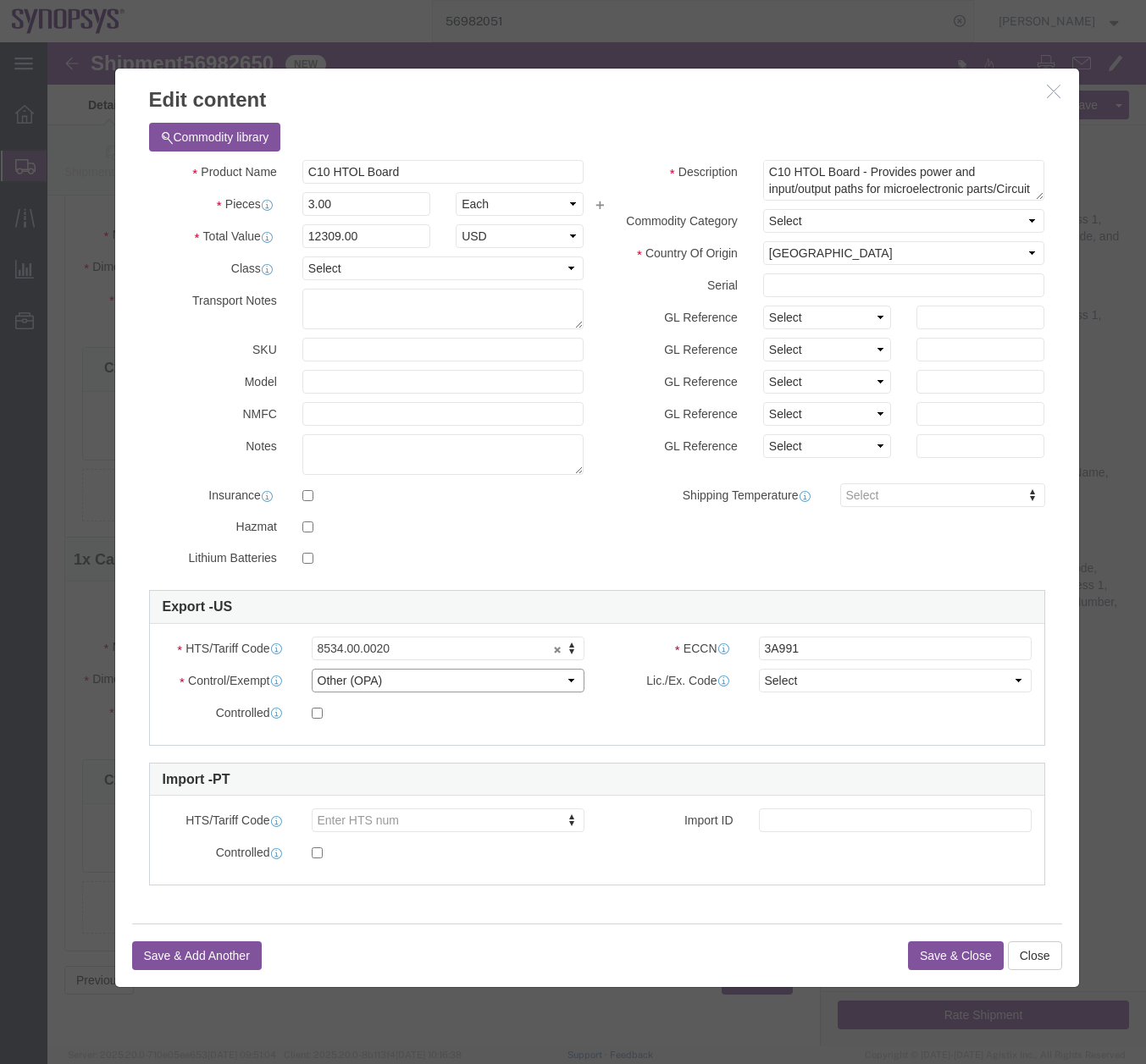
click select "Select ATF BIS DEA EPA FDA FTR ITAR OFAC Other (OPA)"
select select "BIS"
click select "Select ATF BIS DEA EPA FDA FTR ITAR OFAC Other (OPA)"
click select "Select AGR-Agricultural APP-Computers APR-Additional Permissive Exports AVS-Air…"
select select "NLR"
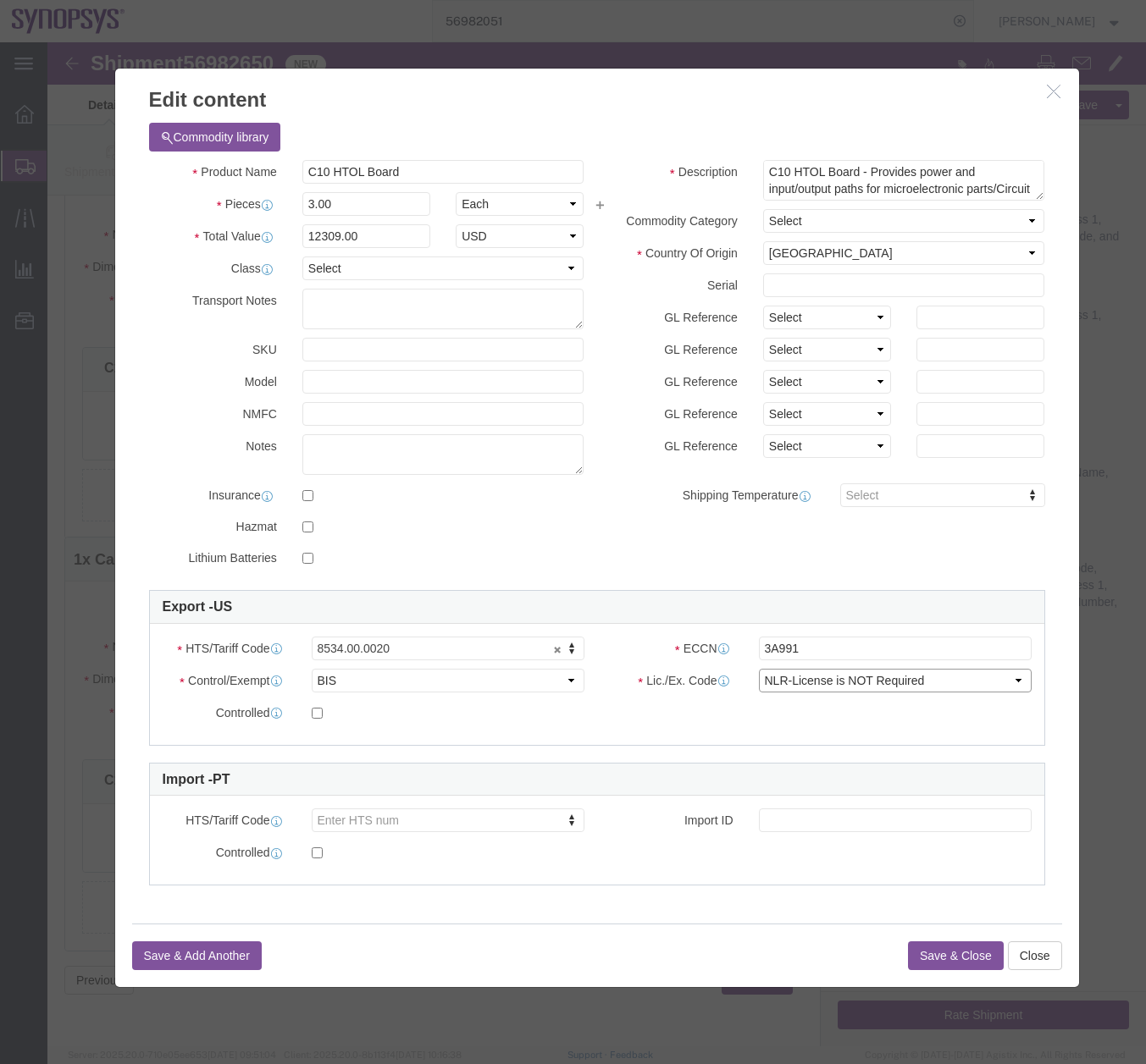
click select "Select AGR-Agricultural APP-Computers APR-Additional Permissive Exports AVS-Air…"
click button "Save & Close"
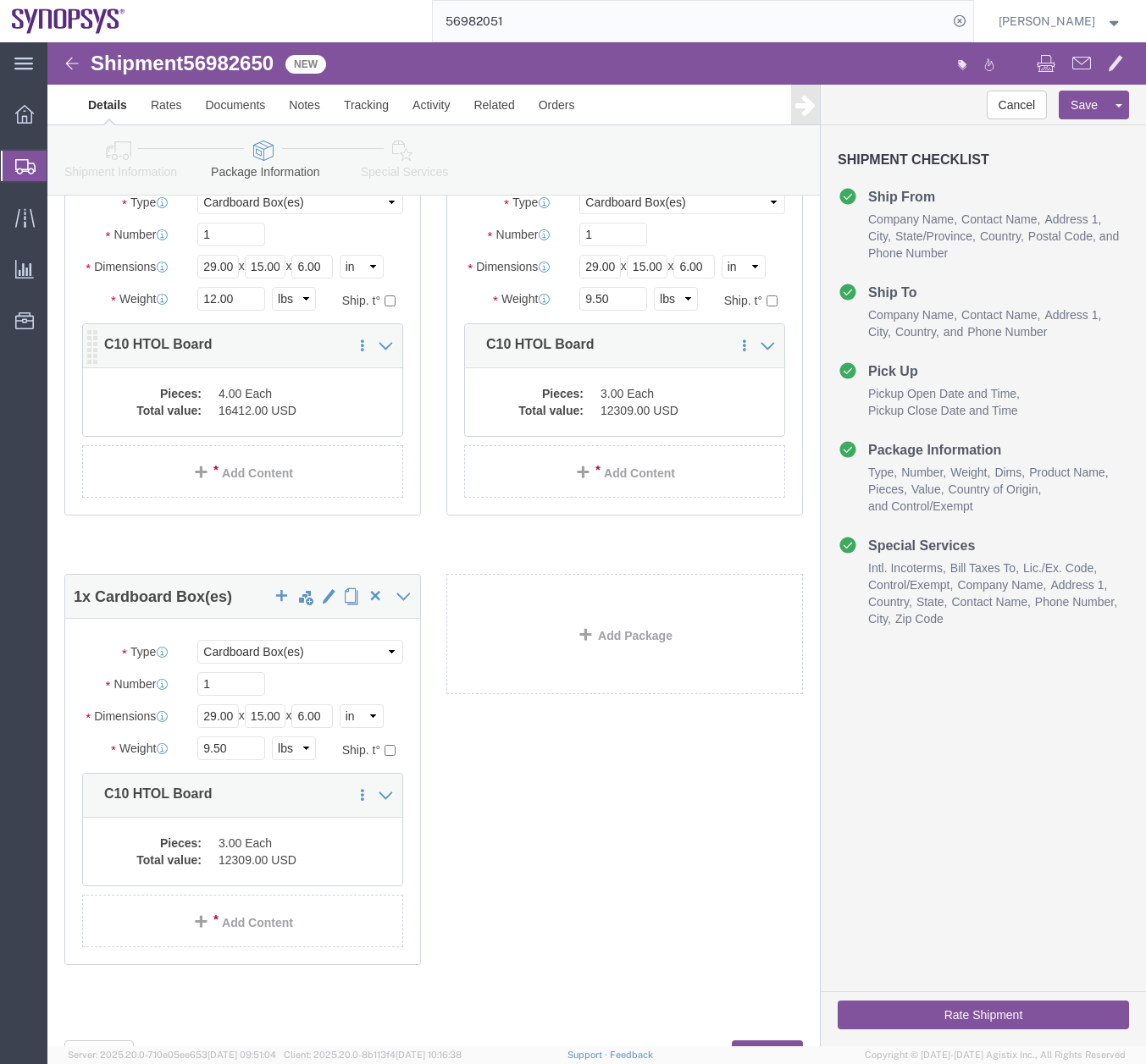
click dd "16412.00 USD"
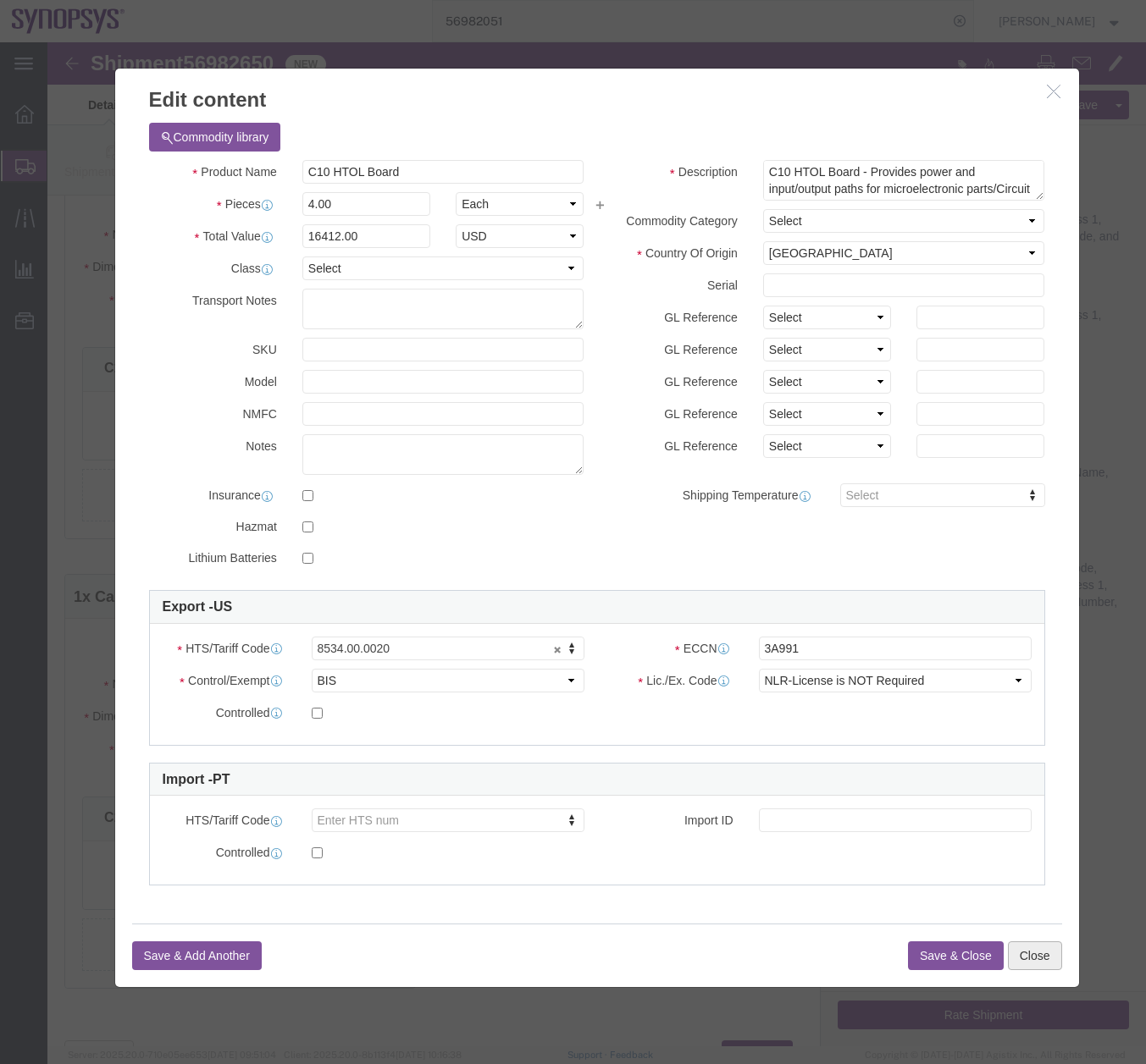
click button "Close"
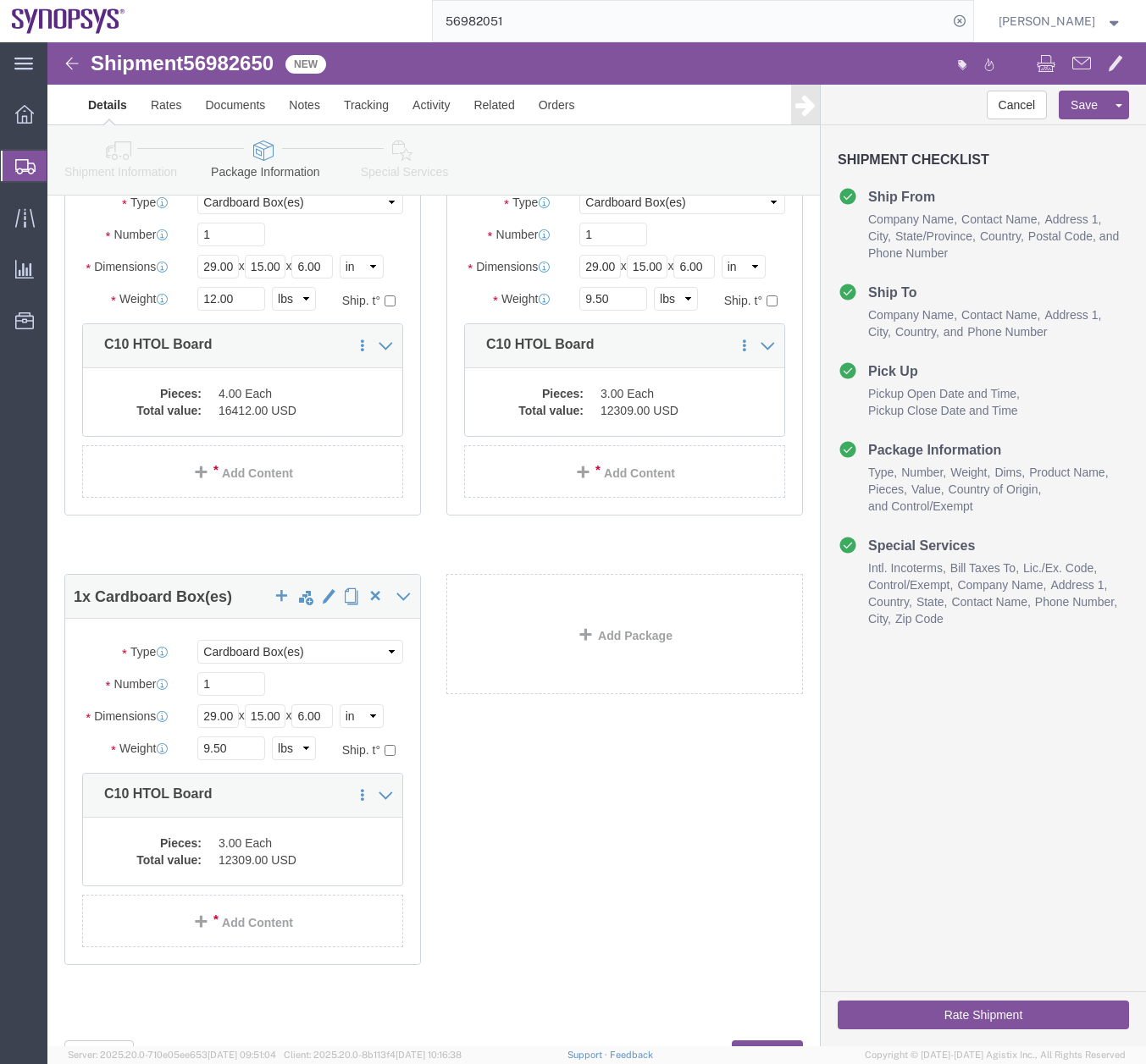
click link "Special Services"
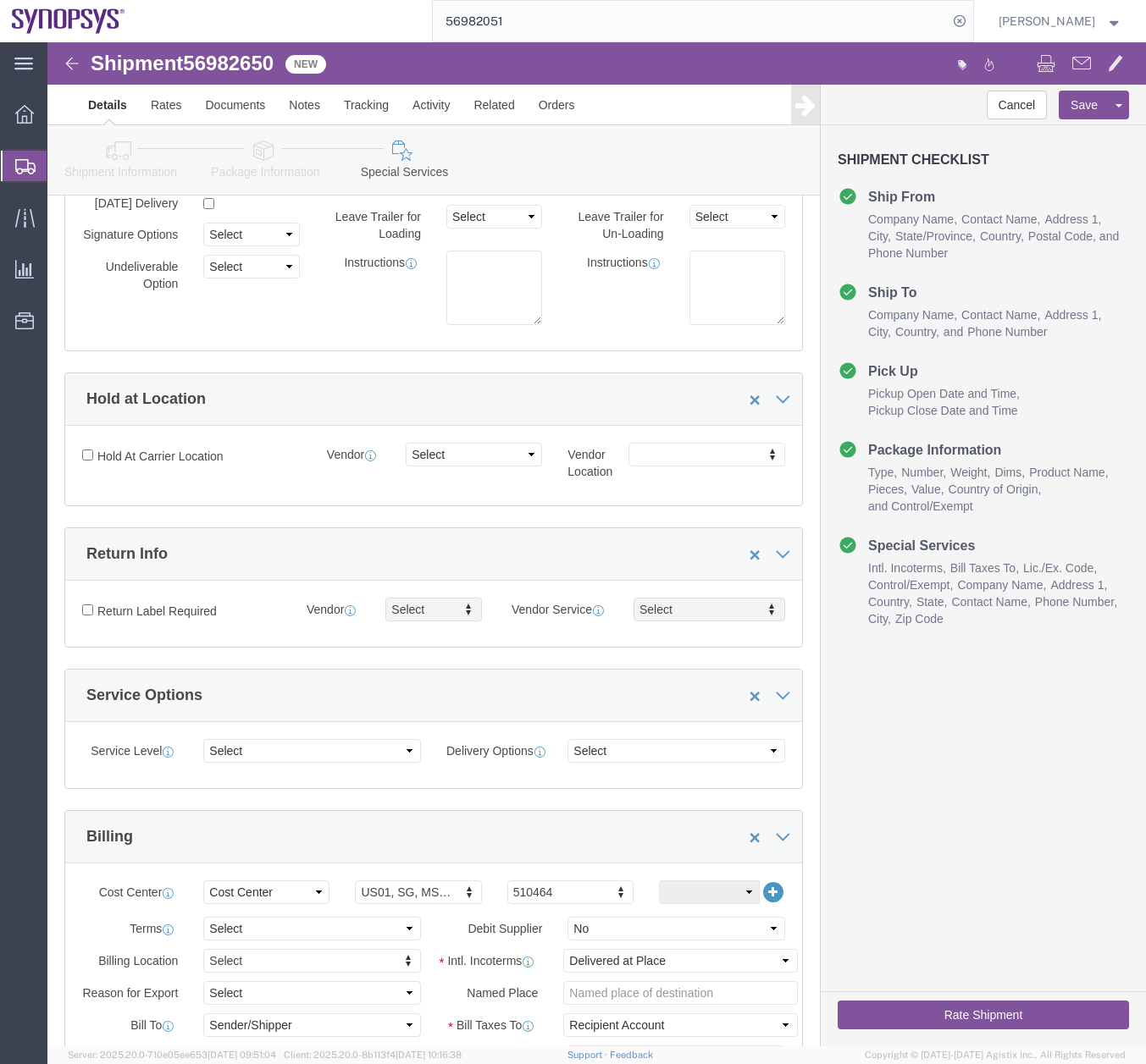
scroll to position [2828, 0]
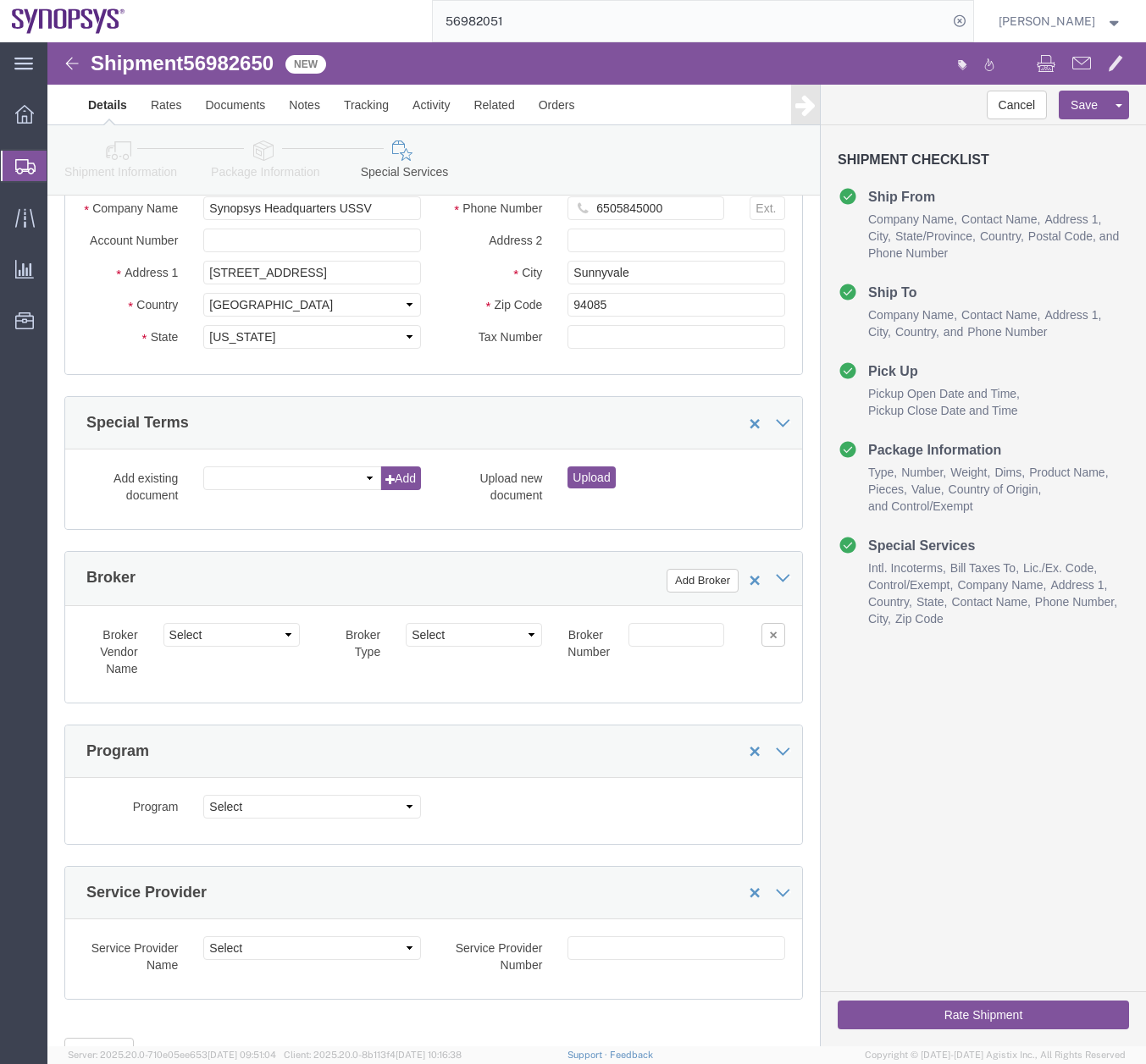
click icon
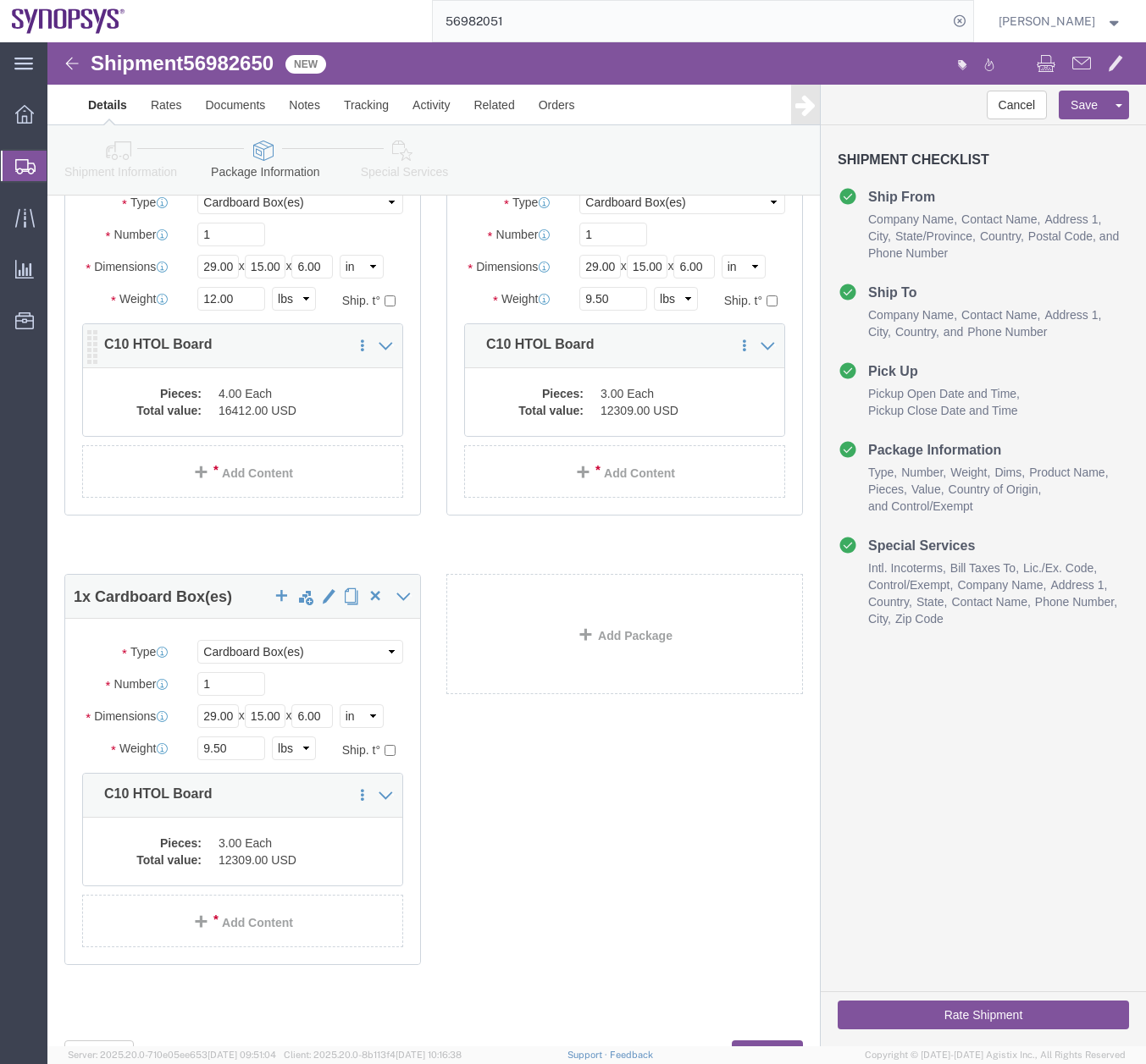
click dd "16412.00 USD"
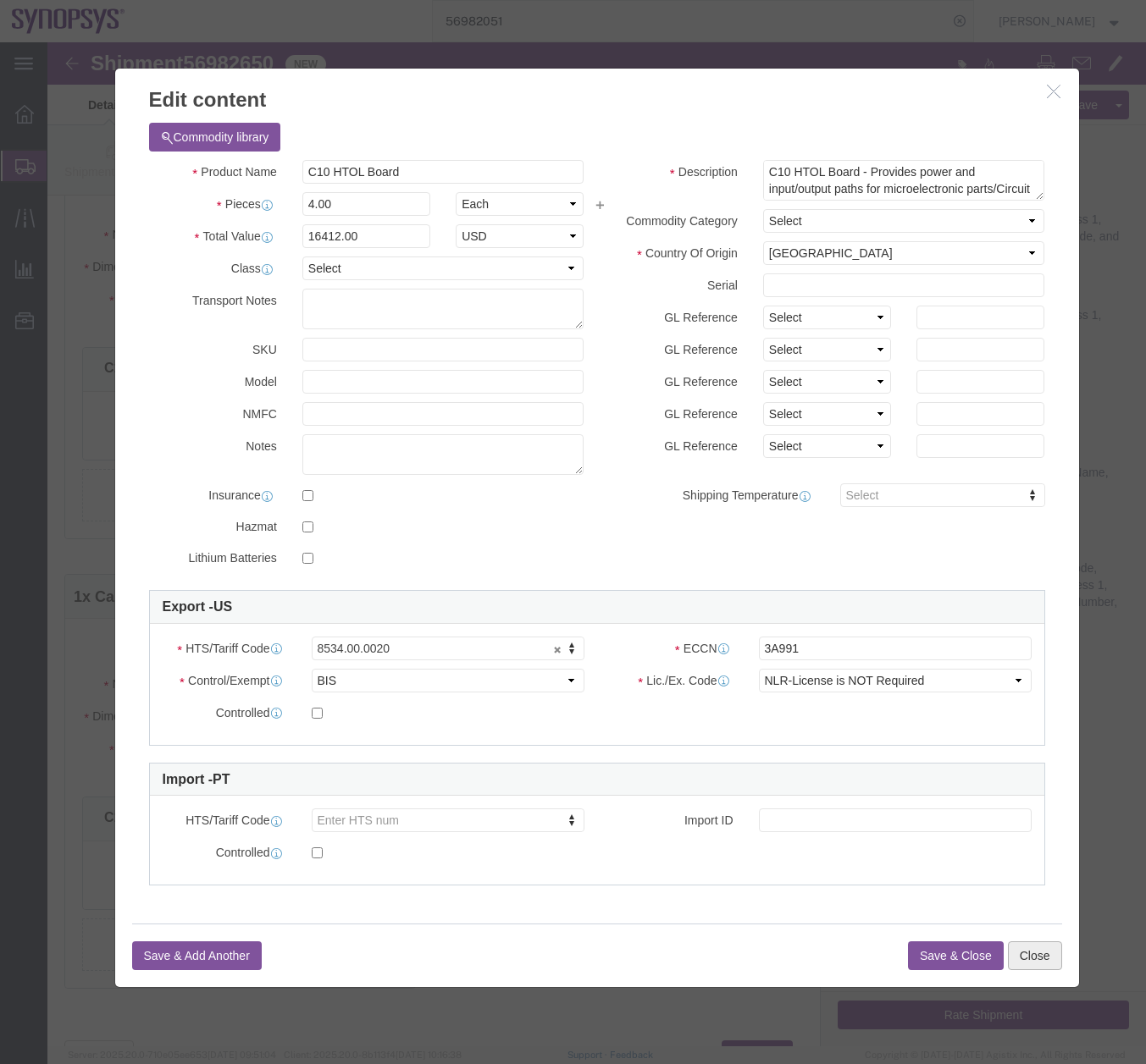
click button "Close"
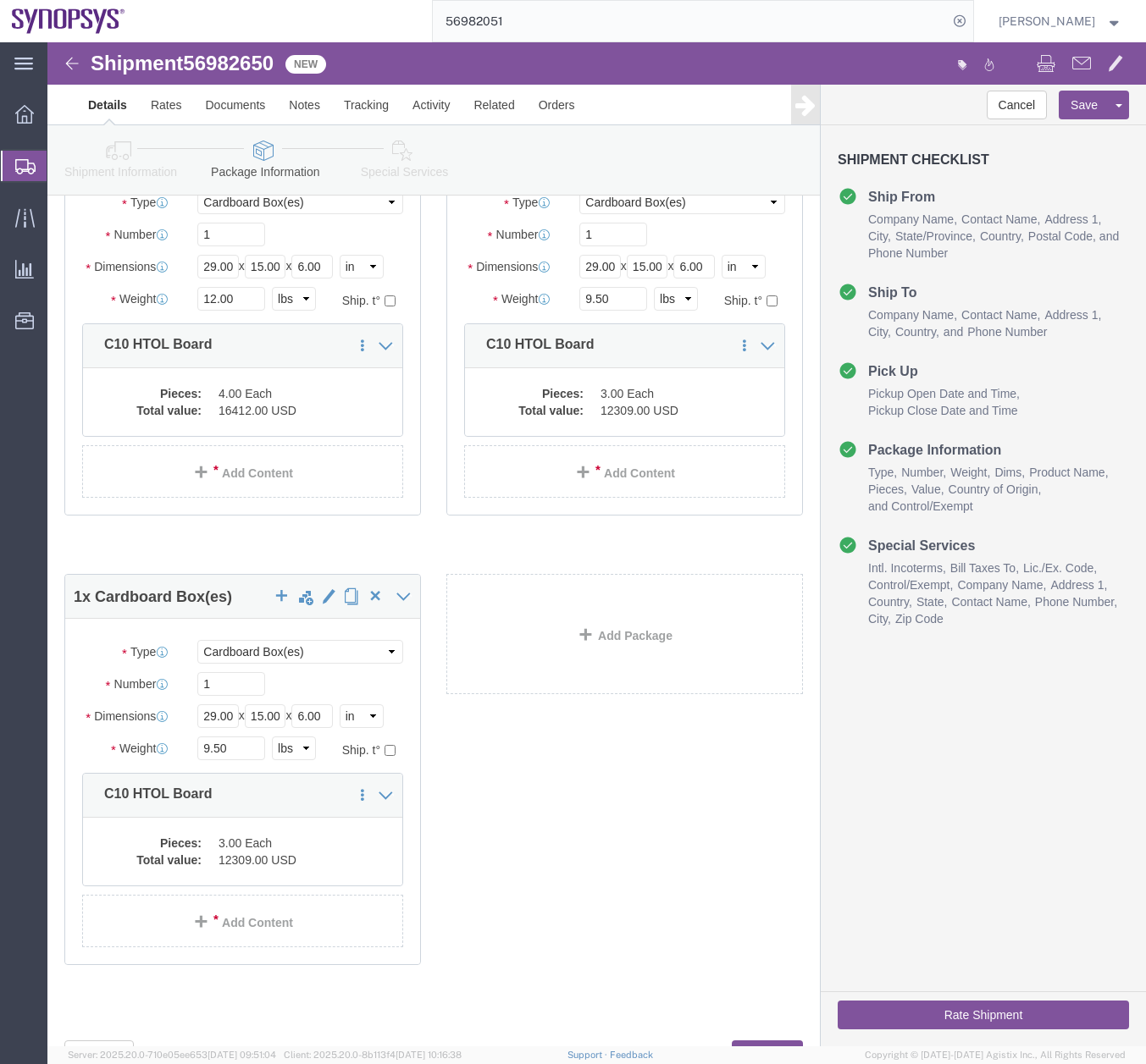
click icon
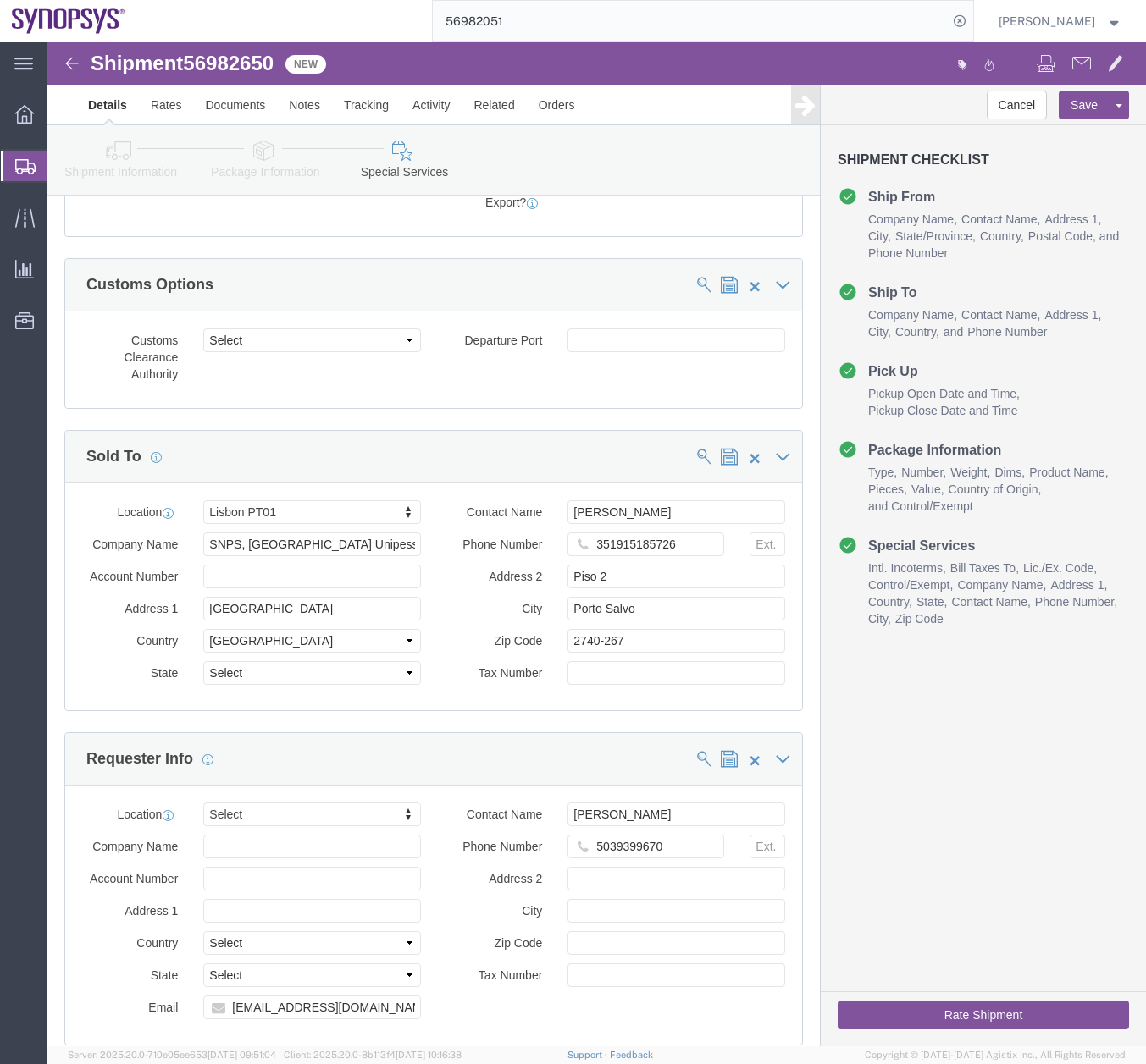
scroll to position [1841, 0]
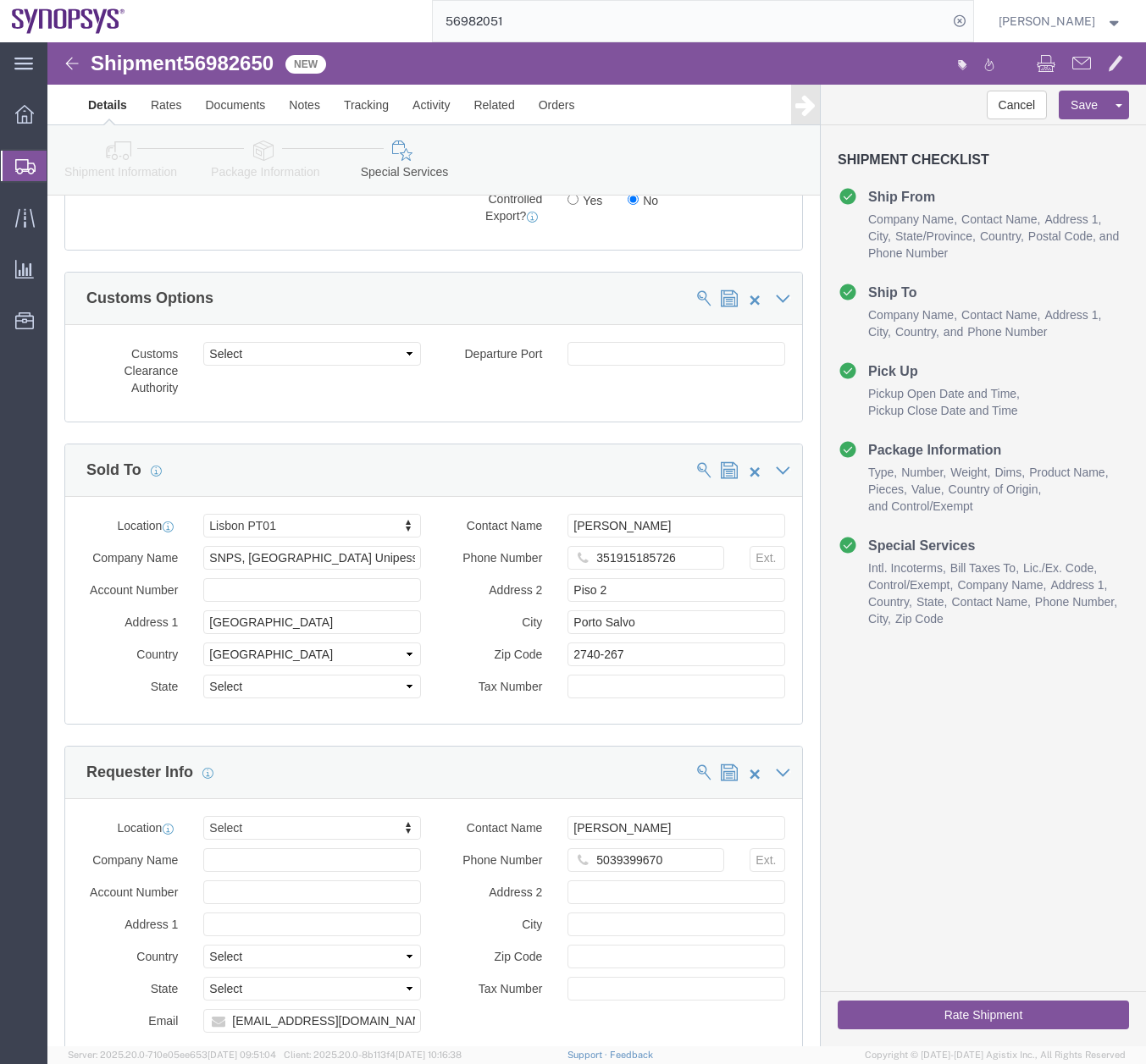
click span
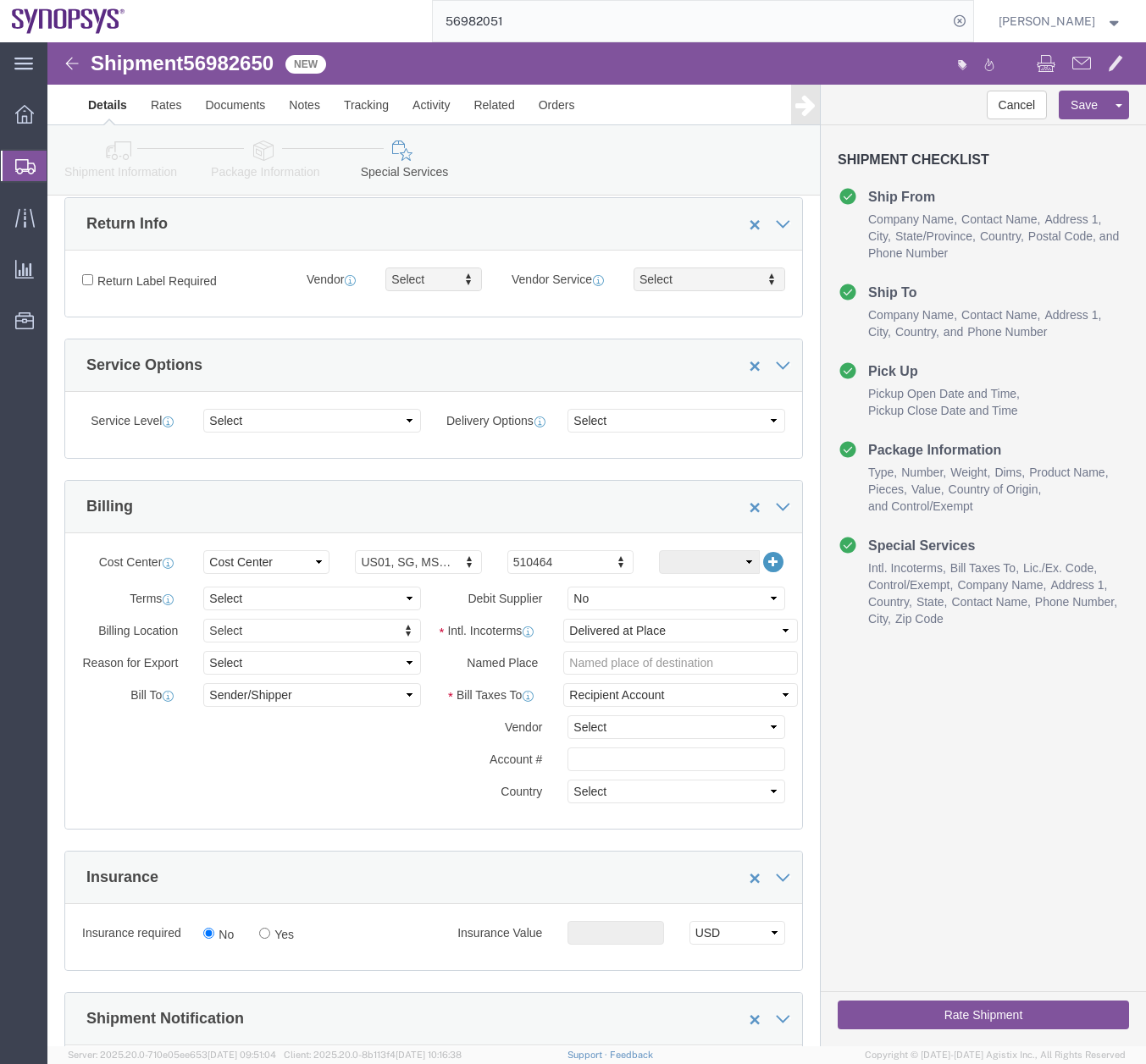
scroll to position [225, 0]
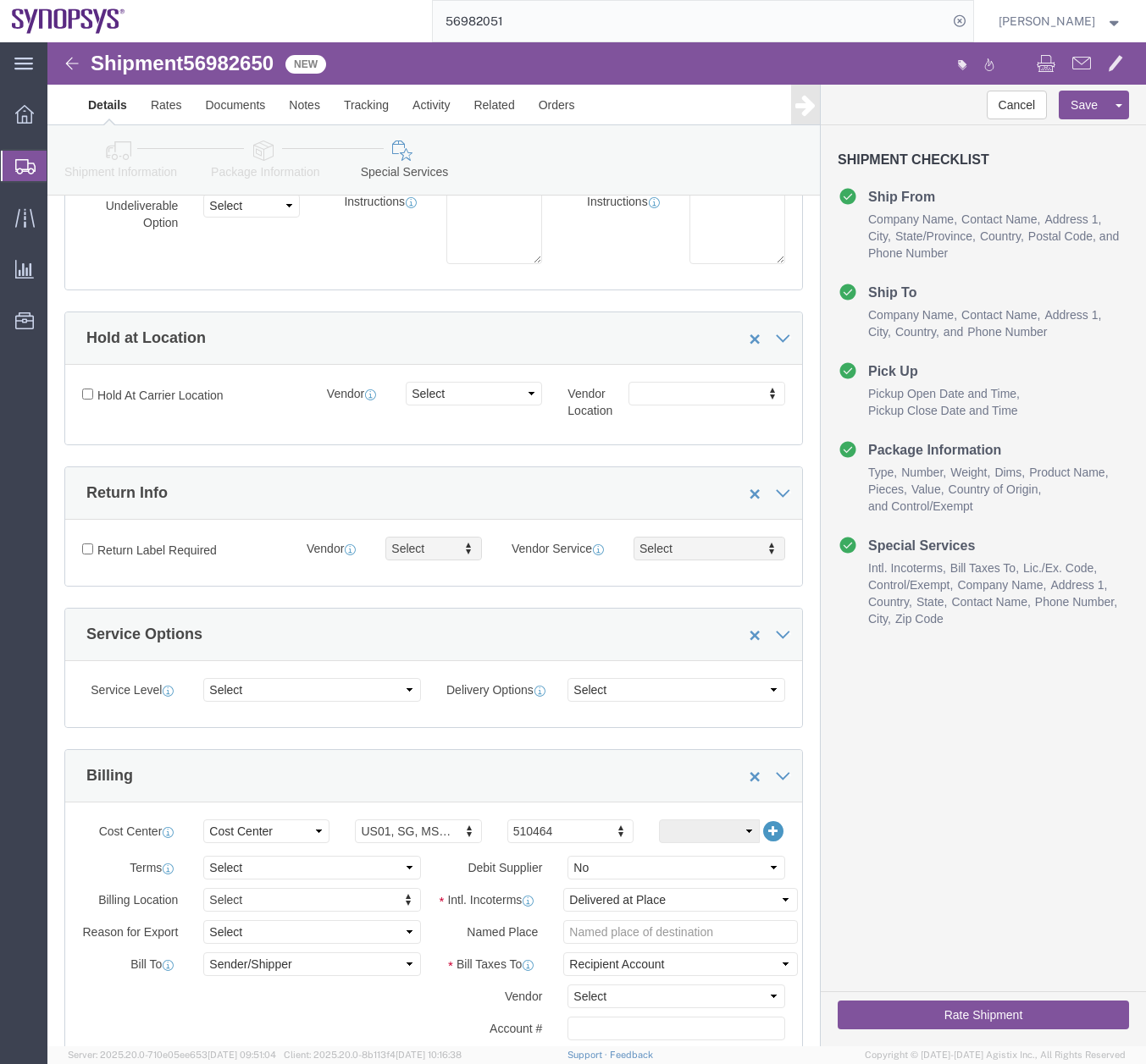
click button "Rate Shipment"
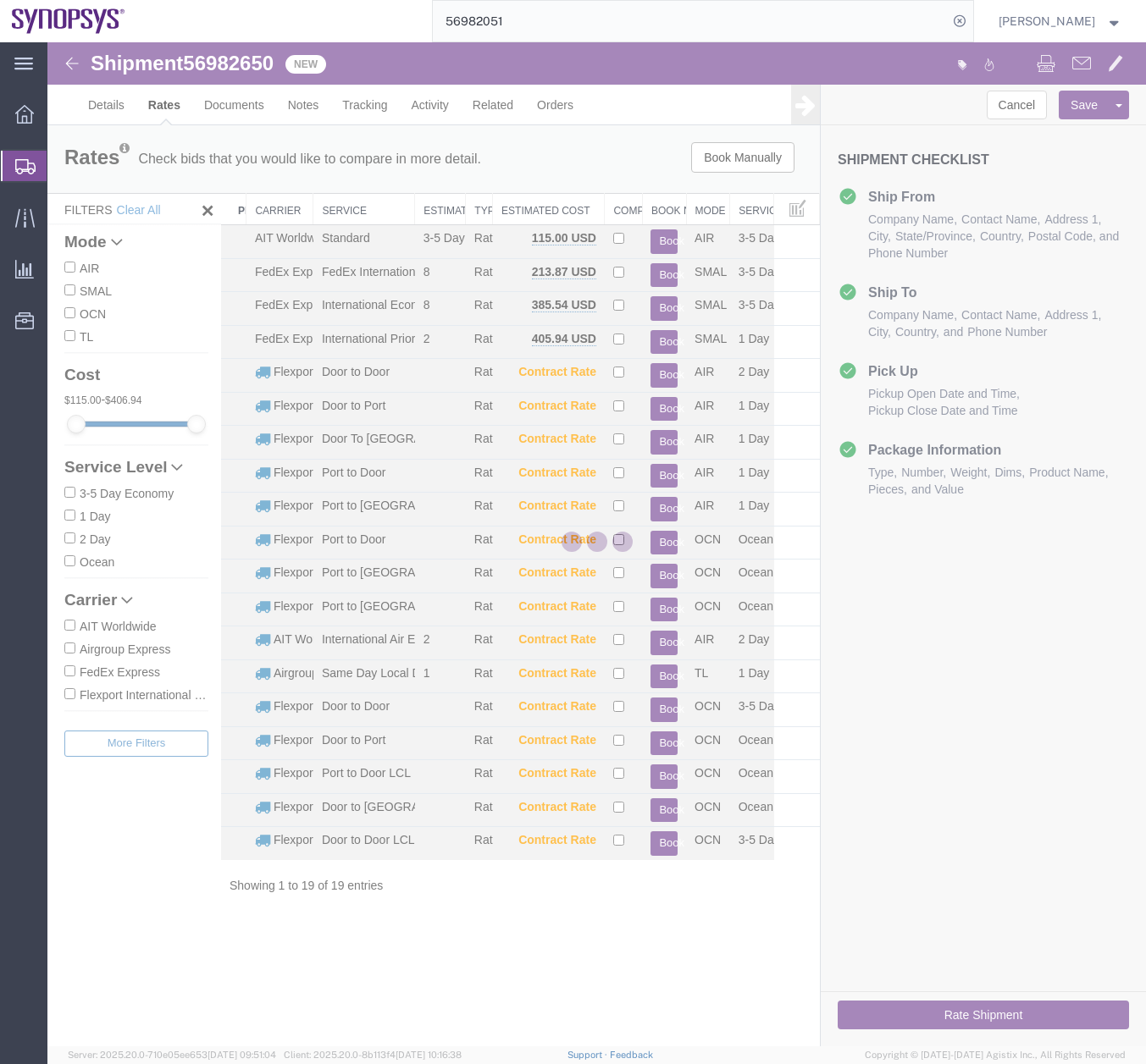
scroll to position [0, 0]
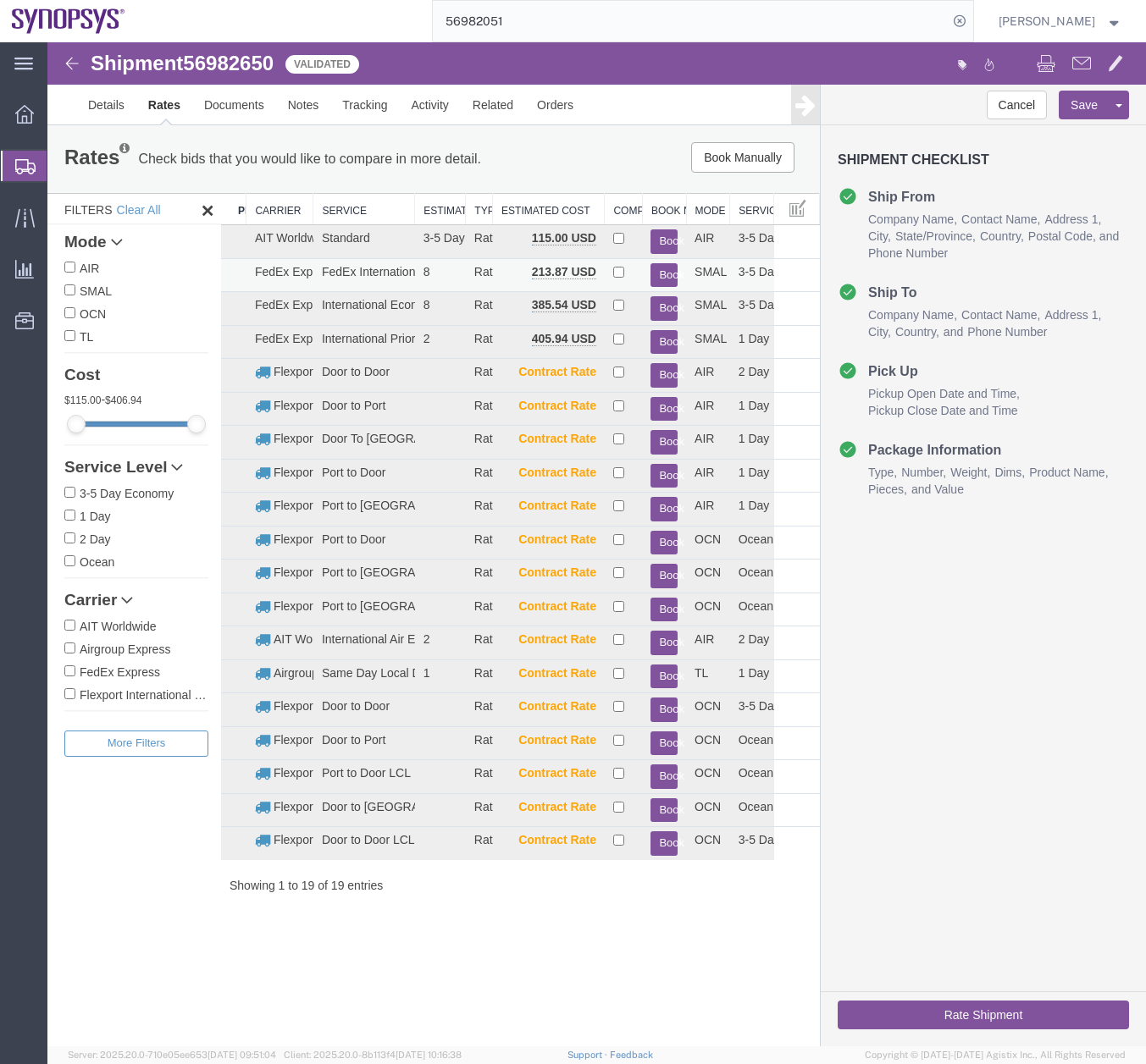
click at [666, 272] on button "Book" at bounding box center [664, 275] width 28 height 25
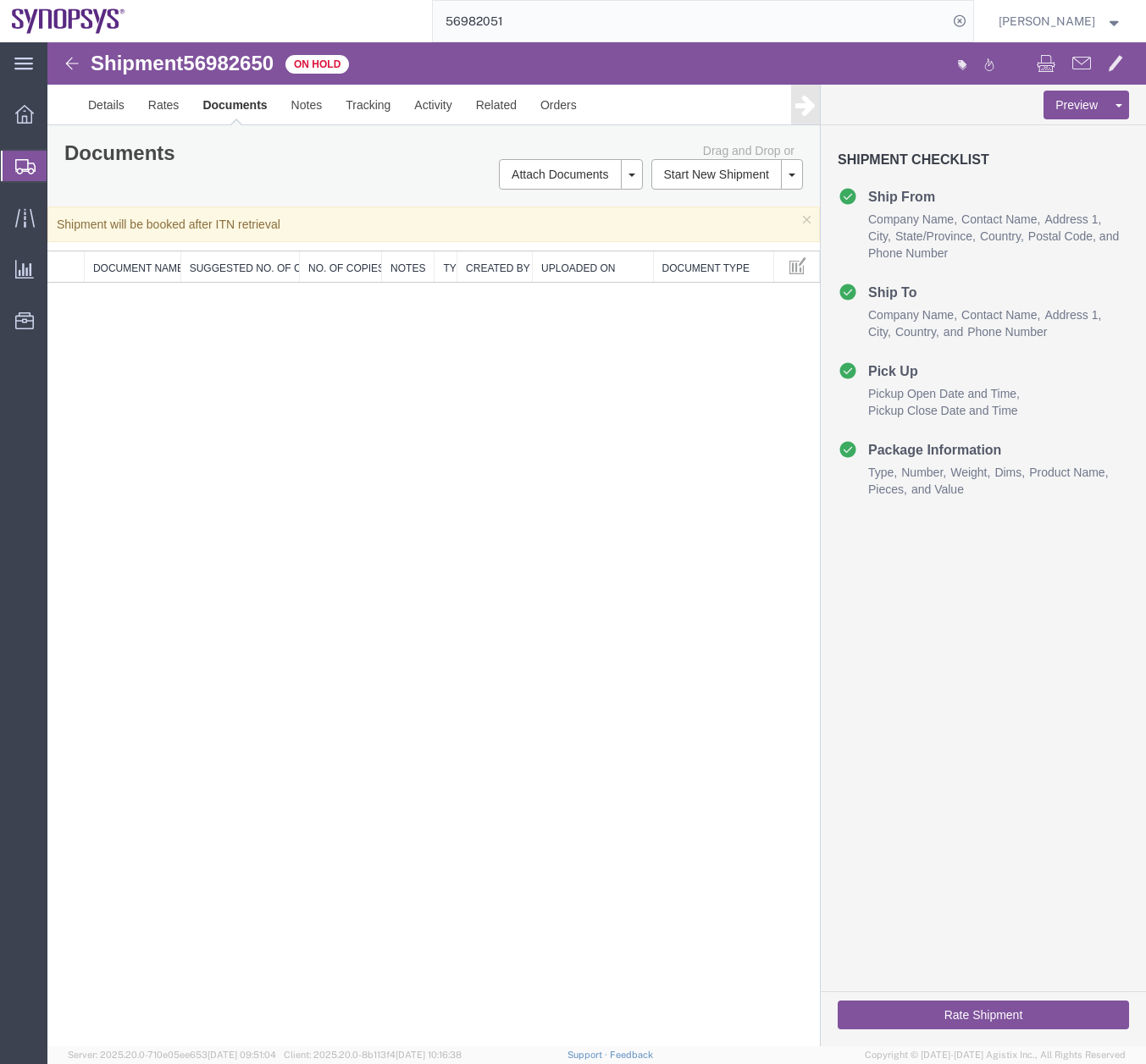
click at [19, 160] on icon at bounding box center [26, 167] width 21 height 15
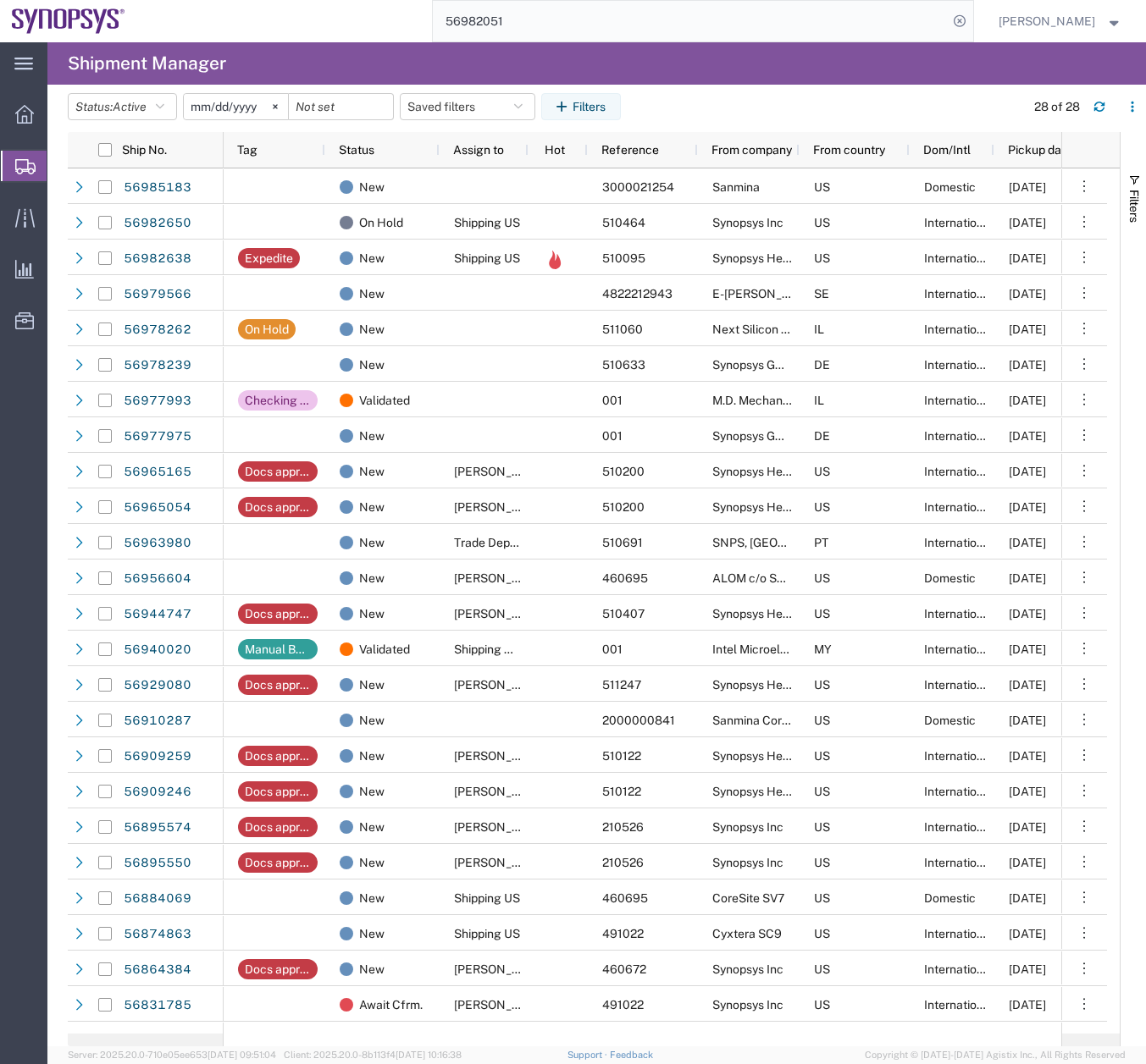
click at [786, 36] on input "56982051" at bounding box center [689, 21] width 515 height 40
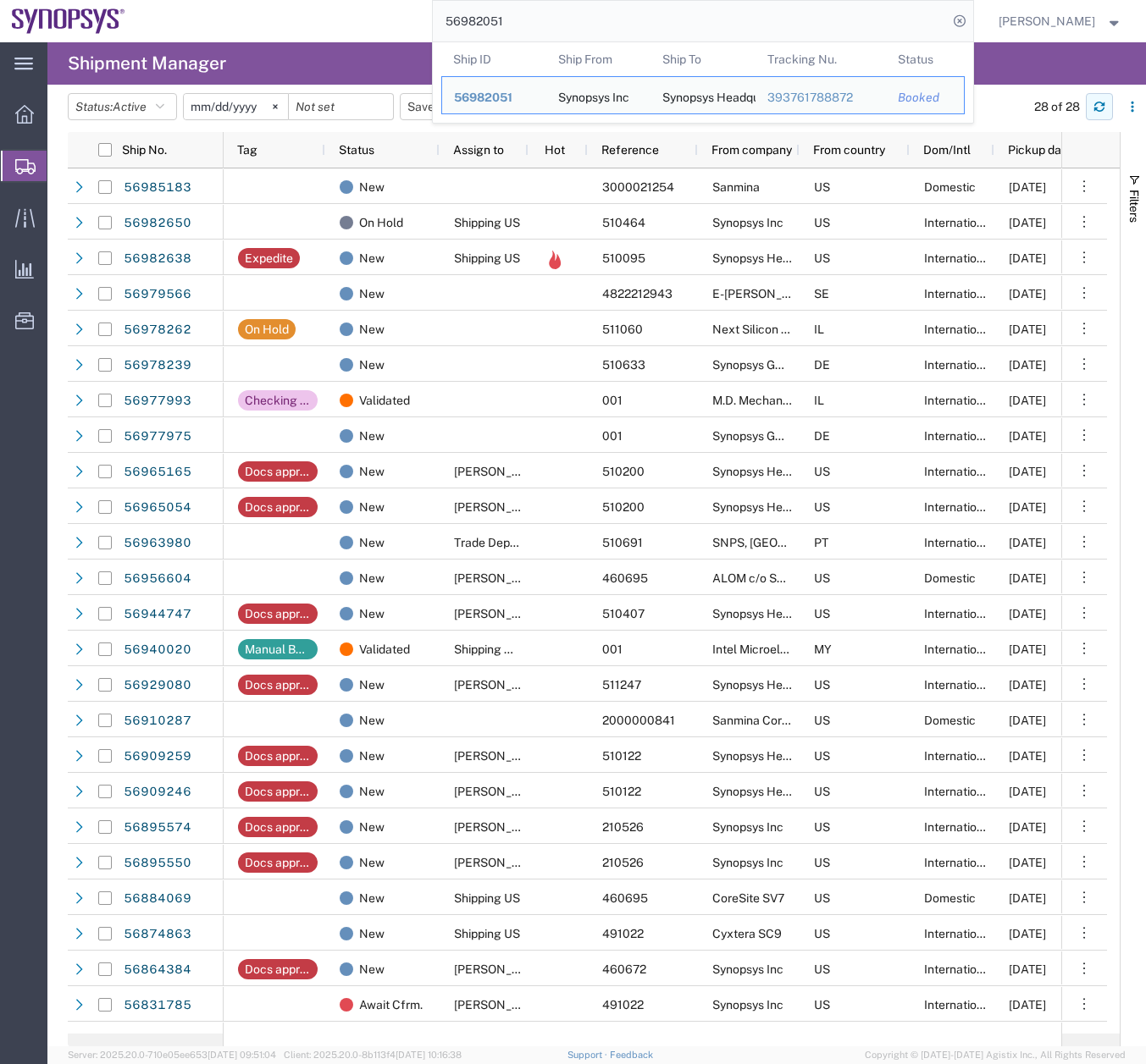
click at [1098, 104] on icon "button" at bounding box center [1100, 107] width 12 height 12
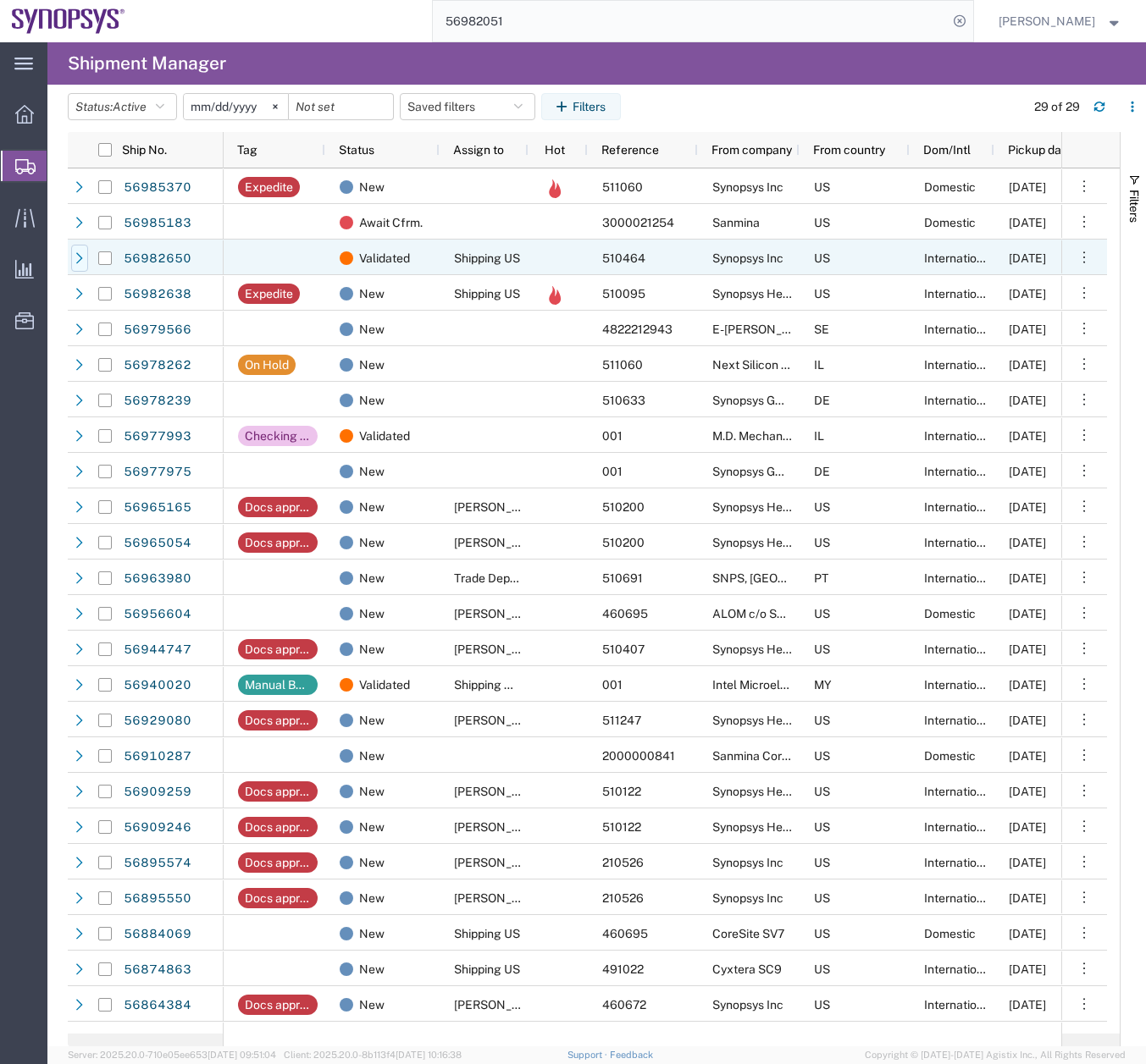
click at [78, 254] on icon at bounding box center [80, 259] width 12 height 12
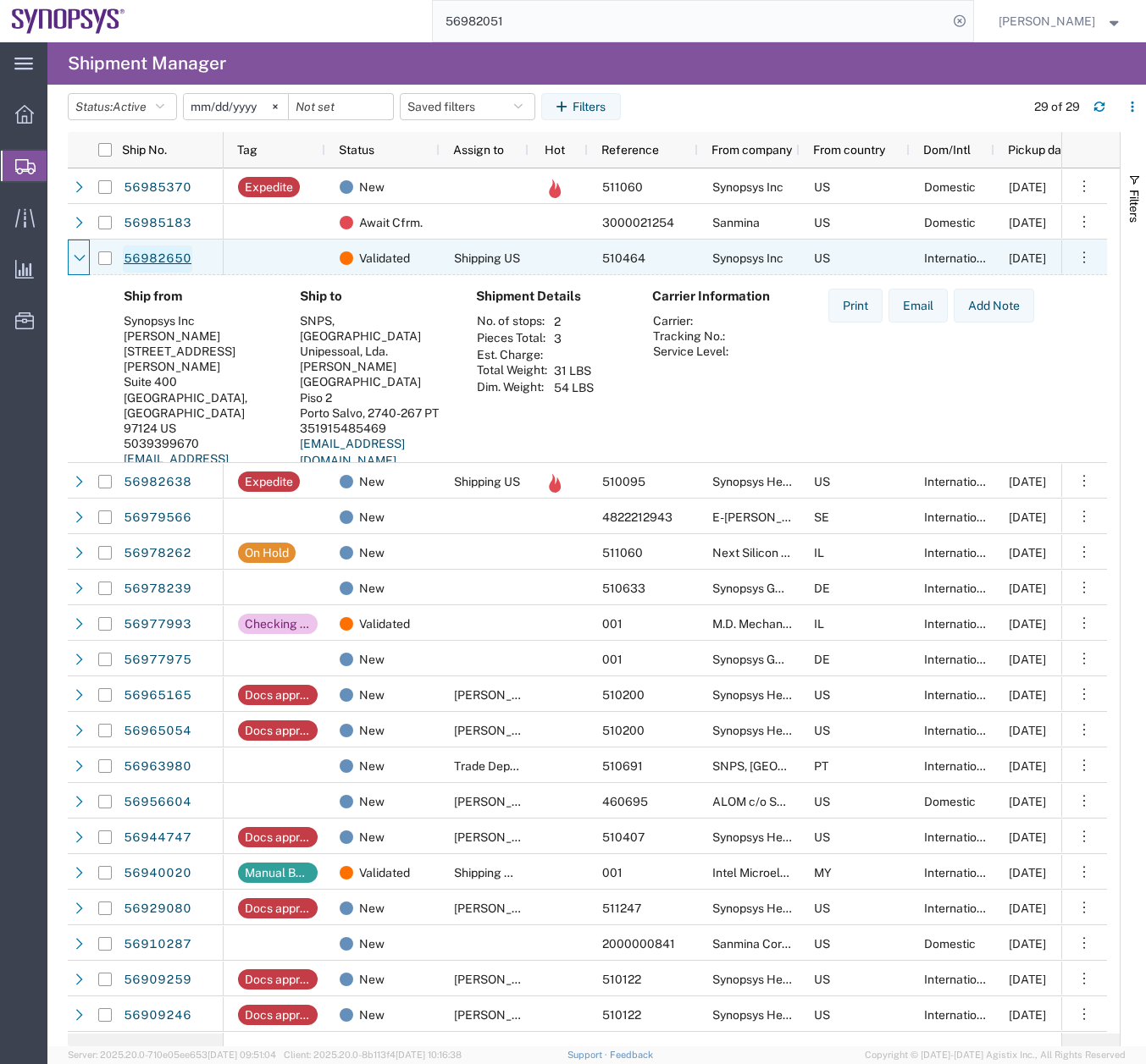
click at [178, 252] on link "56982650" at bounding box center [157, 260] width 70 height 28
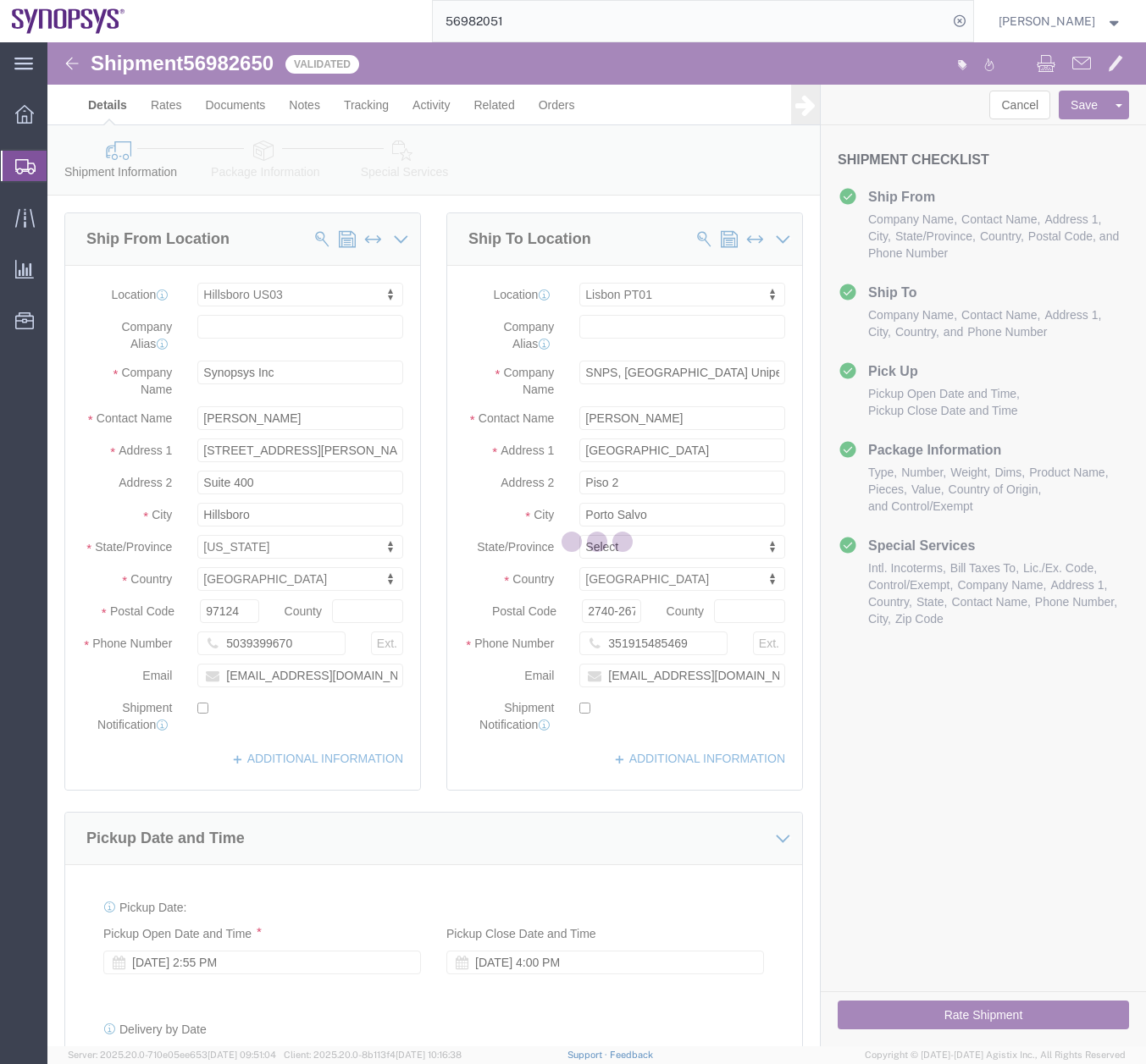
select select "63190"
select select "63152"
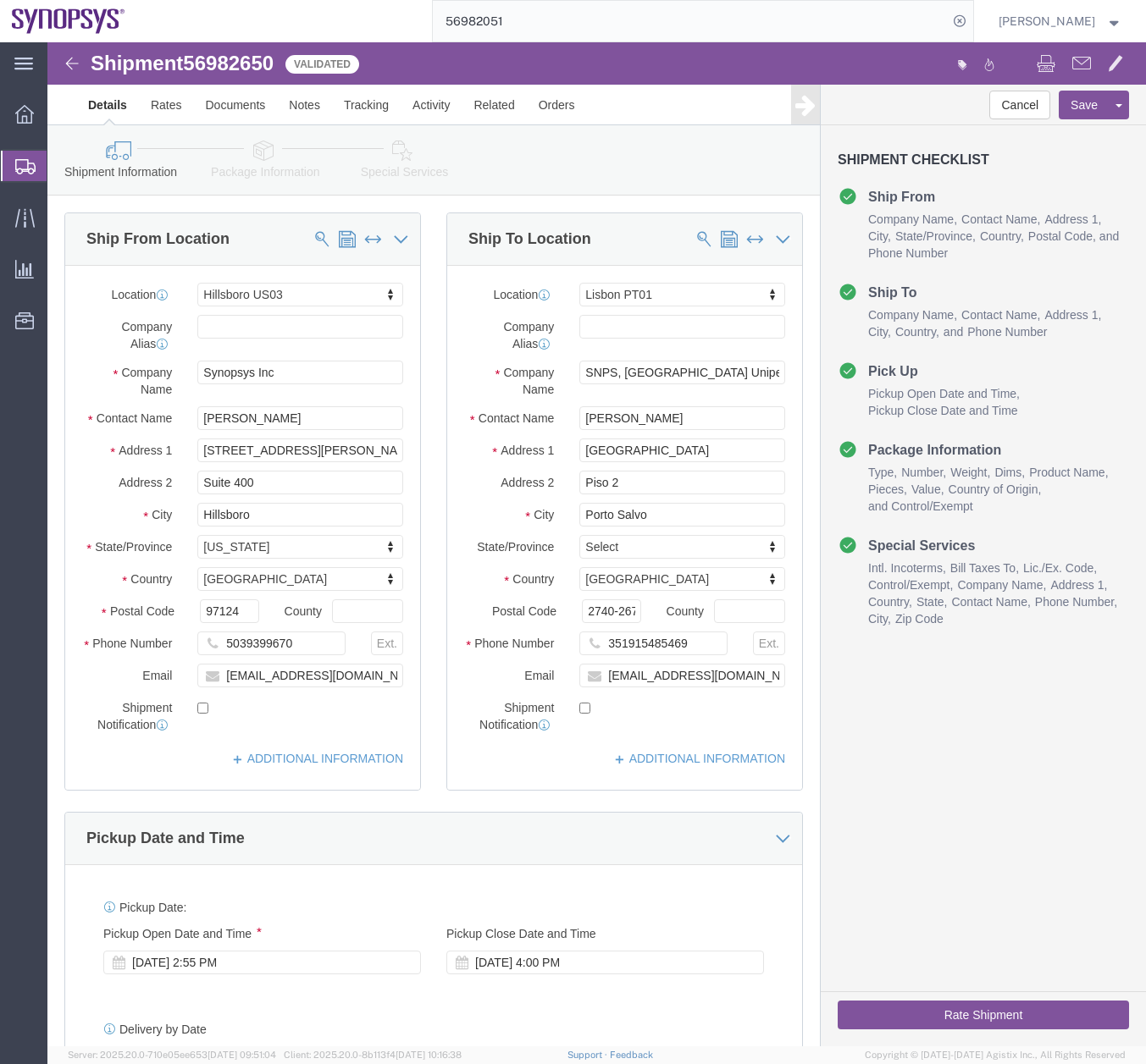
click link "Special Services"
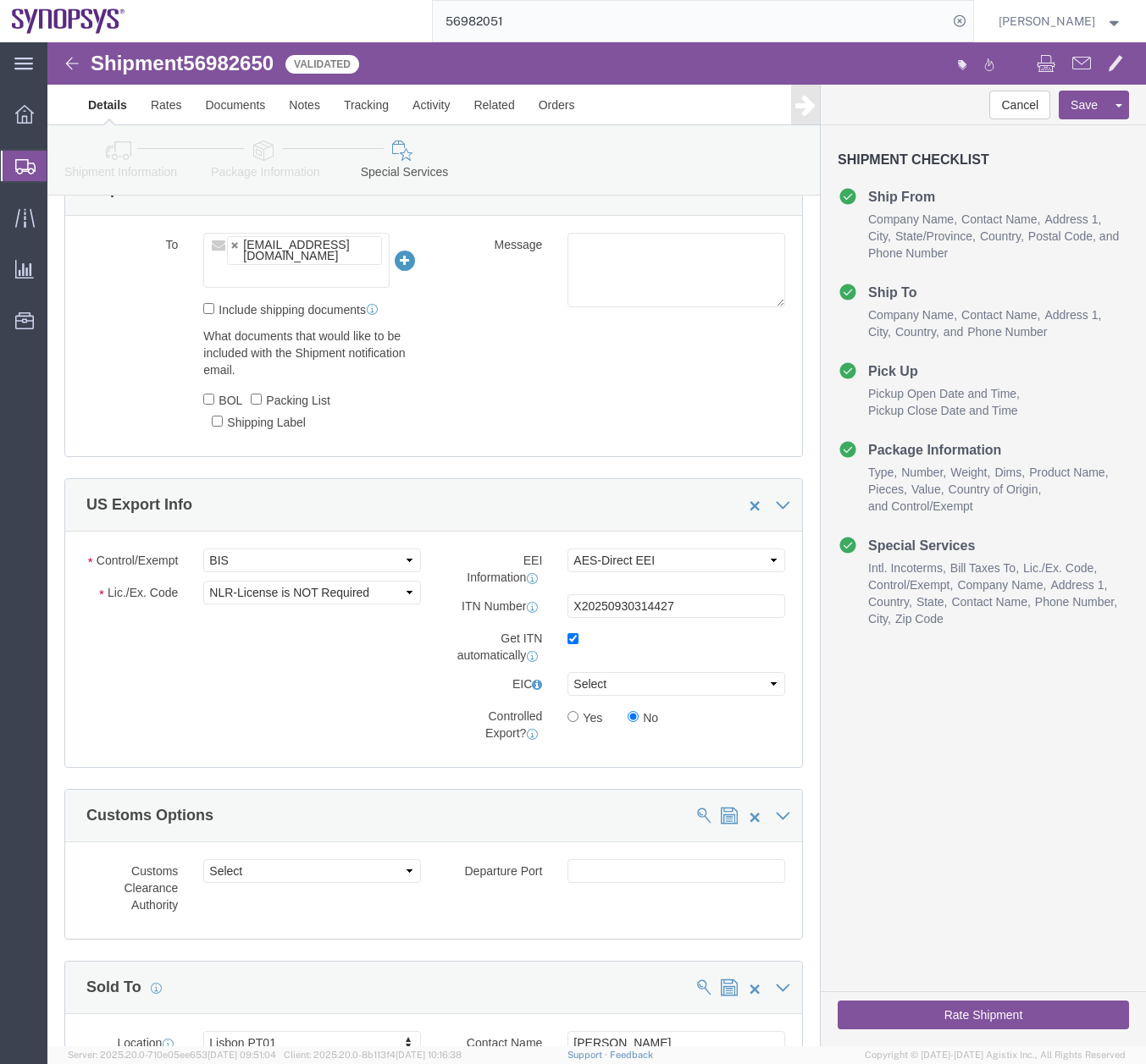
scroll to position [1346, 0]
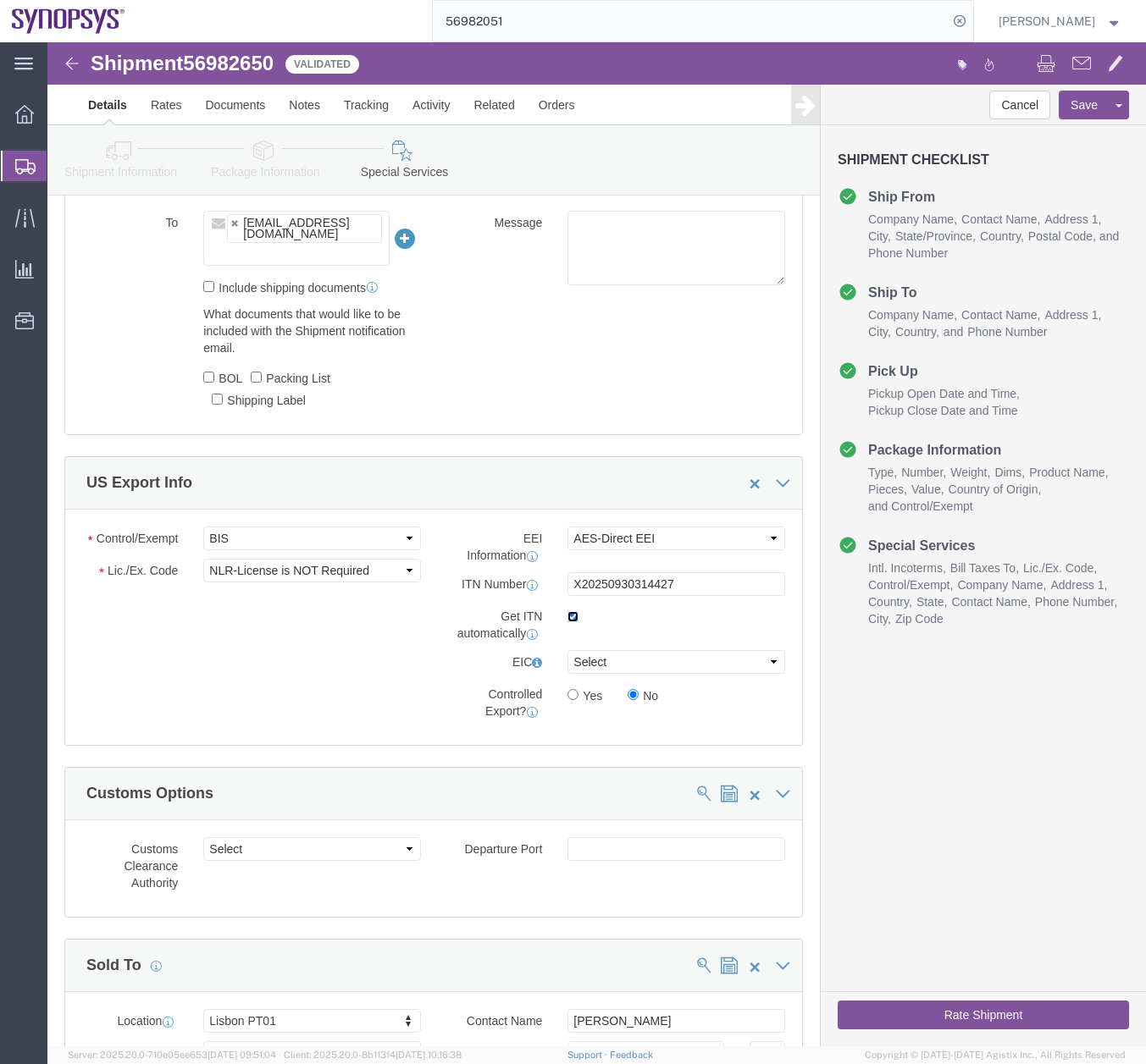
click input "checkbox"
checkbox input "false"
click button "Rate Shipment"
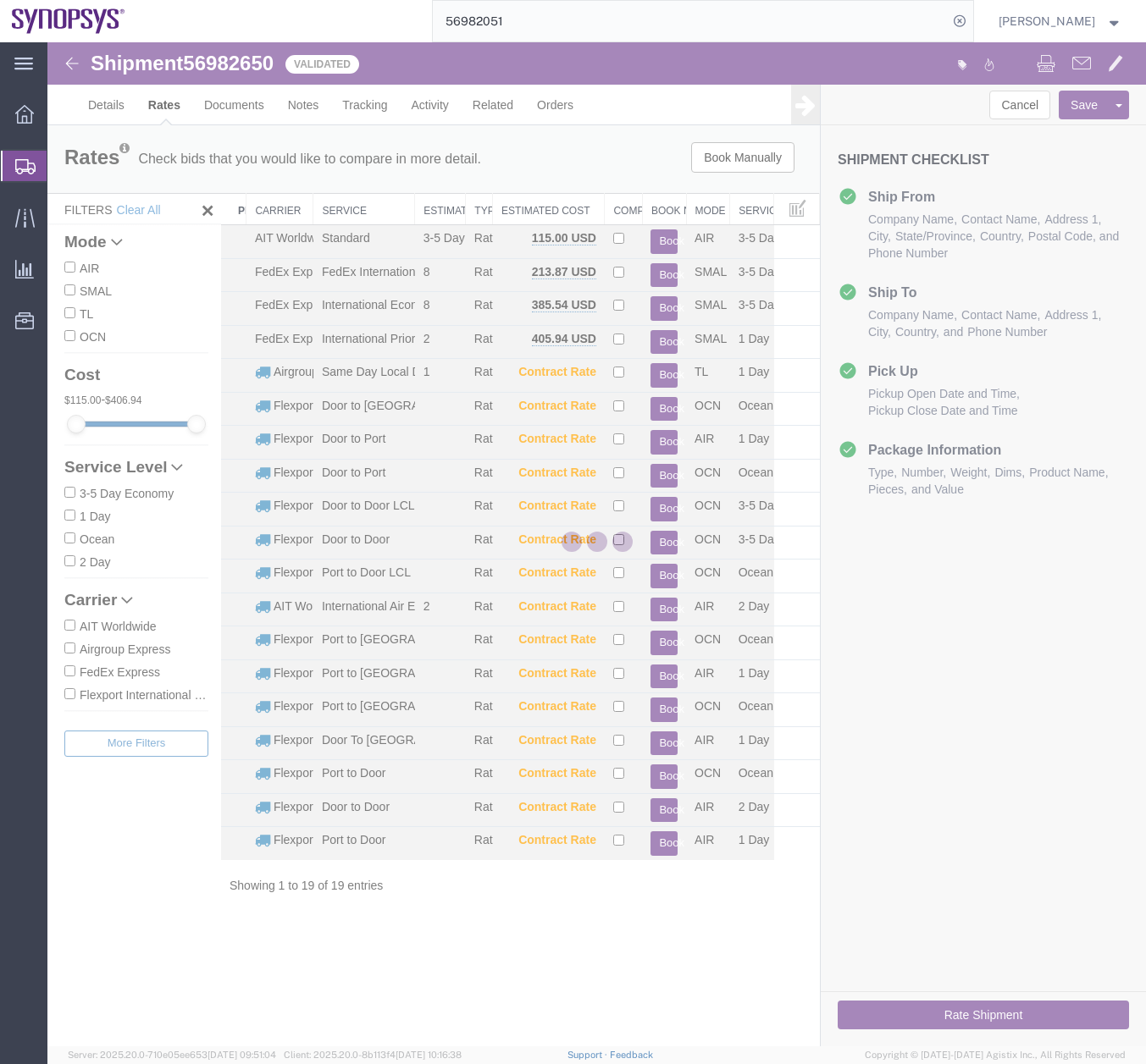
scroll to position [0, 0]
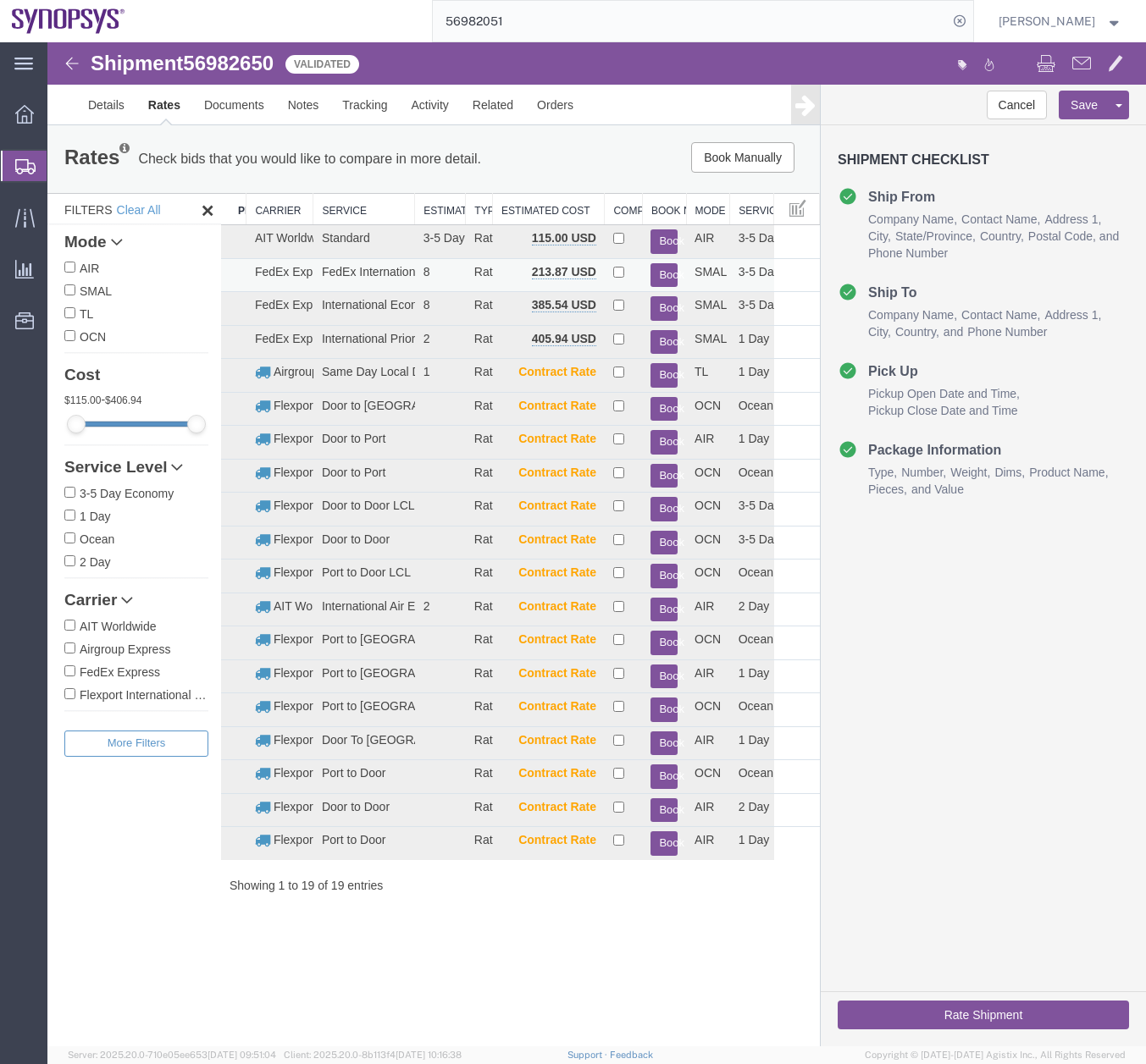
click at [661, 276] on button "Book" at bounding box center [664, 275] width 28 height 25
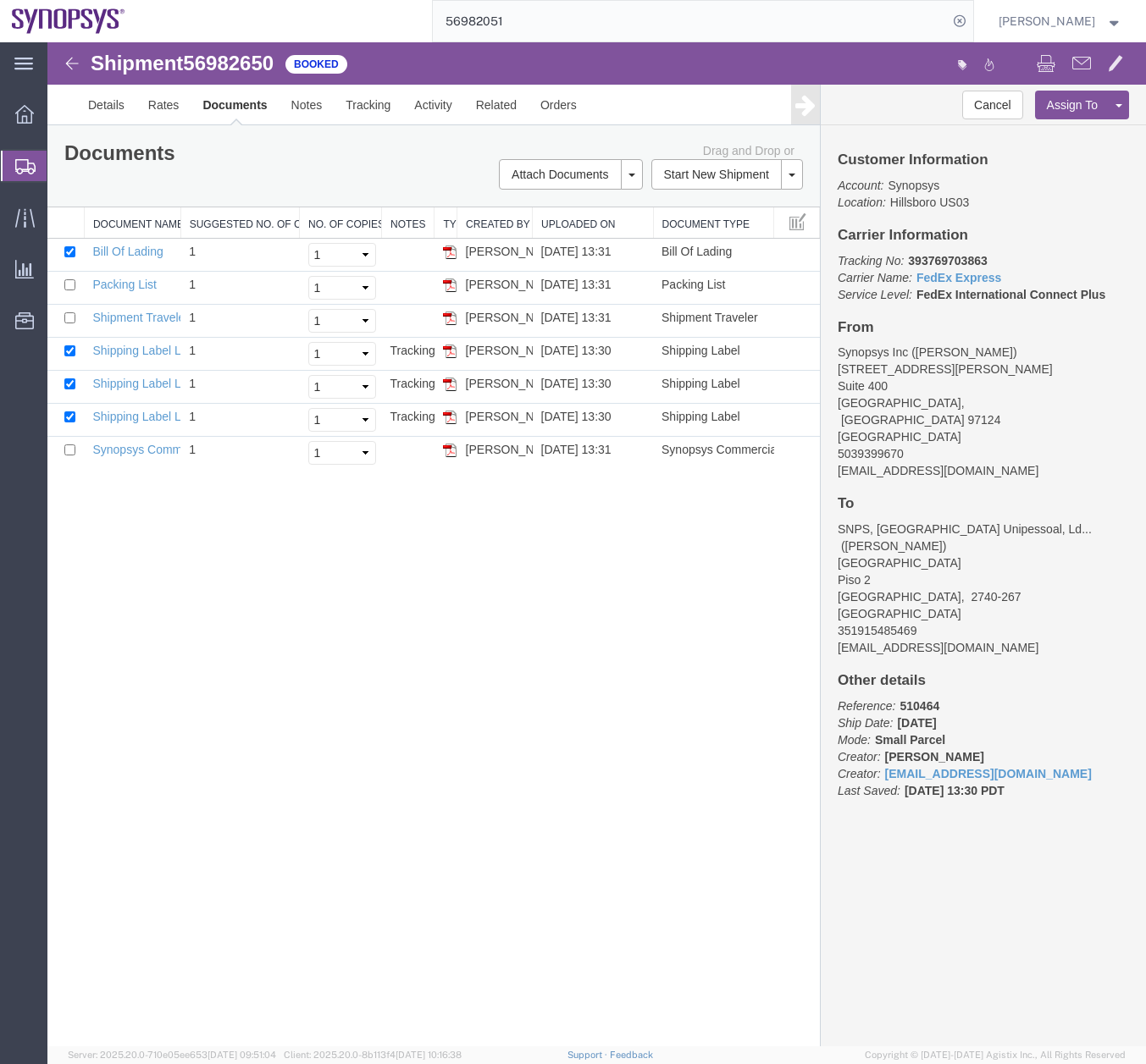
click at [26, 160] on icon at bounding box center [26, 167] width 21 height 15
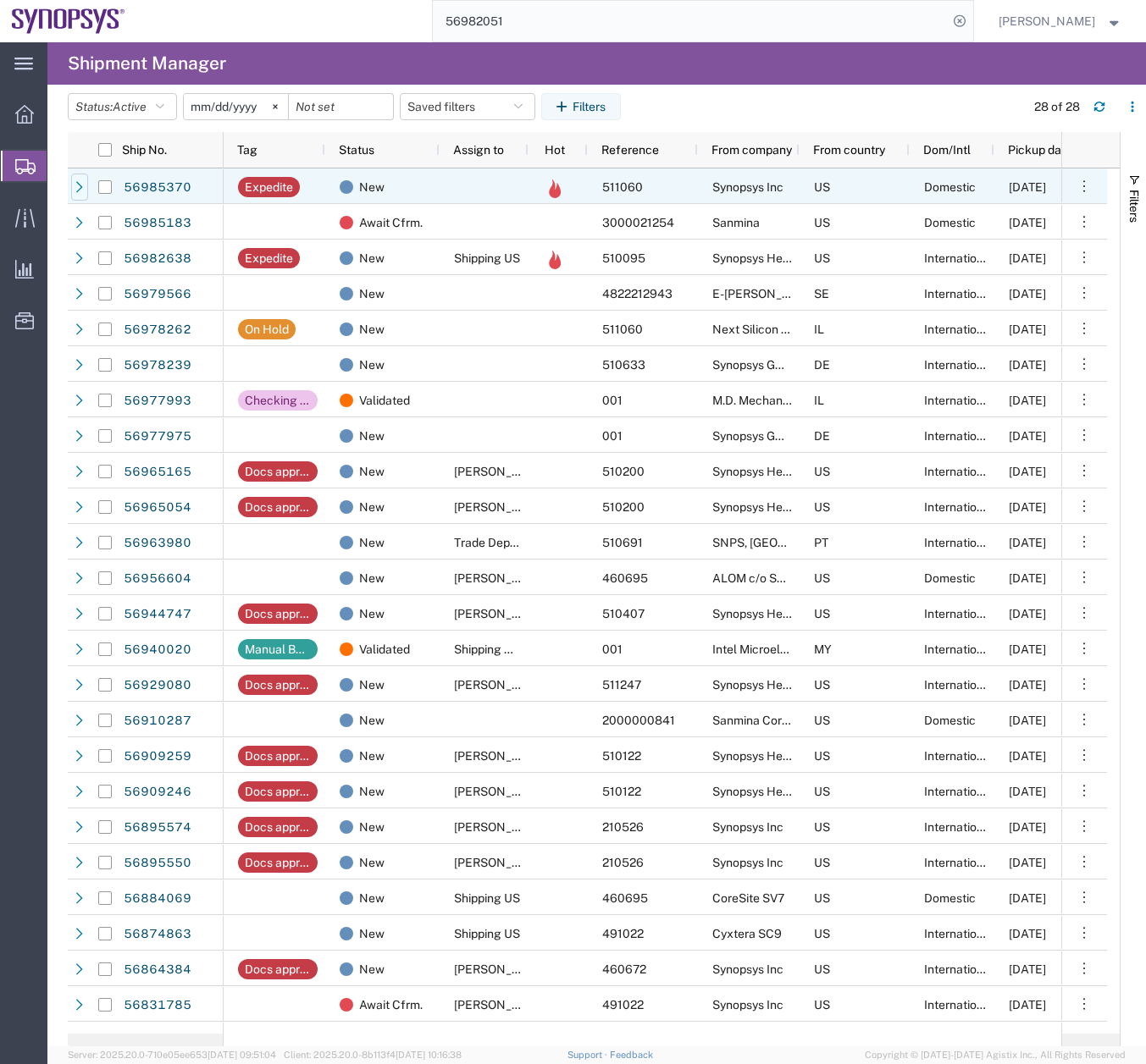
click at [71, 193] on div at bounding box center [80, 187] width 17 height 28
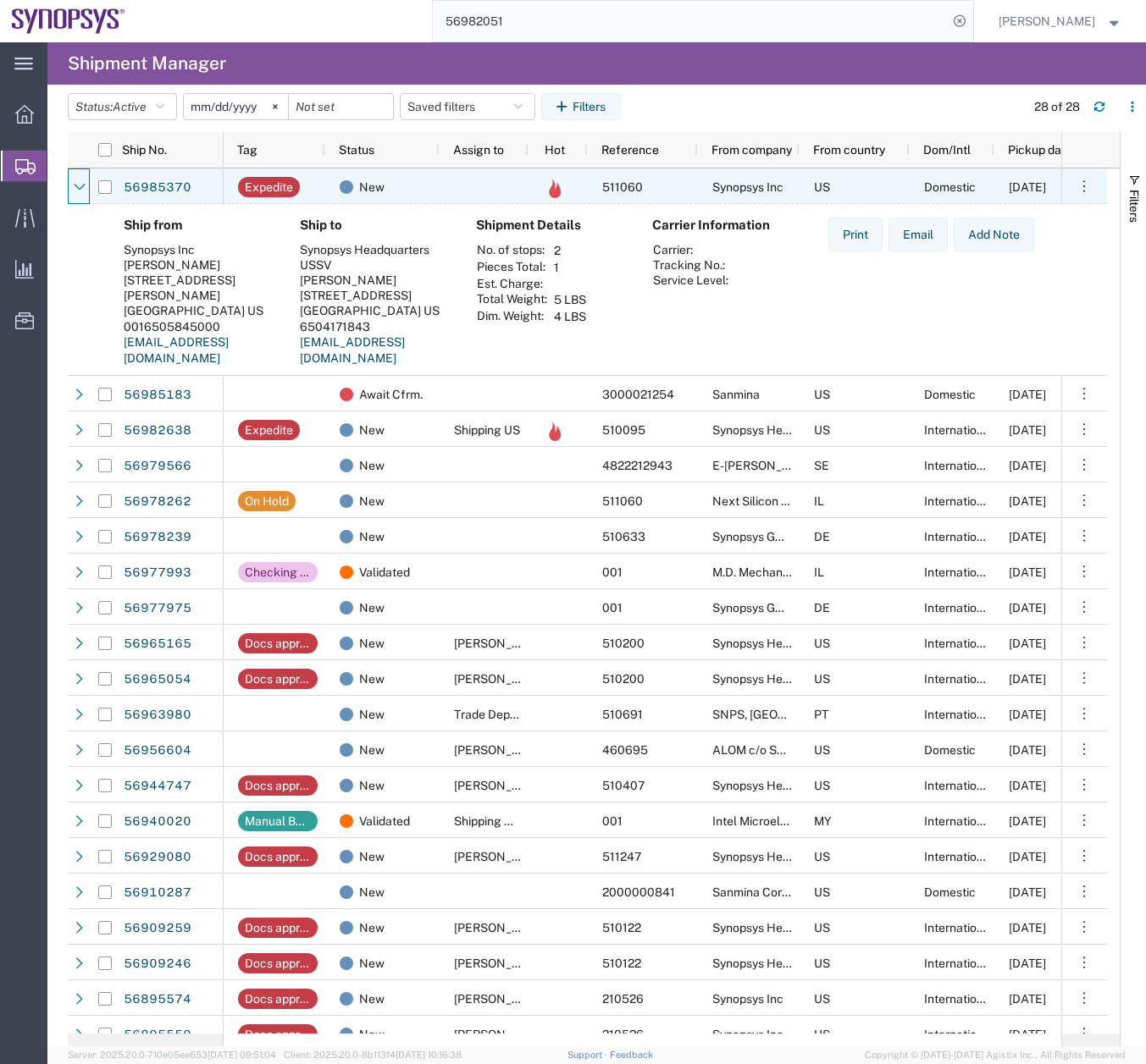
click at [71, 193] on div at bounding box center [80, 187] width 17 height 28
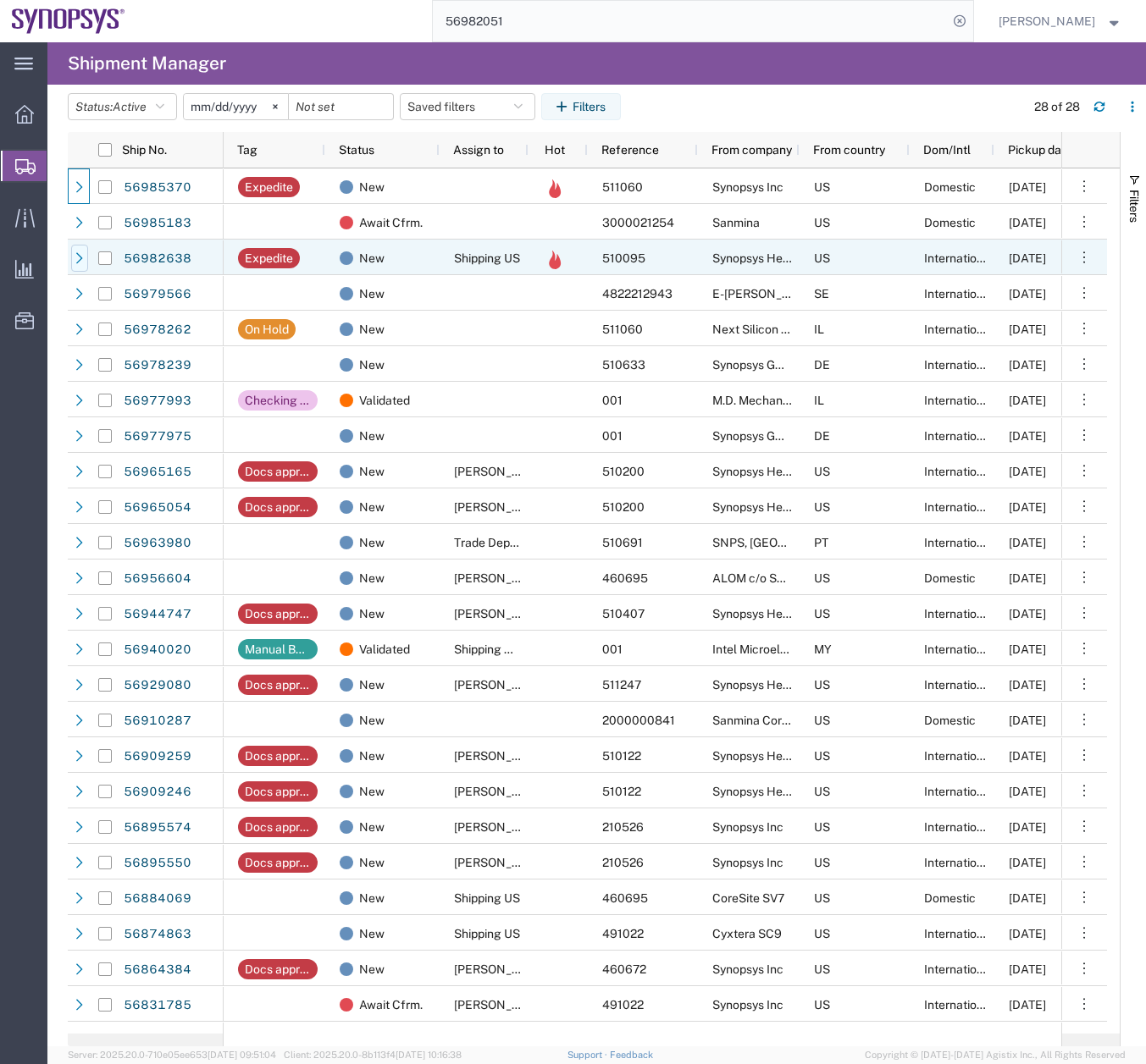
click at [81, 260] on icon at bounding box center [80, 259] width 12 height 12
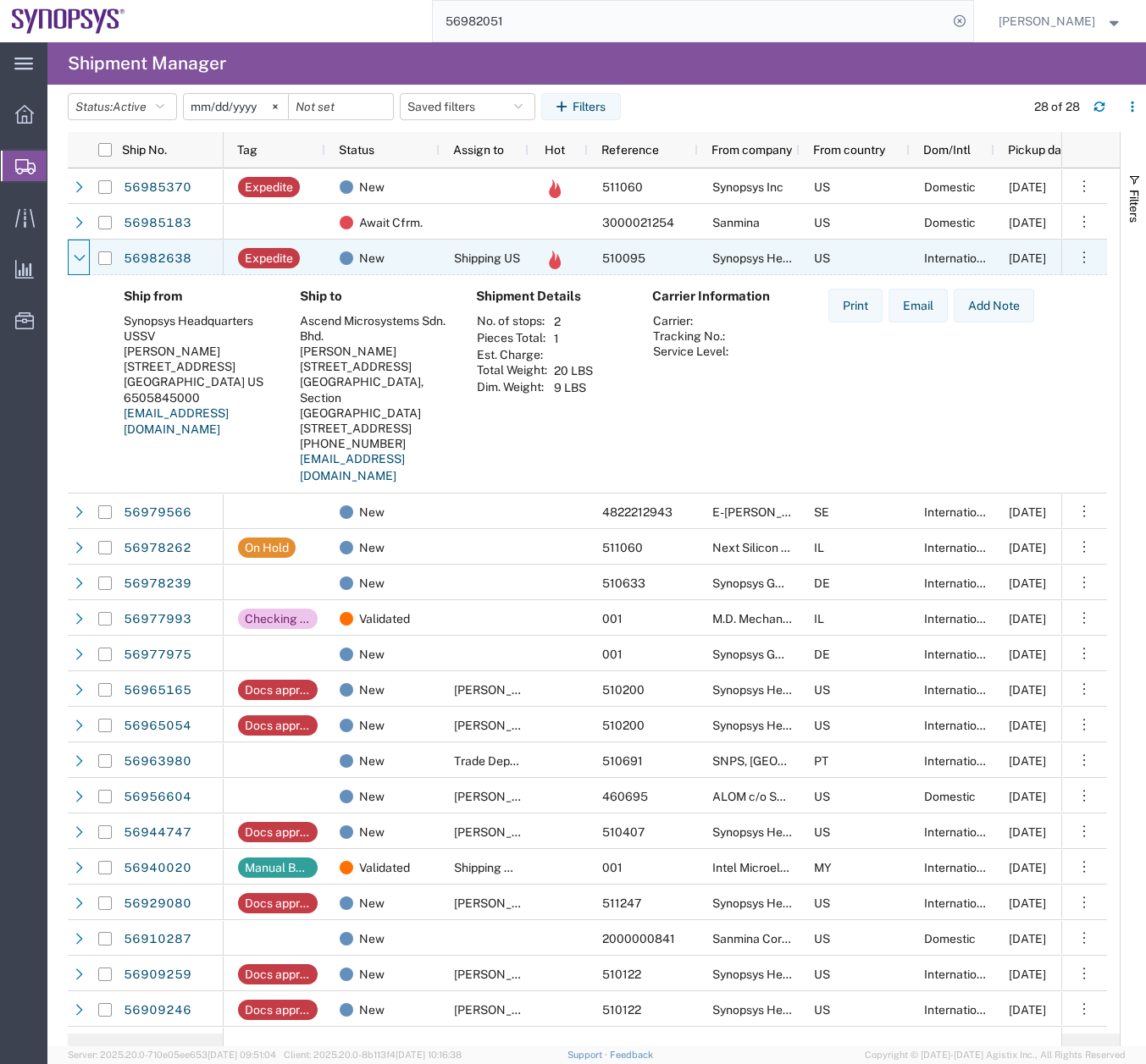
click at [81, 260] on icon at bounding box center [80, 259] width 12 height 12
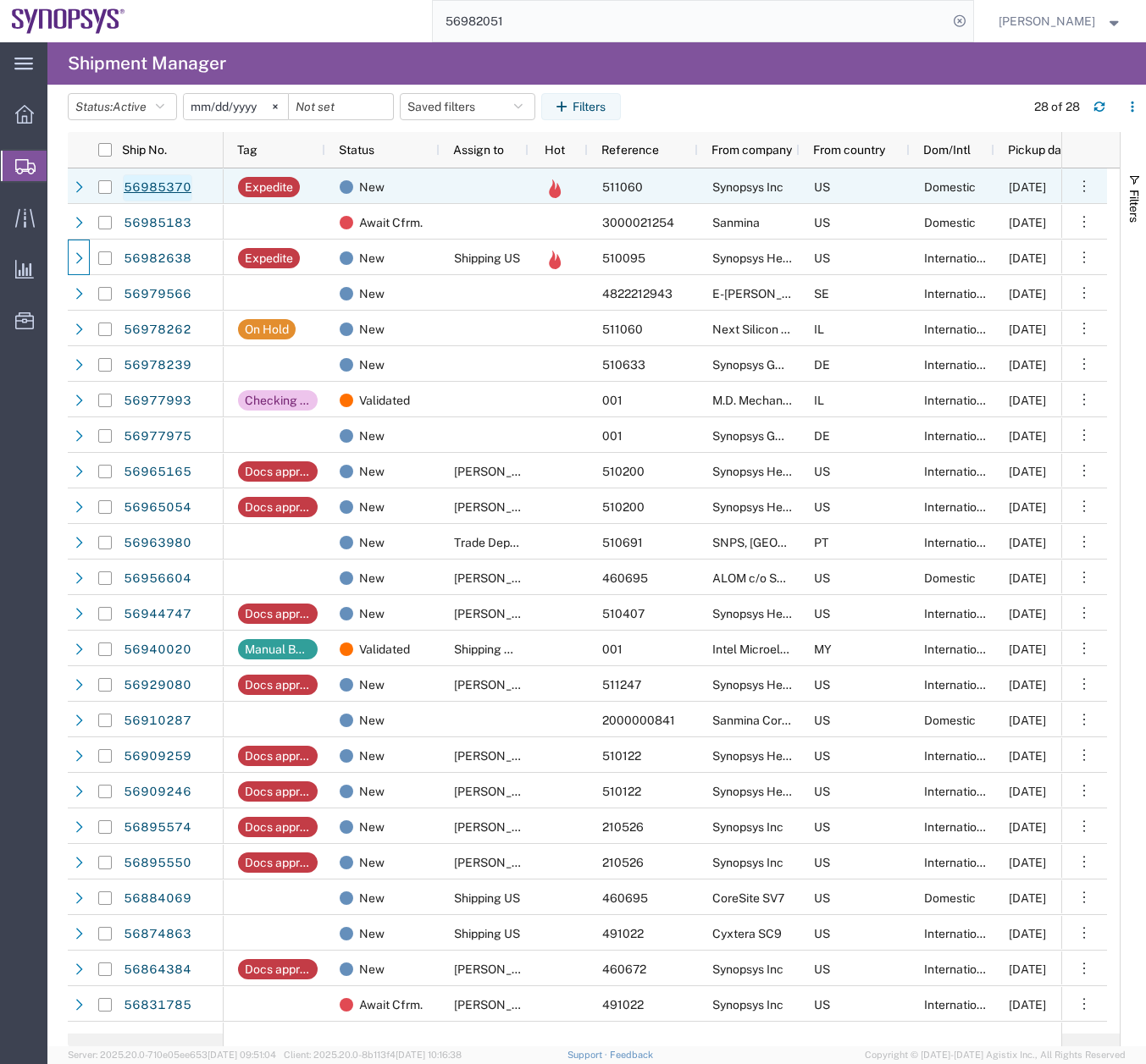
click at [154, 183] on link "56985370" at bounding box center [157, 188] width 70 height 28
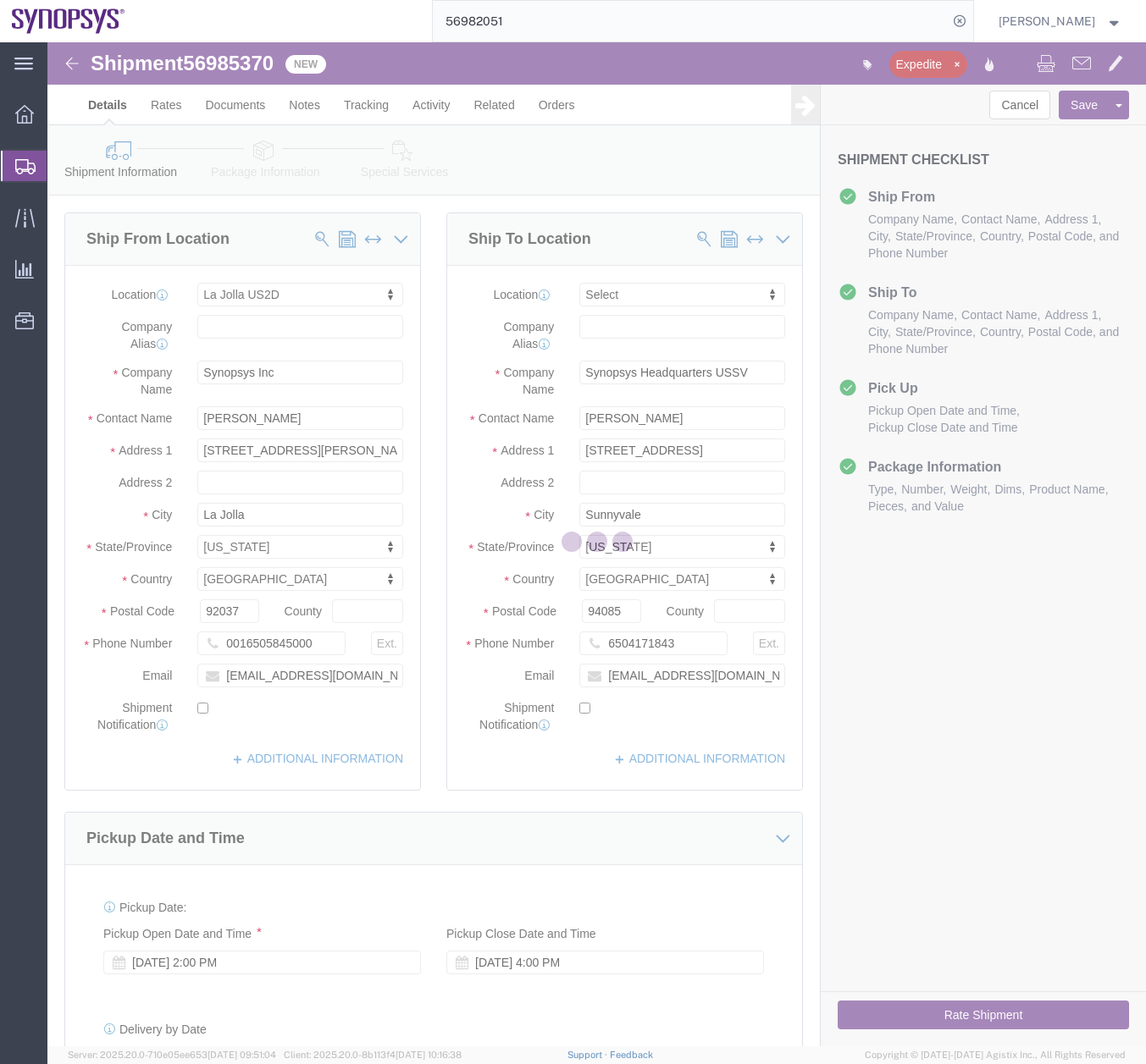
select select "63192"
select select
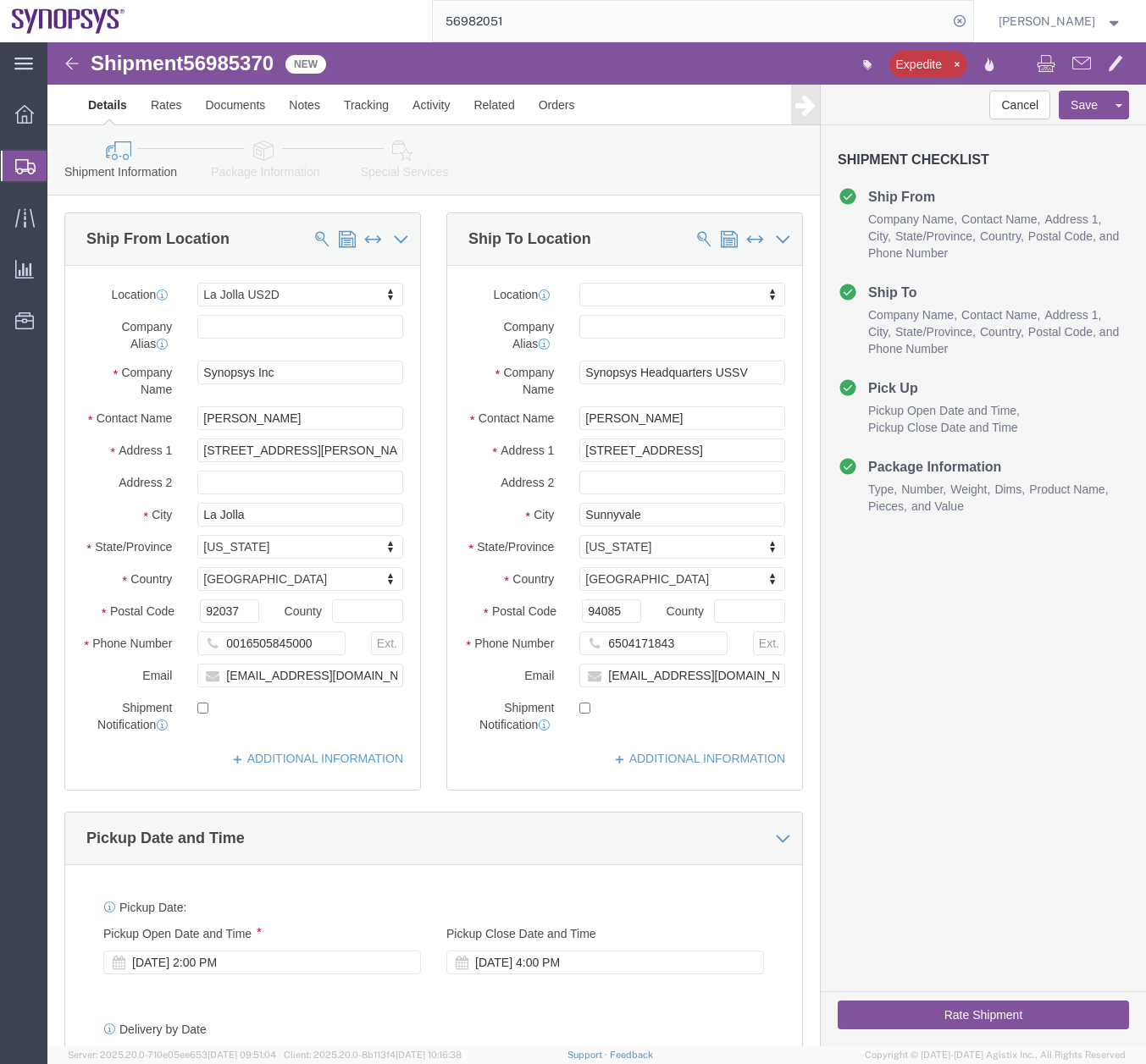
click link "Package Information"
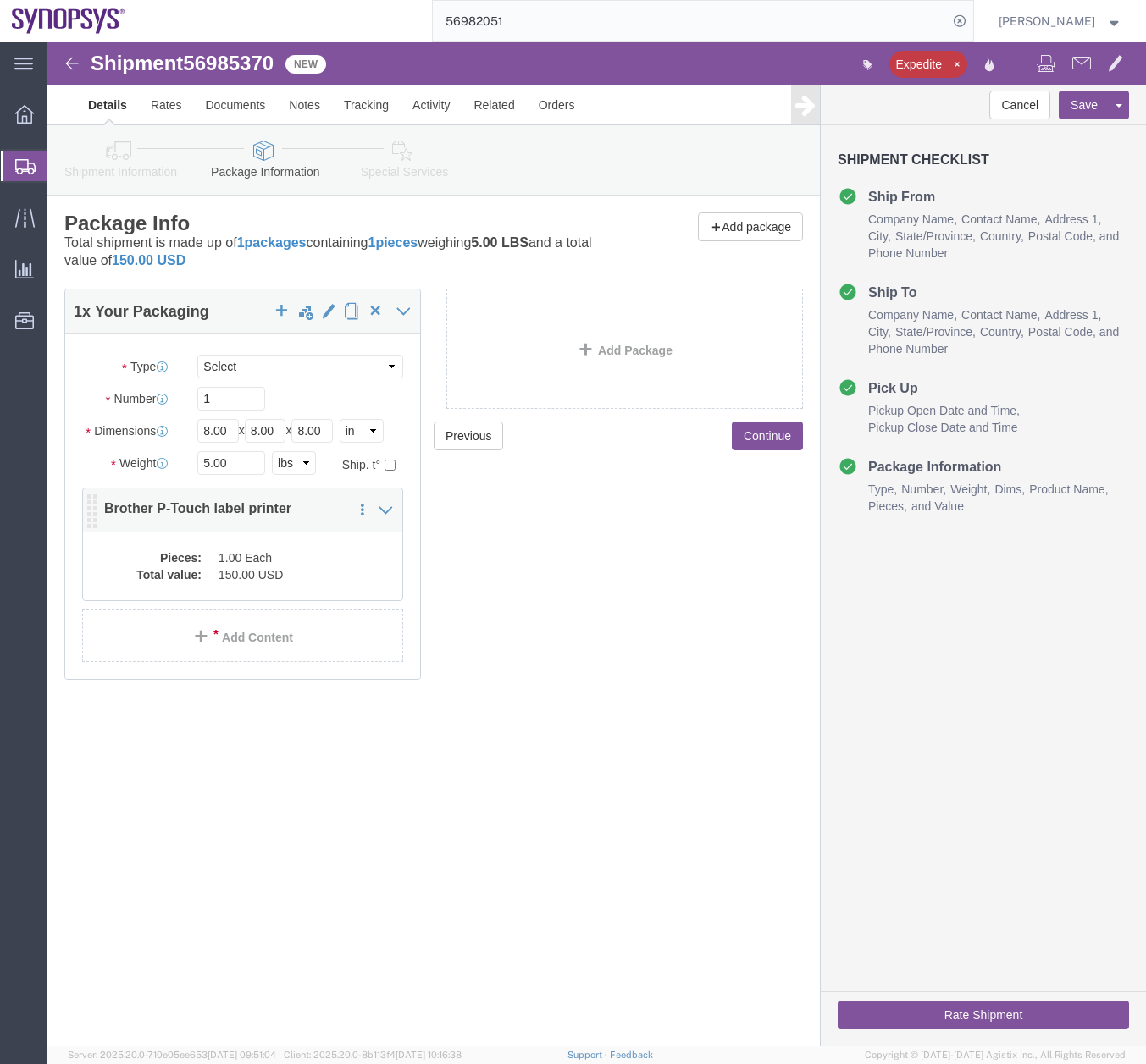
click dd "150.00 USD"
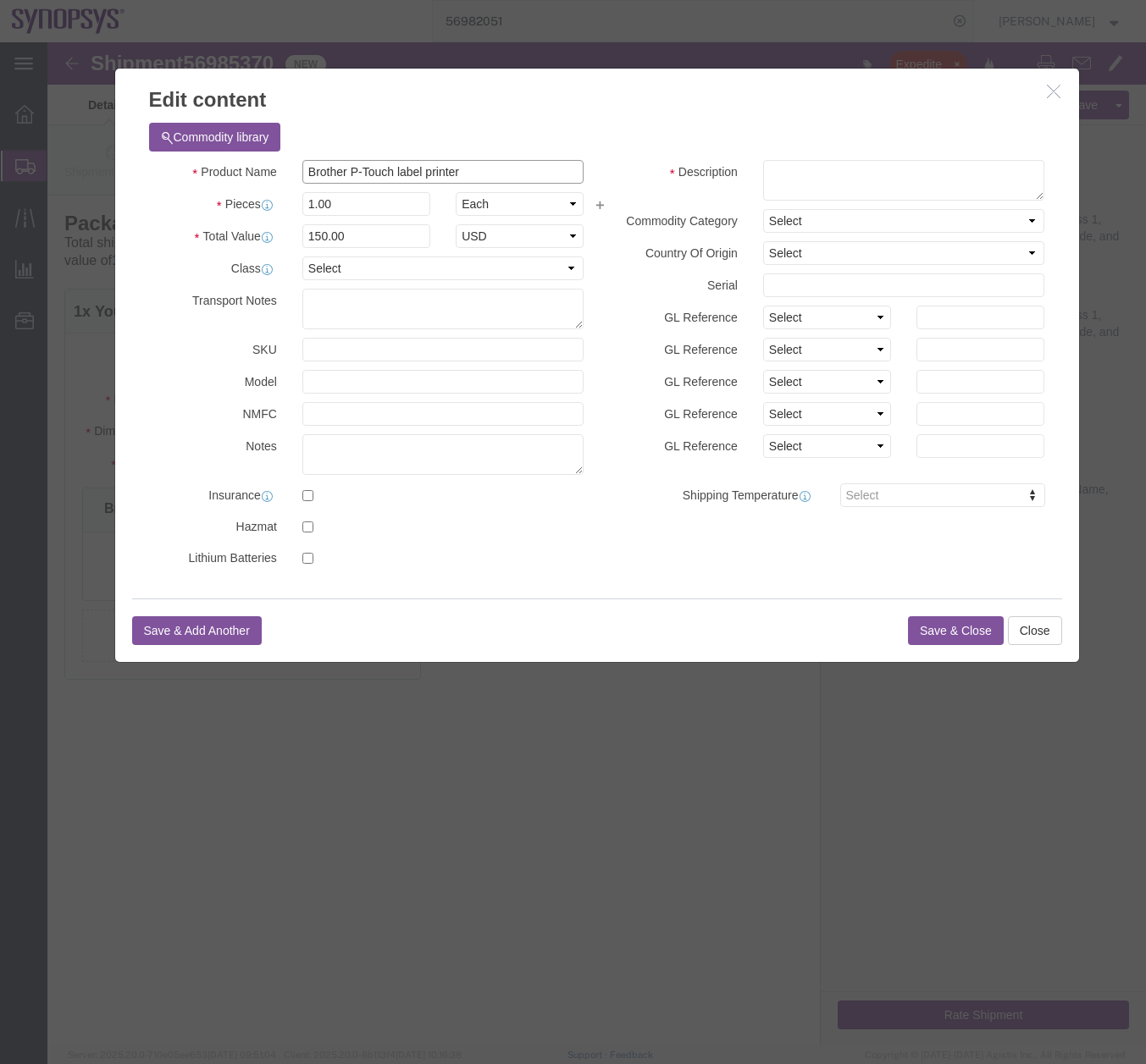
drag, startPoint x: 383, startPoint y: 126, endPoint x: 235, endPoint y: 120, distance: 148.1
click div "Product Name Brother P-Touch label printer"
click textarea
paste textarea "Brother P-Touch label printer"
type textarea "Brother P-Touch label printer"
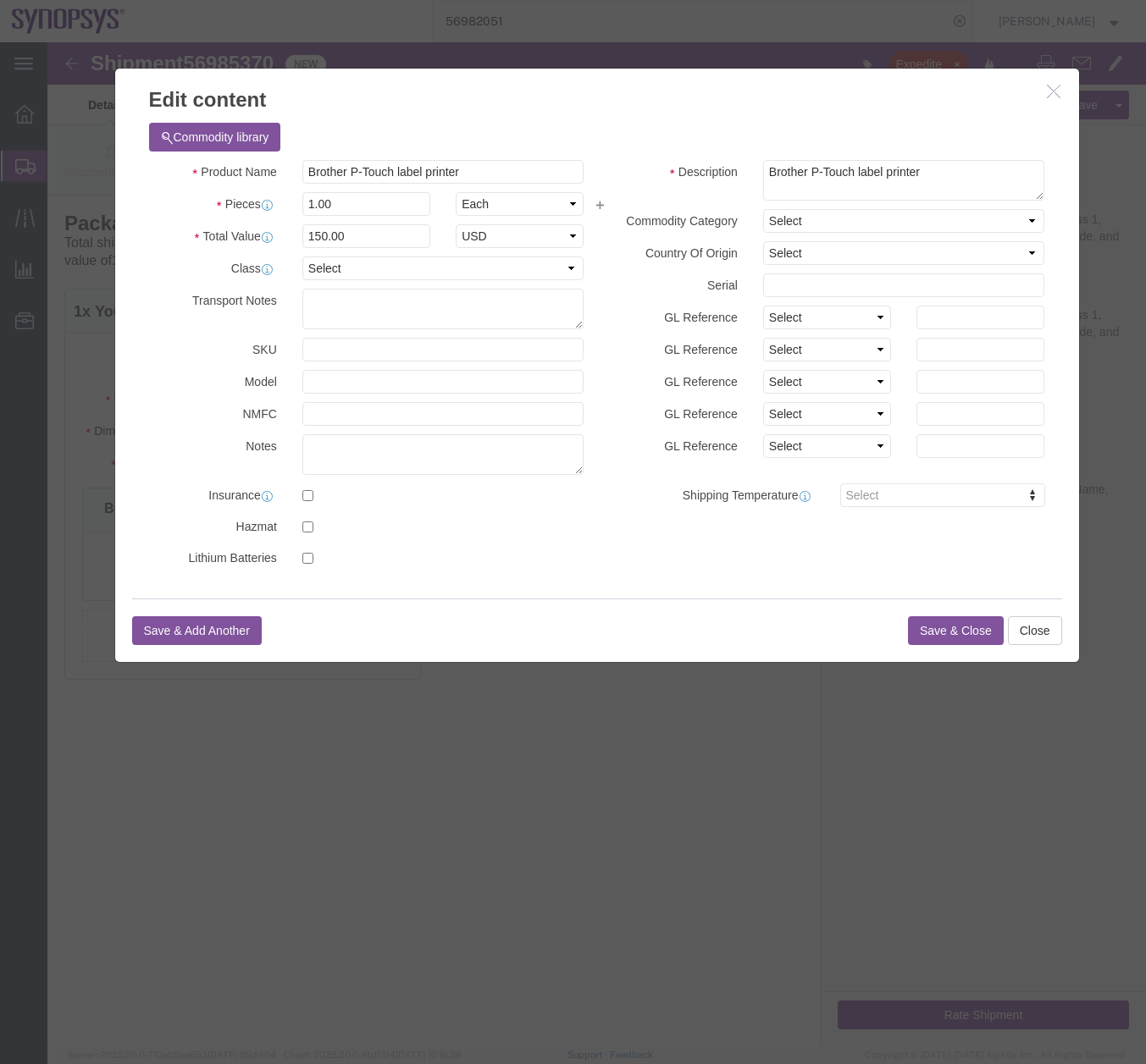
click button "Save & Close"
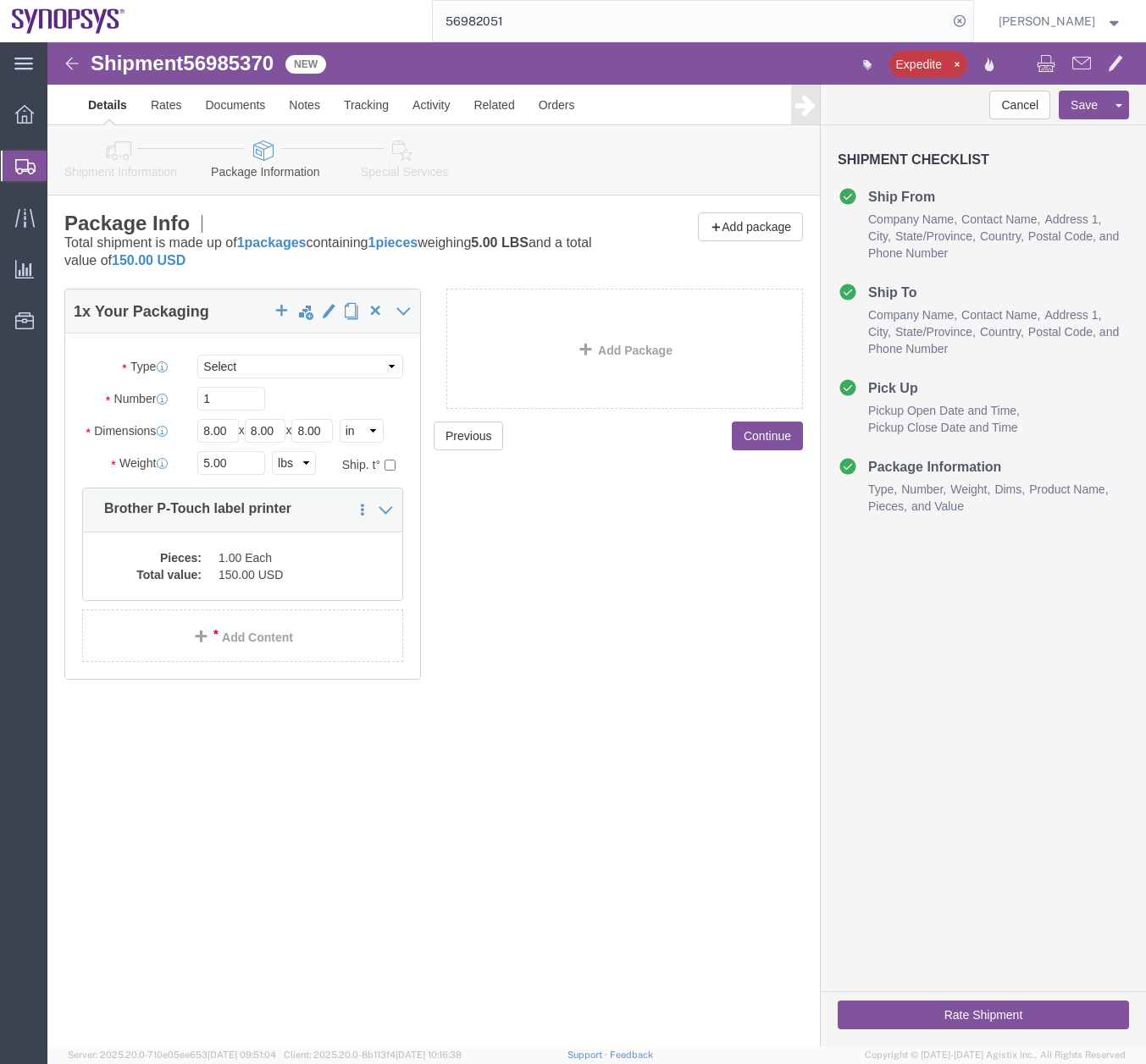
click icon
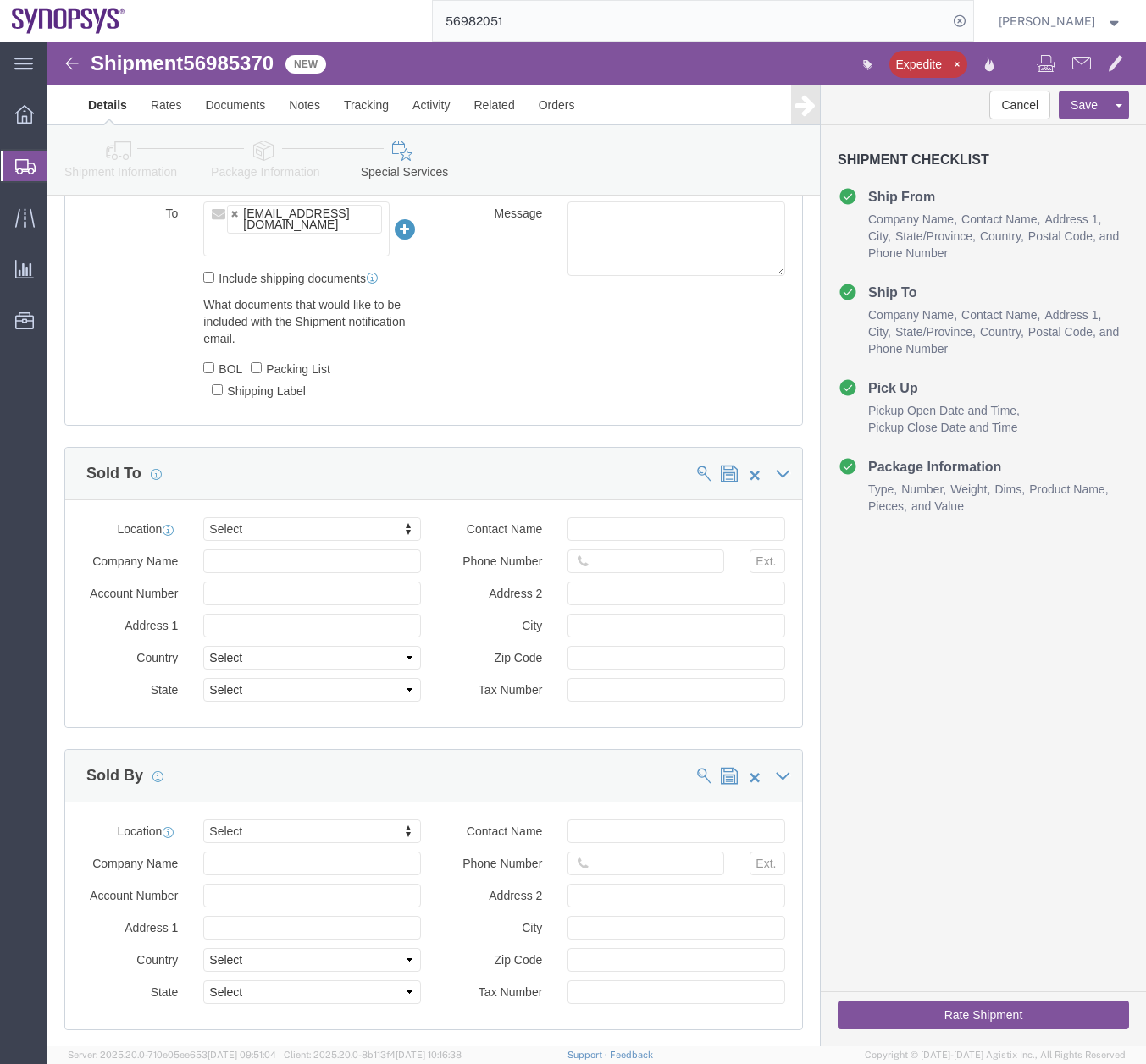
scroll to position [1734, 0]
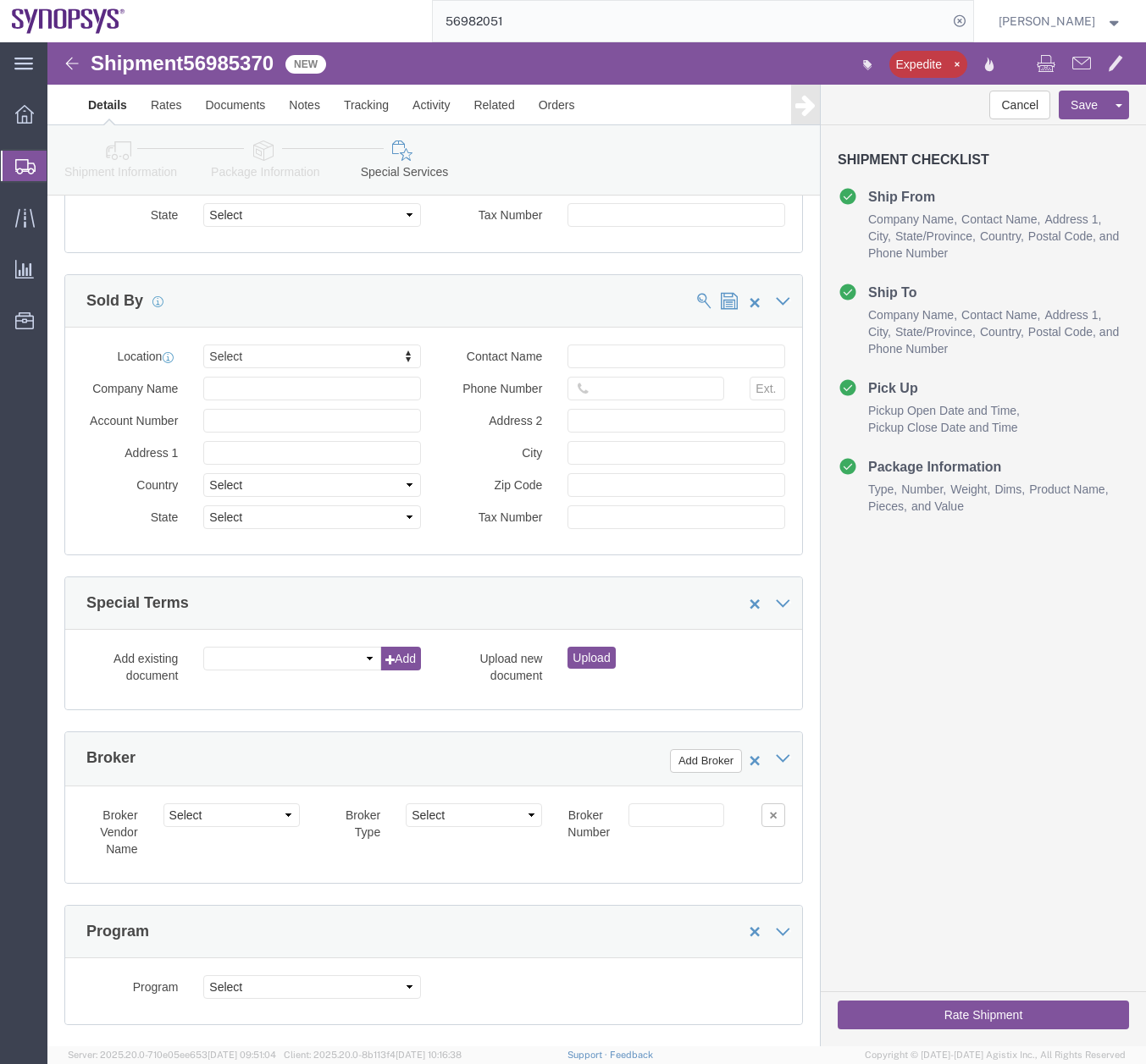
click button "Rate Shipment"
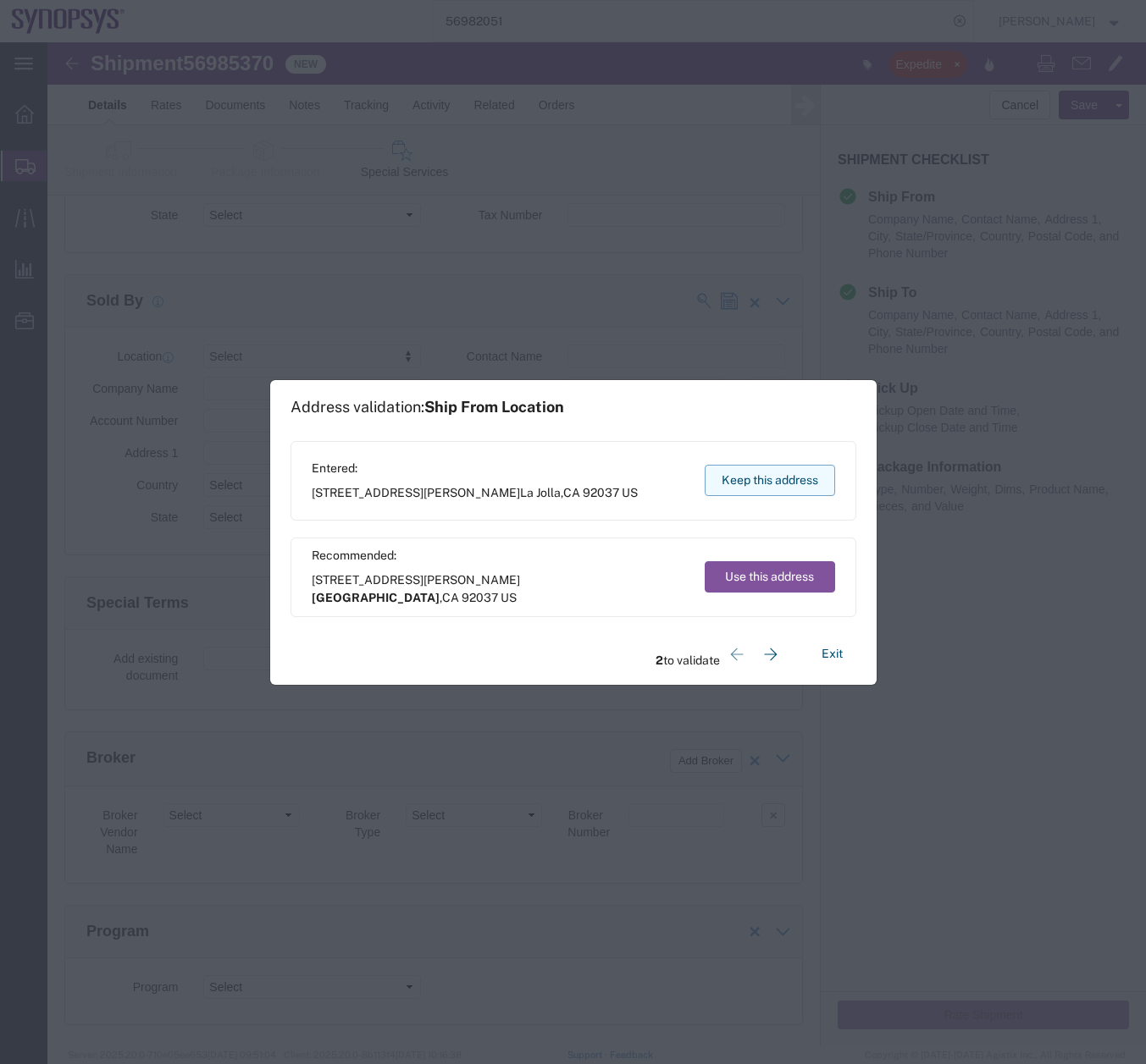
click at [734, 479] on button "Keep this address" at bounding box center [769, 480] width 131 height 31
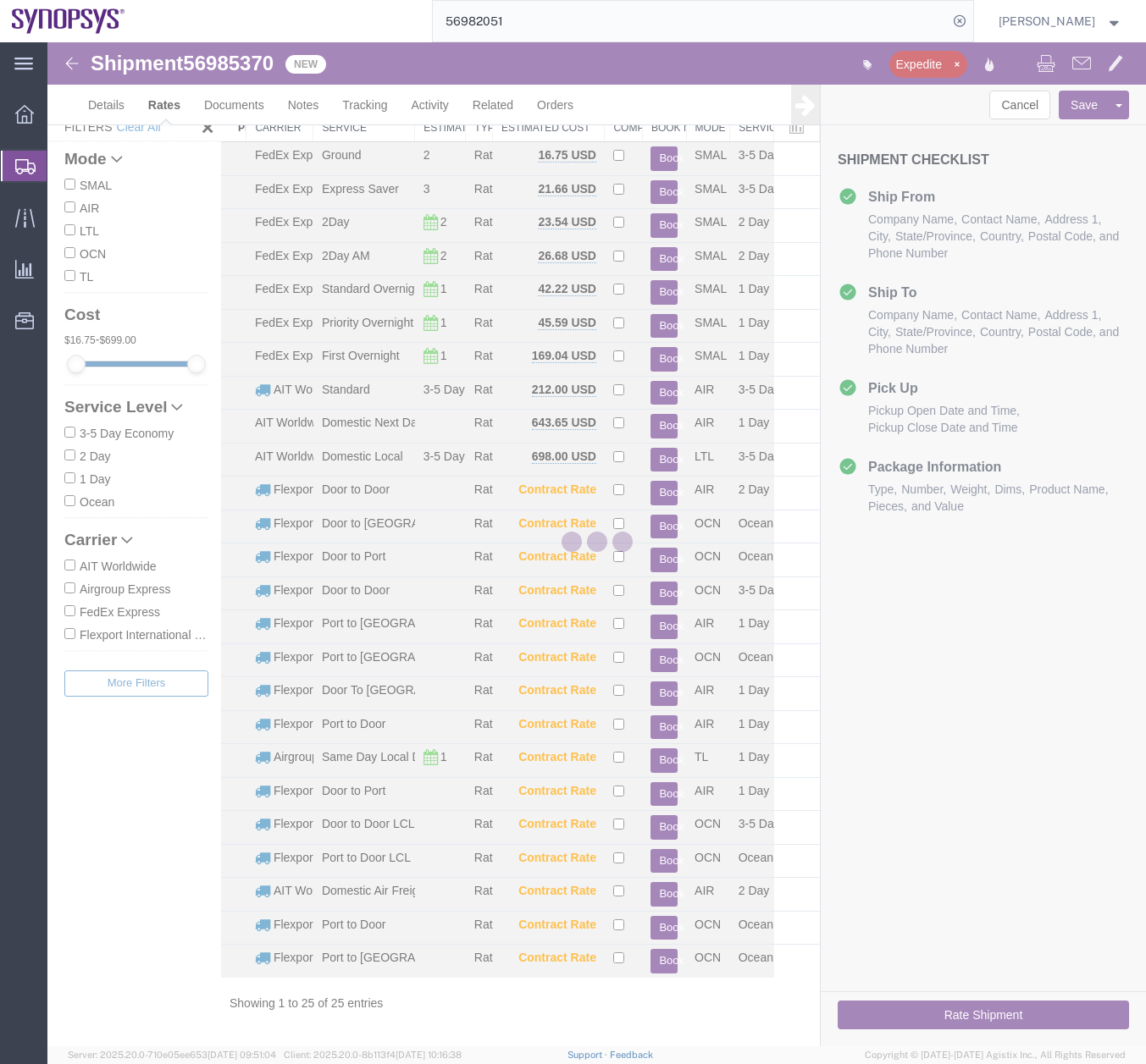
scroll to position [49, 0]
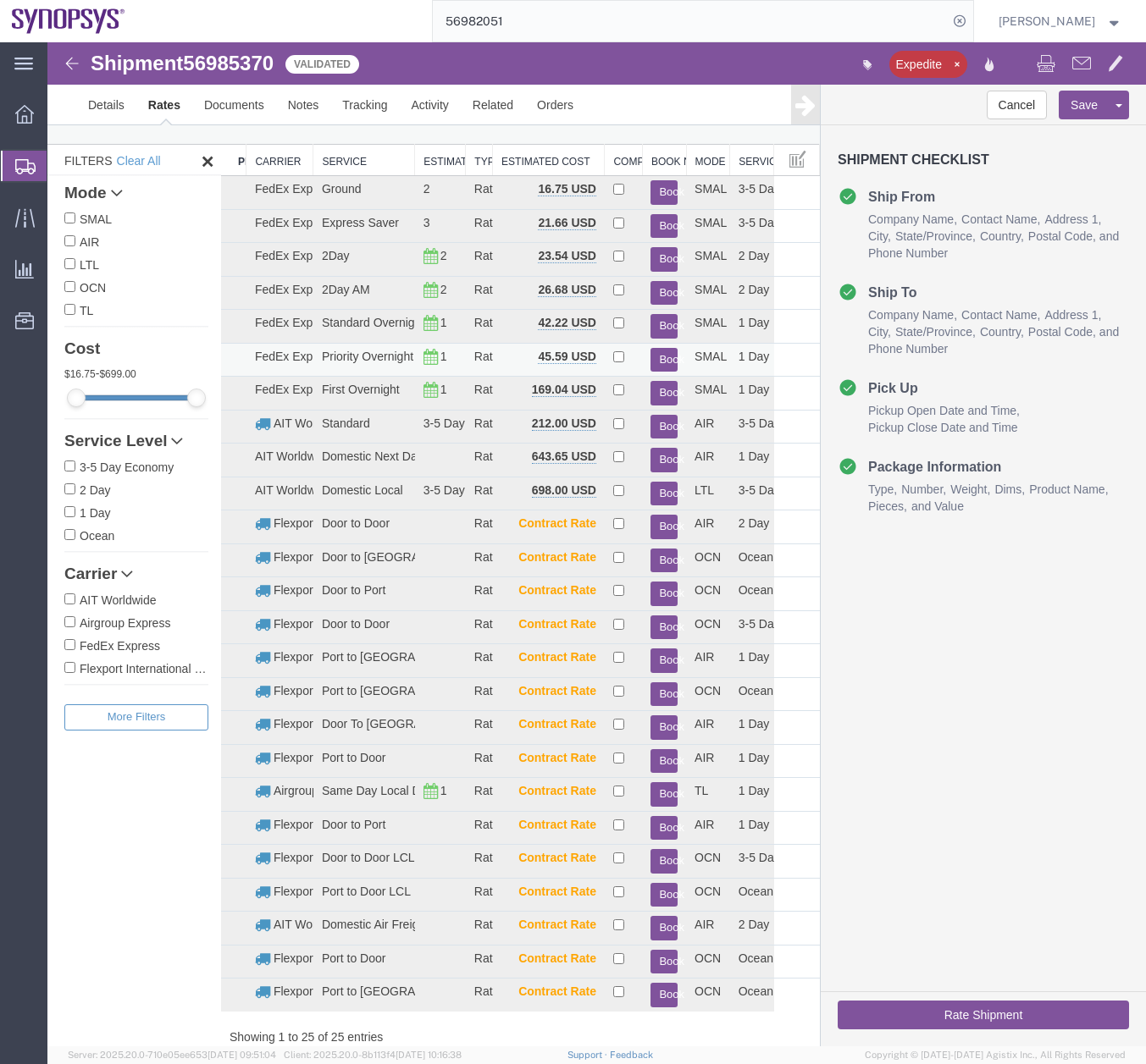
click at [654, 353] on button "Book" at bounding box center [664, 360] width 28 height 25
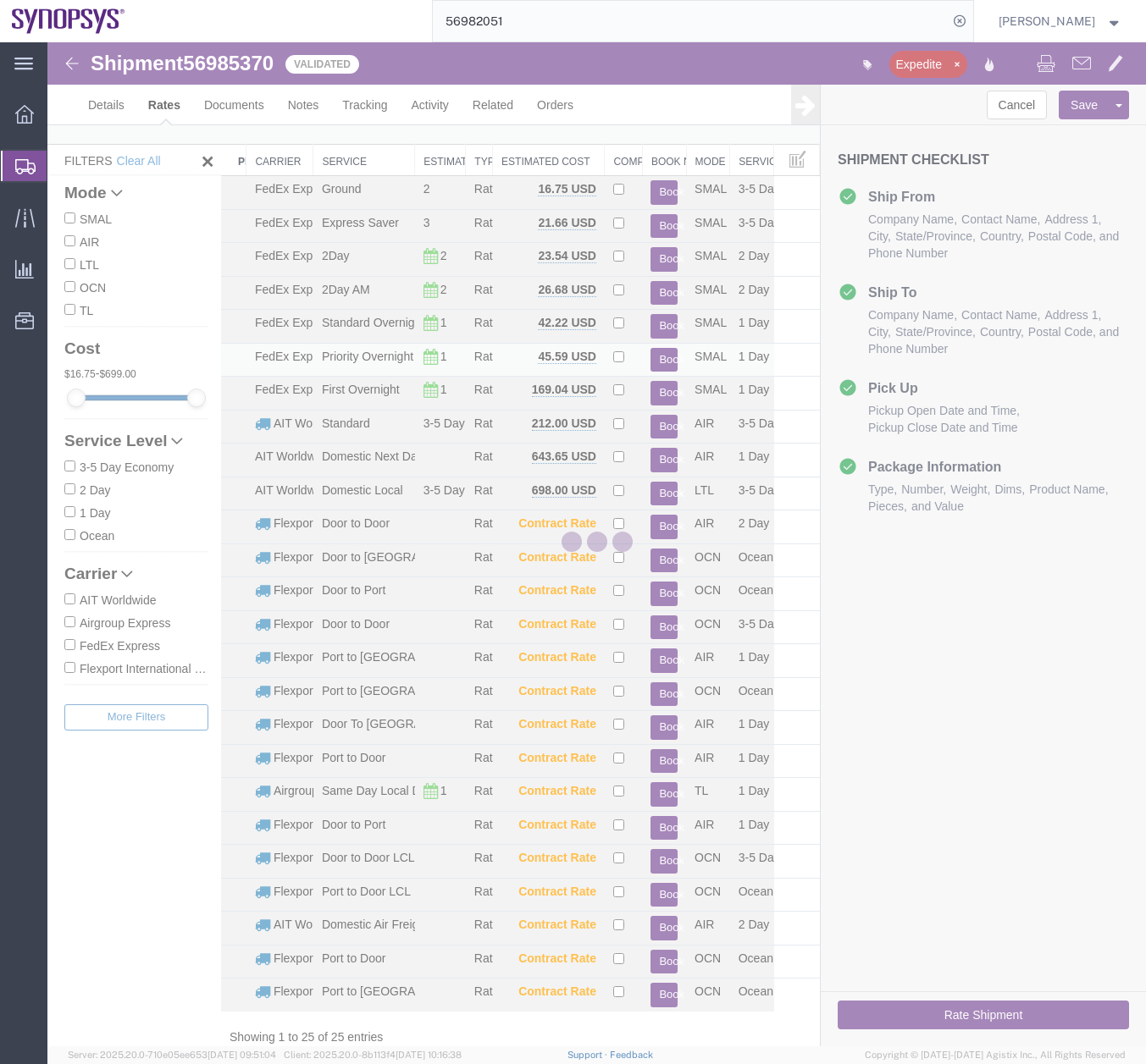
scroll to position [0, 0]
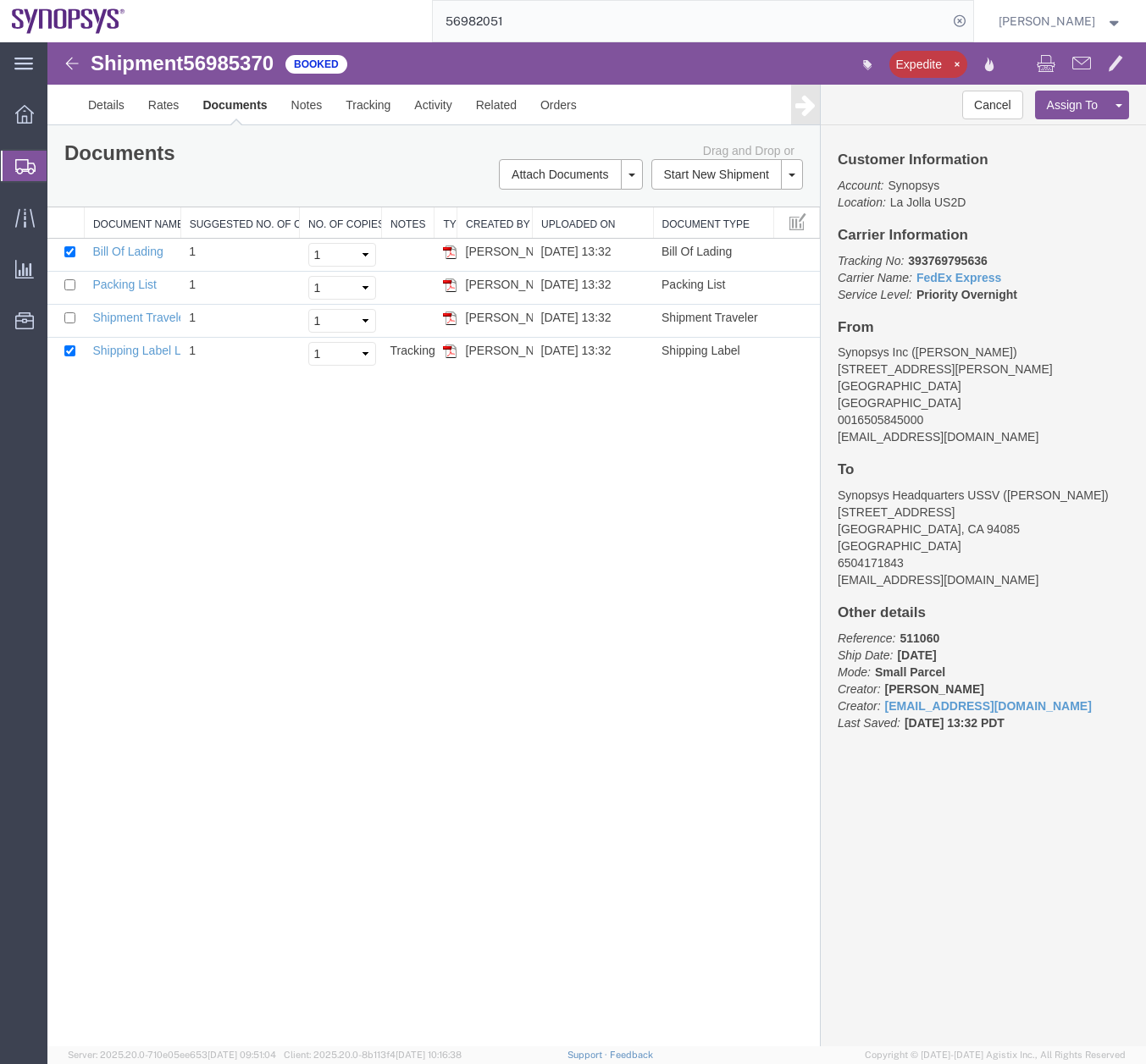
drag, startPoint x: 14, startPoint y: 169, endPoint x: 0, endPoint y: 169, distance: 14.0
click at [14, 169] on div at bounding box center [24, 165] width 47 height 30
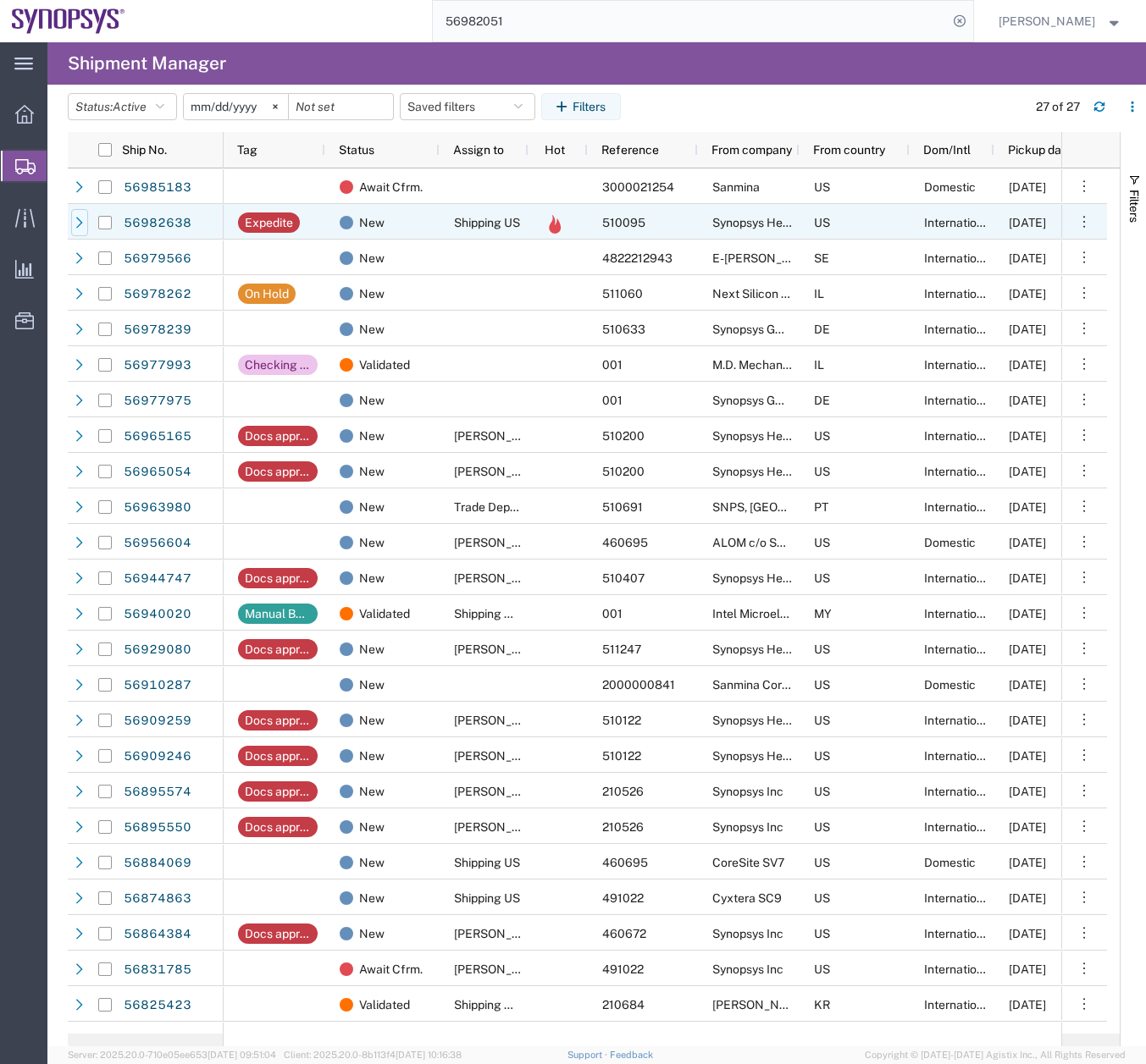
click at [81, 217] on icon at bounding box center [80, 223] width 12 height 12
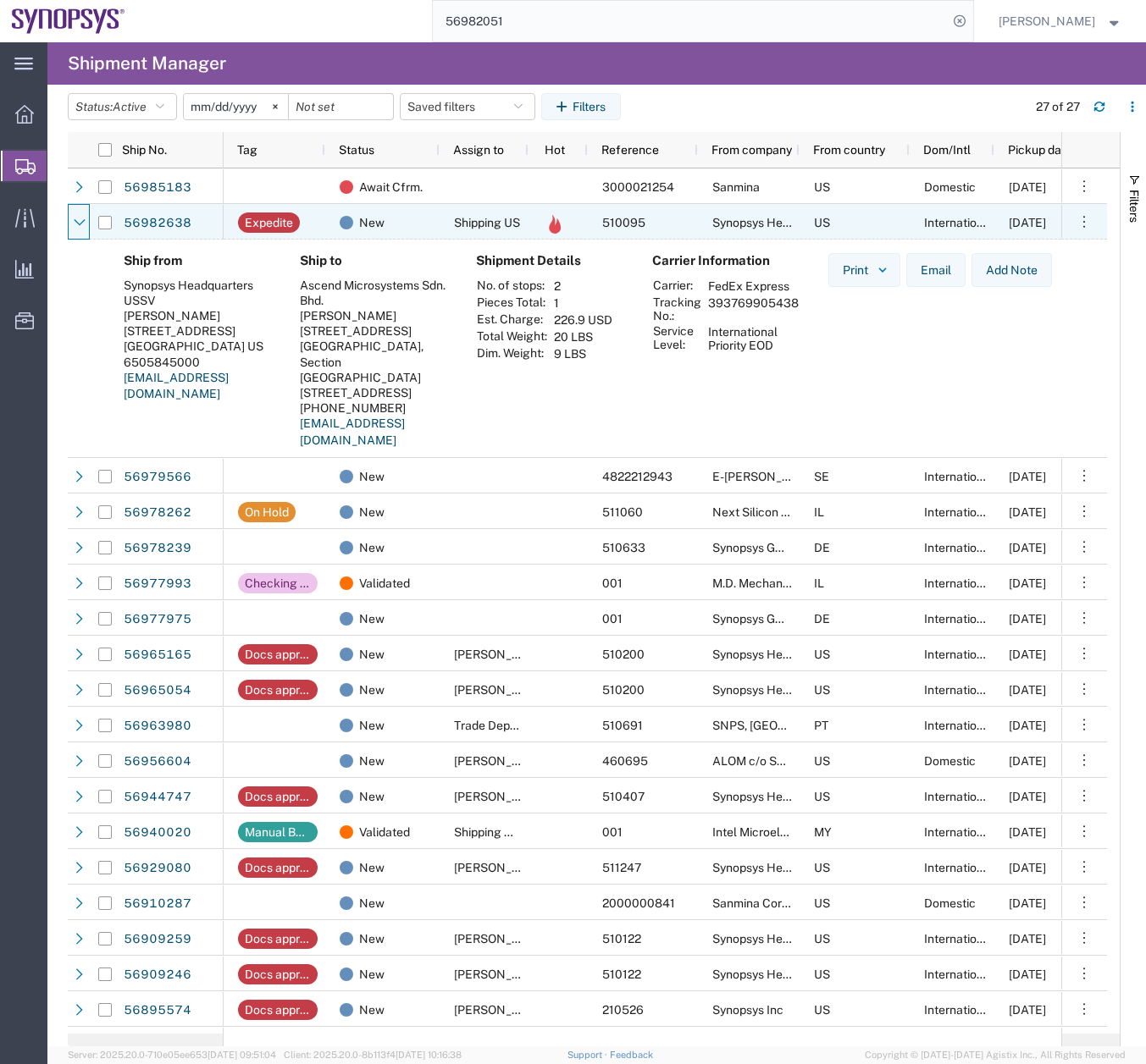
click at [81, 217] on icon at bounding box center [80, 223] width 12 height 12
